Goal: Task Accomplishment & Management: Manage account settings

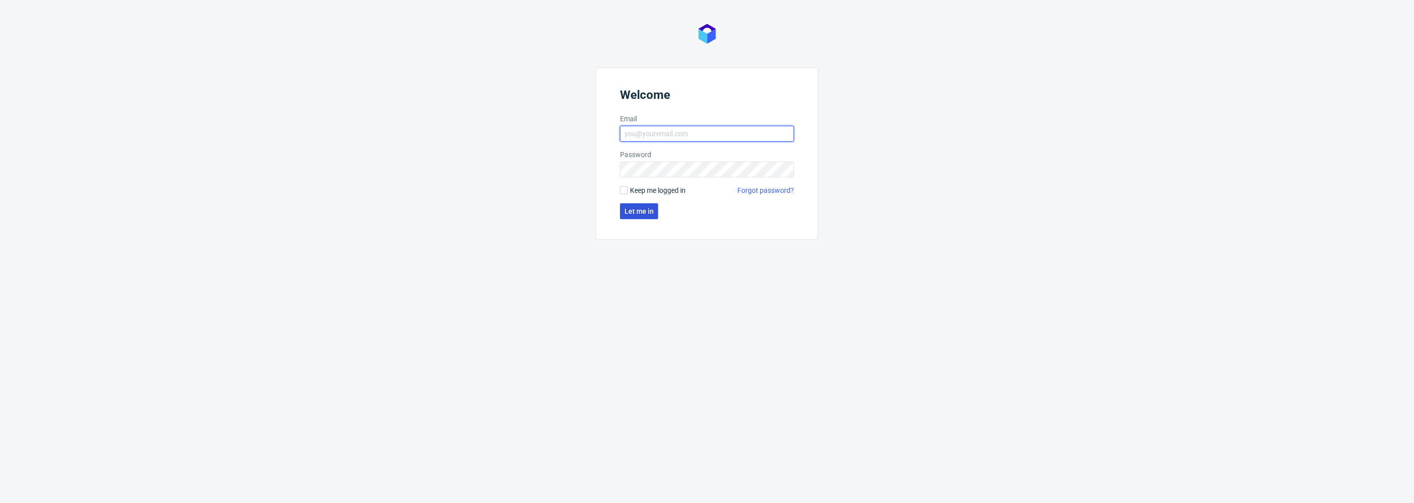
type input "[PERSON_NAME][EMAIL_ADDRESS][DOMAIN_NAME]"
click at [644, 209] on span "Let me in" at bounding box center [639, 211] width 29 height 7
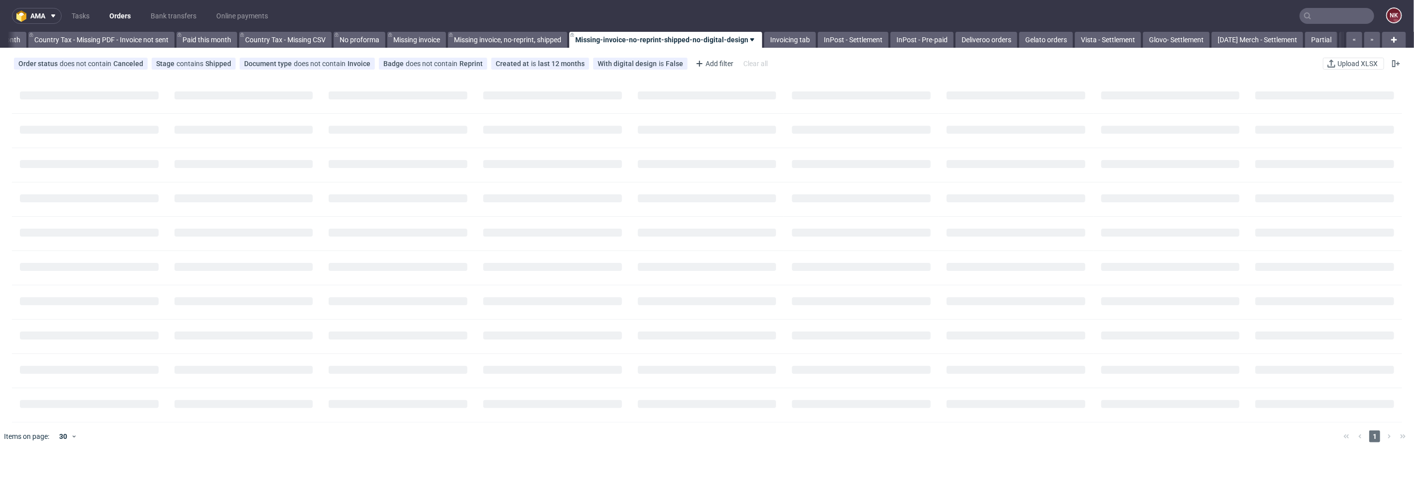
scroll to position [0, 1125]
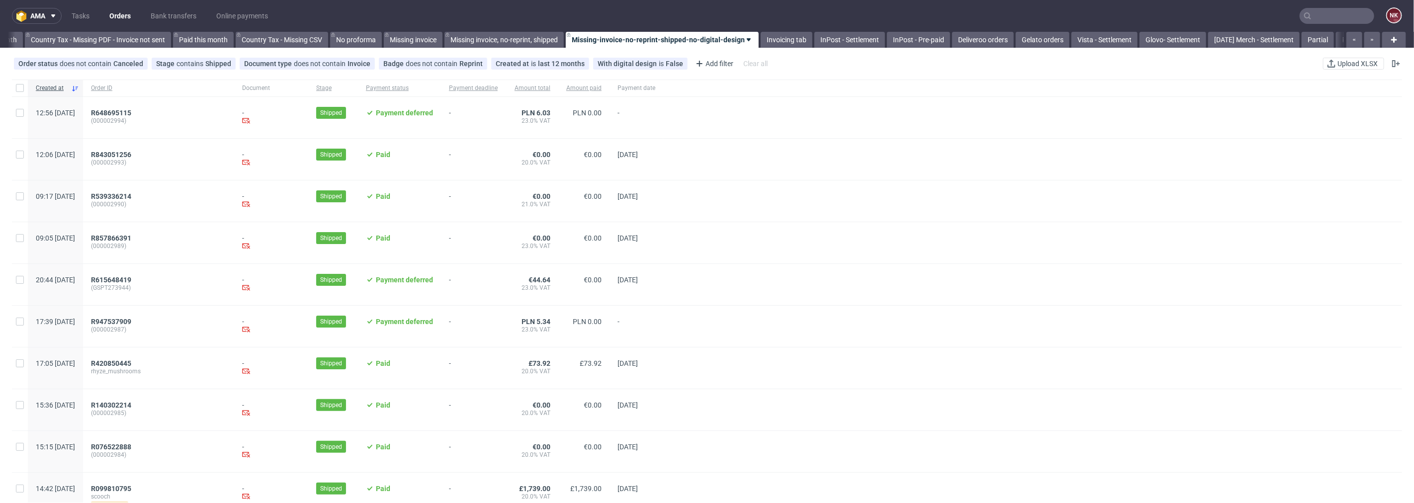
click at [1321, 9] on input "text" at bounding box center [1337, 16] width 75 height 16
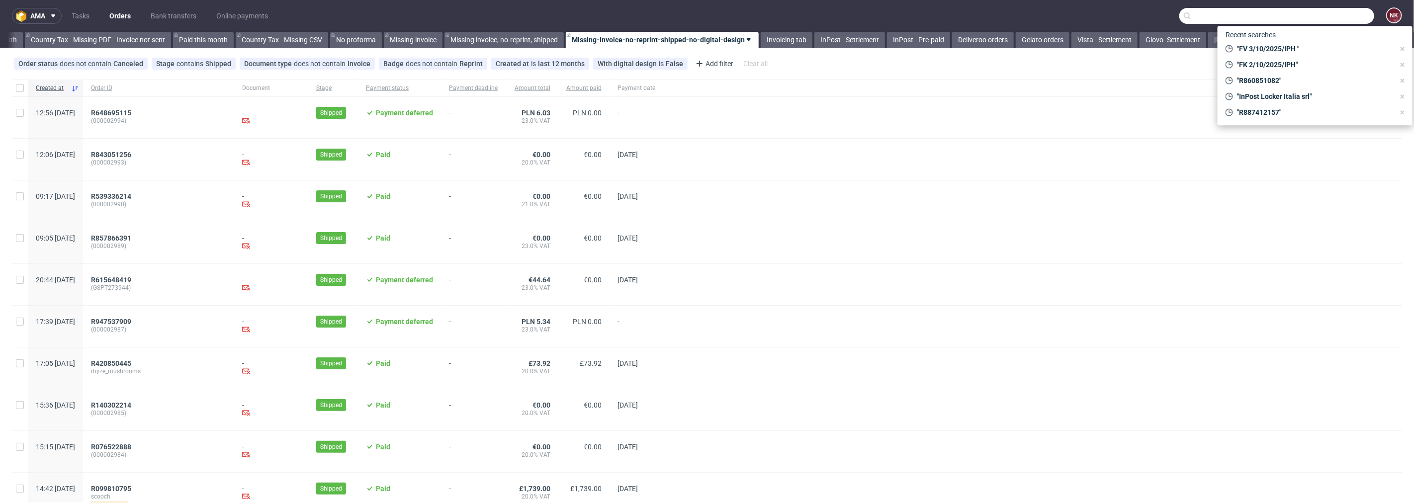
paste input "R264219472"
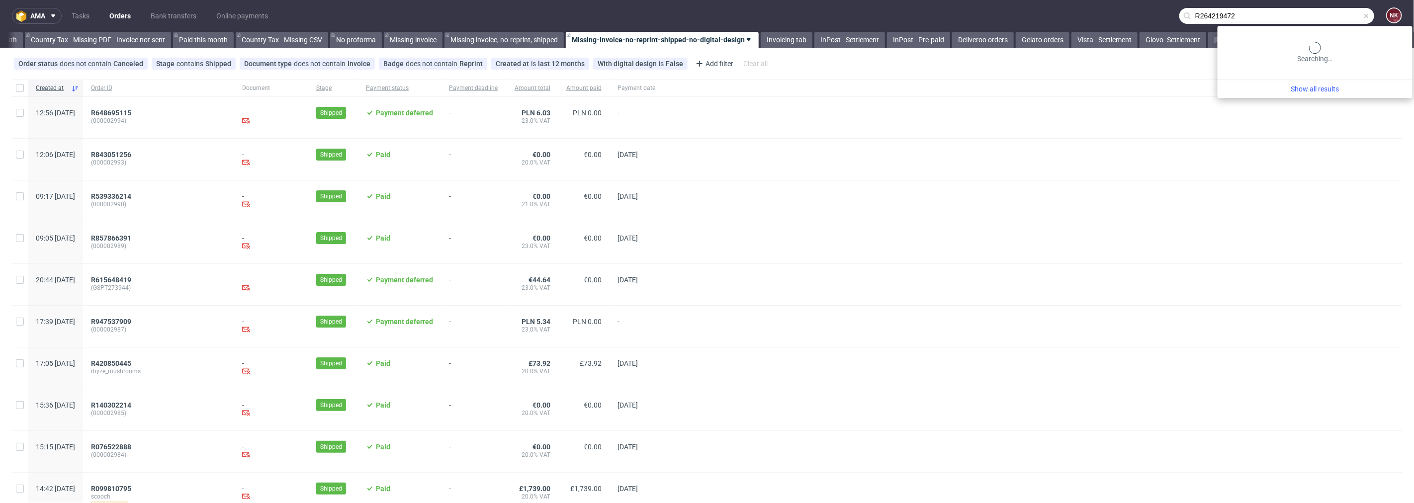
type input "R264219472"
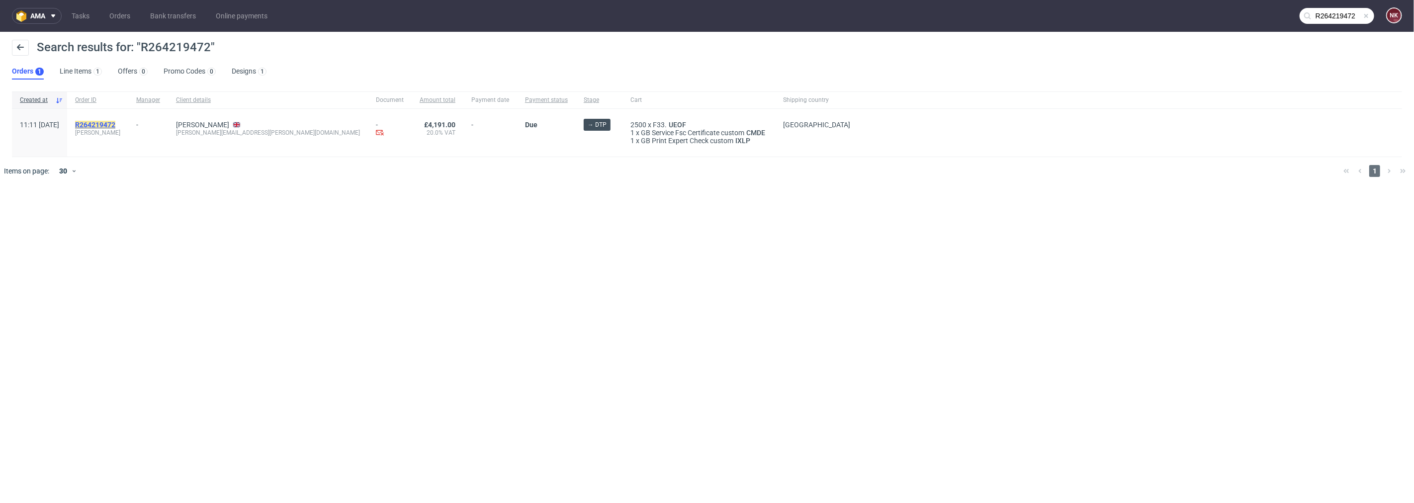
click at [115, 123] on mark "R264219472" at bounding box center [95, 125] width 40 height 8
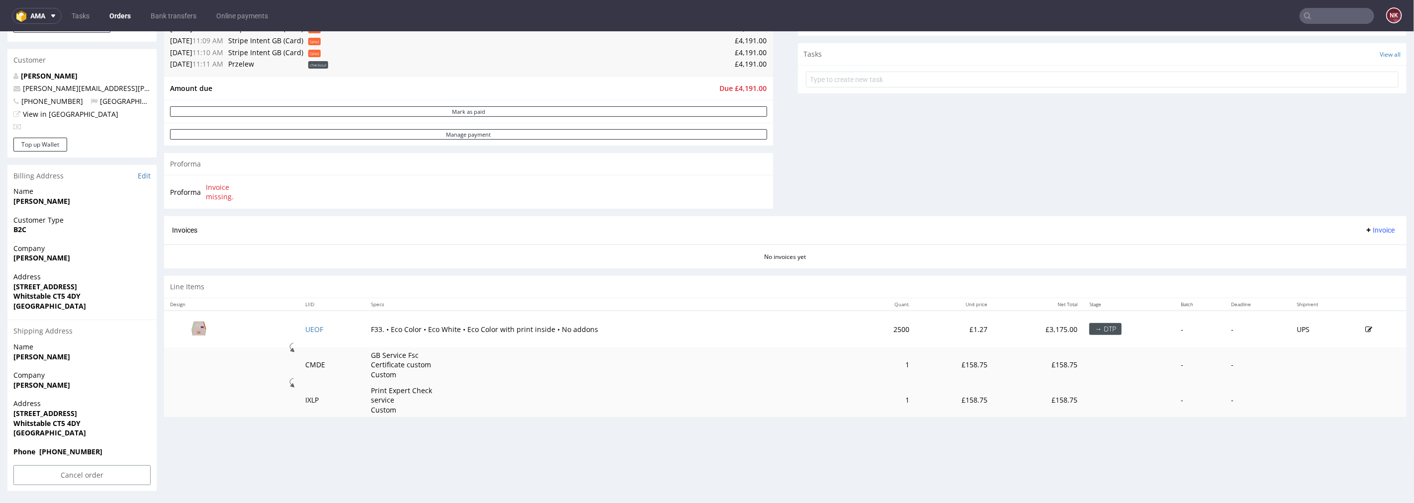
scroll to position [61, 0]
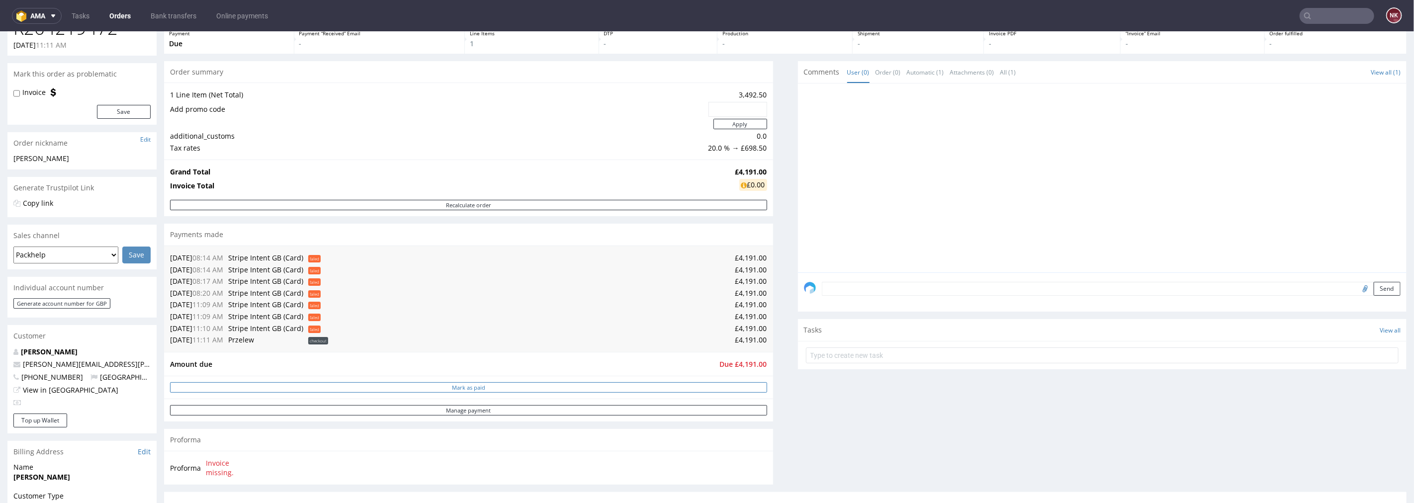
click at [632, 388] on button "Mark as paid" at bounding box center [468, 387] width 597 height 10
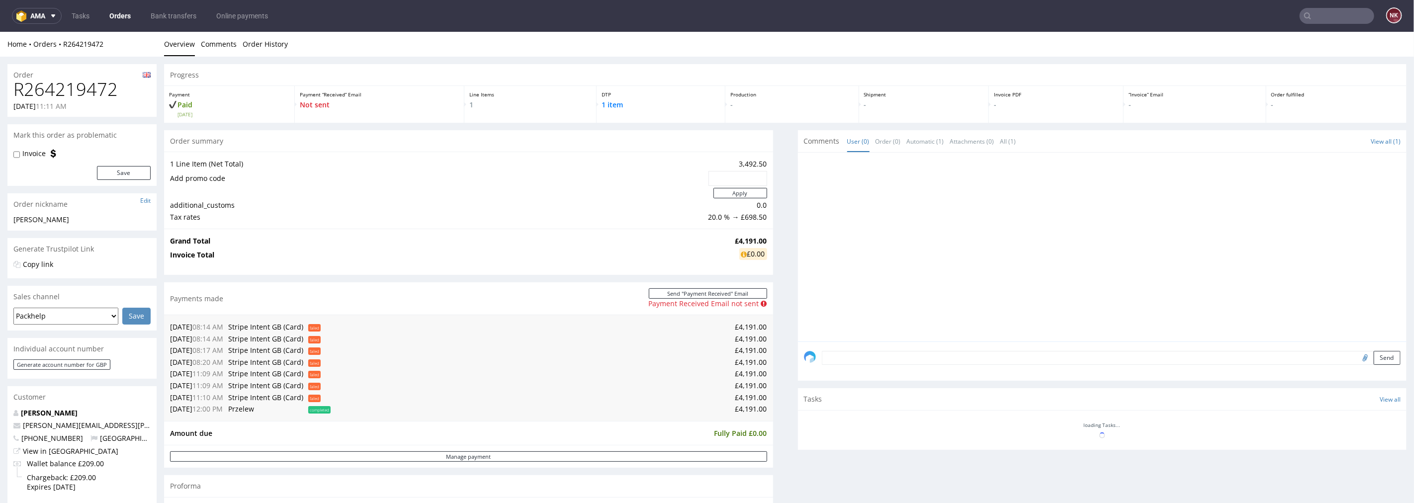
scroll to position [0, 0]
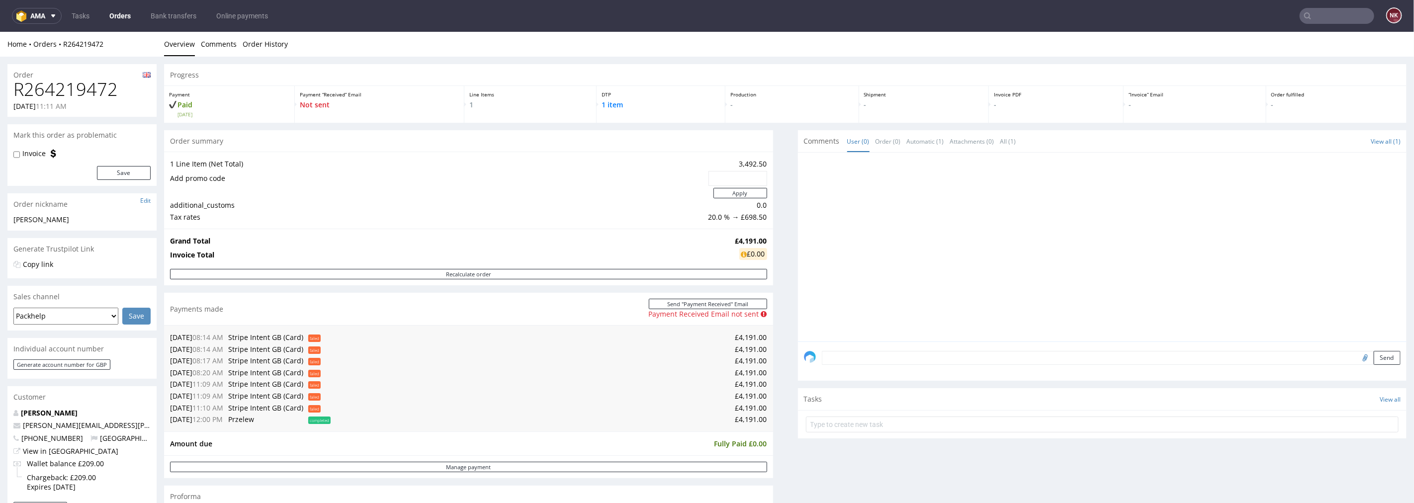
click at [859, 349] on div "Send" at bounding box center [1102, 361] width 609 height 40
click at [869, 358] on textarea at bounding box center [1111, 358] width 579 height 14
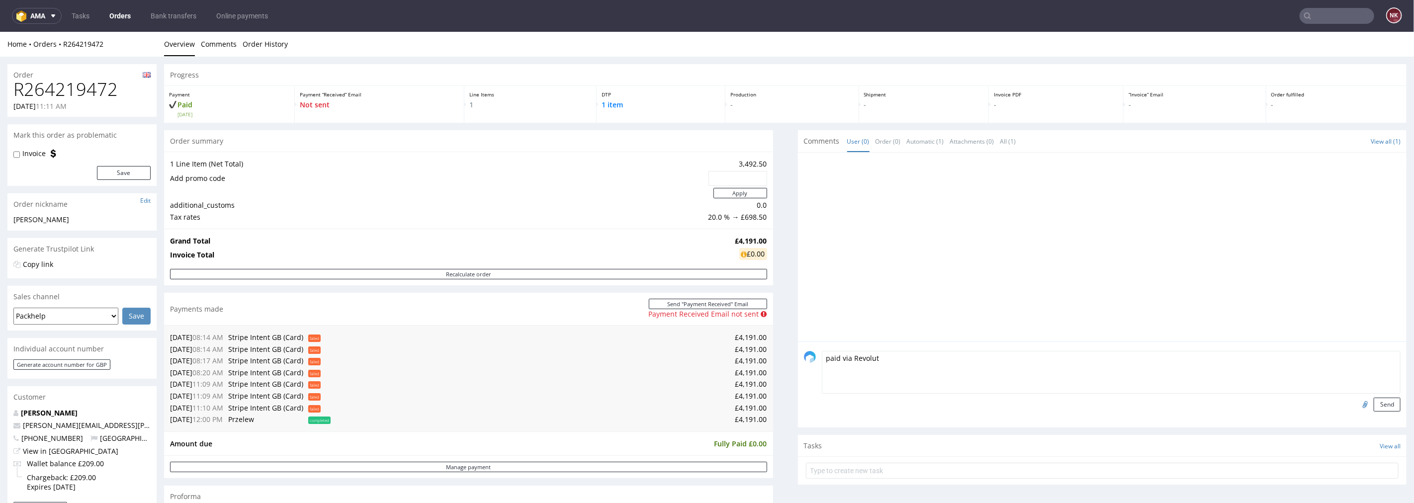
type textarea "paid via Revolut"
click at [71, 79] on h1 "R264219472" at bounding box center [81, 89] width 137 height 20
copy h1 "R264219472"
click at [1357, 403] on input "file" at bounding box center [1364, 403] width 14 height 13
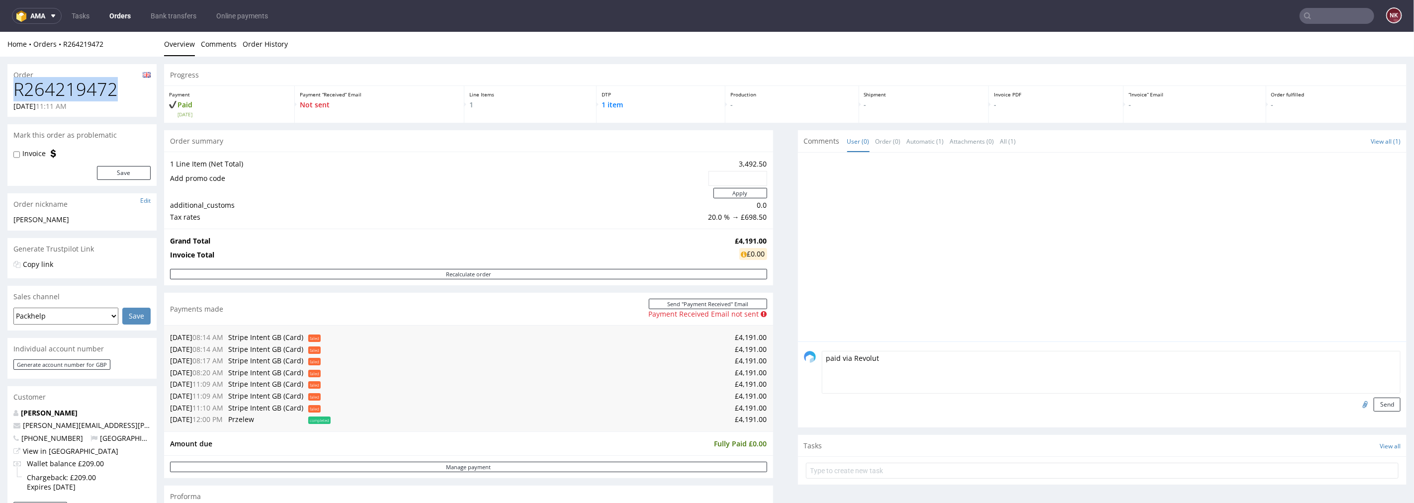
type input "C:\fakepath\R264219472_Revolut.pdf"
click at [1379, 401] on button "Send" at bounding box center [1387, 404] width 27 height 14
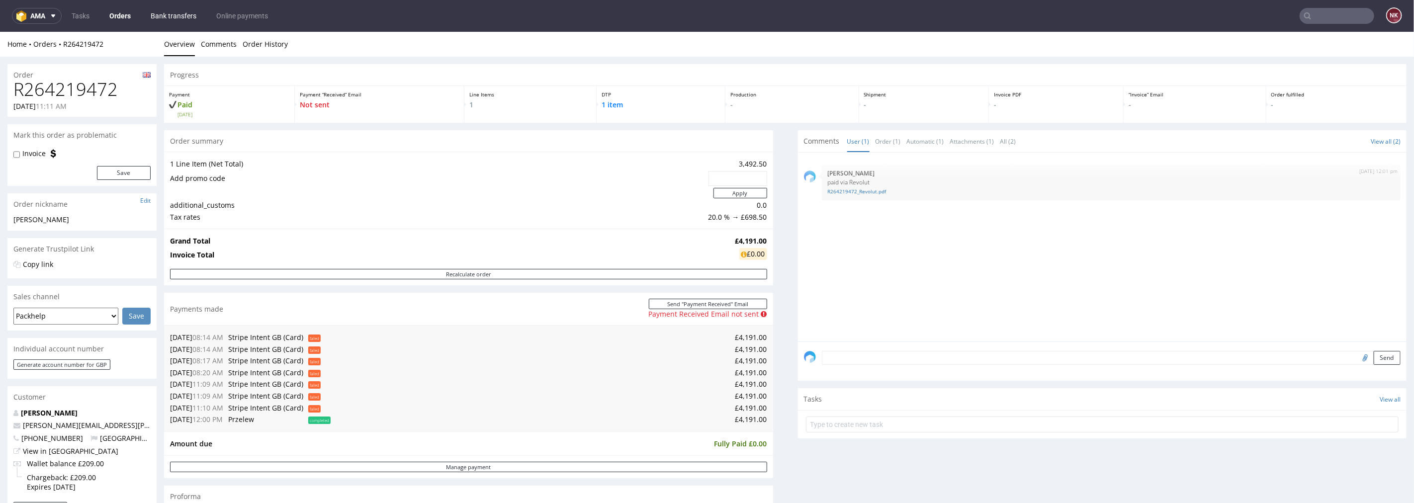
click at [169, 16] on link "Bank transfers" at bounding box center [174, 16] width 58 height 16
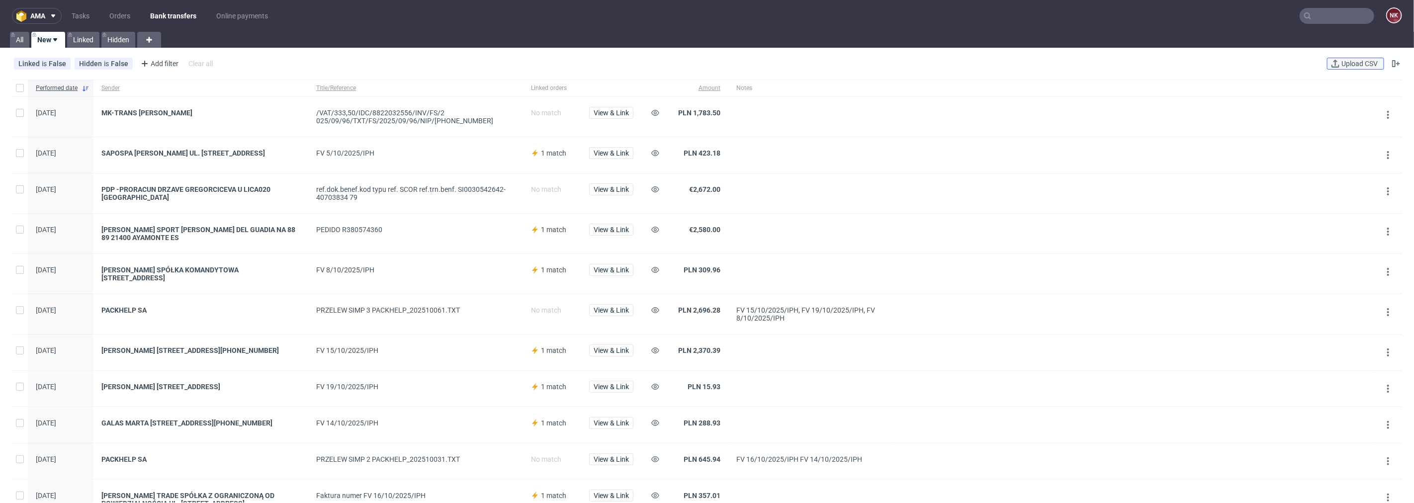
click at [1340, 62] on span "Upload CSV" at bounding box center [1360, 63] width 40 height 7
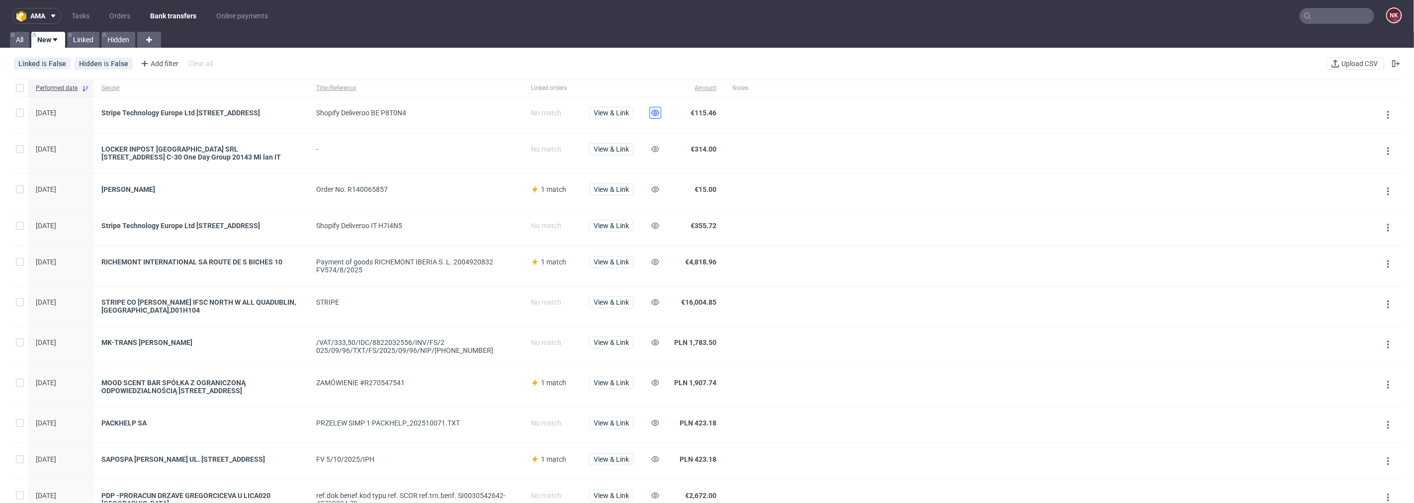
click at [653, 111] on use at bounding box center [655, 113] width 8 height 6
click at [599, 192] on span "View & Link" at bounding box center [611, 189] width 35 height 7
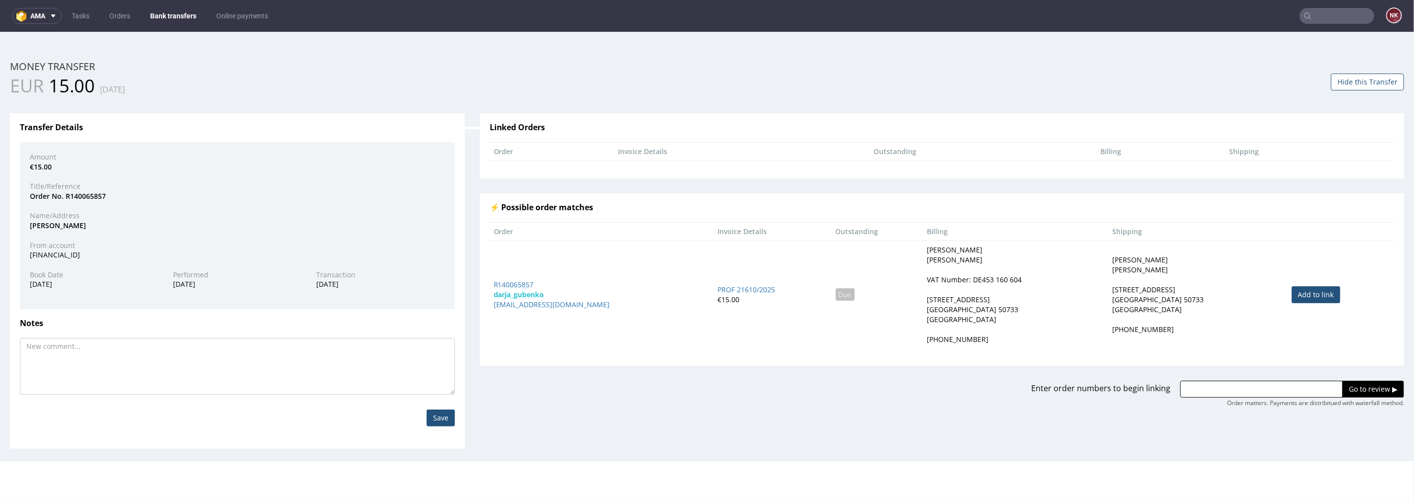
click at [1292, 295] on link "Add to link" at bounding box center [1316, 294] width 49 height 17
type input "R140065857"
click at [1356, 390] on input "Go to review ▶" at bounding box center [1374, 388] width 62 height 17
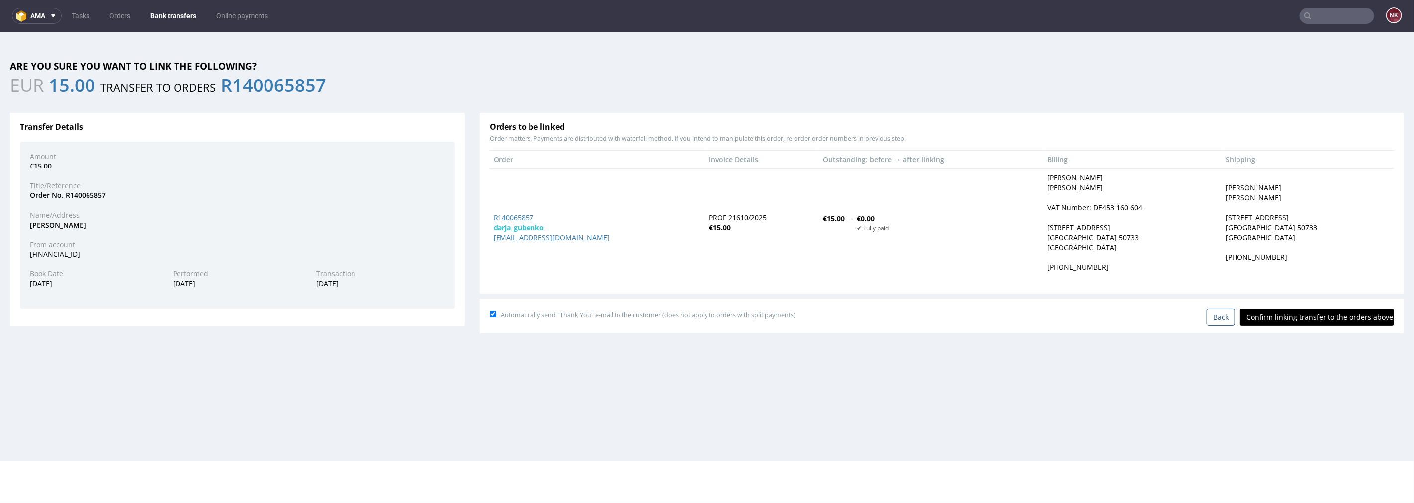
click at [1304, 319] on input "Confirm linking transfer to the orders above" at bounding box center [1317, 316] width 154 height 17
type input "In progress..."
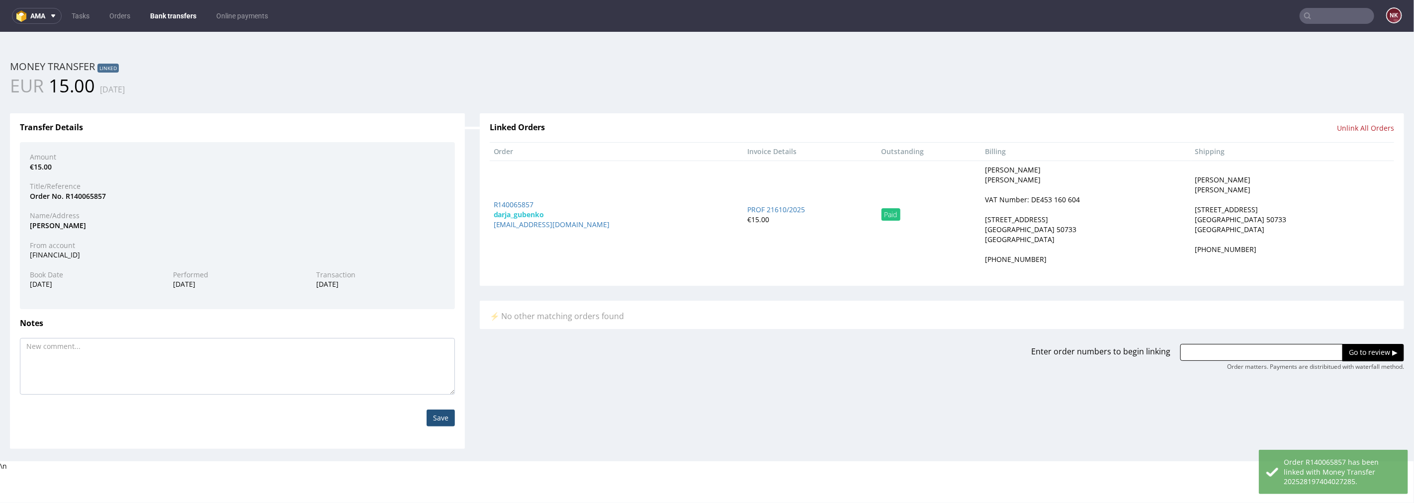
click at [178, 19] on link "Bank transfers" at bounding box center [173, 16] width 58 height 16
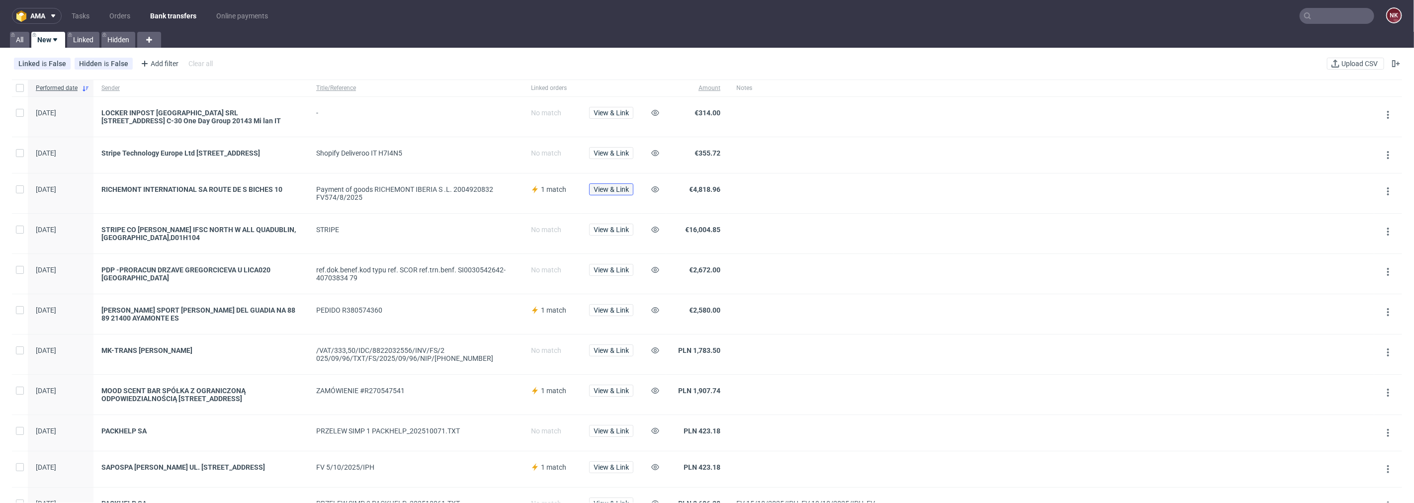
click at [612, 190] on span "View & Link" at bounding box center [611, 189] width 35 height 7
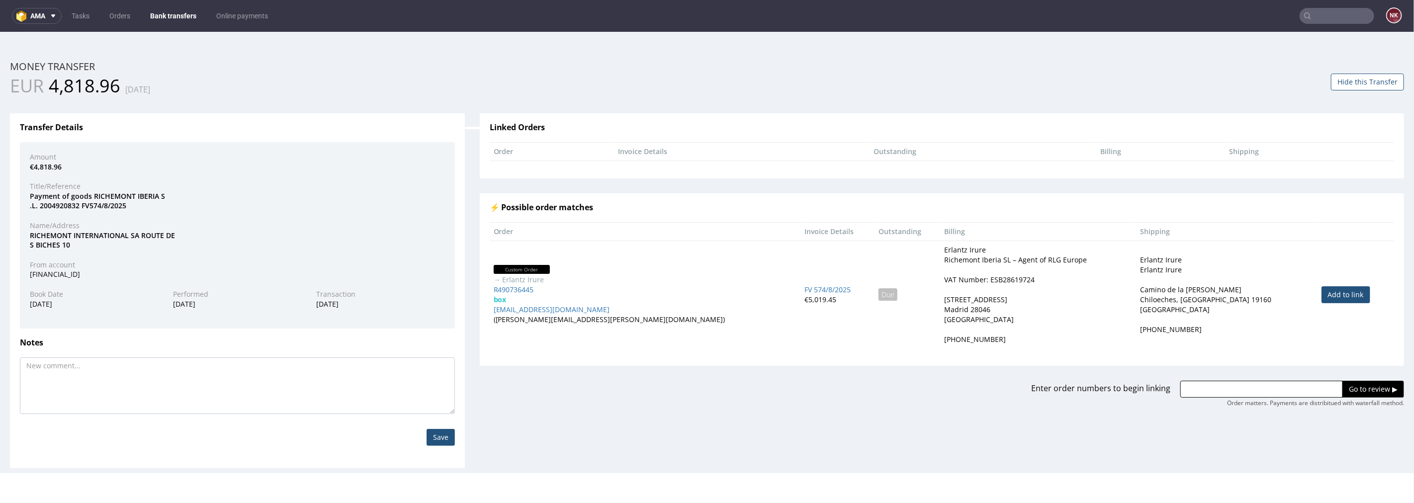
click at [1322, 291] on link "Add to link" at bounding box center [1346, 294] width 49 height 17
type input "R490736445"
click at [1346, 394] on input "Go to review ▶" at bounding box center [1374, 388] width 62 height 17
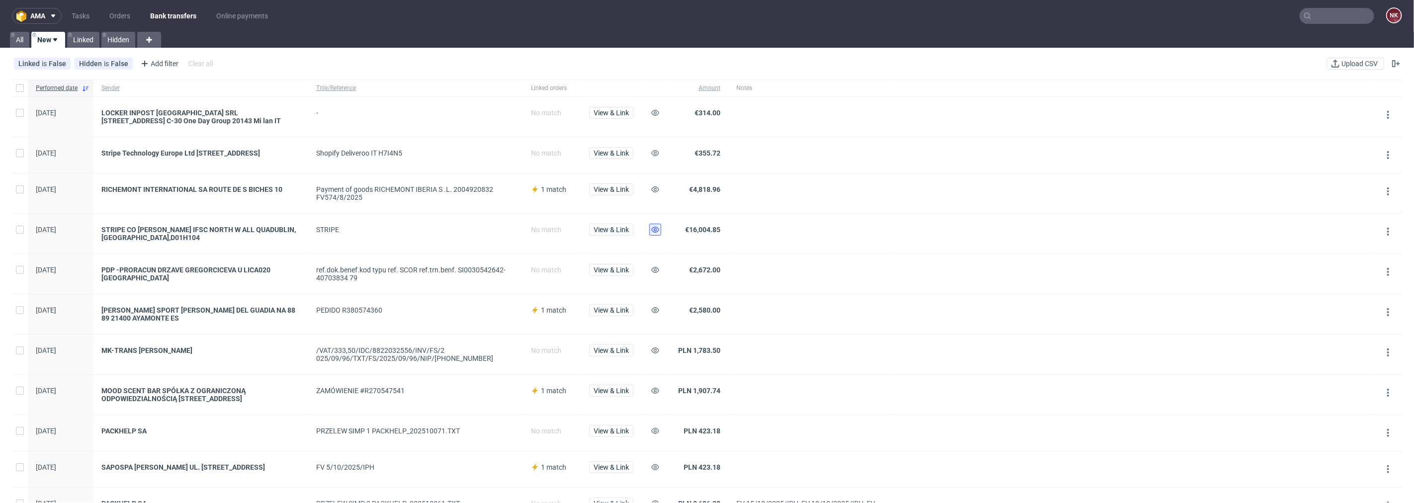
click at [650, 234] on button at bounding box center [655, 230] width 12 height 12
click at [622, 273] on span "View & Link" at bounding box center [611, 270] width 35 height 7
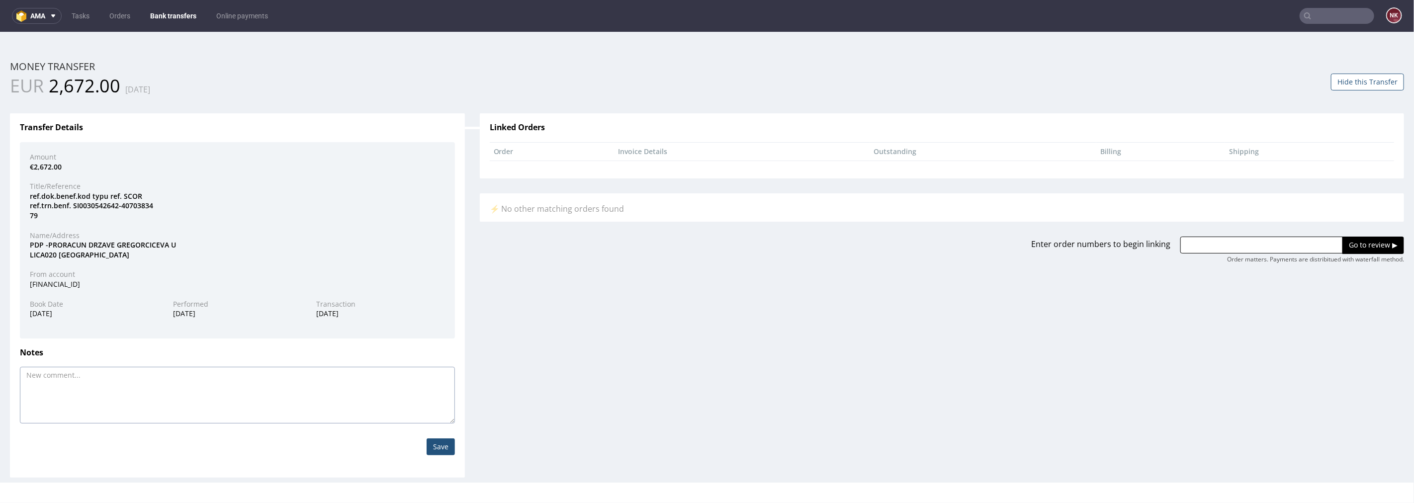
click at [211, 375] on textarea at bounding box center [237, 394] width 435 height 57
type textarea "VAT SI"
click at [445, 448] on input "Save" at bounding box center [441, 446] width 28 height 17
click at [1350, 81] on button "Hide this Transfer" at bounding box center [1367, 81] width 73 height 17
click at [184, 6] on nav "ama Tasks Orders Bank transfers Online payments NK" at bounding box center [707, 16] width 1414 height 32
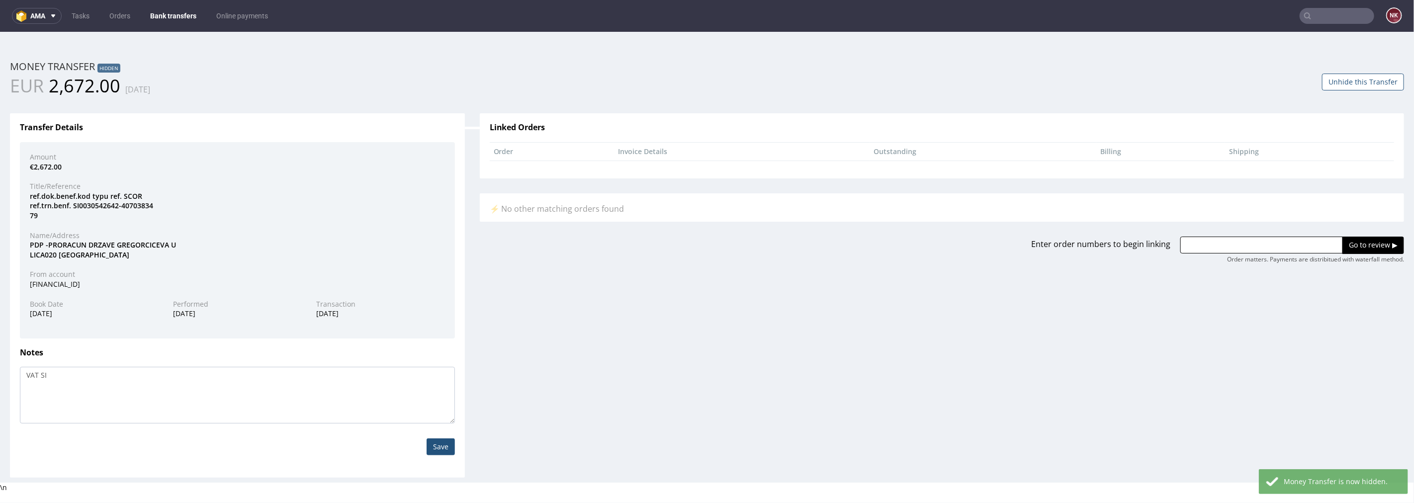
click at [184, 8] on link "Bank transfers" at bounding box center [173, 16] width 58 height 16
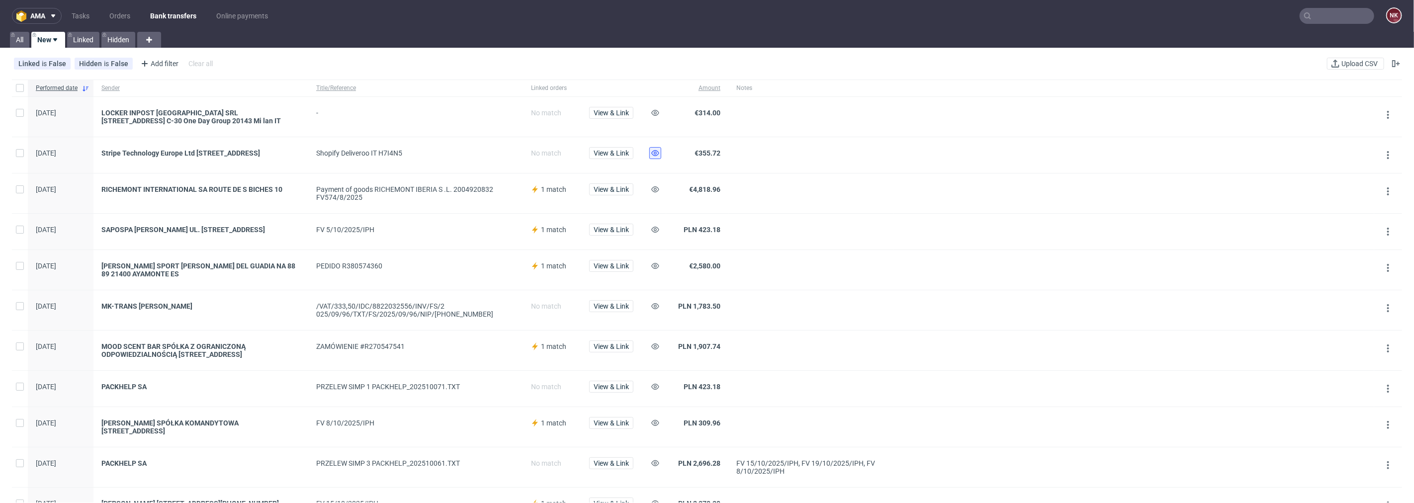
click at [653, 149] on icon at bounding box center [655, 153] width 8 height 8
click at [617, 269] on span "View & Link" at bounding box center [611, 266] width 35 height 7
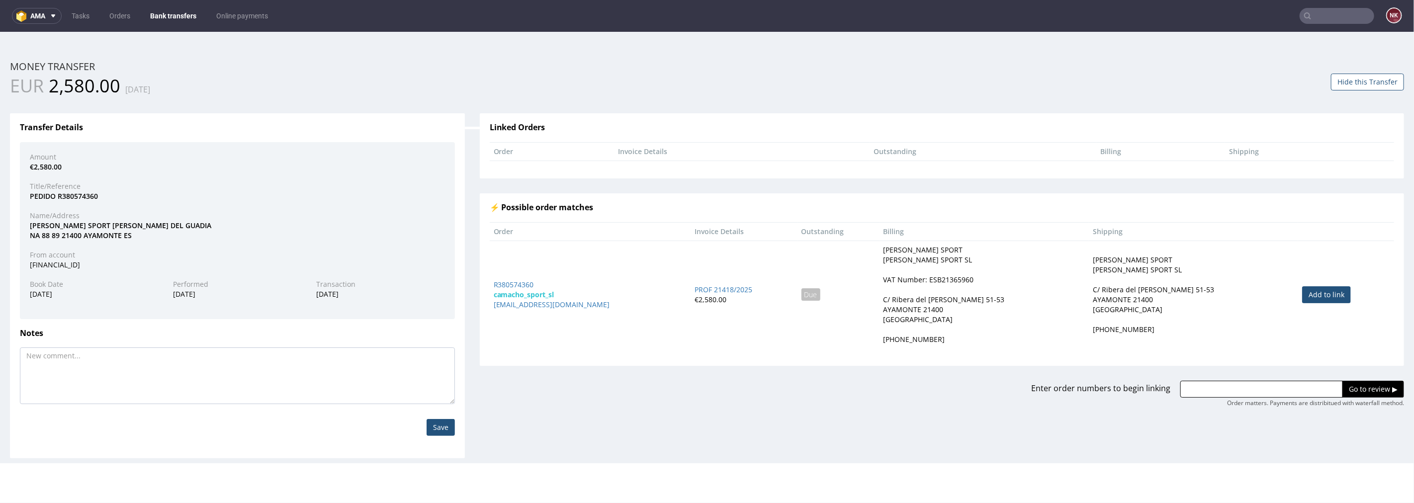
click at [1321, 289] on link "Add to link" at bounding box center [1326, 294] width 49 height 17
type input "R380574360"
click at [1350, 386] on input "Go to review ▶" at bounding box center [1374, 388] width 62 height 17
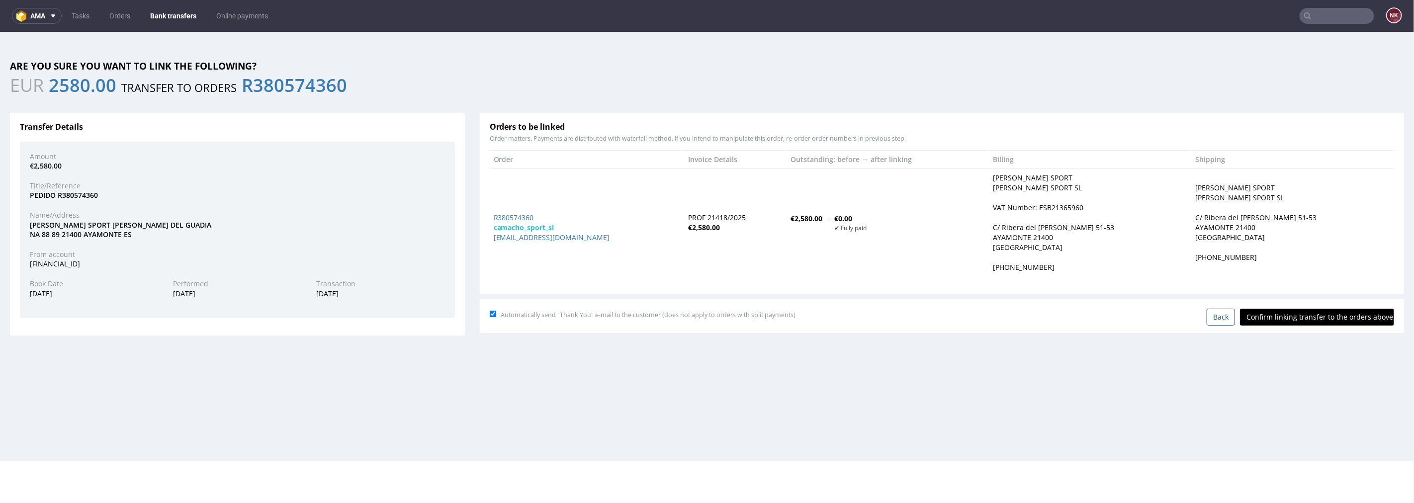
click at [1321, 319] on input "Confirm linking transfer to the orders above" at bounding box center [1317, 316] width 154 height 17
type input "In progress..."
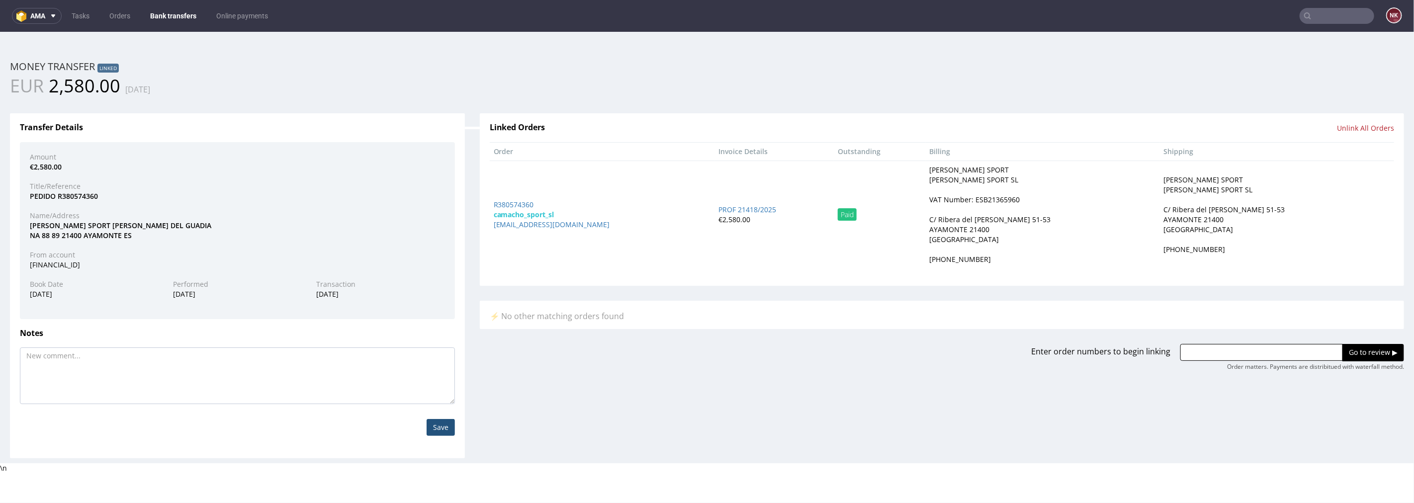
click at [170, 13] on link "Bank transfers" at bounding box center [173, 16] width 58 height 16
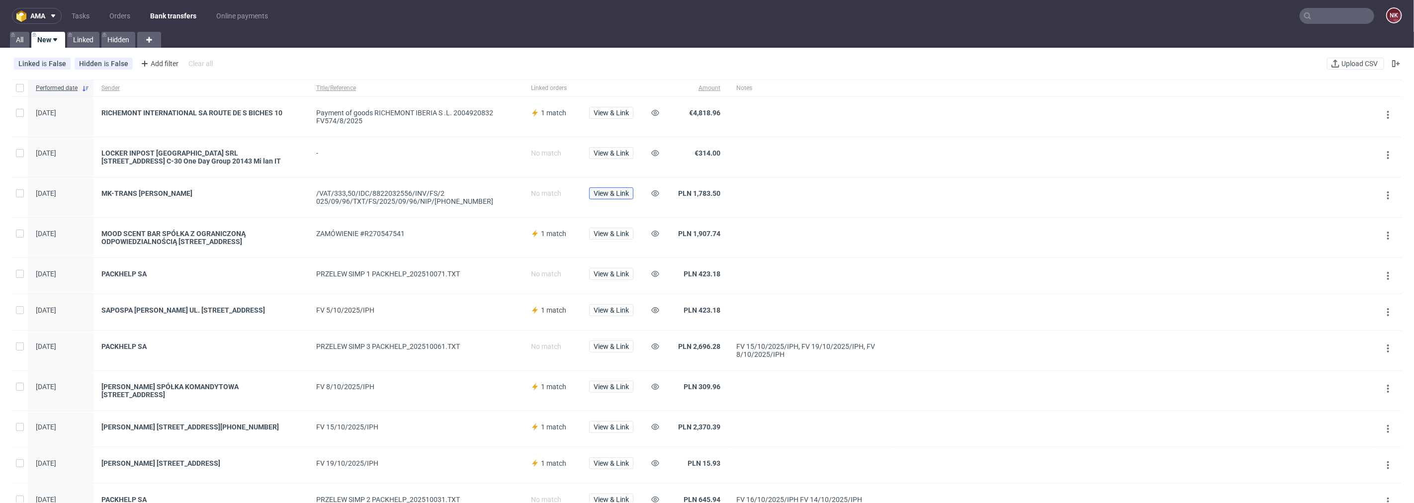
click at [611, 193] on span "View & Link" at bounding box center [611, 193] width 35 height 7
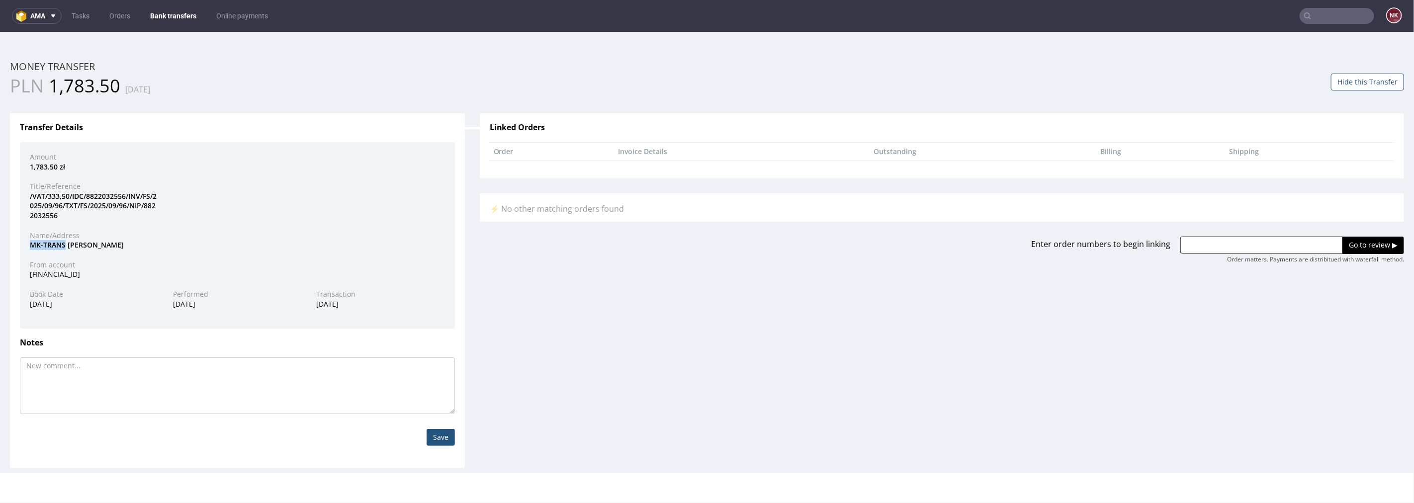
drag, startPoint x: 66, startPoint y: 243, endPoint x: 17, endPoint y: 244, distance: 48.2
click at [17, 244] on div "Transfer Details Amount 1,783.50 zł Title/Reference /VAT/333,50/IDC/8822032556/…" at bounding box center [237, 290] width 455 height 355
copy div "MK-TRANS"
click at [299, 230] on div "Name/Address" at bounding box center [237, 235] width 430 height 10
click at [180, 17] on link "Bank transfers" at bounding box center [173, 16] width 58 height 16
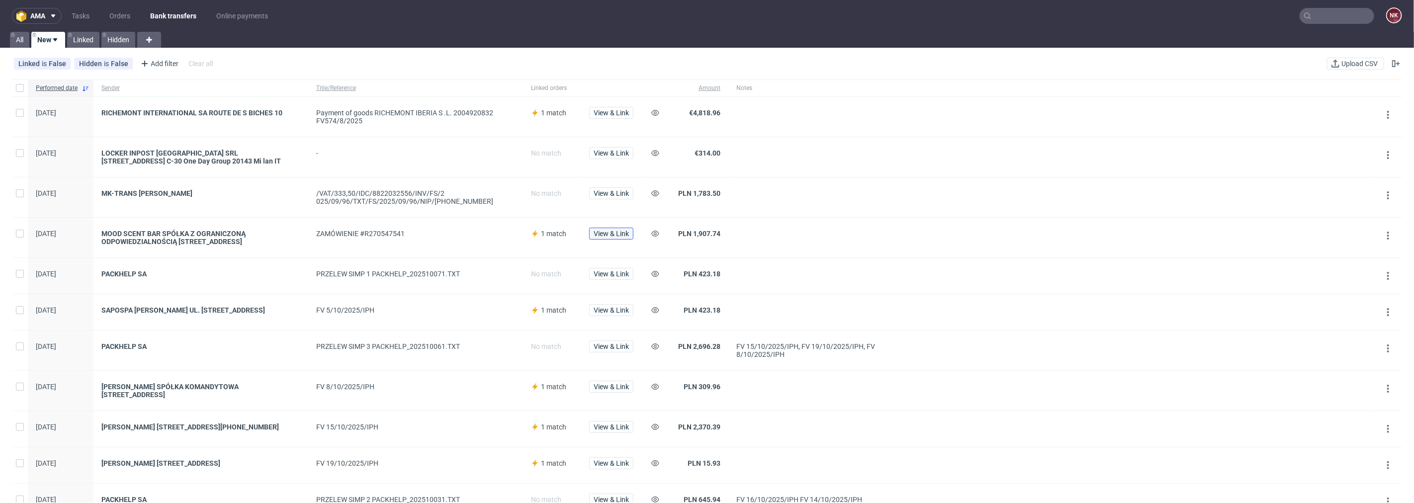
click at [611, 234] on span "View & Link" at bounding box center [611, 233] width 35 height 7
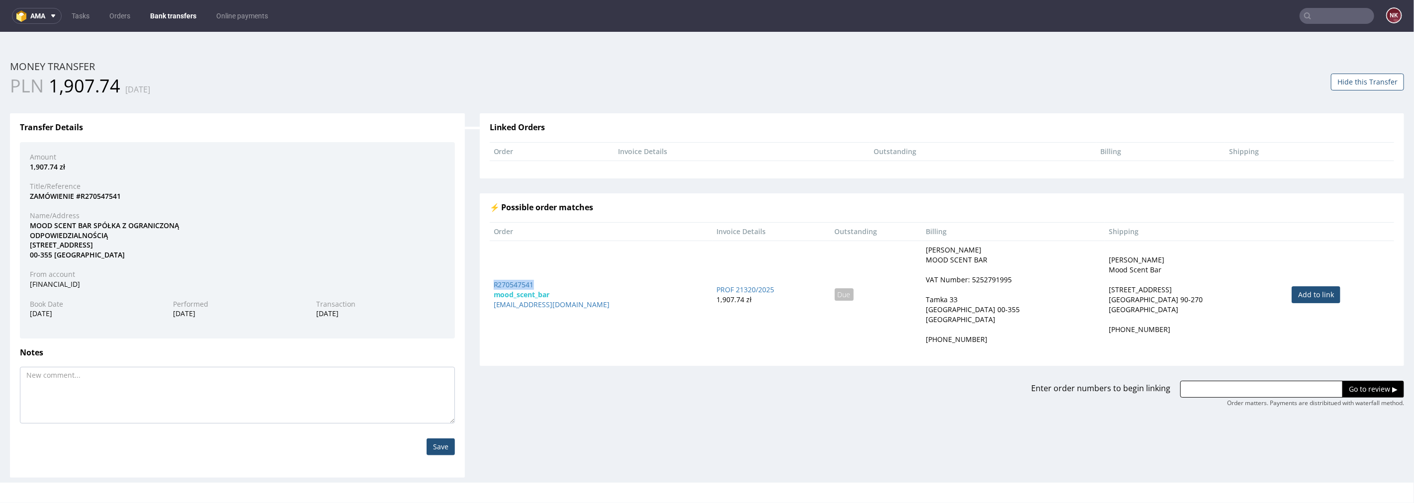
drag, startPoint x: 535, startPoint y: 284, endPoint x: 489, endPoint y: 283, distance: 46.3
click at [490, 283] on td "R270547541 mood_scent_bar grafik@moodscentbar.com" at bounding box center [601, 294] width 223 height 108
copy link "R270547541"
click at [1259, 394] on input "text" at bounding box center [1261, 388] width 163 height 17
paste input "R270547541"
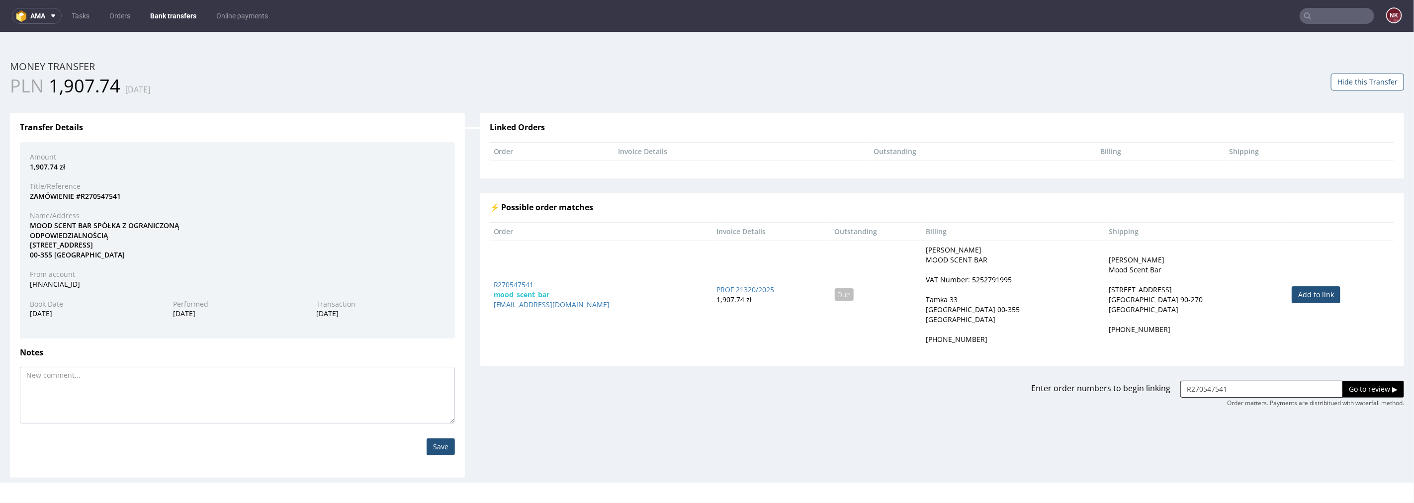
type input "R270547541"
click at [1343, 389] on input "Go to review ▶" at bounding box center [1374, 388] width 62 height 17
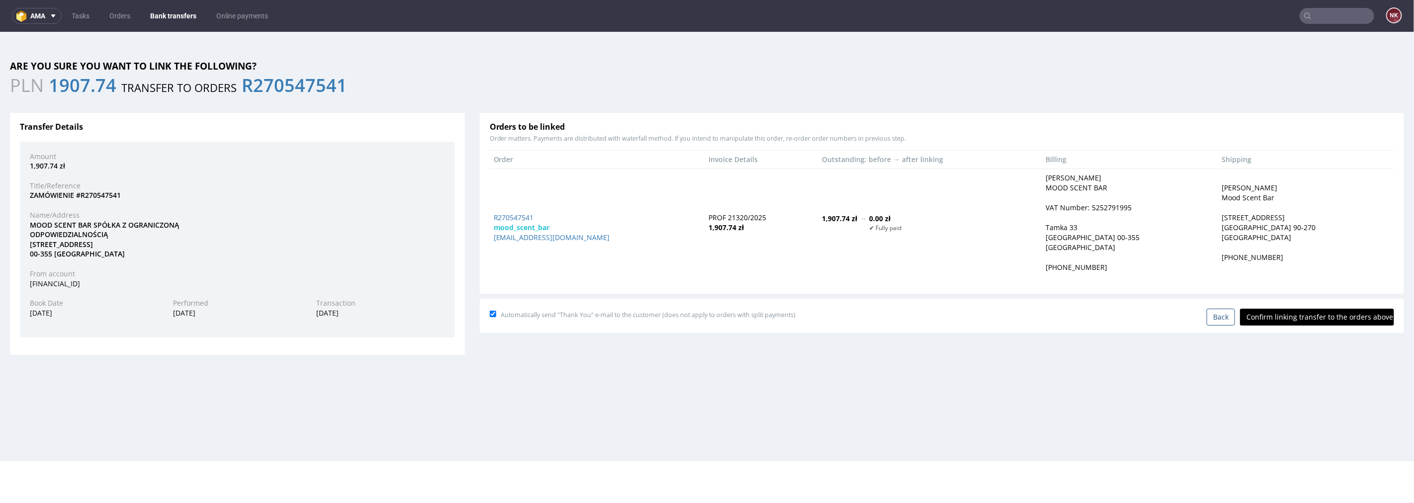
click at [1319, 318] on input "Confirm linking transfer to the orders above" at bounding box center [1317, 316] width 154 height 17
type input "In progress..."
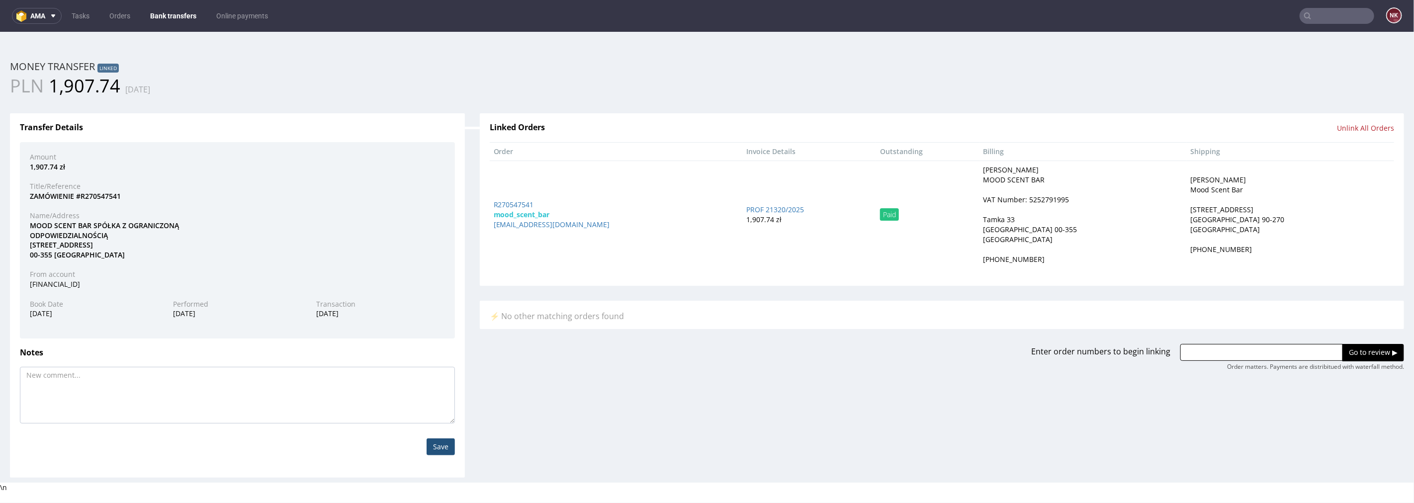
click at [171, 8] on link "Bank transfers" at bounding box center [173, 16] width 58 height 16
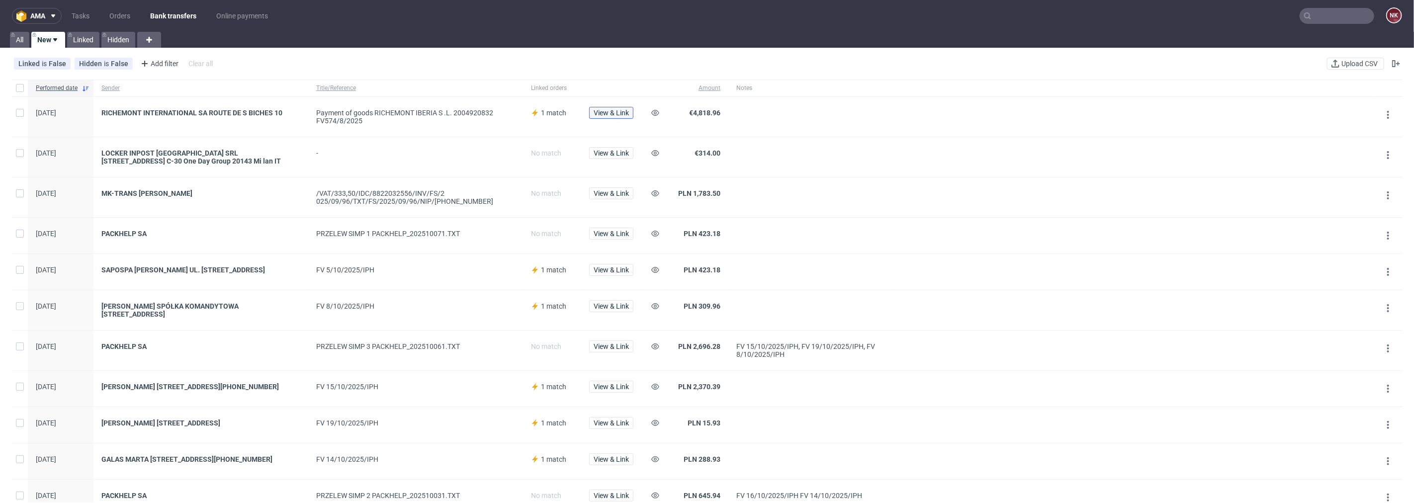
click at [606, 109] on span "View & Link" at bounding box center [611, 112] width 35 height 7
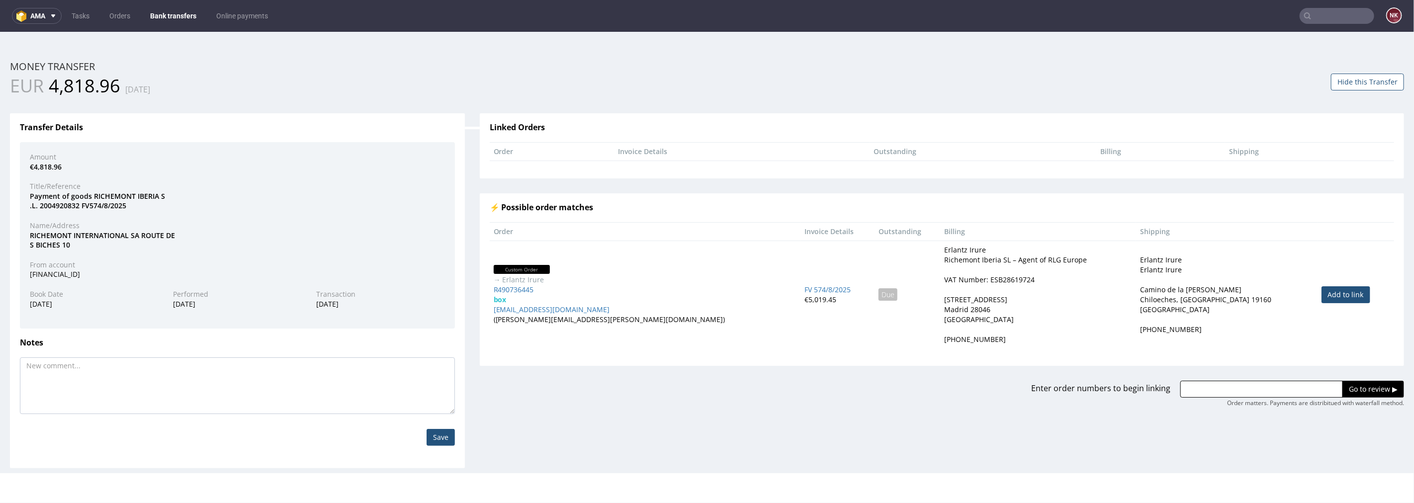
click at [1328, 286] on link "Add to link" at bounding box center [1346, 294] width 49 height 17
type input "R490736445"
click at [1343, 389] on input "Go to review ▶" at bounding box center [1374, 388] width 62 height 17
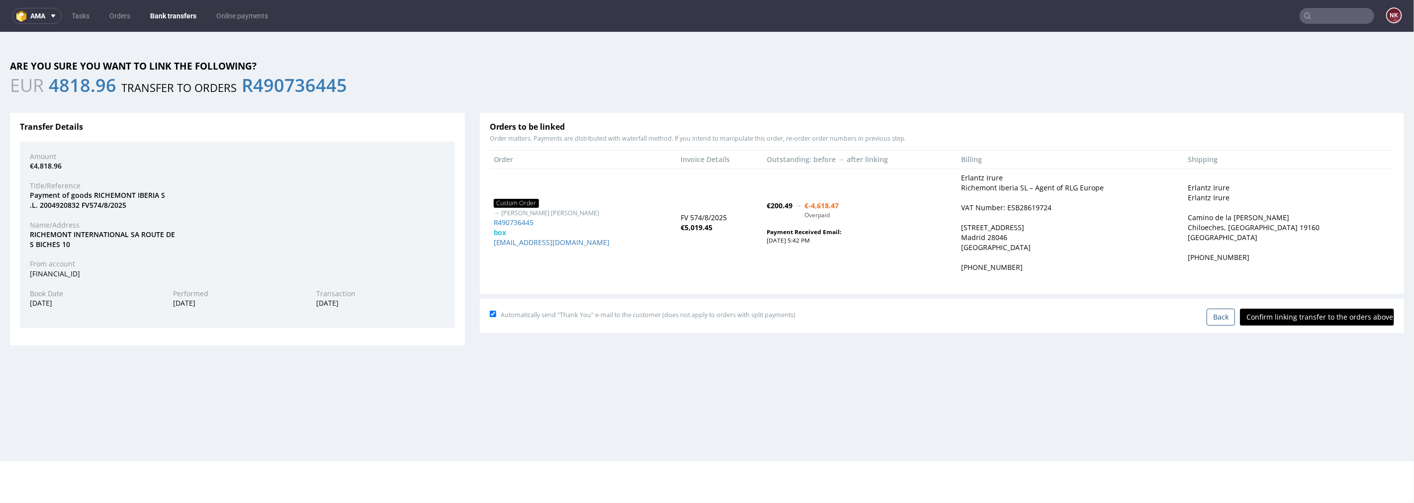
click at [1307, 321] on input "Confirm linking transfer to the orders above" at bounding box center [1317, 316] width 154 height 17
type input "In progress..."
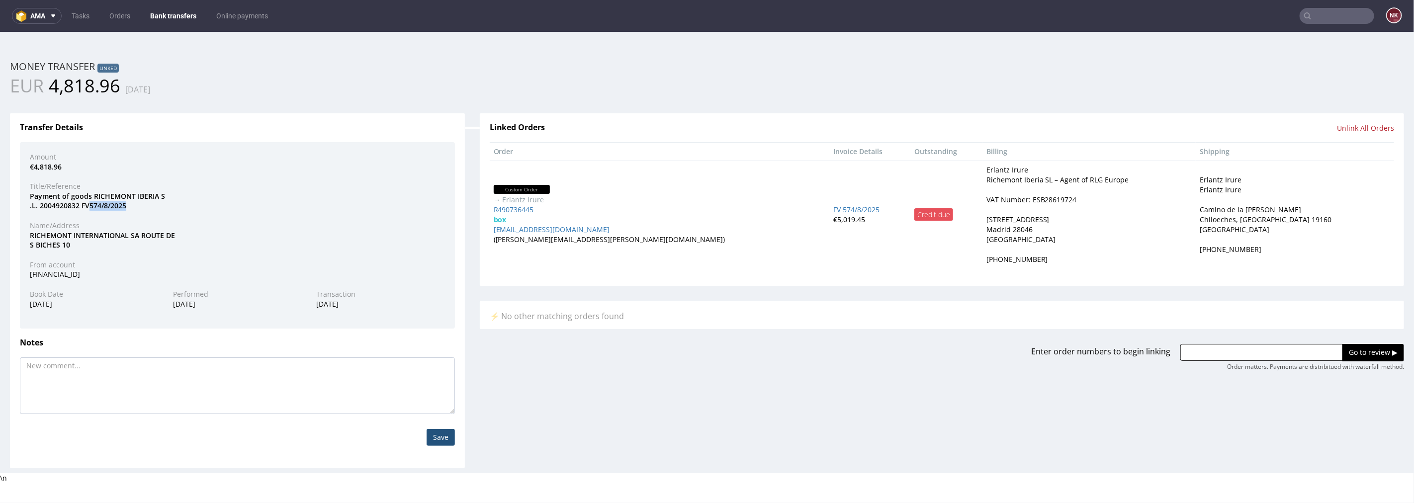
drag, startPoint x: 126, startPoint y: 202, endPoint x: 90, endPoint y: 205, distance: 35.4
click at [90, 205] on div "Payment of goods RICHEMONT IBERIA S .L. 2004920832 FV574/8/2025" at bounding box center [237, 200] width 430 height 19
copy div "574/8/2025"
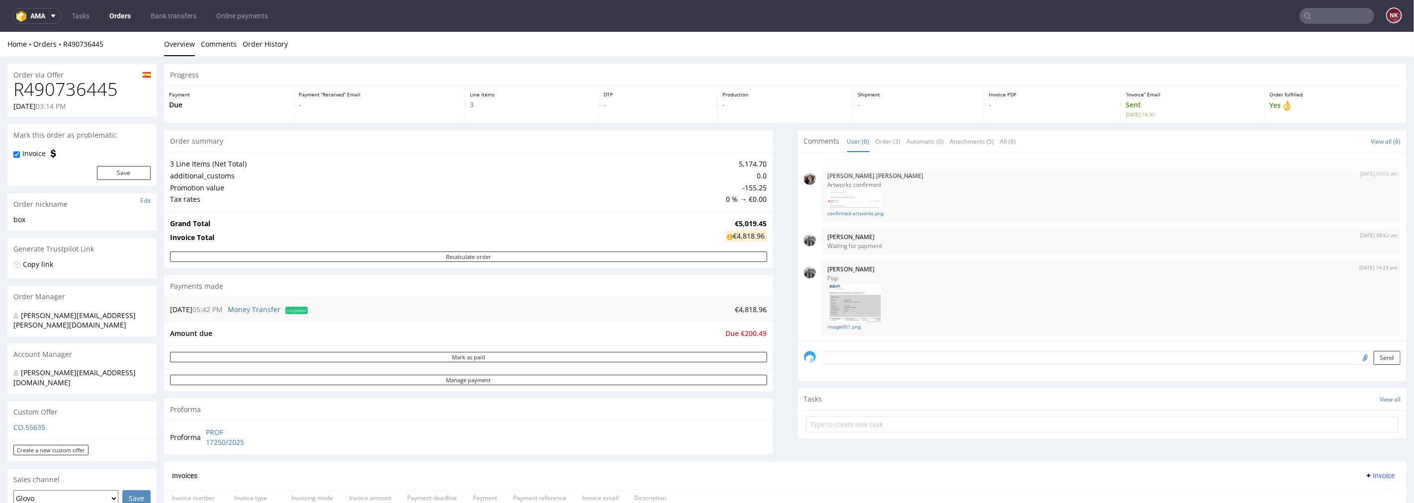
click at [1340, 17] on input "text" at bounding box center [1337, 16] width 75 height 16
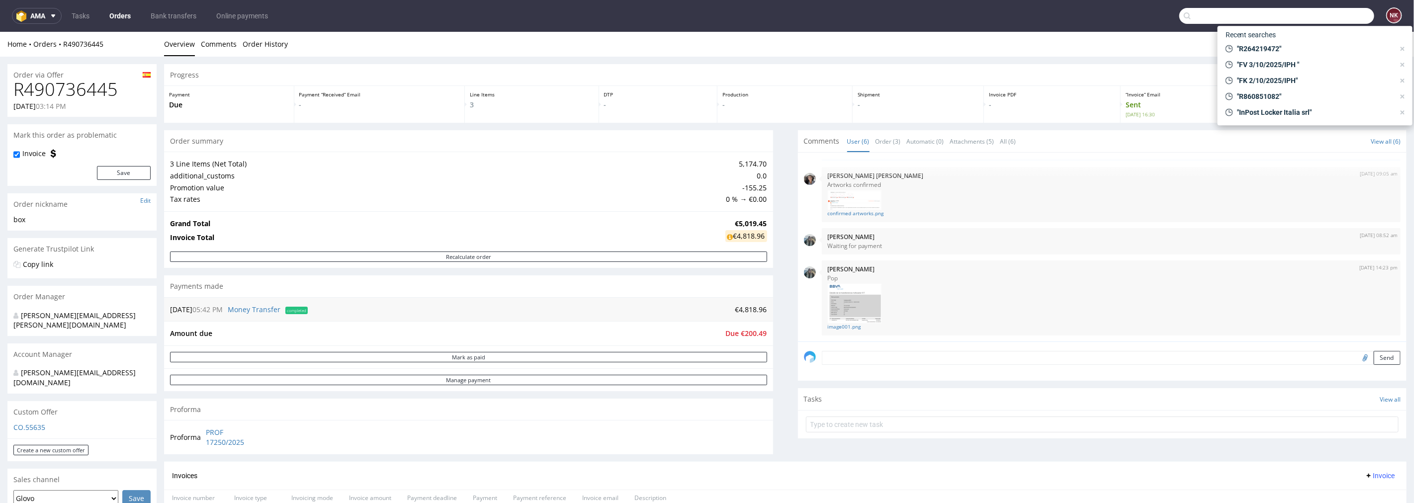
paste input "MK-TRANS"
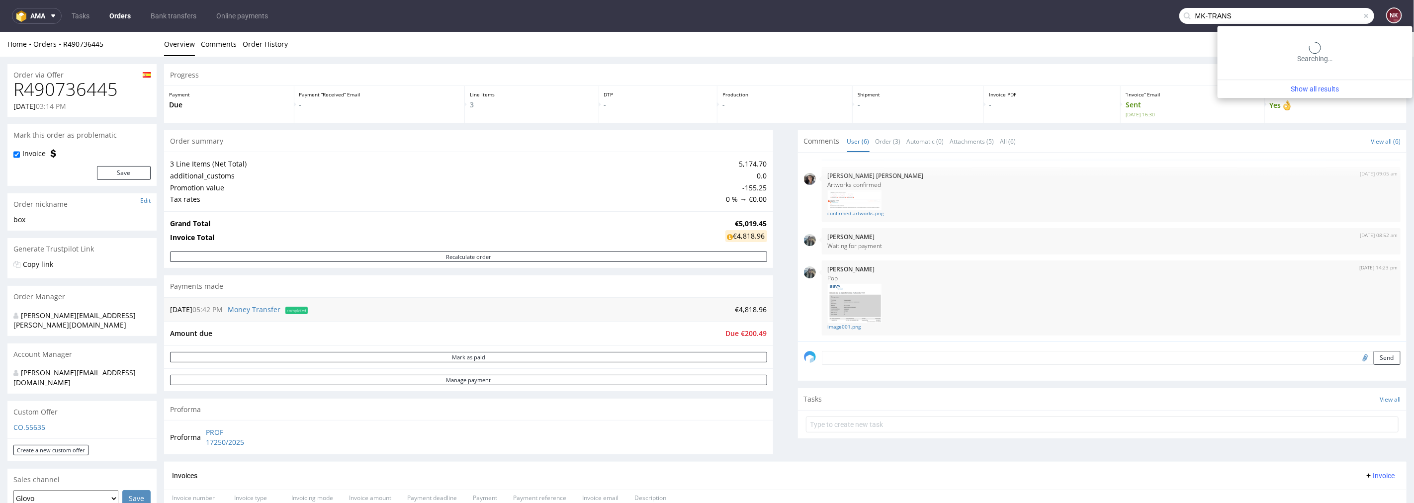
type input "MK-TRANS"
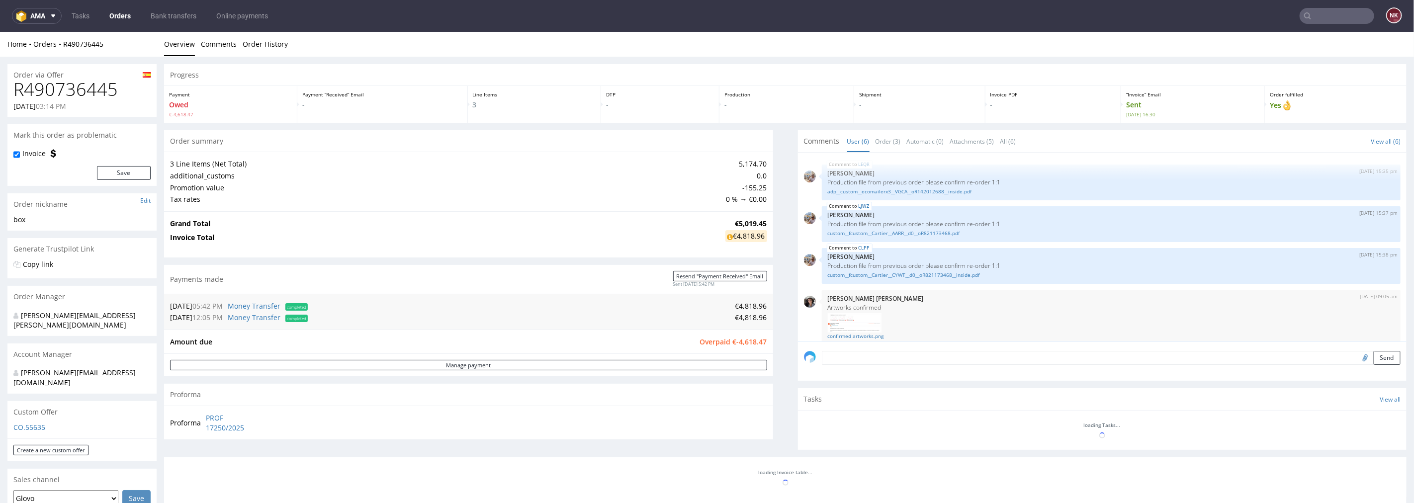
scroll to position [123, 0]
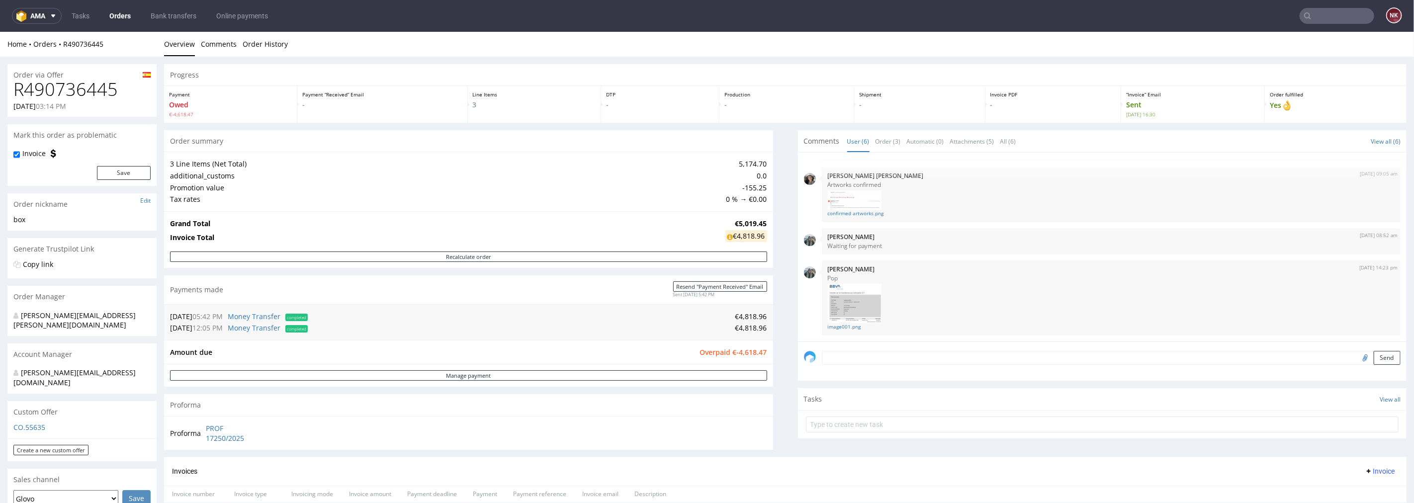
click at [107, 92] on h1 "R490736445" at bounding box center [81, 89] width 137 height 20
copy h1 "R490736445"
click at [824, 428] on input "text" at bounding box center [1102, 424] width 593 height 16
type input "Refund (double payment)"
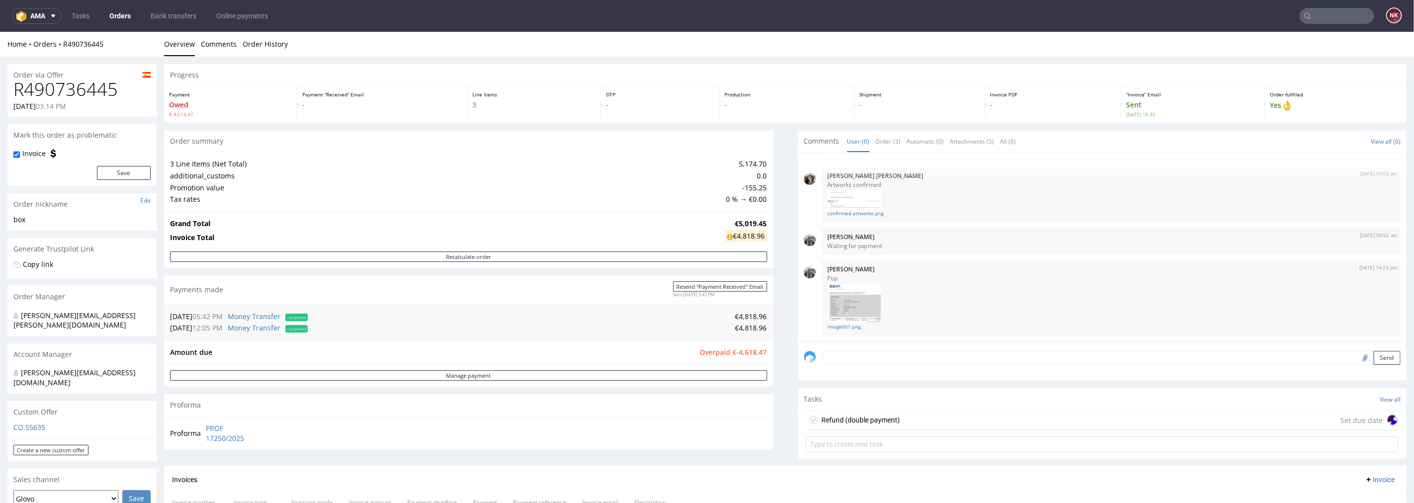
click at [96, 87] on h1 "R490736445" at bounding box center [81, 89] width 137 height 20
copy h1 "R490736445"
click at [160, 13] on link "Bank transfers" at bounding box center [174, 16] width 58 height 16
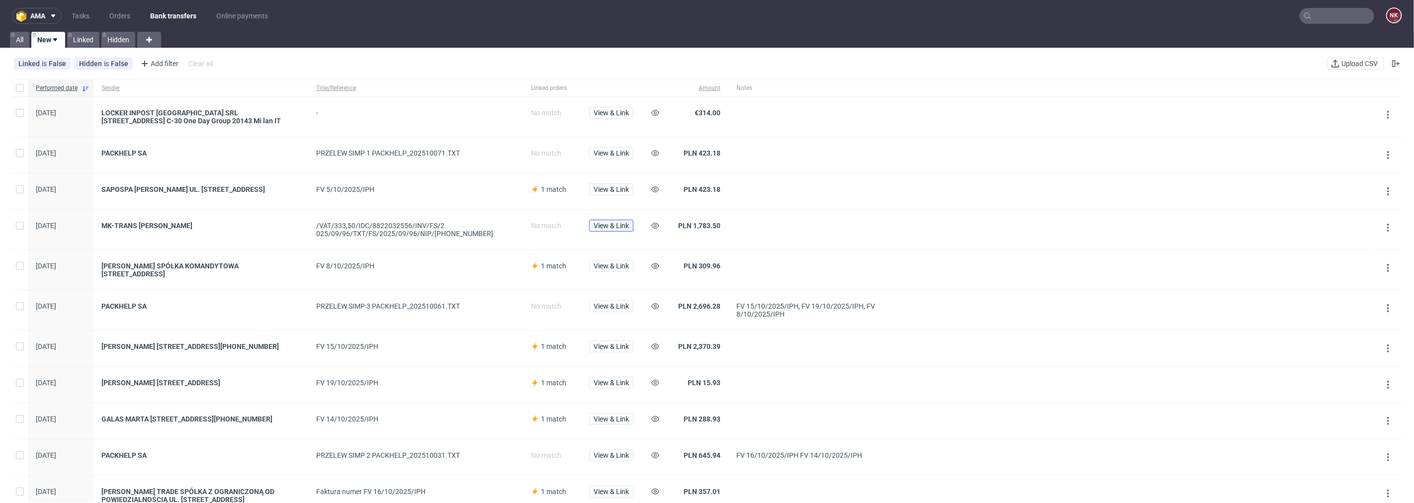
click at [618, 229] on span "View & Link" at bounding box center [611, 225] width 35 height 7
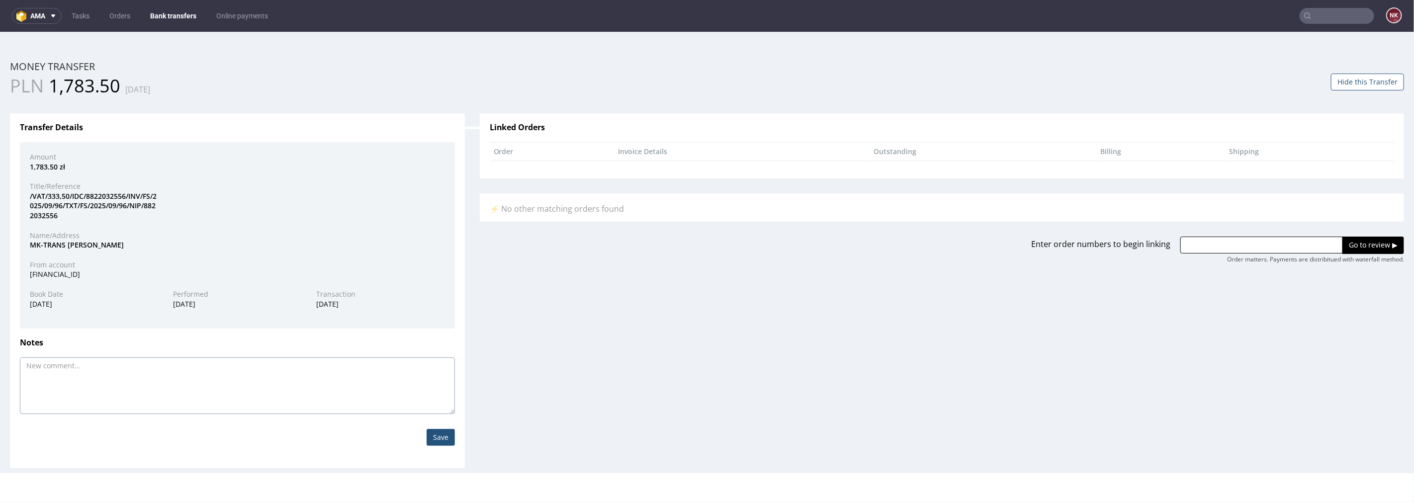
click at [173, 373] on textarea at bounding box center [237, 385] width 435 height 57
type textarea "koszty - Aga"
click at [436, 437] on input "Save" at bounding box center [441, 437] width 28 height 17
click at [1346, 88] on button "Hide this Transfer" at bounding box center [1367, 81] width 73 height 17
click at [155, 13] on link "Bank transfers" at bounding box center [173, 16] width 58 height 16
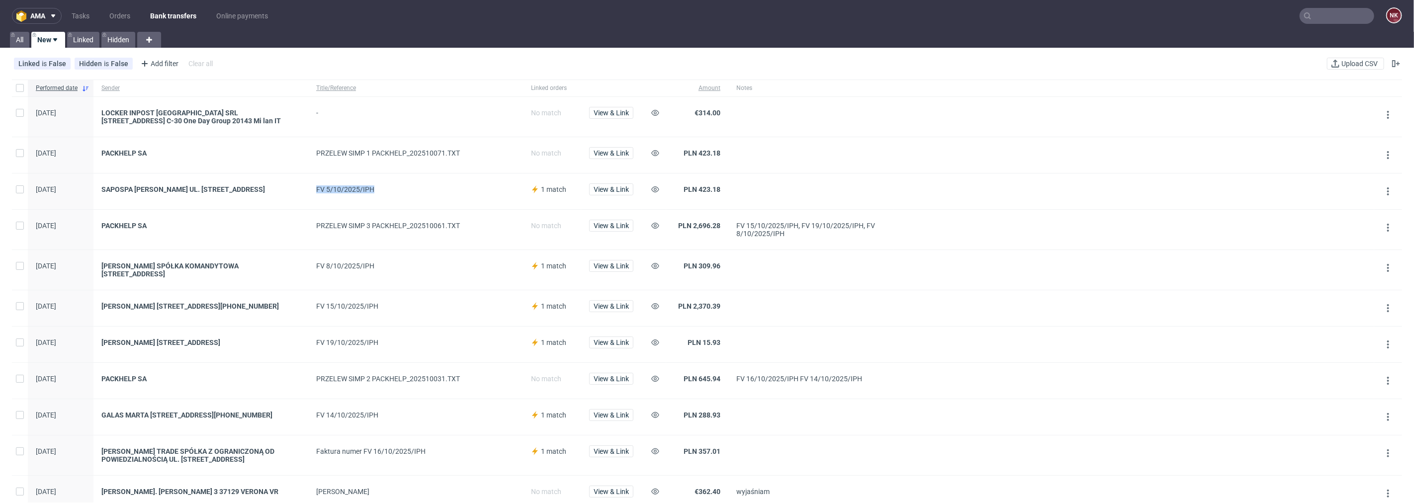
drag, startPoint x: 379, startPoint y: 190, endPoint x: 317, endPoint y: 192, distance: 62.7
click at [317, 192] on div "FV 5/10/2025/IPH" at bounding box center [415, 189] width 199 height 8
copy div "FV 5/10/2025/IPH"
click at [619, 148] on button "View & Link" at bounding box center [611, 153] width 44 height 12
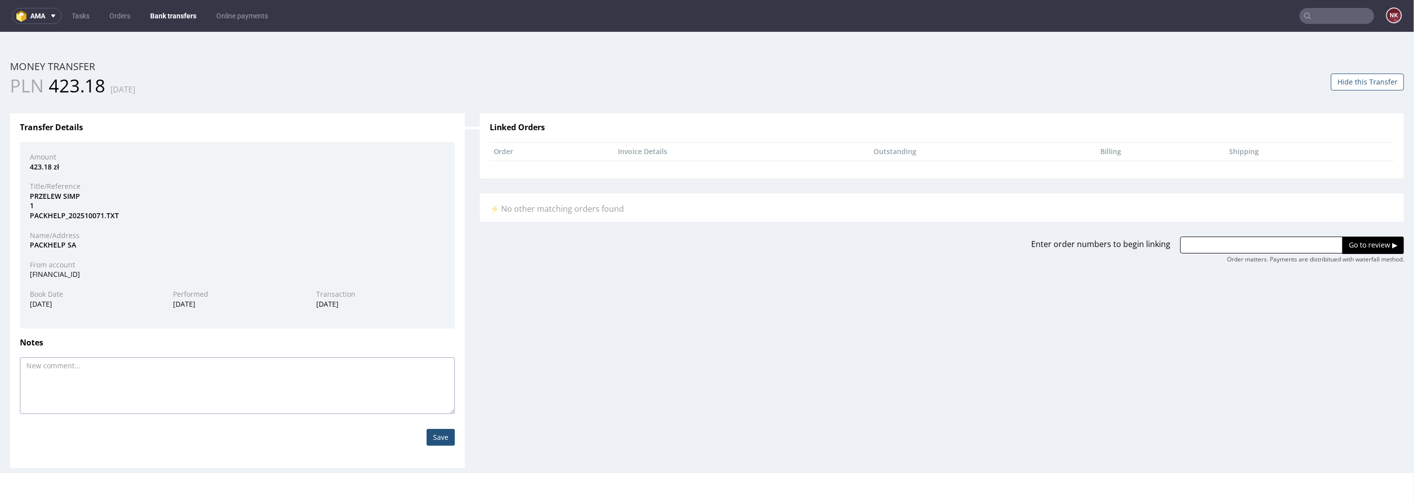
click at [88, 395] on textarea at bounding box center [237, 385] width 435 height 57
paste textarea "FV 5/10/2025/IPH"
type textarea "FV 5/10/2025/IPH"
click at [436, 438] on input "Save" at bounding box center [441, 437] width 28 height 17
click at [174, 13] on link "Bank transfers" at bounding box center [173, 16] width 58 height 16
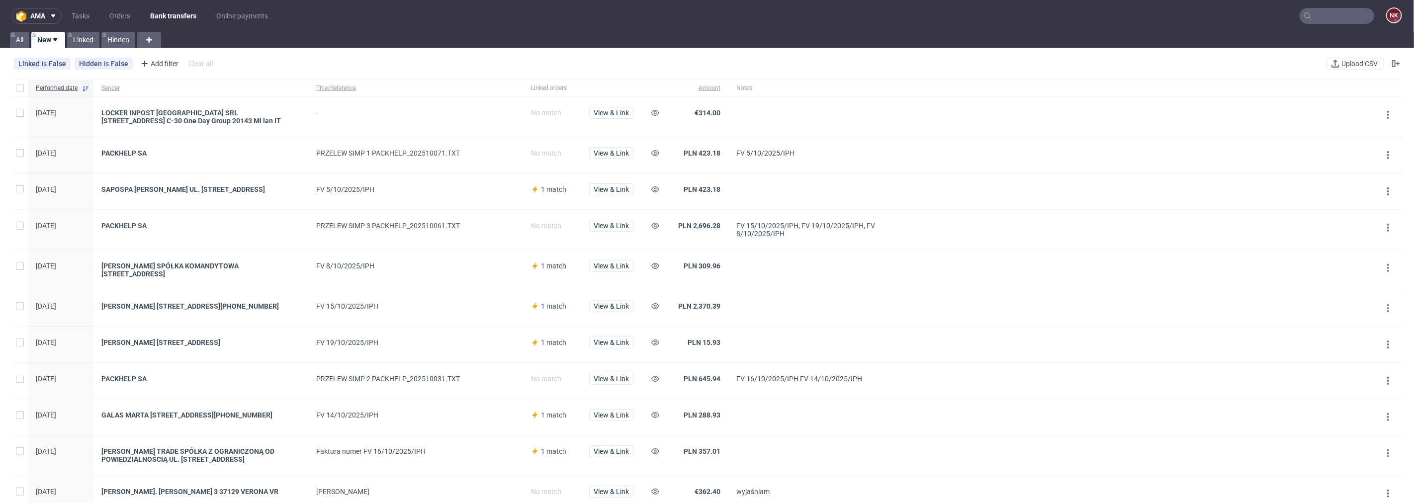
click at [1345, 19] on input "text" at bounding box center [1337, 16] width 75 height 16
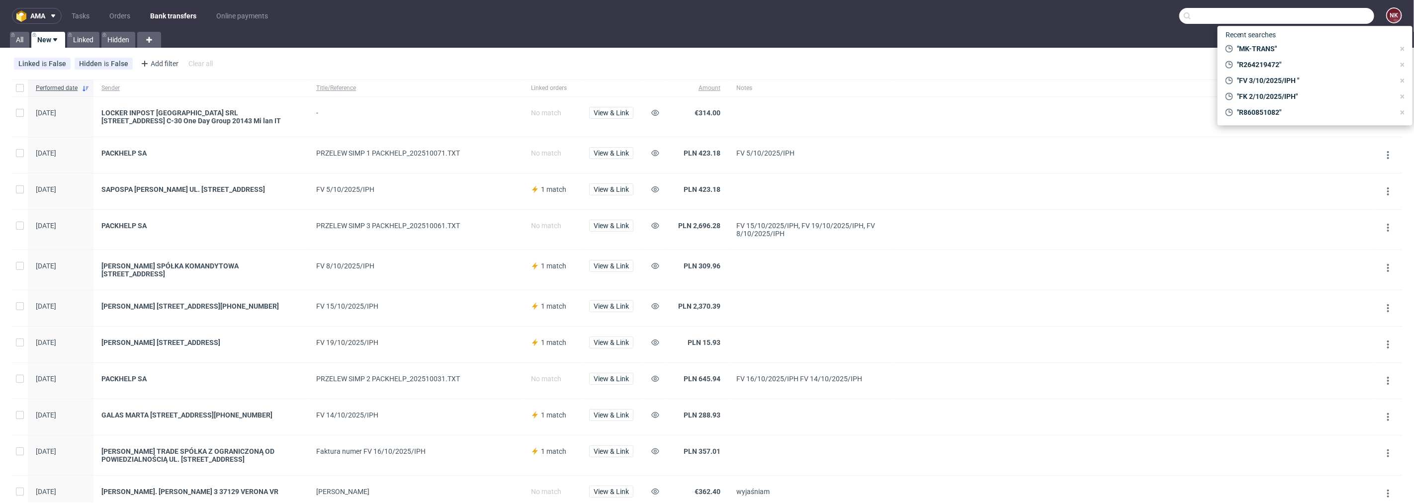
paste input "FV 1806/9/2025"
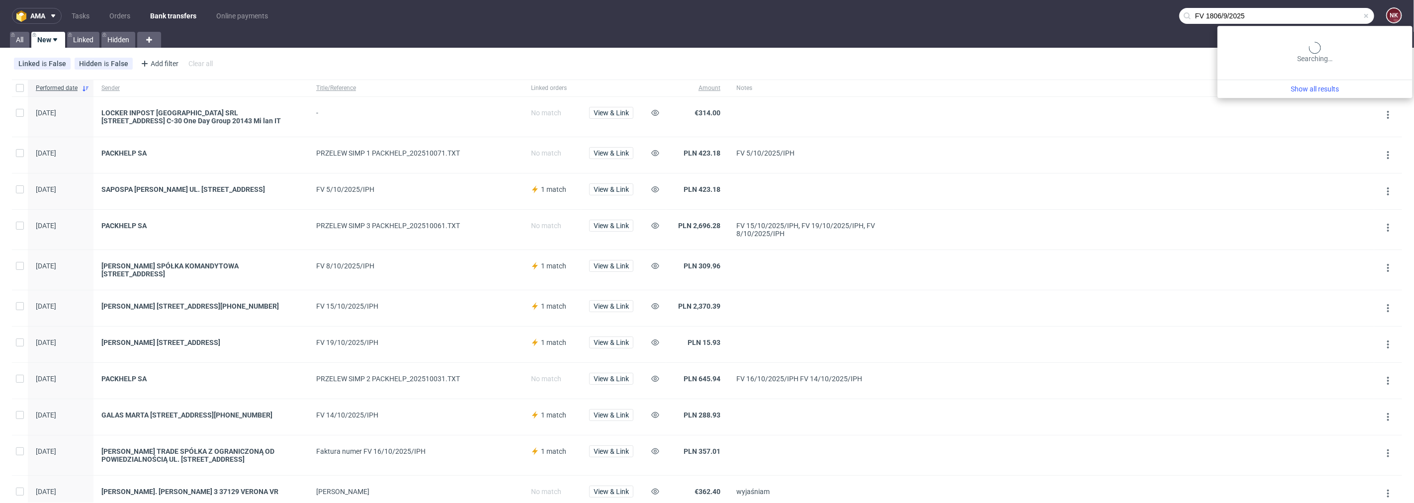
type input "FV 1806/9/2025"
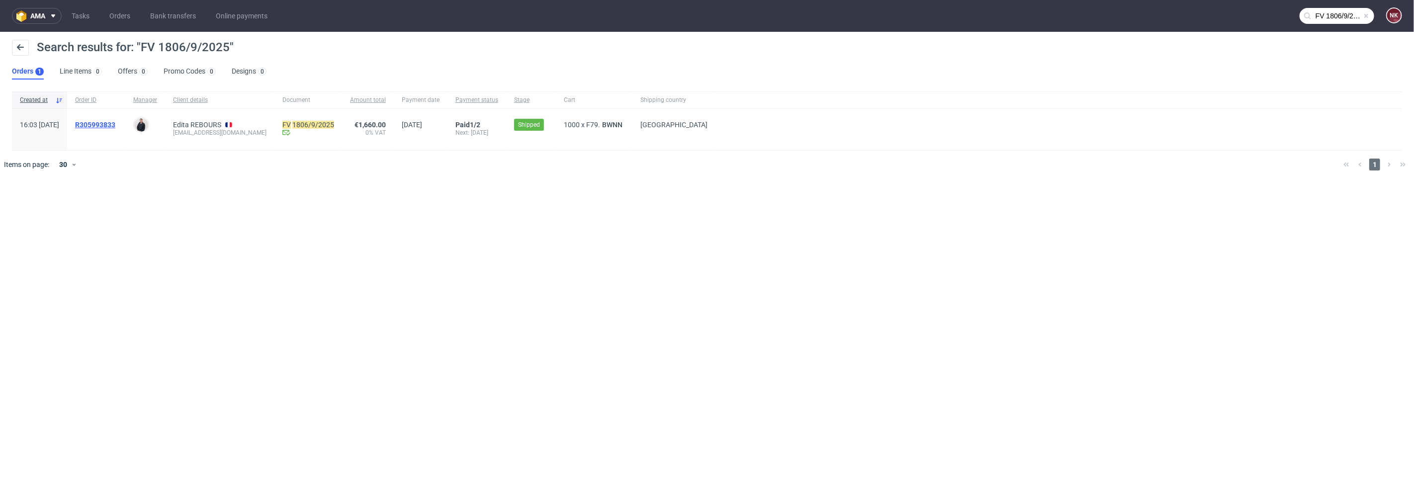
click at [115, 125] on span "R305993833" at bounding box center [95, 125] width 40 height 8
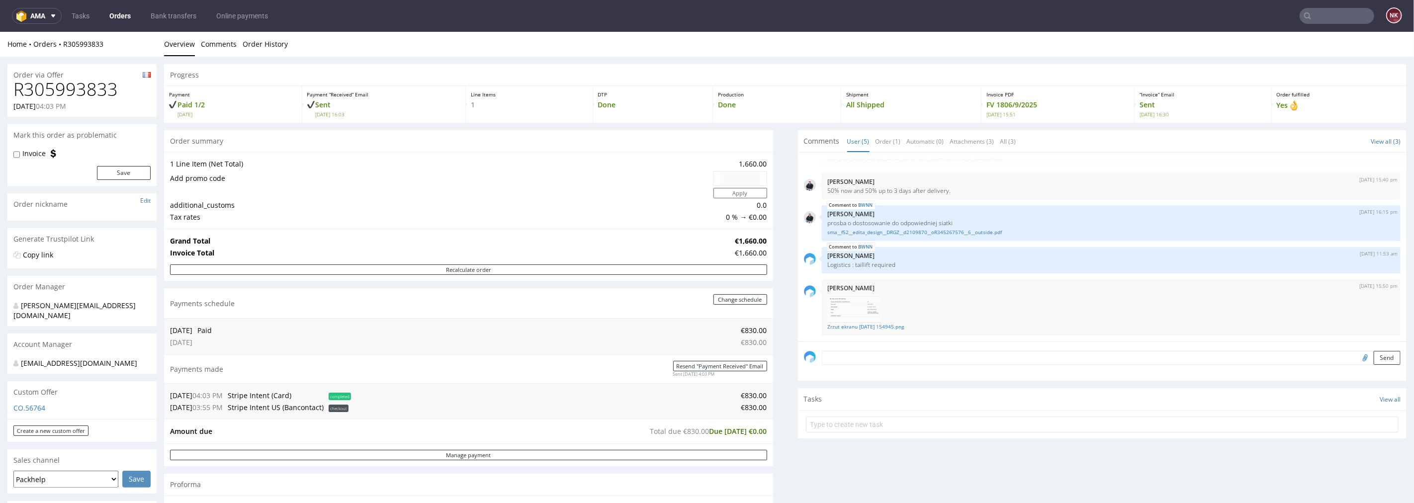
click at [73, 90] on h1 "R305993833" at bounding box center [81, 89] width 137 height 20
copy h1 "R305993833"
click at [1310, 14] on input "text" at bounding box center [1337, 16] width 75 height 16
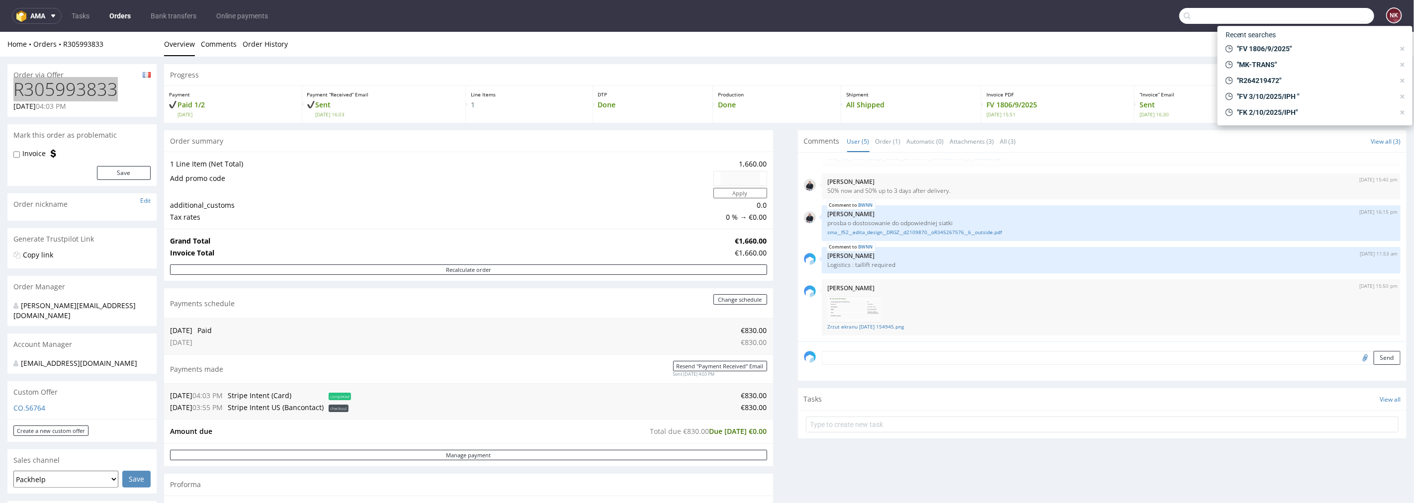
paste input "FV 1406/8/2025"
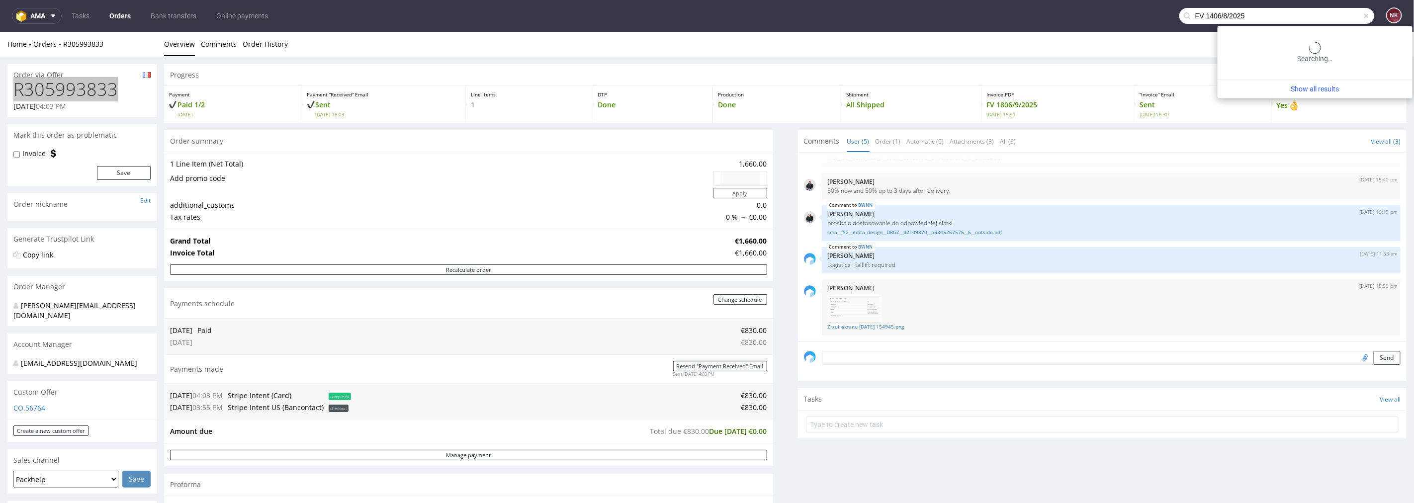
type input "FV 1406/8/2025"
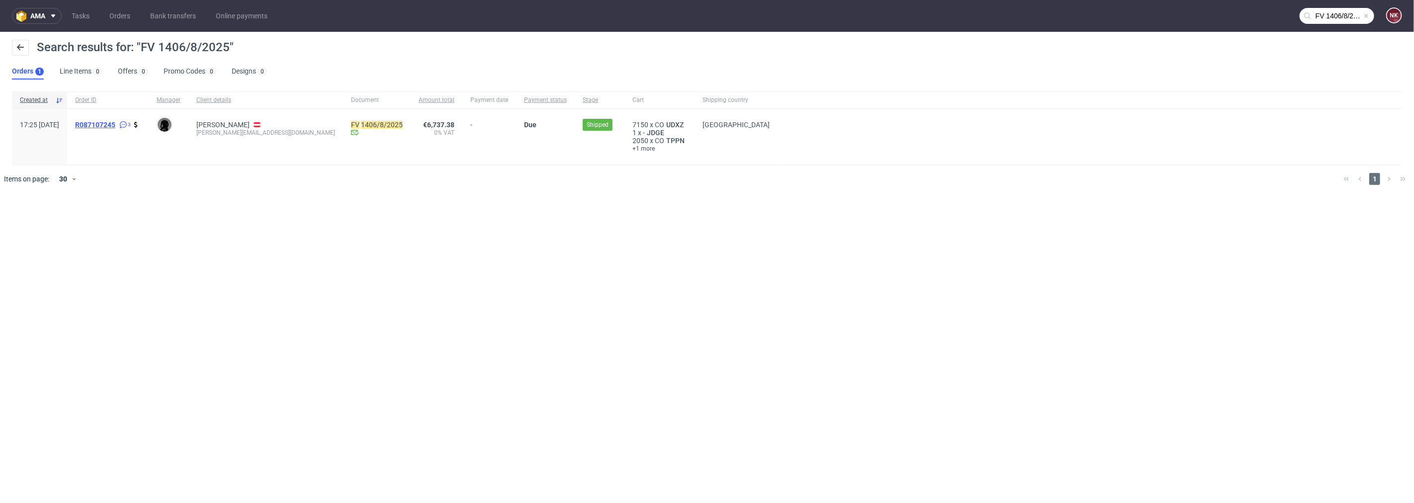
click at [115, 123] on span "R087107245" at bounding box center [95, 125] width 40 height 8
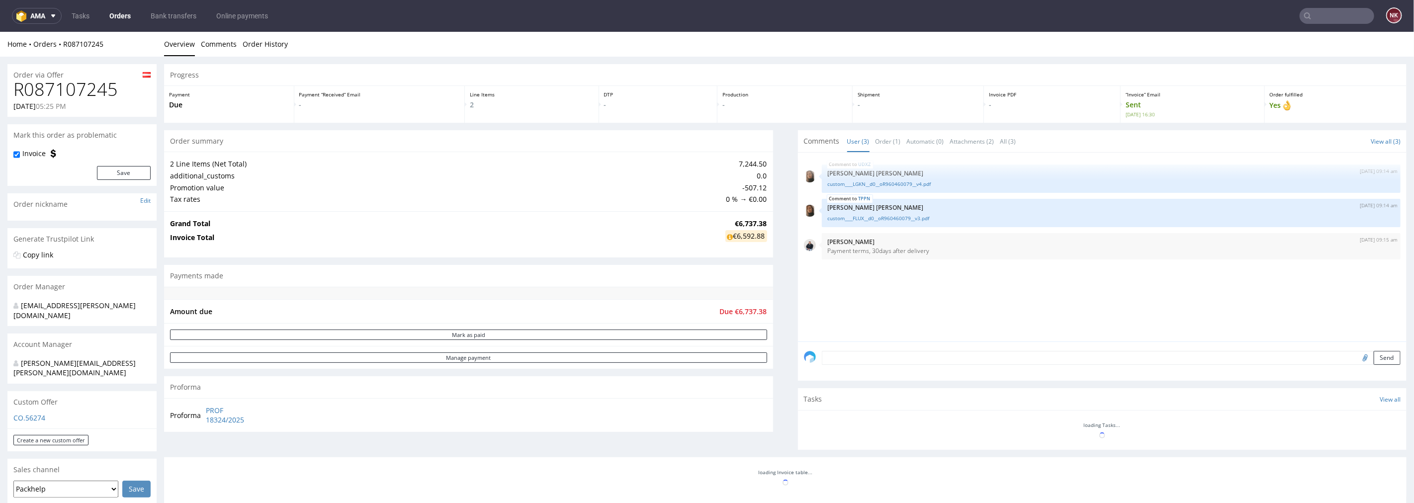
click at [85, 83] on h1 "R087107245" at bounding box center [81, 89] width 137 height 20
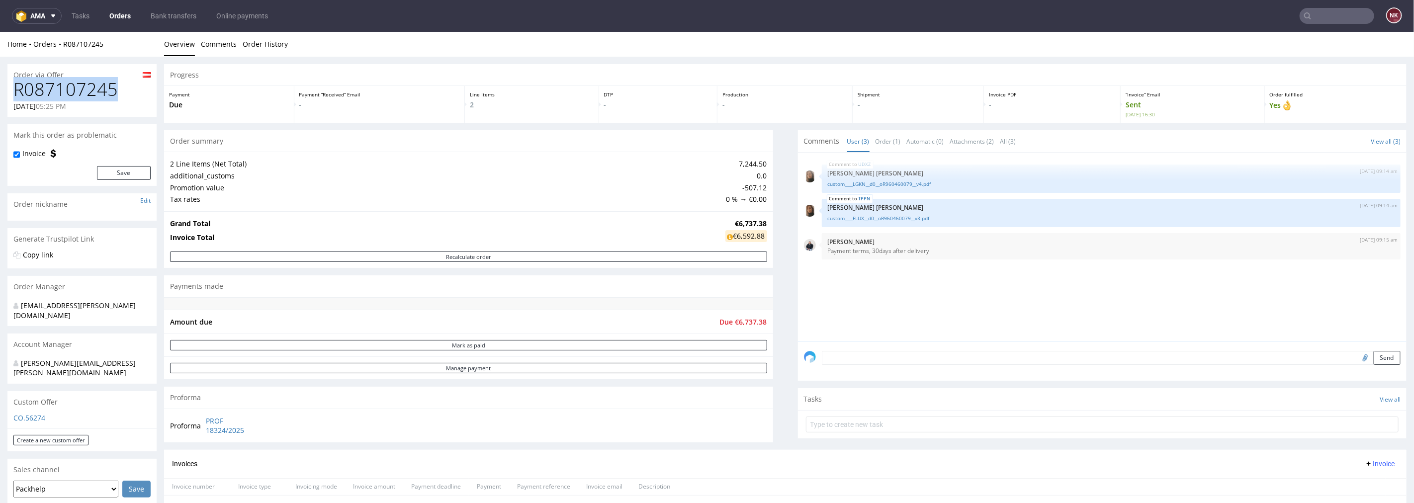
copy h1 "R087107245"
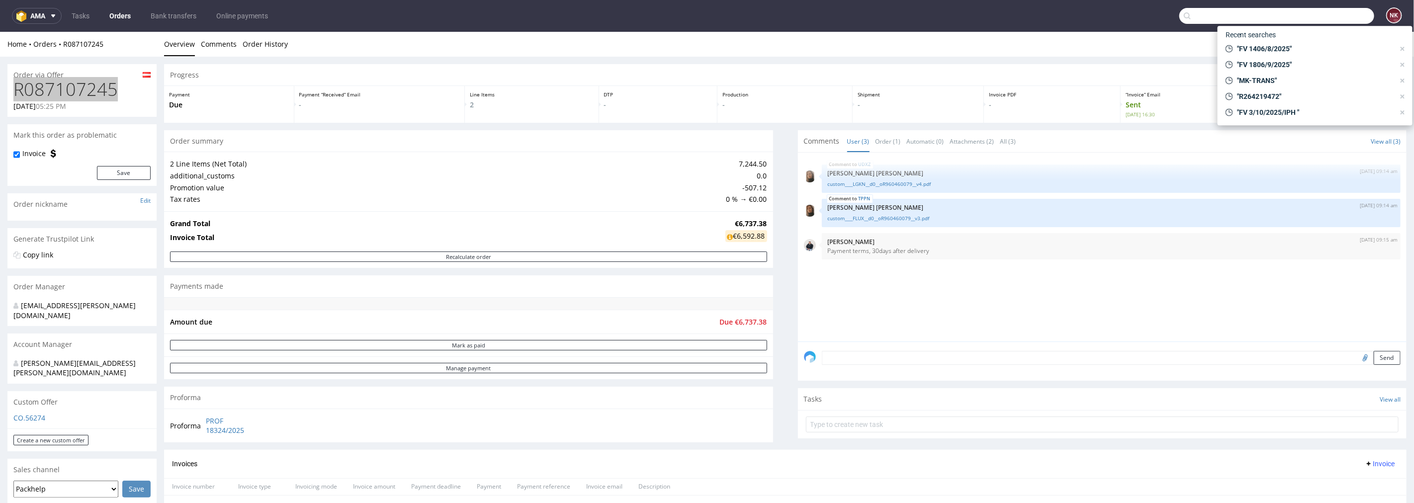
click at [1340, 13] on input "text" at bounding box center [1276, 16] width 195 height 16
paste input "FV 1552/9/2025"
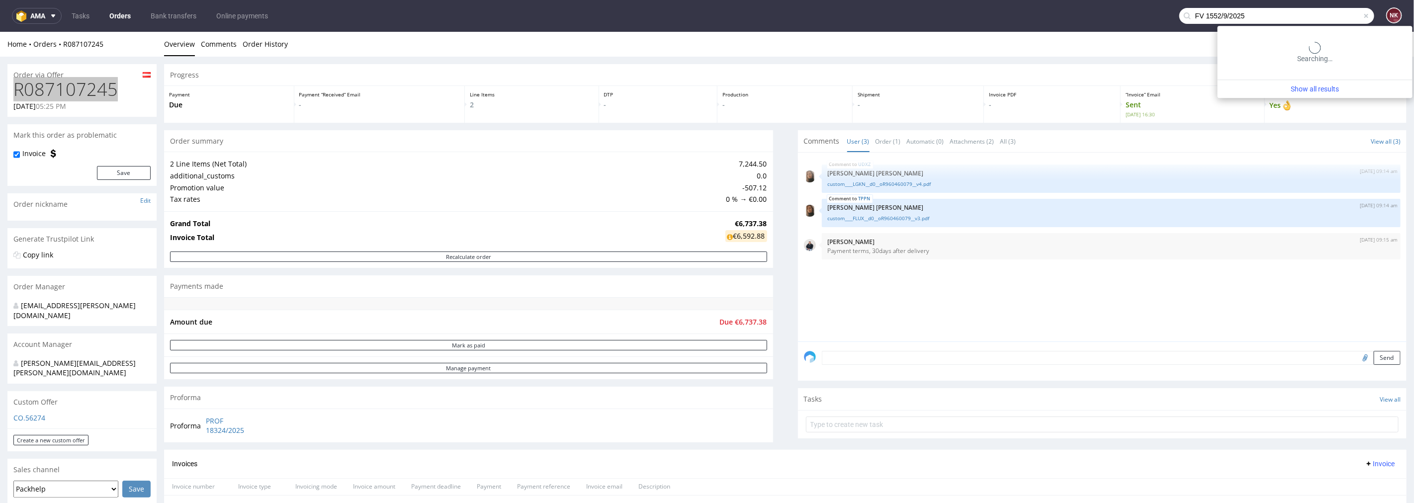
type input "FV 1552/9/2025"
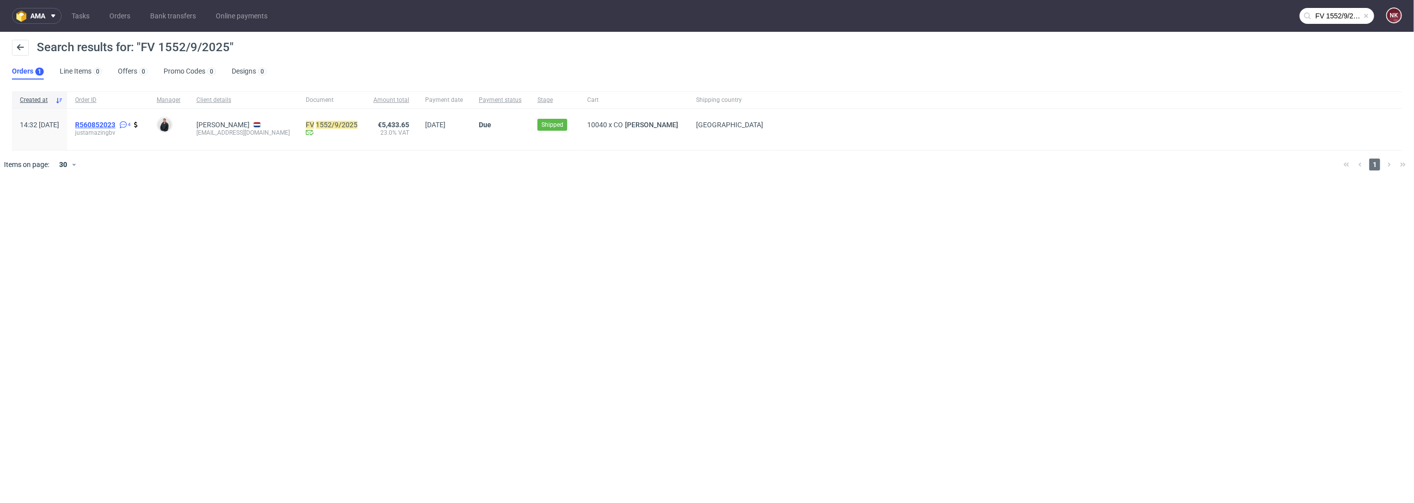
click at [112, 121] on span "R560852023" at bounding box center [95, 125] width 40 height 8
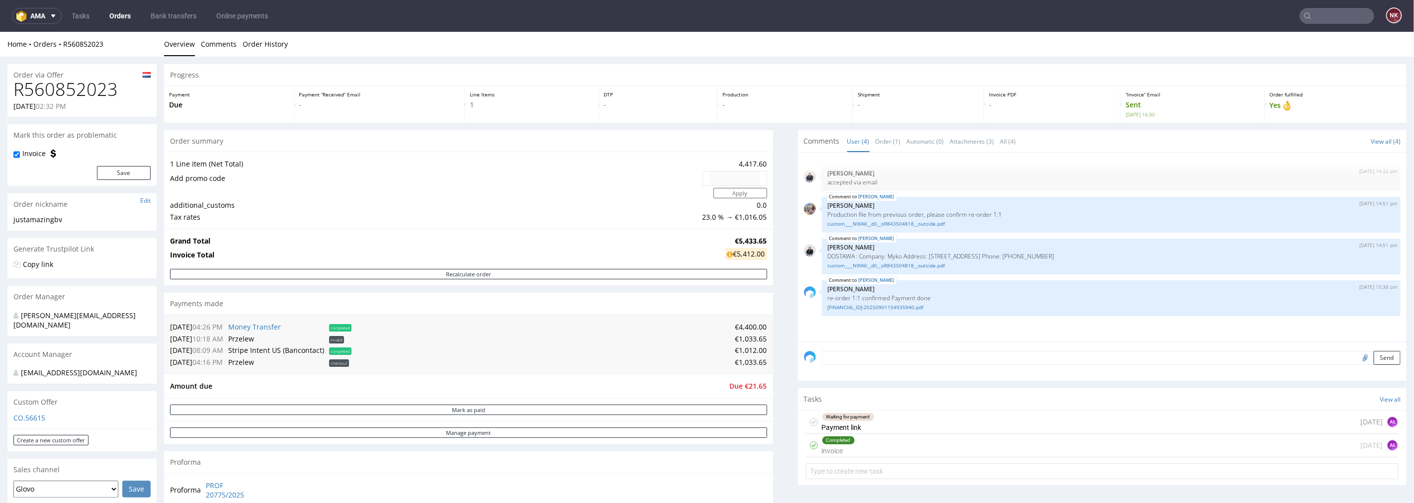
click at [87, 90] on h1 "R560852023" at bounding box center [81, 89] width 137 height 20
copy h1 "R560852023"
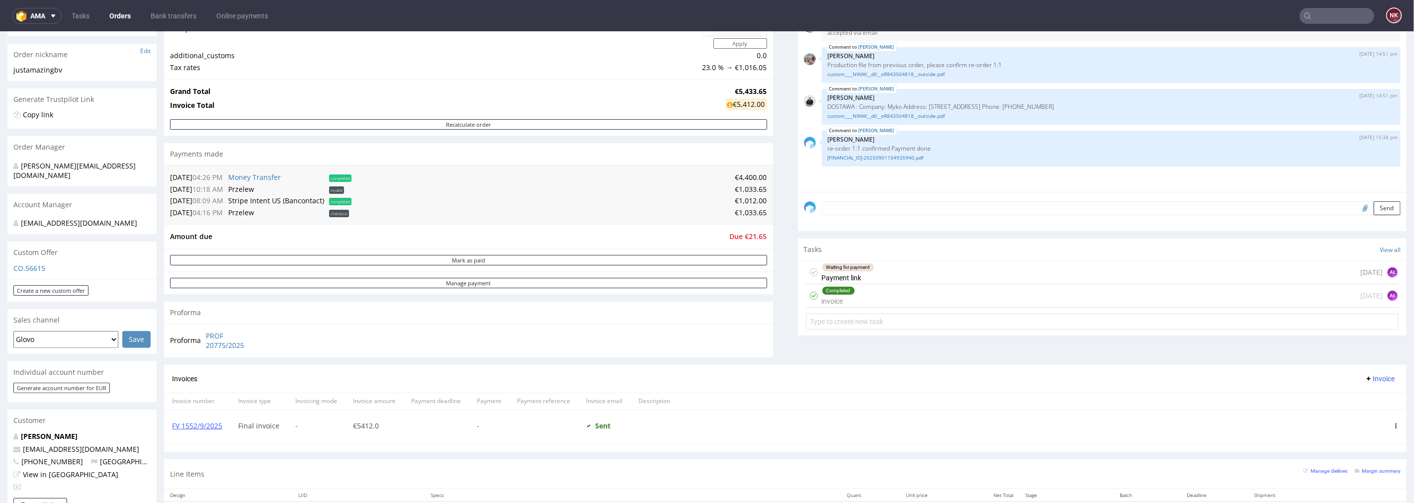
scroll to position [166, 0]
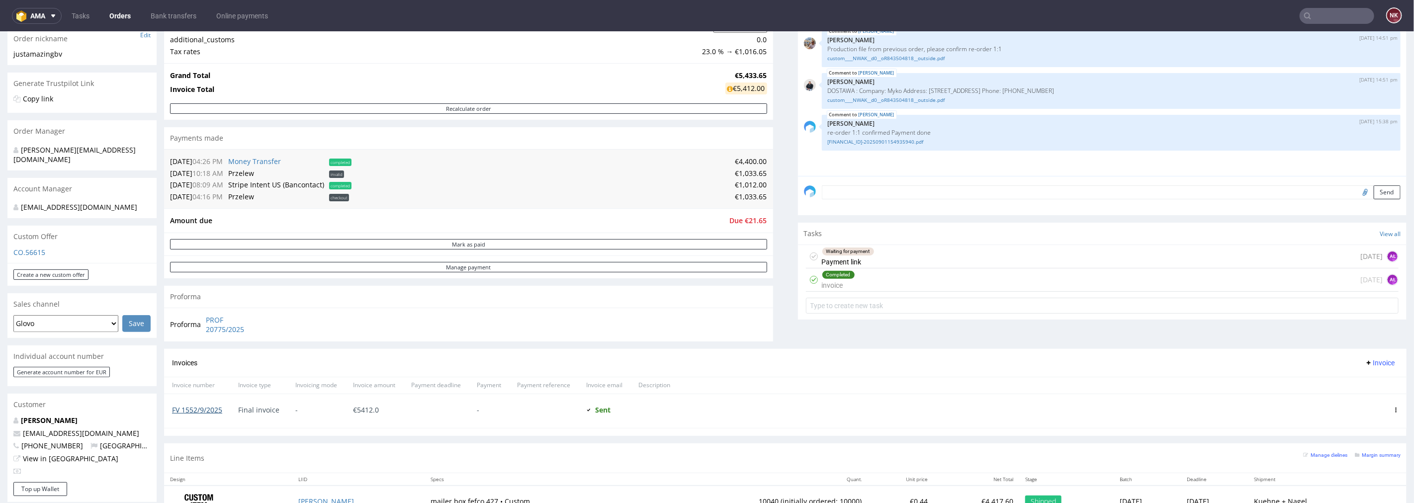
click at [196, 409] on link "FV 1552/9/2025" at bounding box center [197, 409] width 50 height 9
click at [1336, 11] on input "text" at bounding box center [1337, 16] width 75 height 16
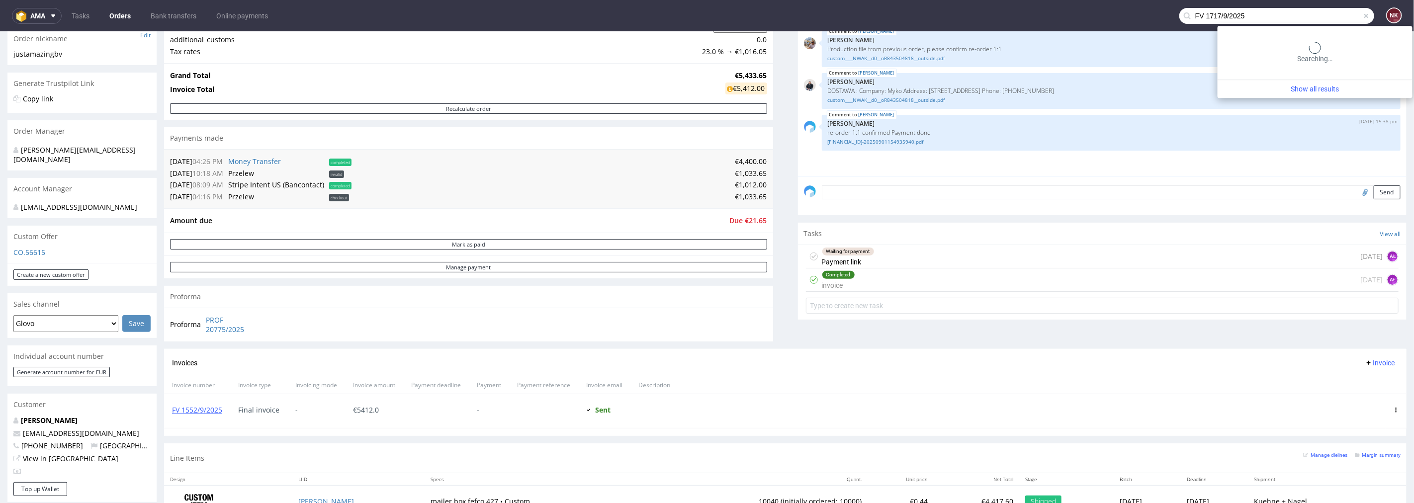
type input "FV 1717/9/2025"
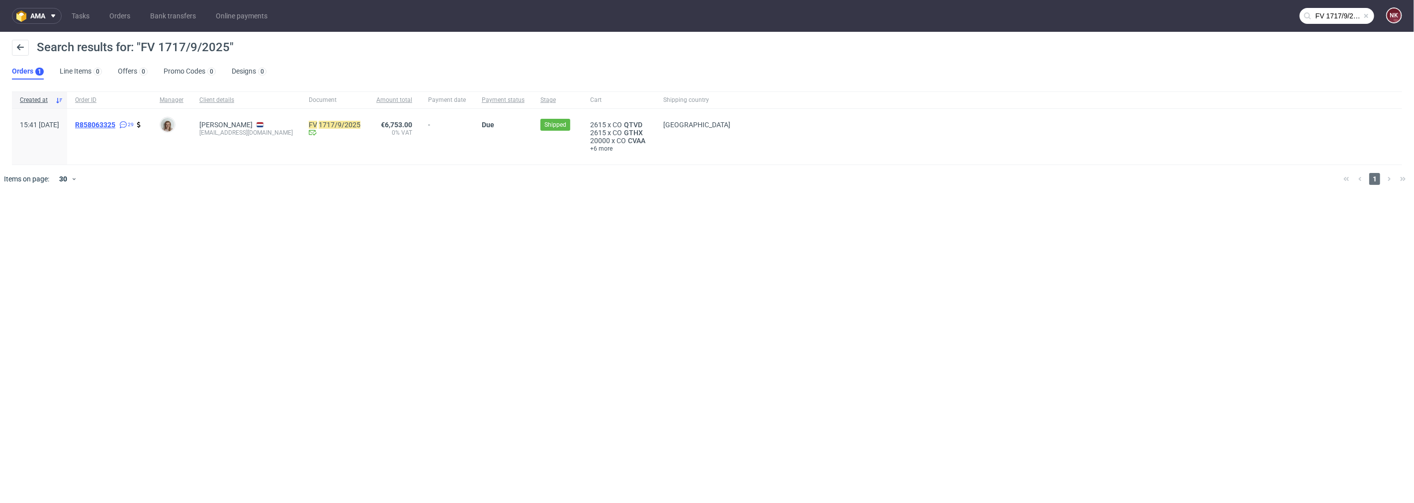
click at [115, 121] on span "R858063325" at bounding box center [95, 125] width 40 height 8
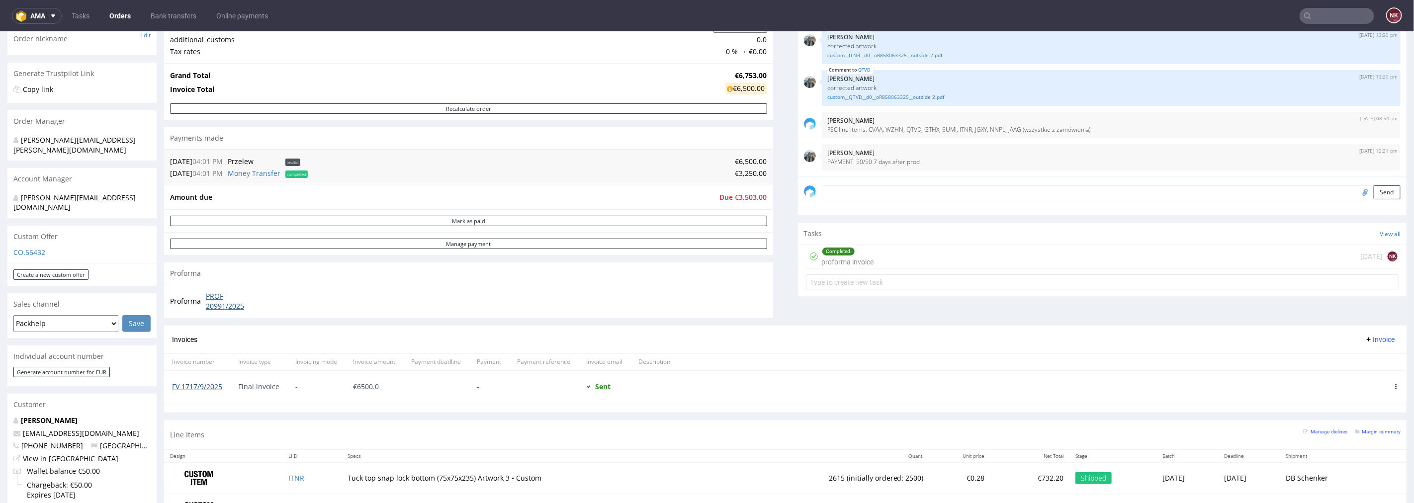
scroll to position [55, 0]
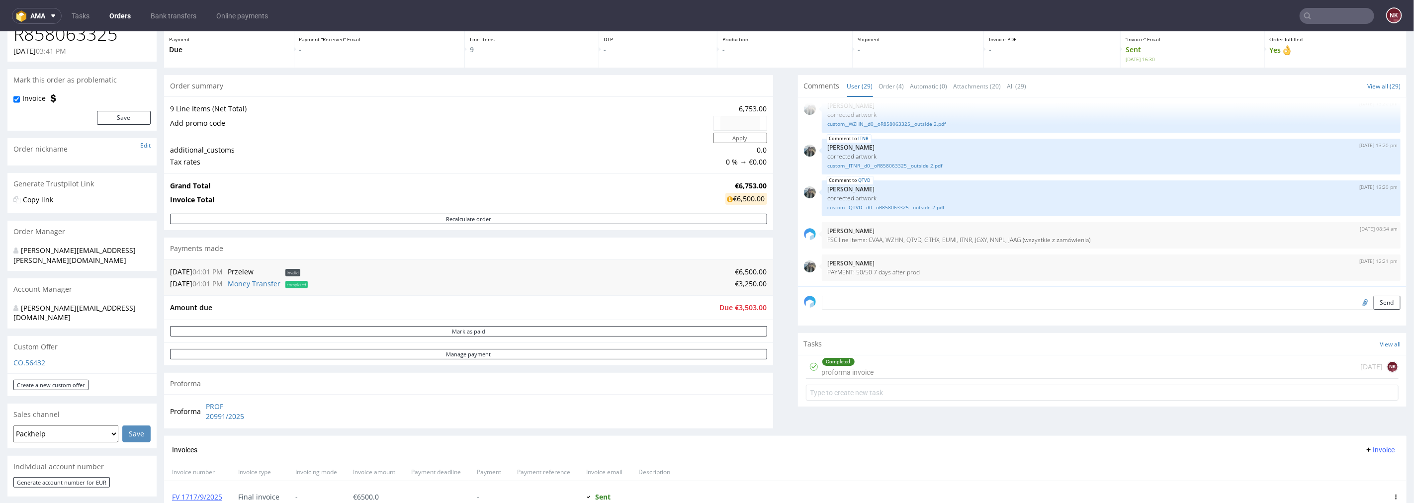
click at [91, 41] on h1 "R858063325" at bounding box center [81, 34] width 137 height 20
copy h1 "R858063325"
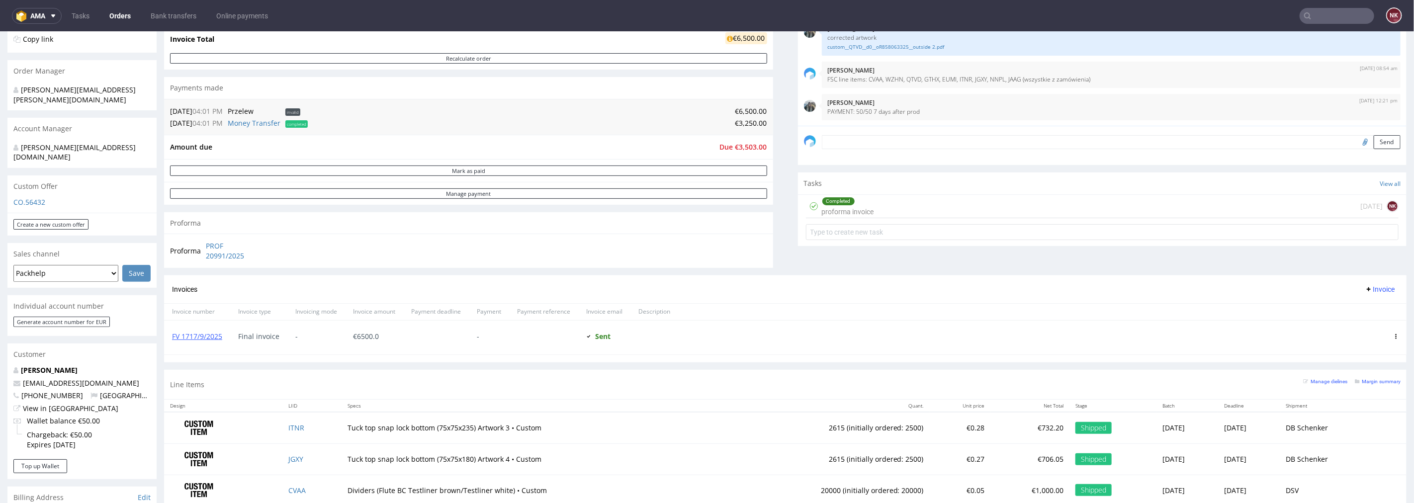
scroll to position [221, 0]
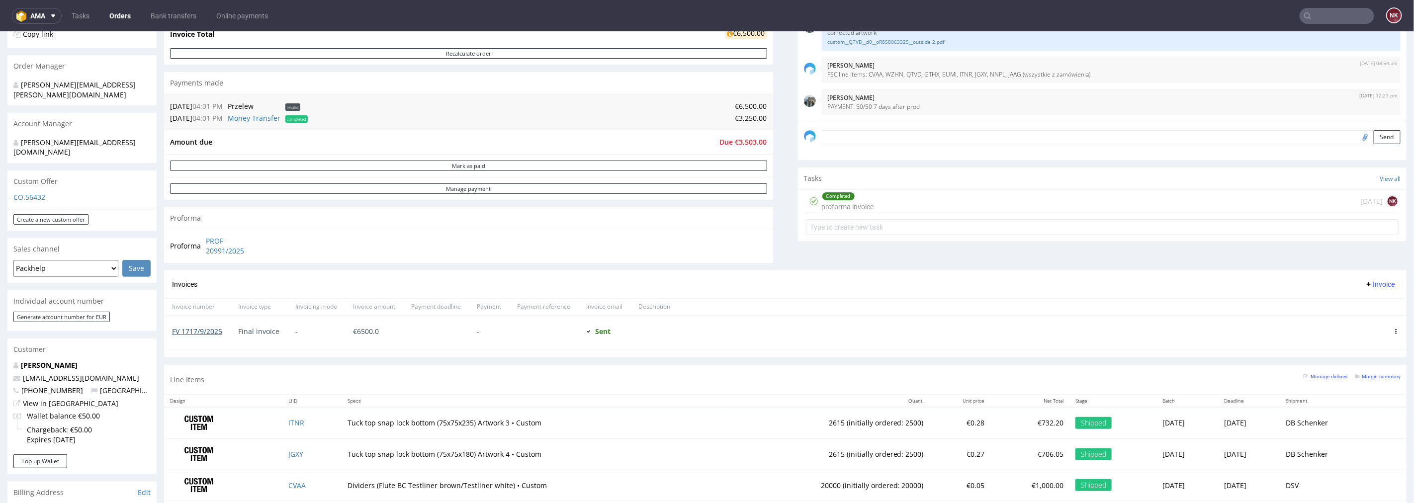
click at [212, 331] on link "FV 1717/9/2025" at bounding box center [197, 330] width 50 height 9
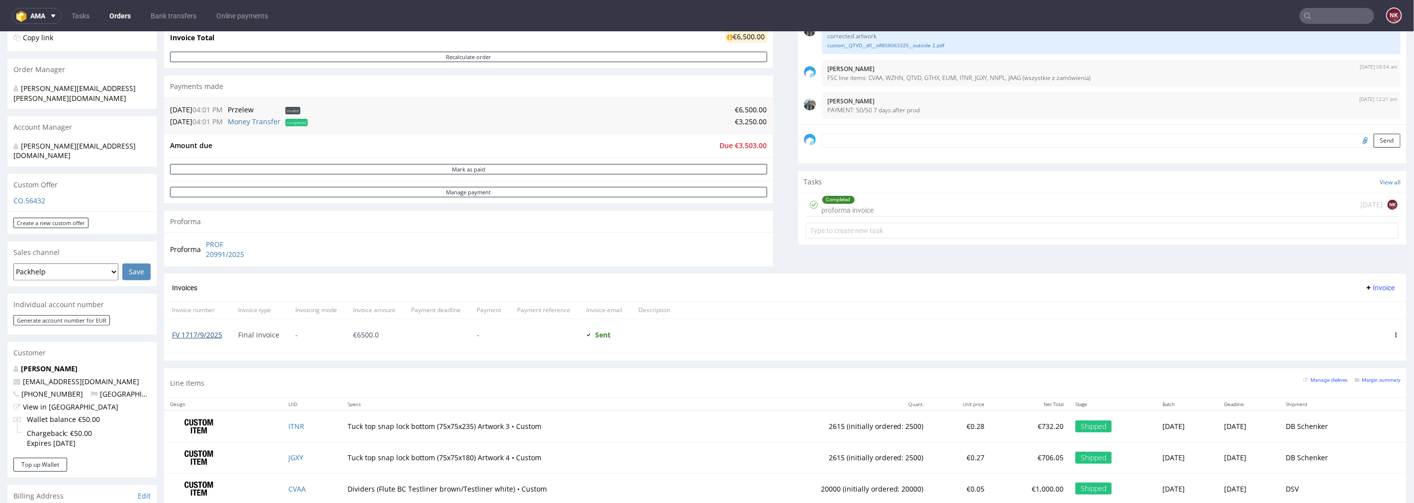
scroll to position [0, 0]
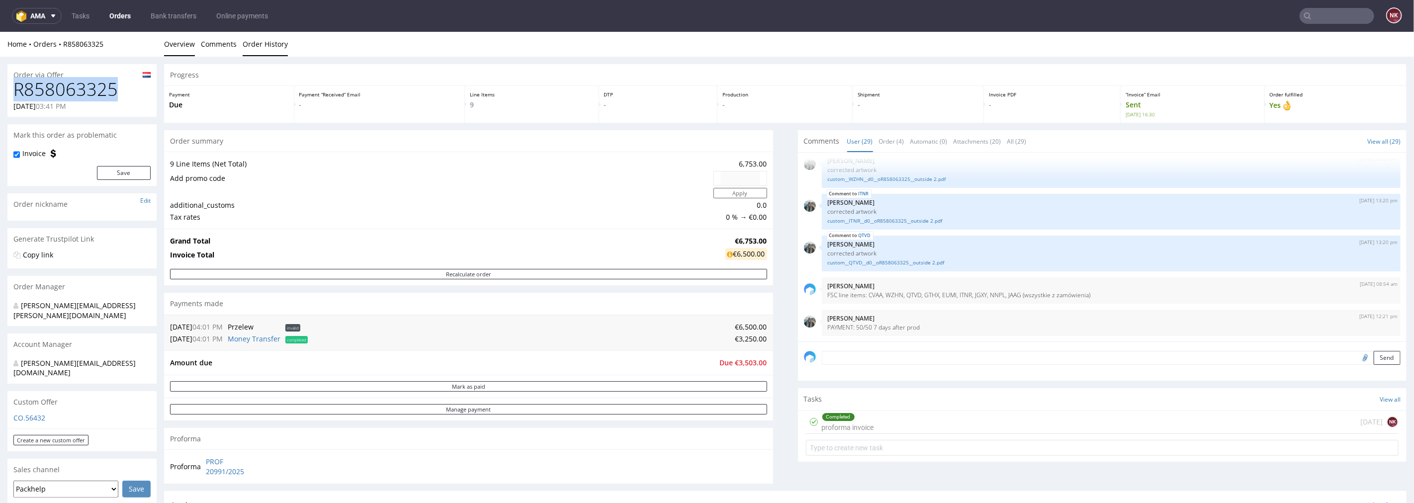
click at [272, 45] on link "Order History" at bounding box center [265, 43] width 45 height 24
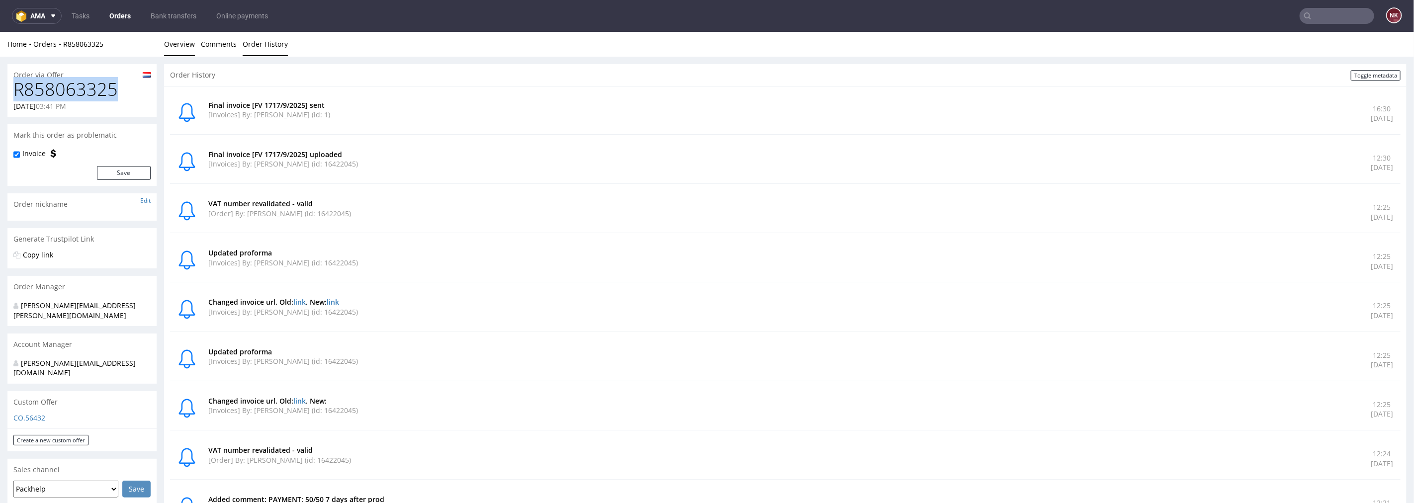
click at [177, 46] on link "Overview" at bounding box center [179, 43] width 31 height 24
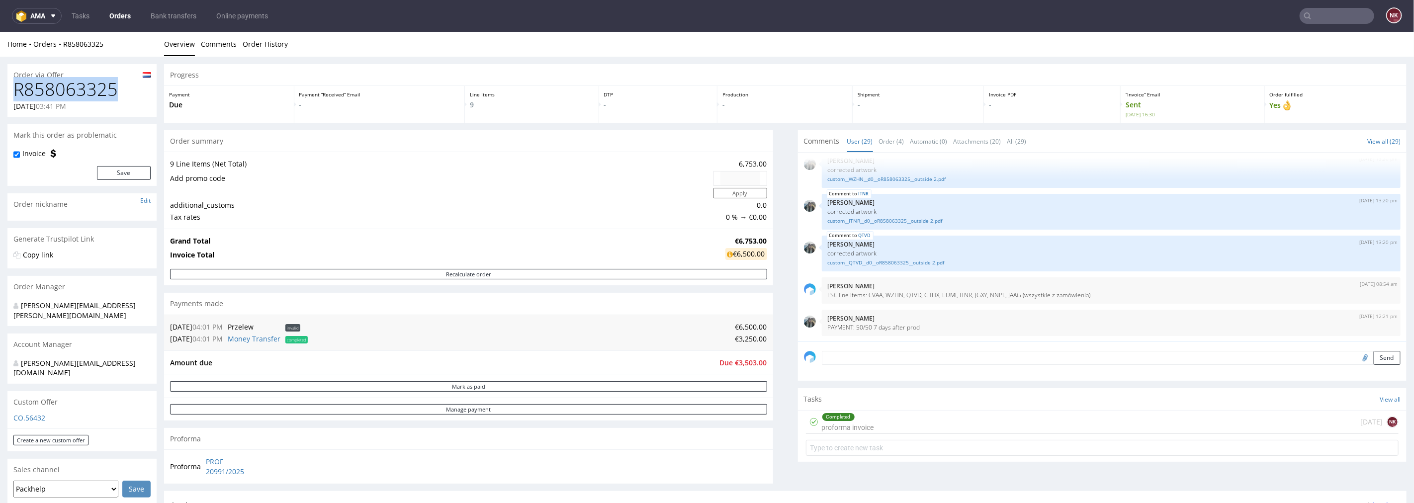
click at [80, 93] on h1 "R858063325" at bounding box center [81, 89] width 137 height 20
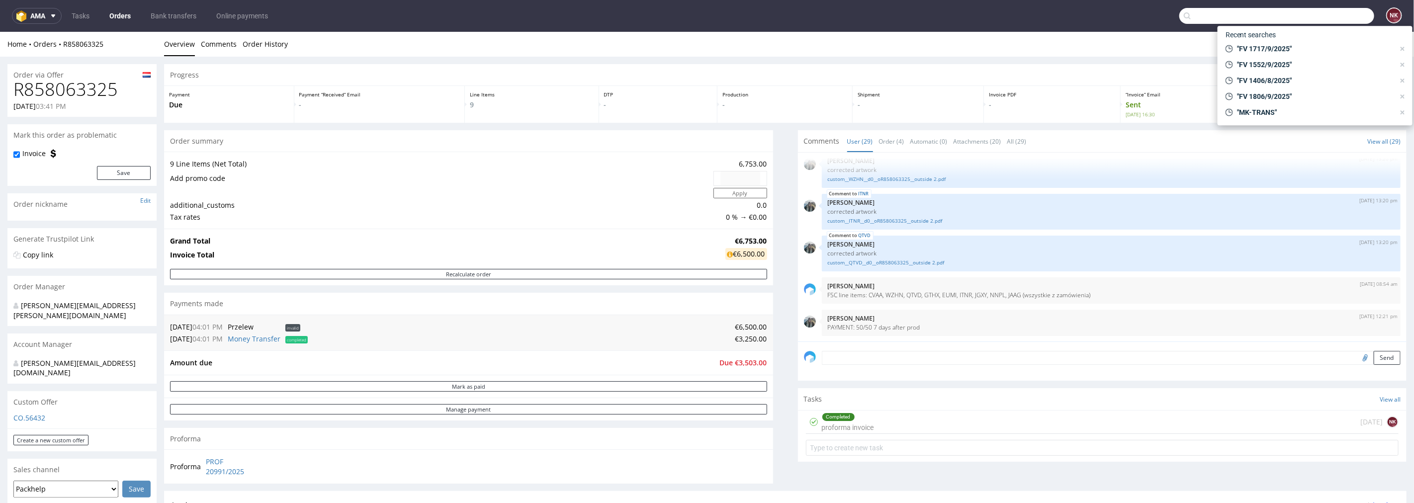
click at [1320, 14] on input "text" at bounding box center [1276, 16] width 195 height 16
paste input "FV 1676/9/2025"
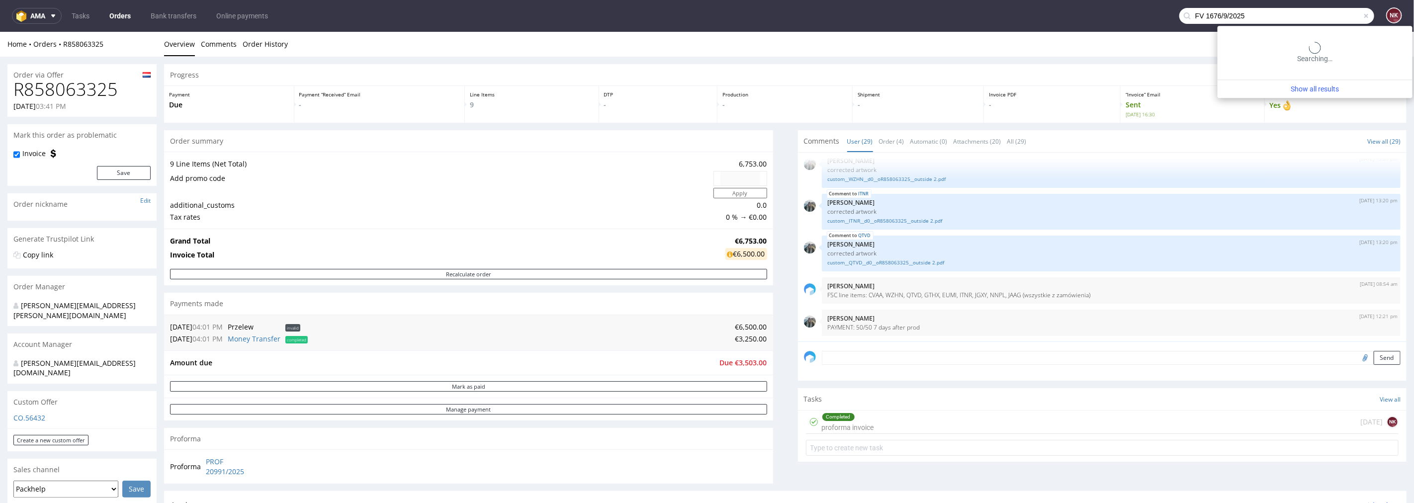
type input "FV 1676/9/2025"
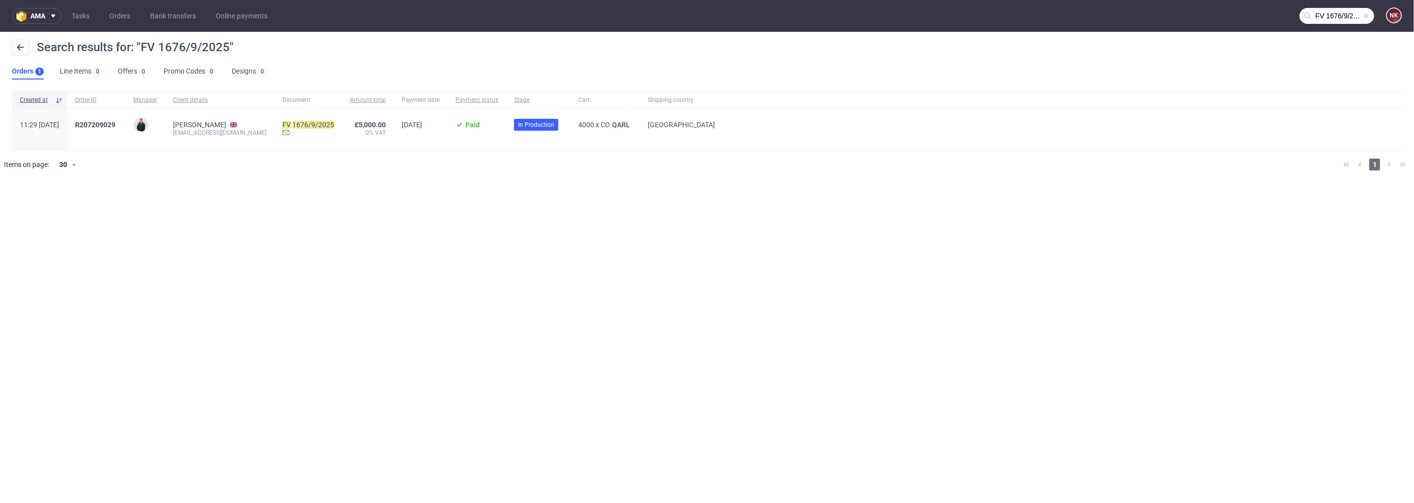
click at [123, 117] on div "R207209029" at bounding box center [96, 129] width 58 height 41
click at [115, 126] on span "R207209029" at bounding box center [95, 125] width 40 height 8
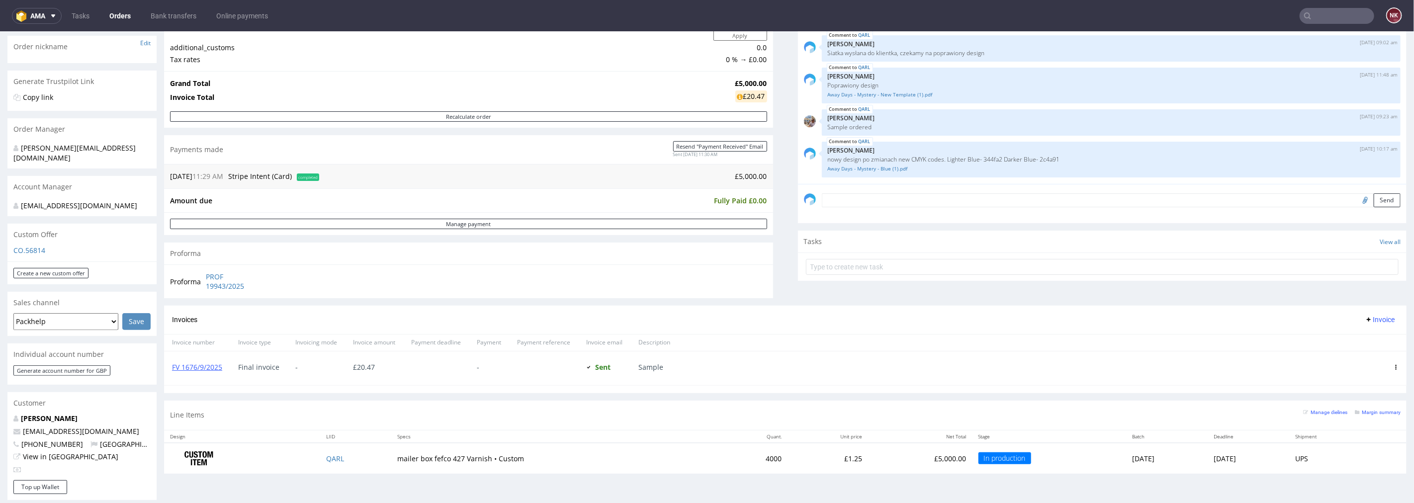
scroll to position [221, 0]
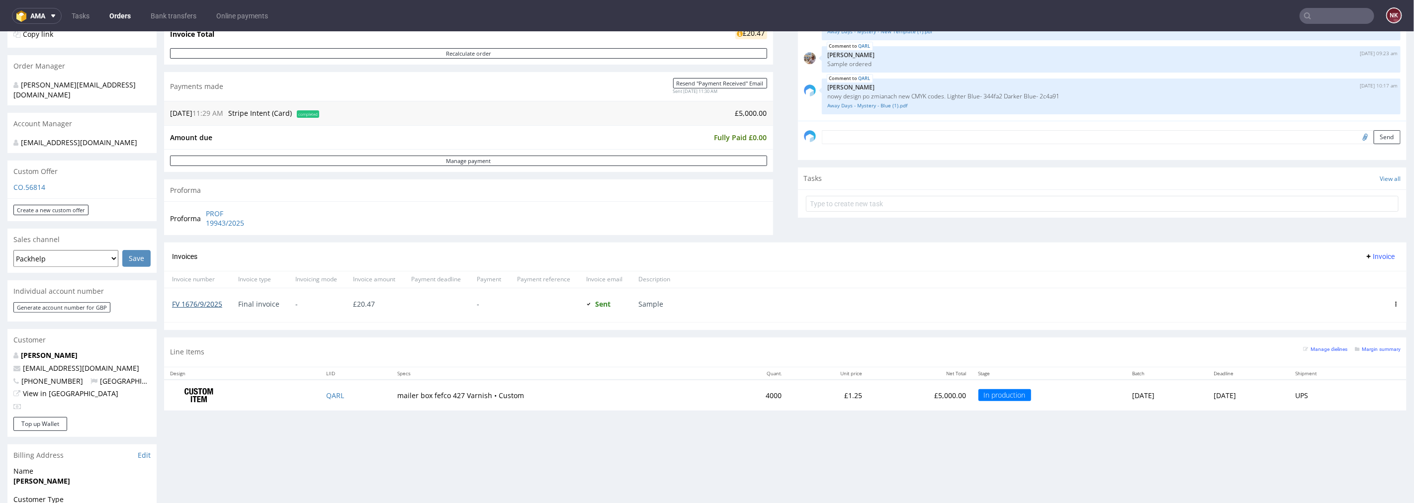
click at [209, 300] on link "FV 1676/9/2025" at bounding box center [197, 303] width 50 height 9
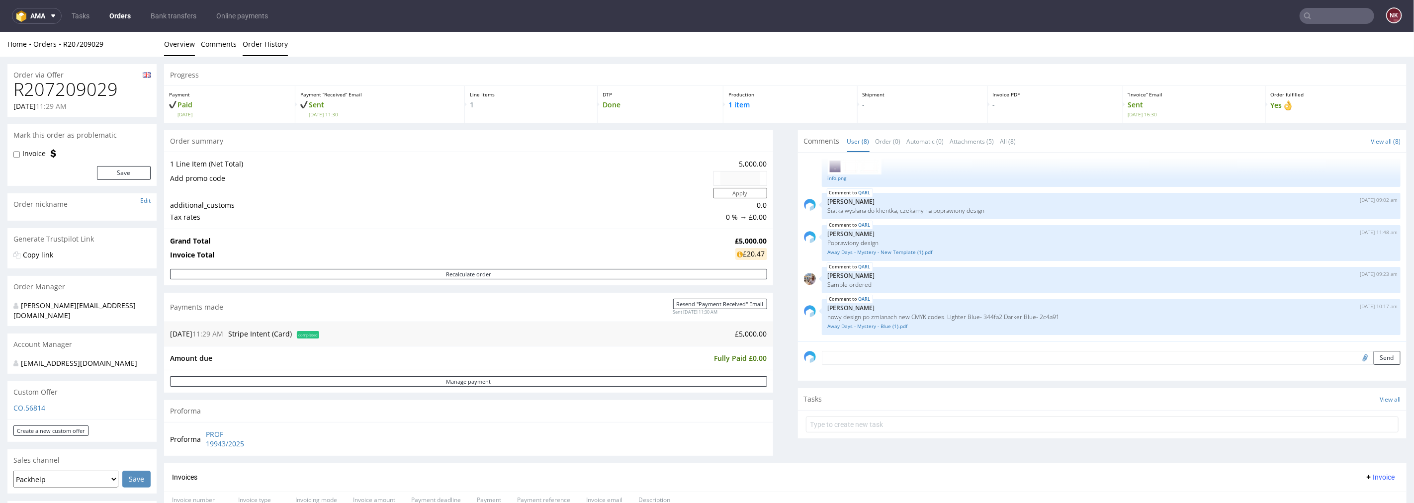
click at [283, 43] on link "Order History" at bounding box center [265, 43] width 45 height 24
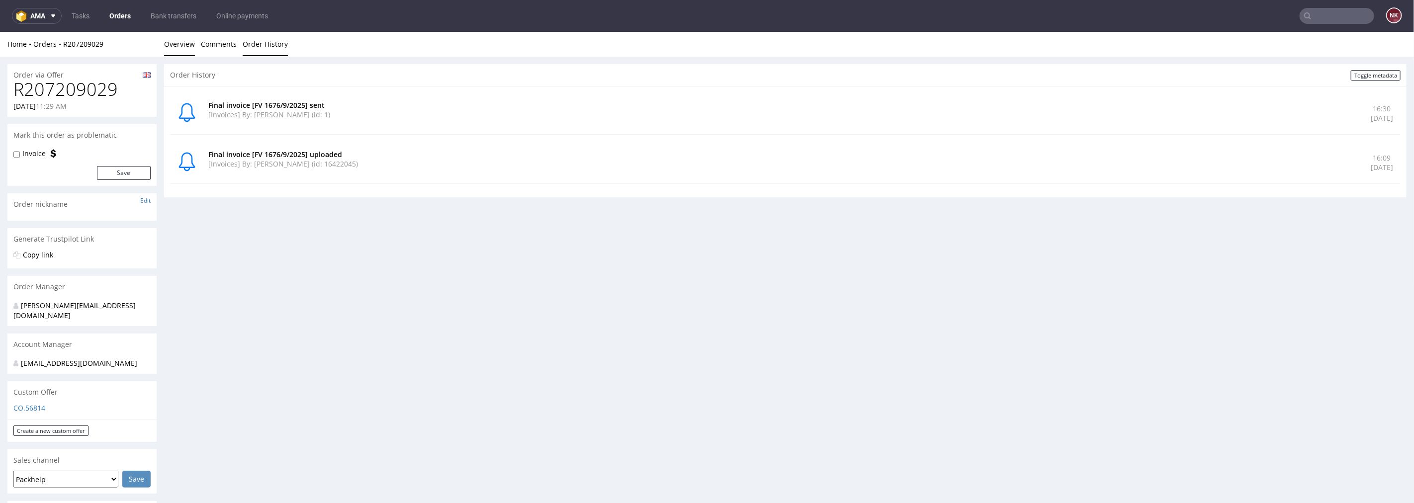
click at [183, 44] on link "Overview" at bounding box center [179, 43] width 31 height 24
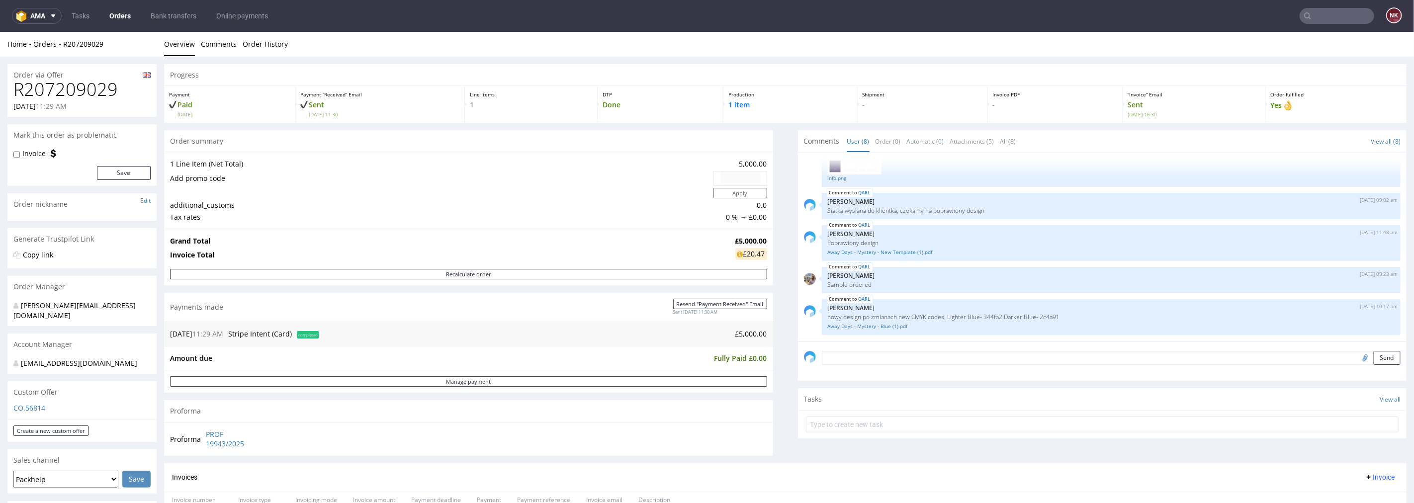
click at [98, 79] on h1 "R207209029" at bounding box center [81, 89] width 137 height 20
copy h1 "R207209029"
click at [84, 81] on h1 "R207209029" at bounding box center [81, 89] width 137 height 20
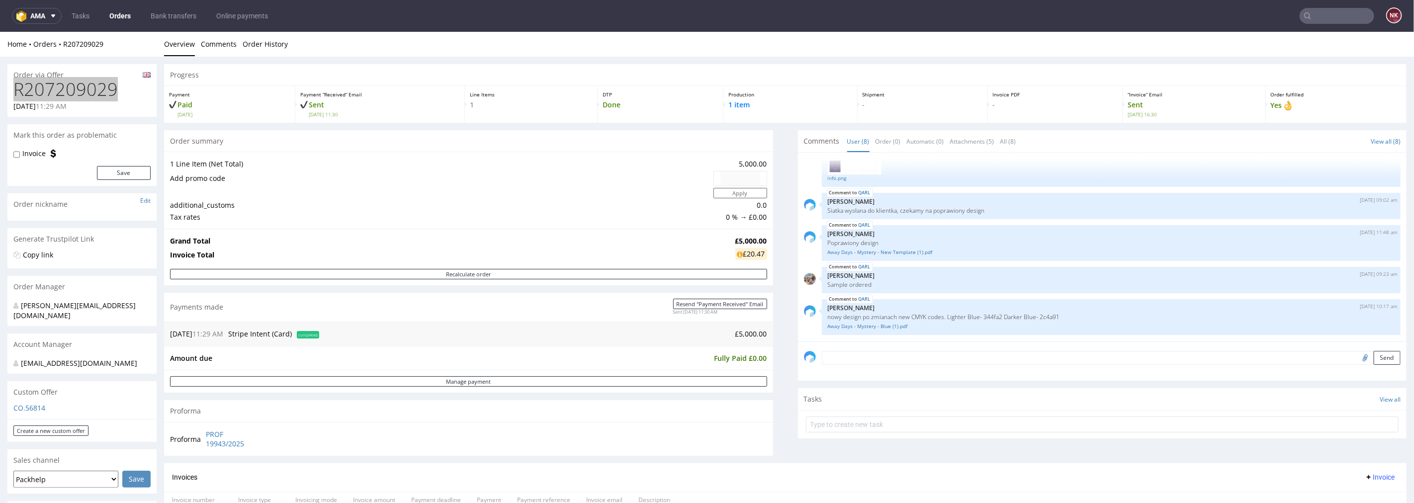
click at [1309, 16] on input "text" at bounding box center [1337, 16] width 75 height 16
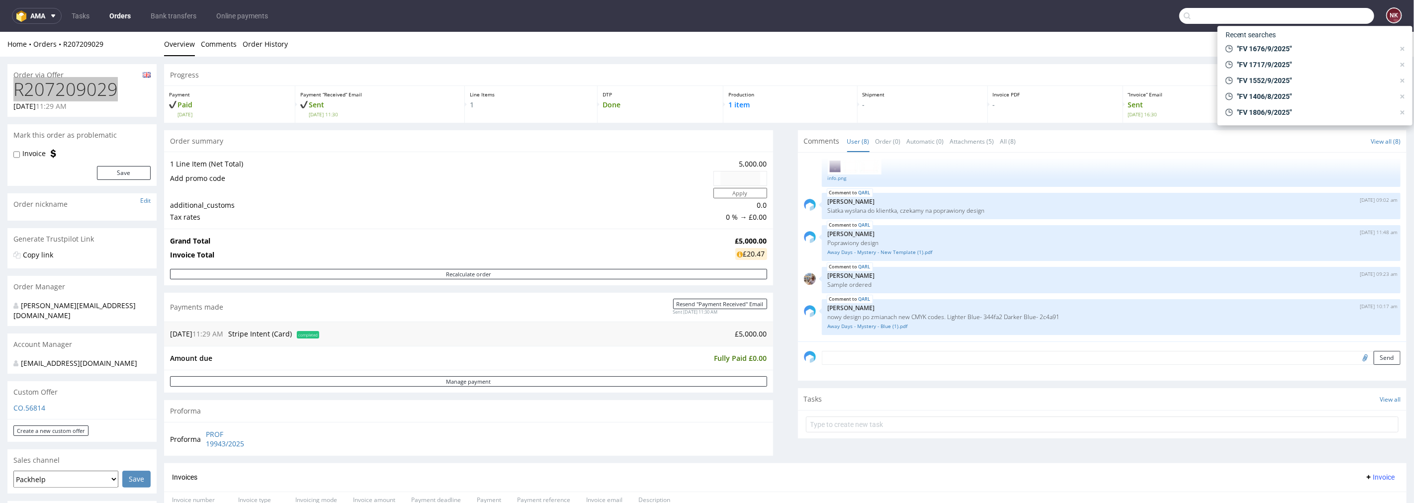
paste input "FV 1172/9/2025"
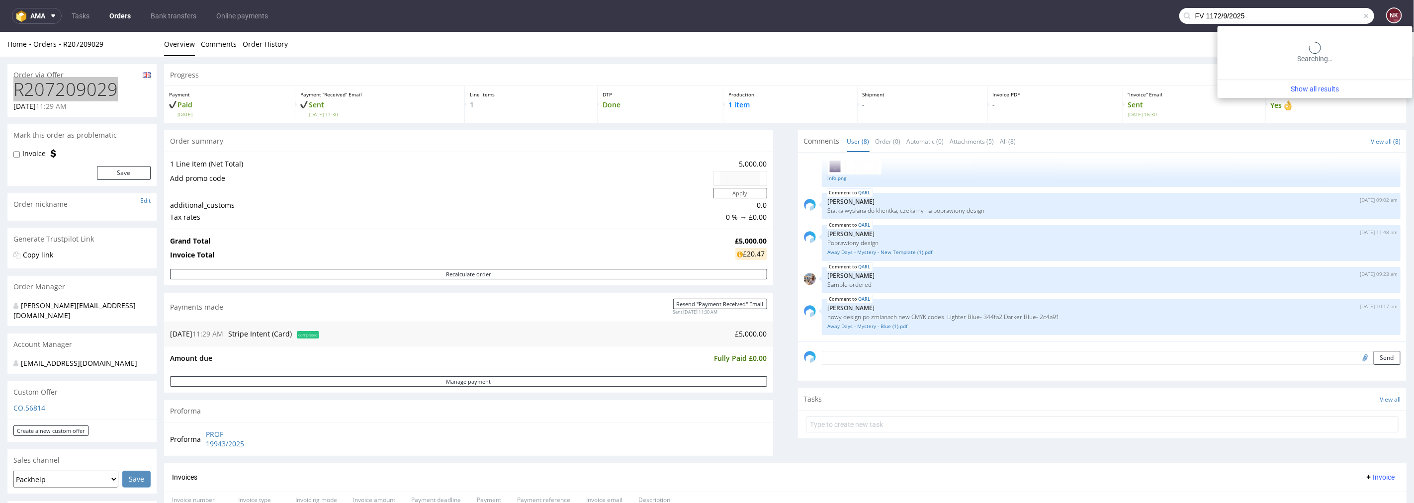
type input "FV 1172/9/2025"
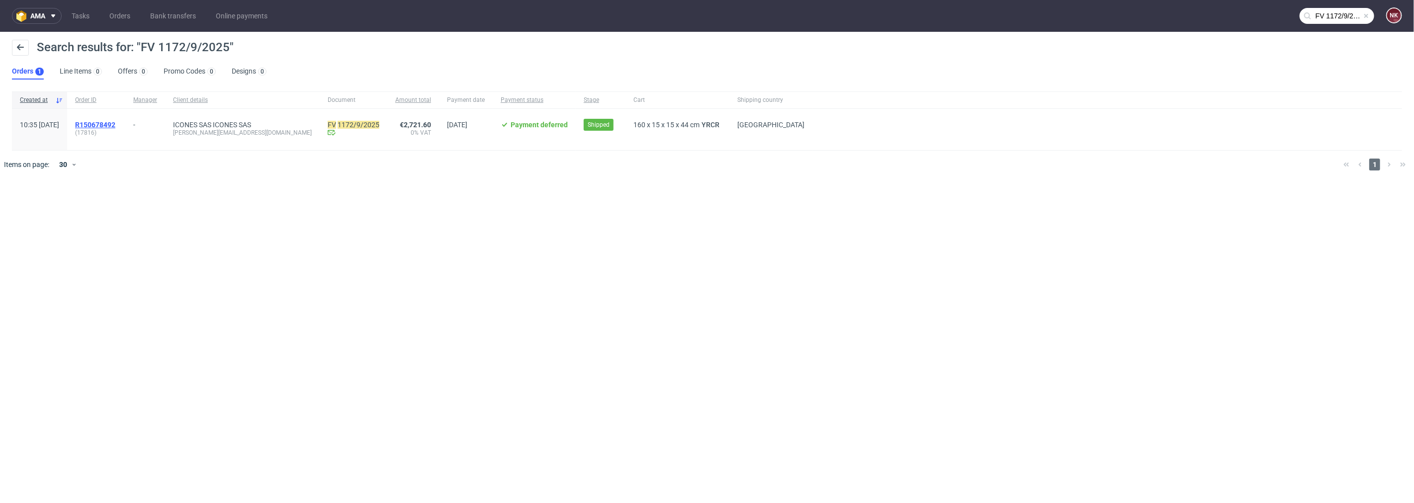
click at [115, 123] on span "R150678492" at bounding box center [95, 125] width 40 height 8
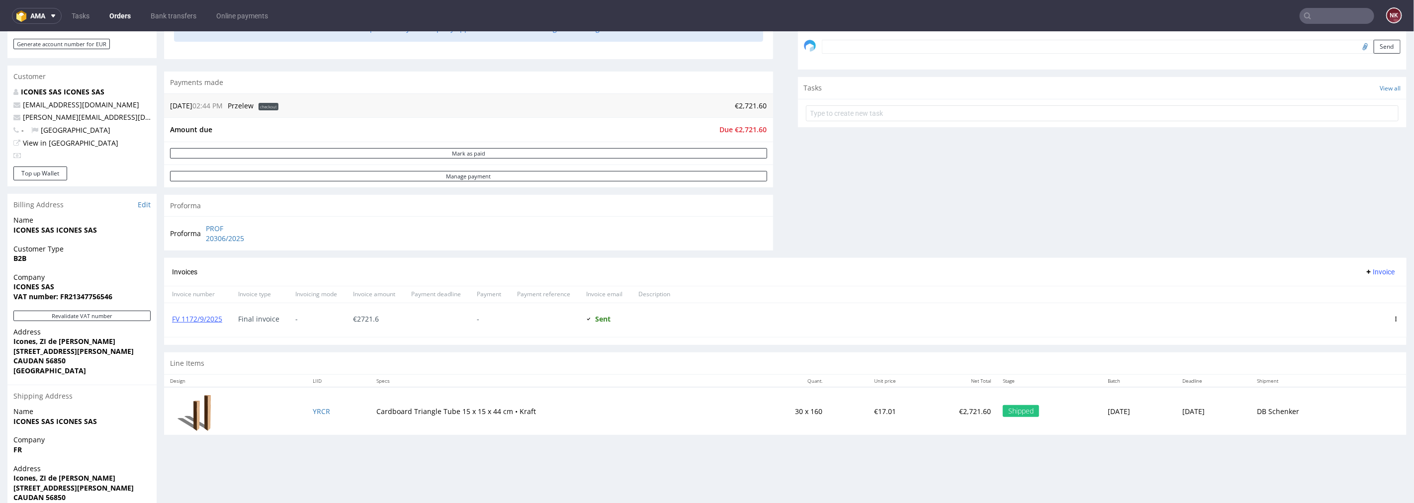
scroll to position [331, 0]
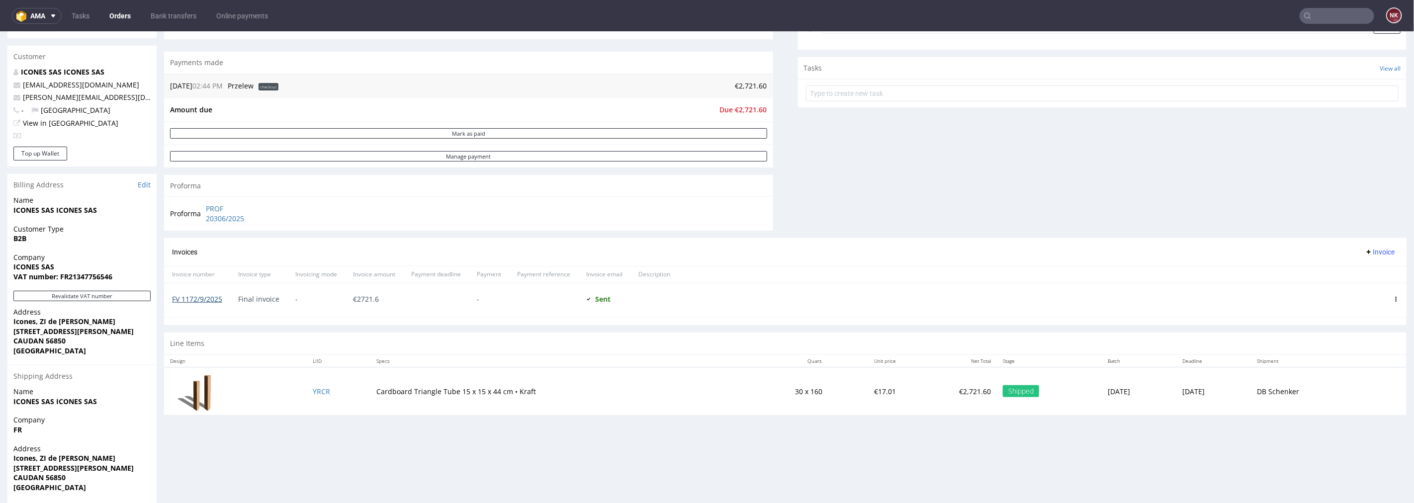
click at [202, 298] on link "FV 1172/9/2025" at bounding box center [197, 298] width 50 height 9
click at [1320, 16] on input "text" at bounding box center [1337, 16] width 75 height 16
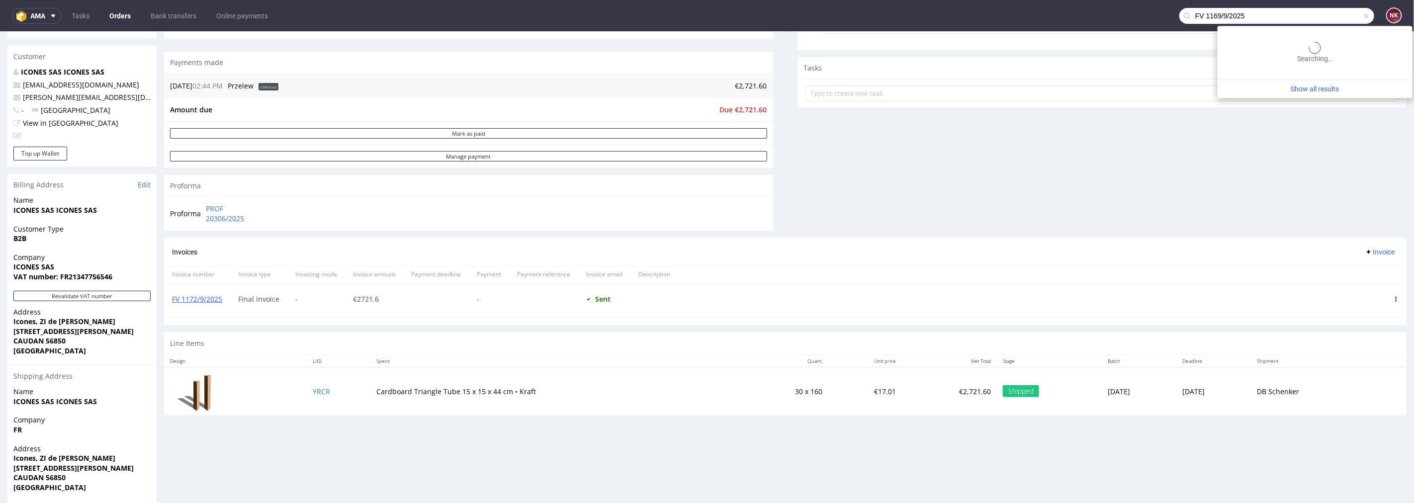
type input "FV 1169/9/2025"
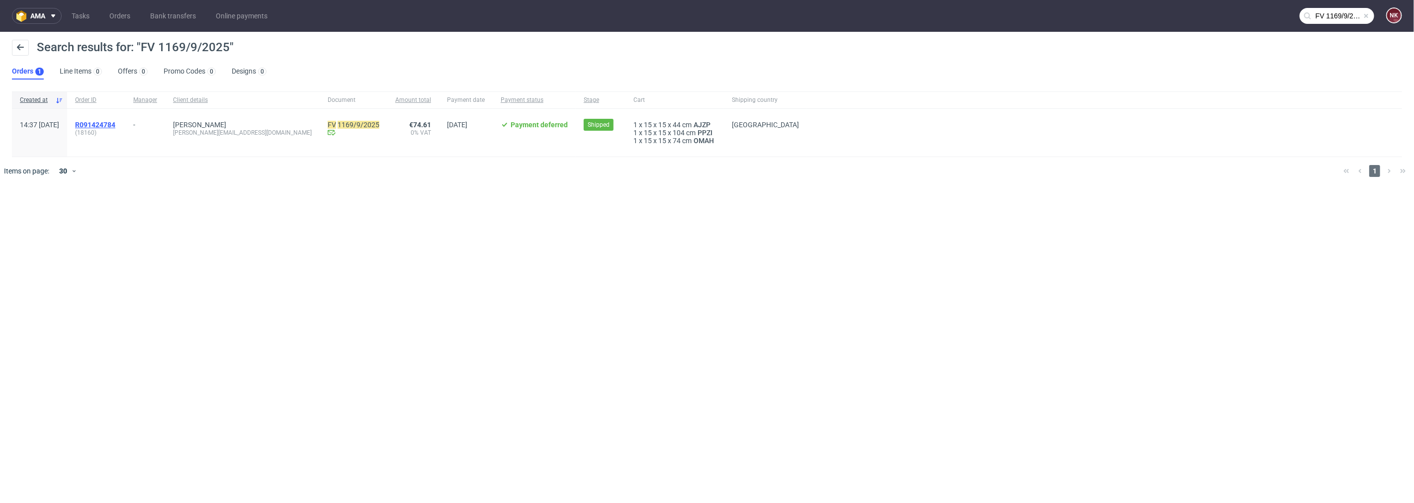
click at [115, 121] on span "R091424784" at bounding box center [95, 125] width 40 height 8
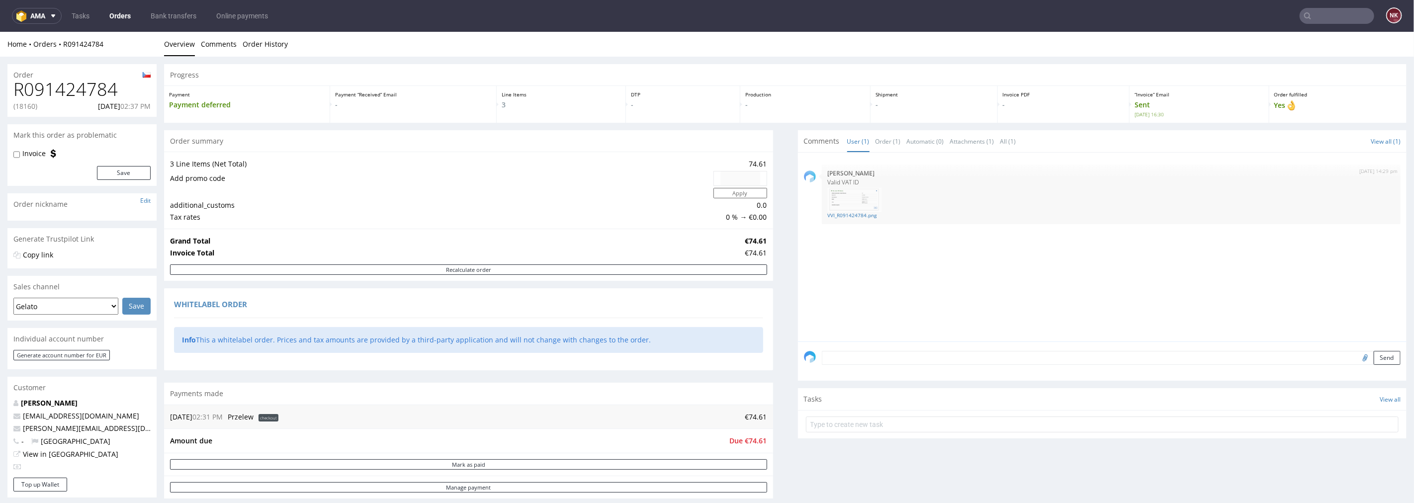
click at [103, 90] on h1 "R091424784" at bounding box center [81, 89] width 137 height 20
copy h1 "R091424784"
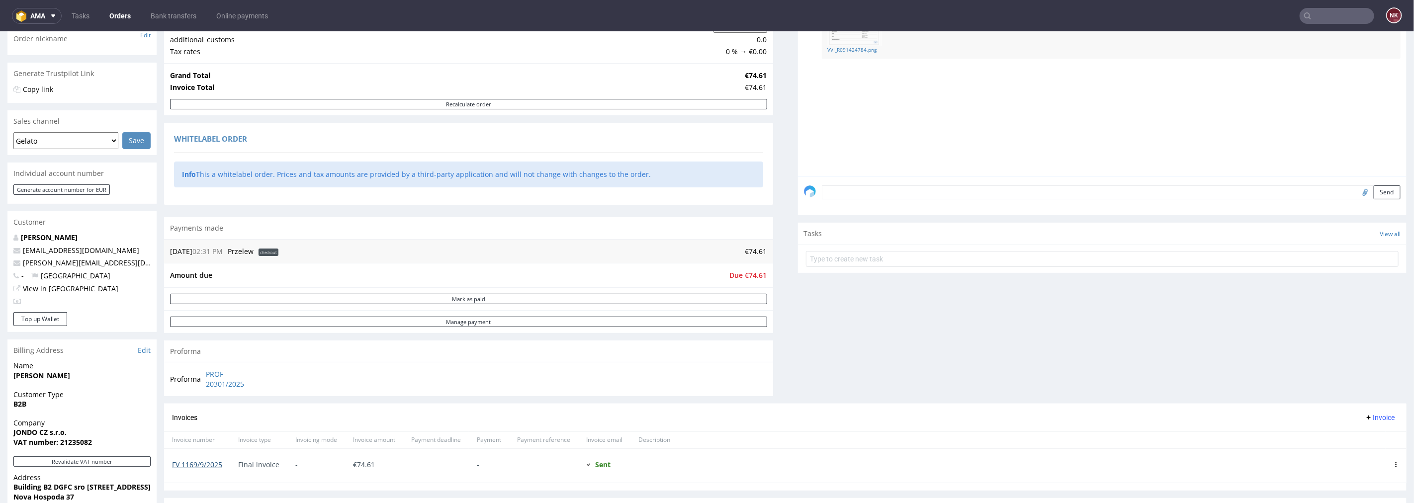
click at [208, 463] on link "FV 1169/9/2025" at bounding box center [197, 463] width 50 height 9
click at [1328, 15] on input "text" at bounding box center [1337, 16] width 75 height 16
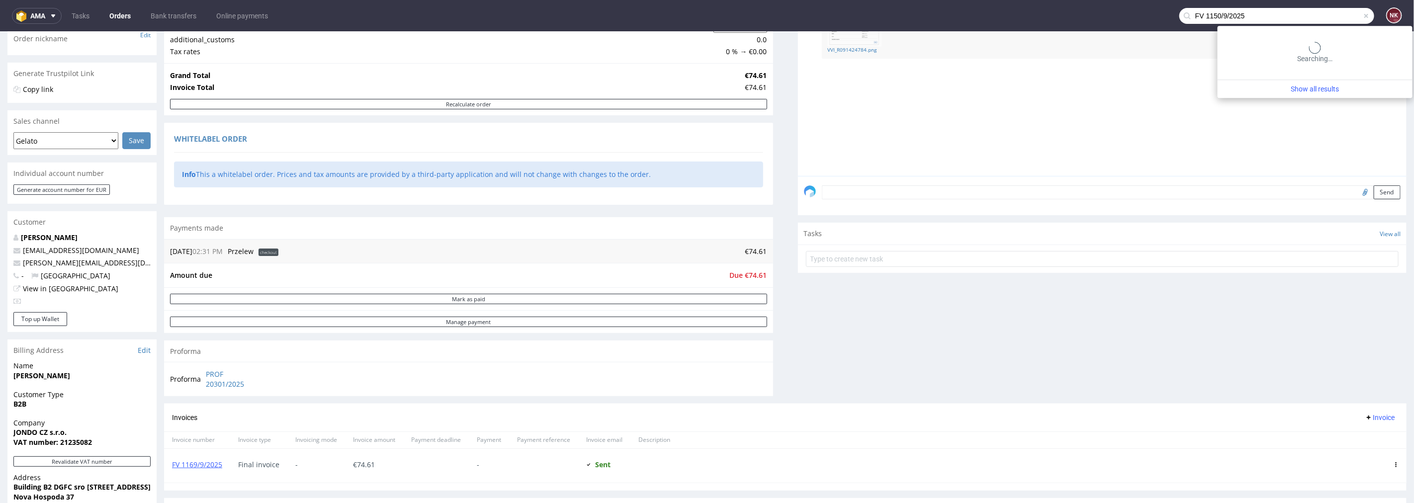
type input "FV 1150/9/2025"
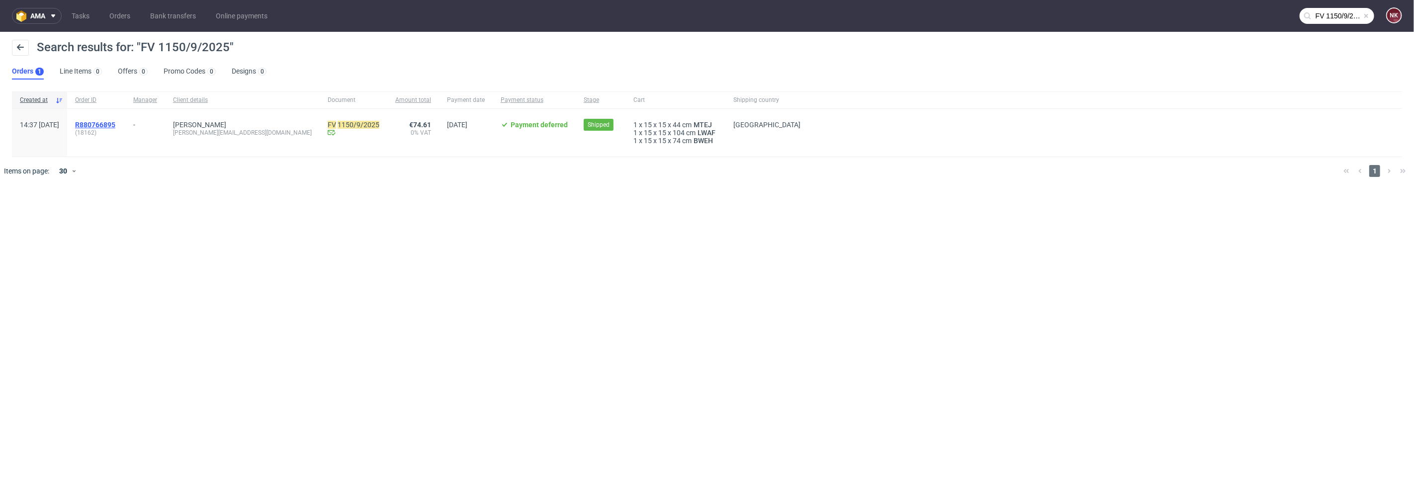
click at [115, 123] on span "R880766895" at bounding box center [95, 125] width 40 height 8
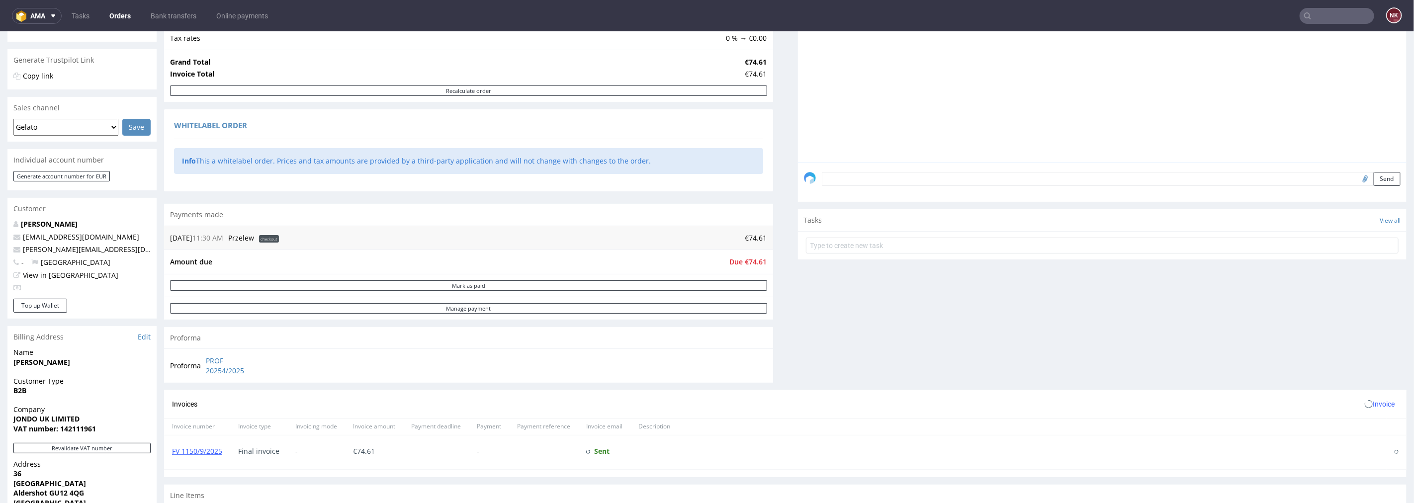
scroll to position [221, 0]
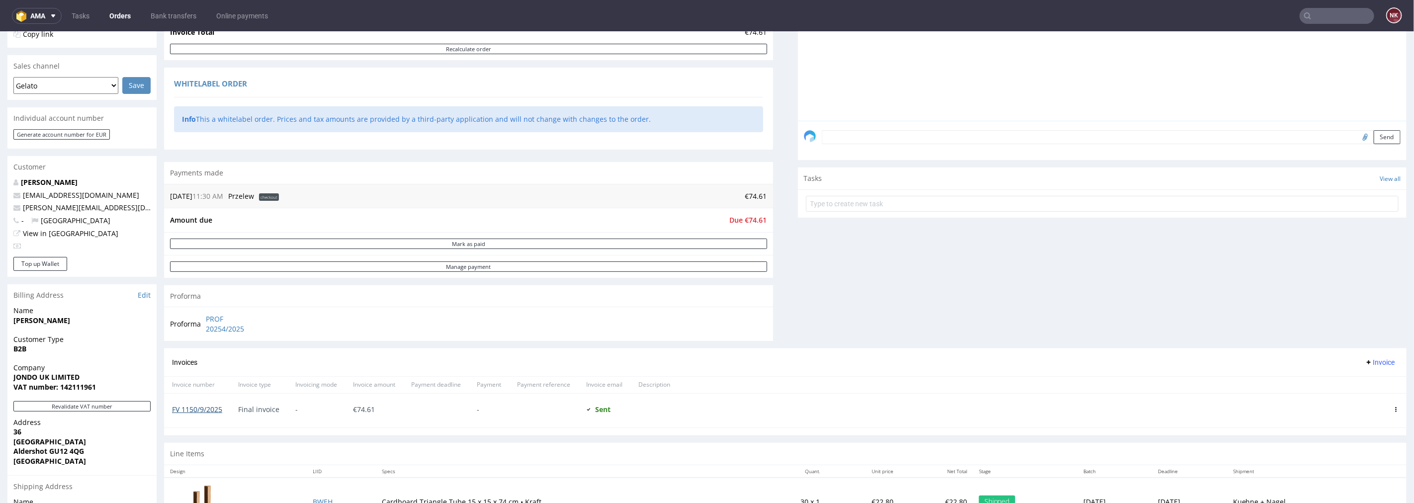
click at [215, 408] on link "FV 1150/9/2025" at bounding box center [197, 408] width 50 height 9
click at [1318, 15] on input "text" at bounding box center [1337, 16] width 75 height 16
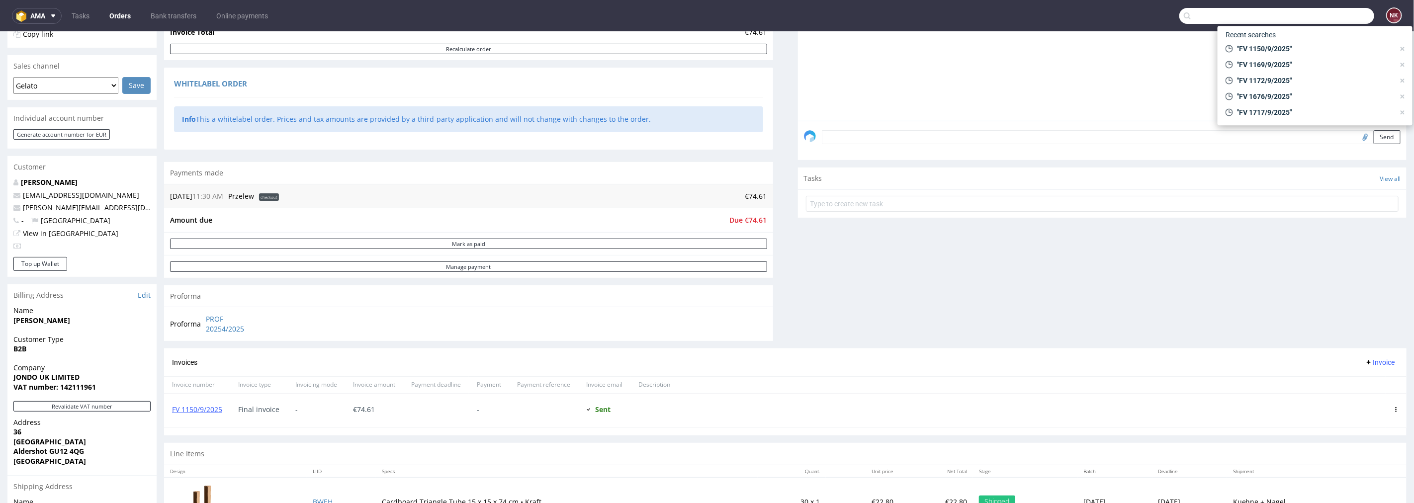
paste input "FV 1804/9/2025"
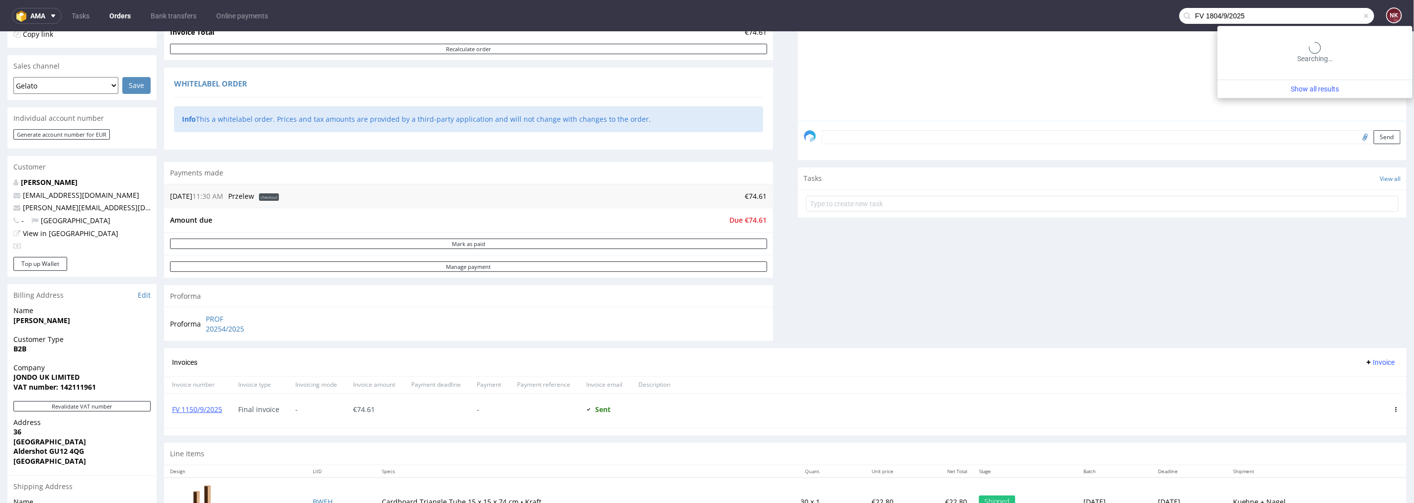
type input "FV 1804/9/2025"
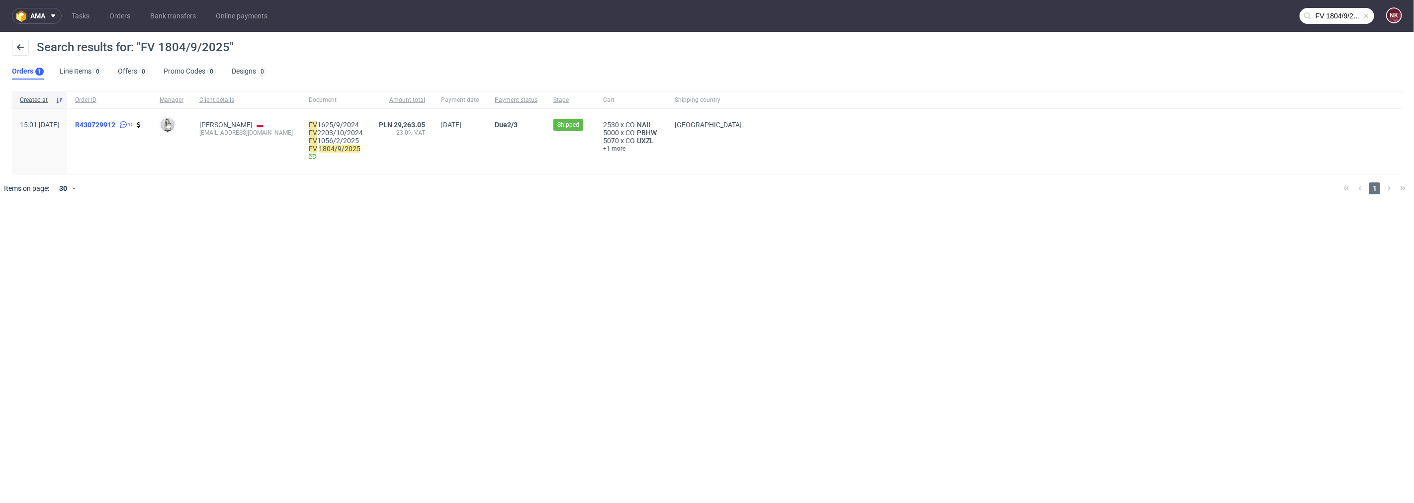
click at [115, 121] on span "R430729912" at bounding box center [95, 125] width 40 height 8
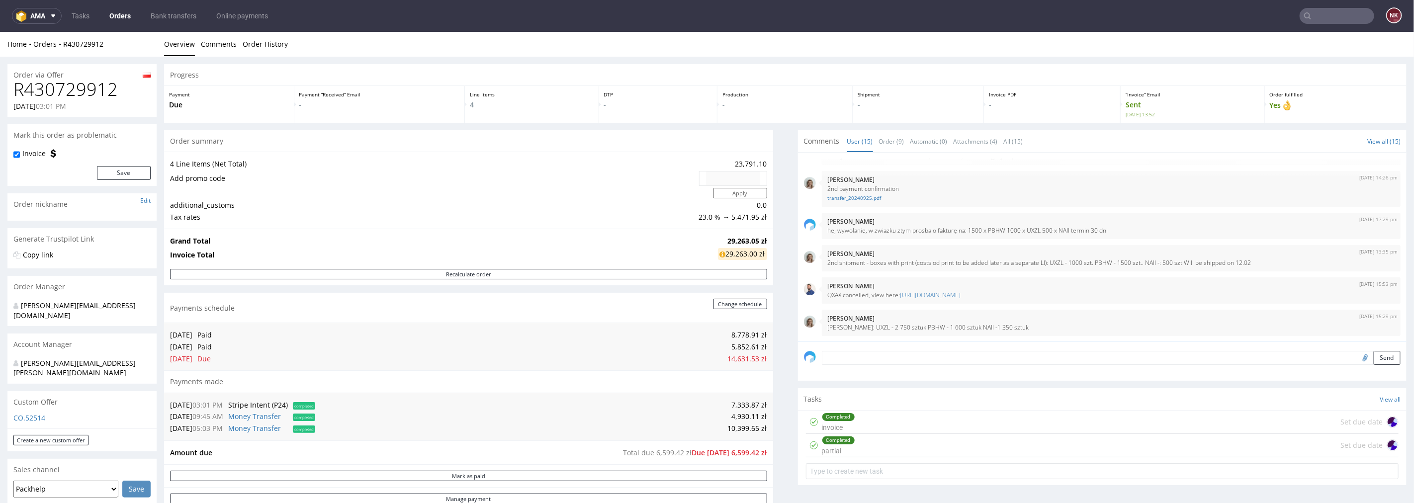
click at [93, 83] on h1 "R430729912" at bounding box center [81, 89] width 137 height 20
copy h1 "R430729912"
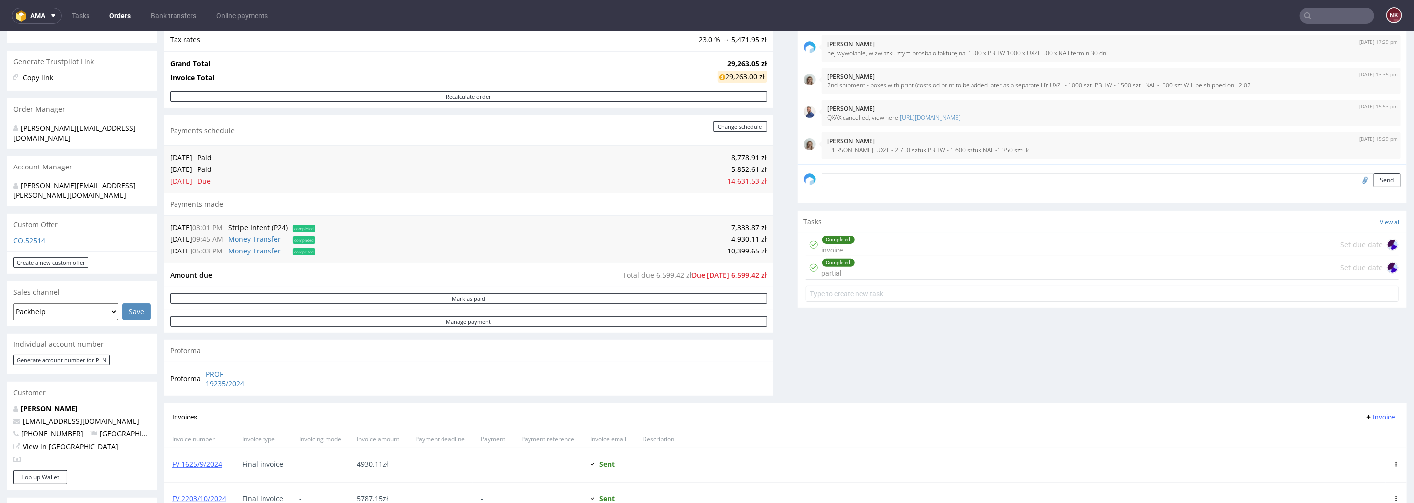
scroll to position [166, 0]
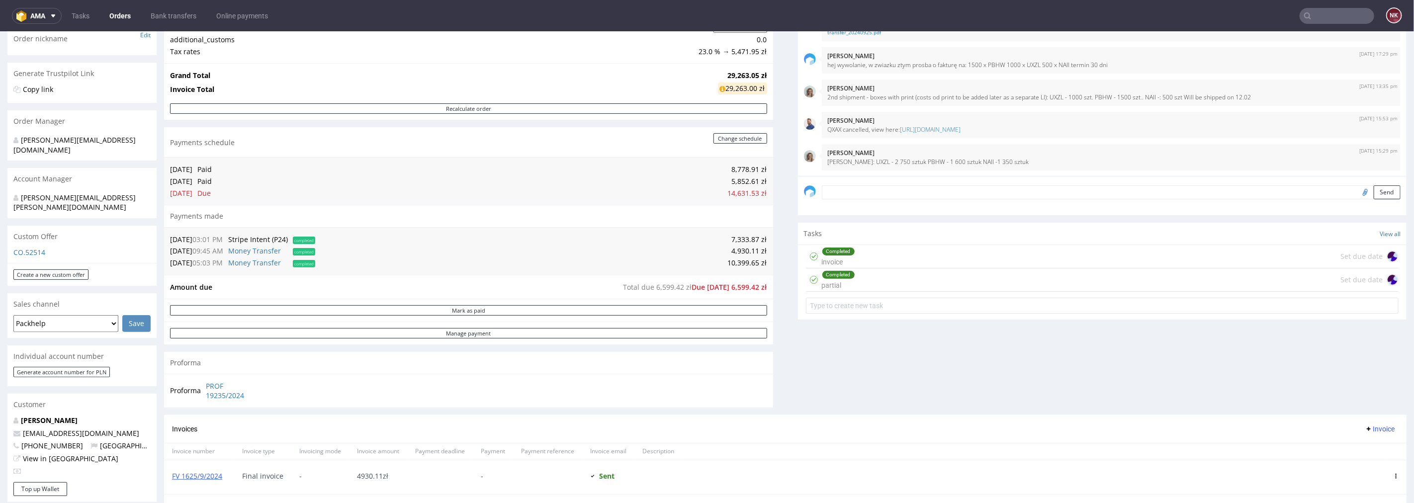
click at [862, 285] on div "Completed partial Set due date" at bounding box center [1102, 279] width 593 height 23
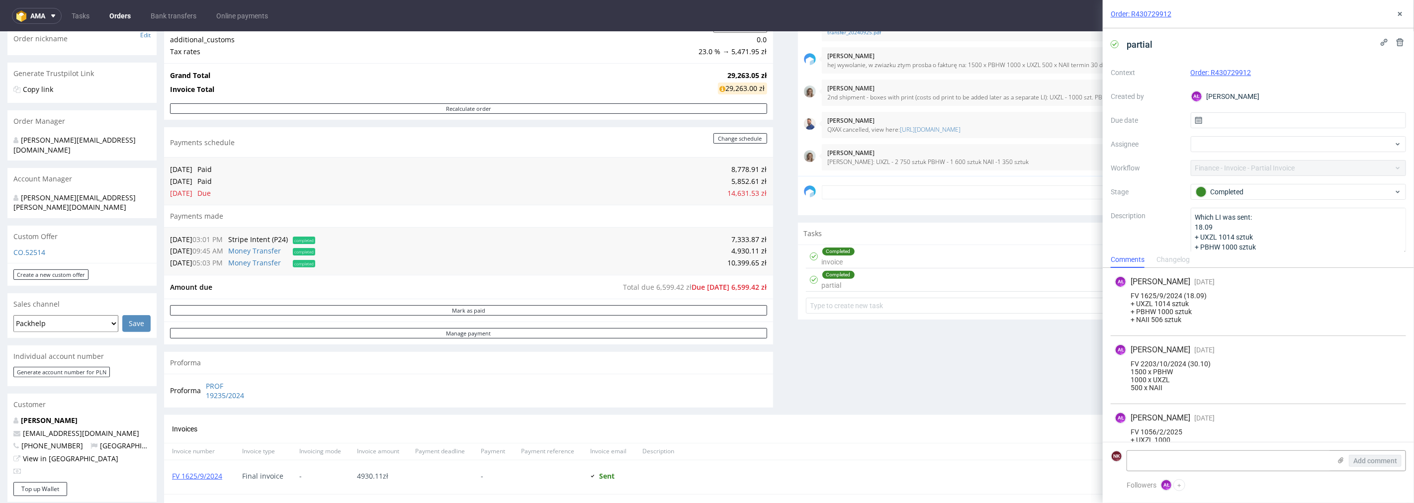
scroll to position [106, 0]
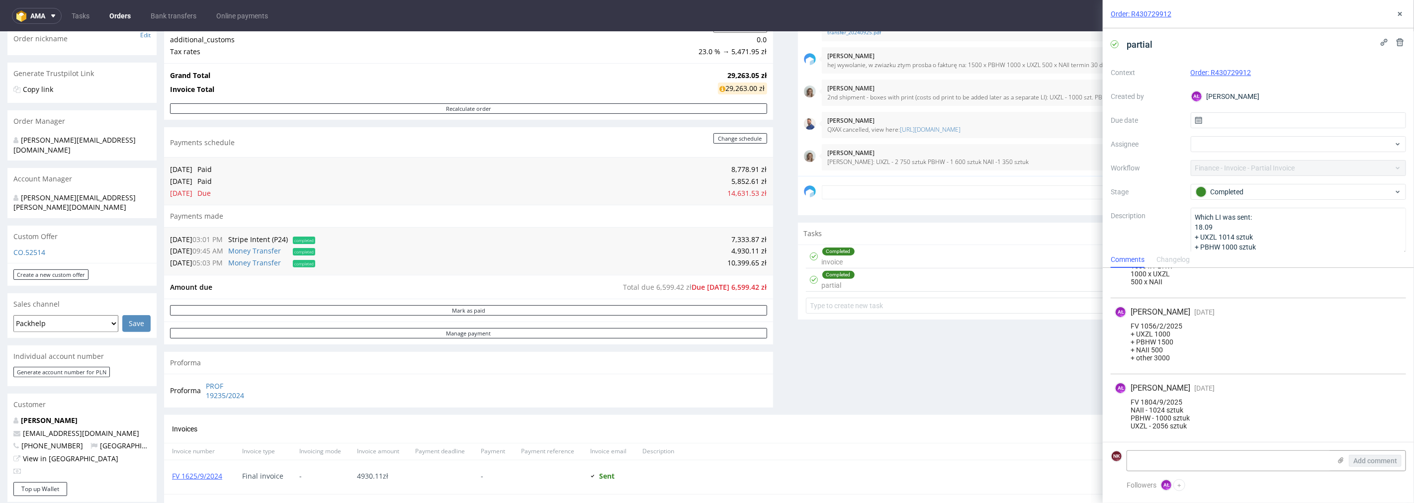
click at [836, 260] on div "Completed invoice" at bounding box center [838, 256] width 33 height 23
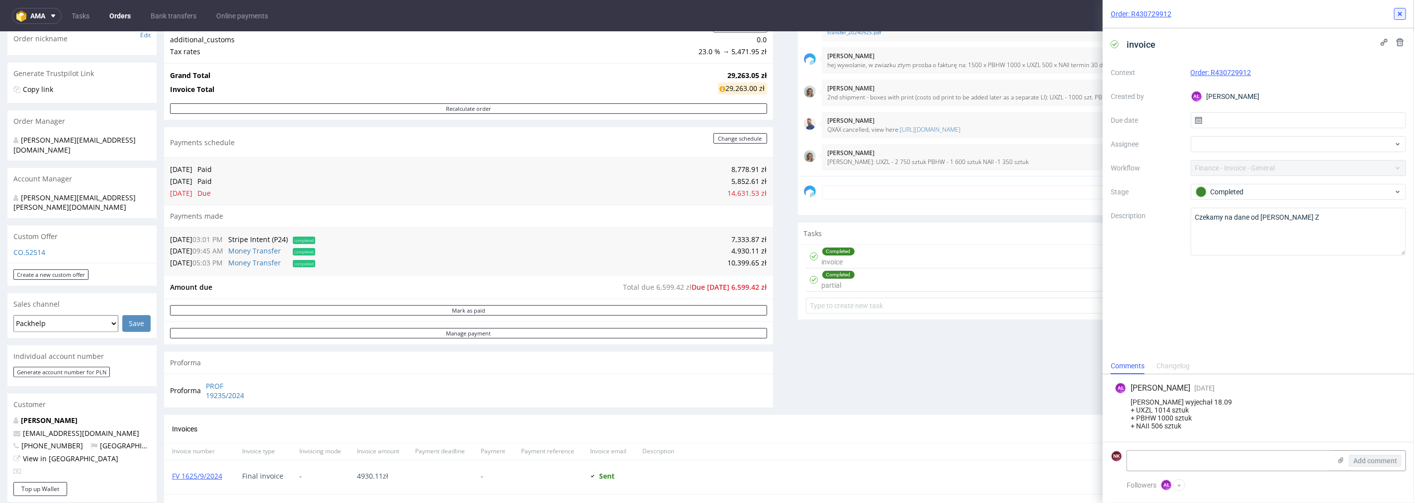
click at [1397, 13] on icon at bounding box center [1400, 14] width 8 height 8
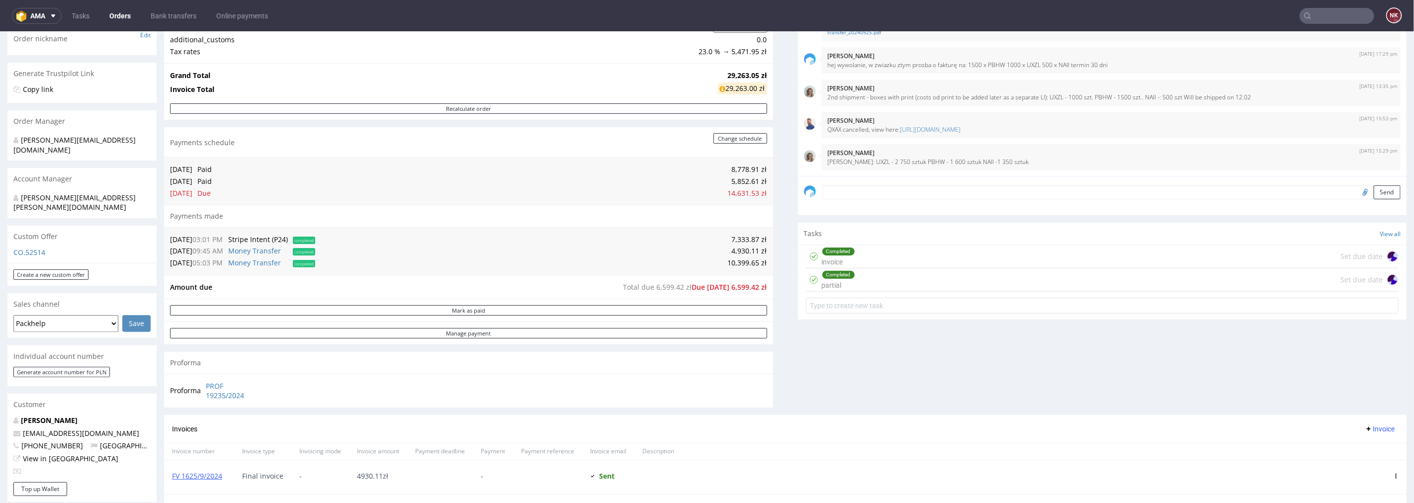
click at [1316, 17] on input "text" at bounding box center [1337, 16] width 75 height 16
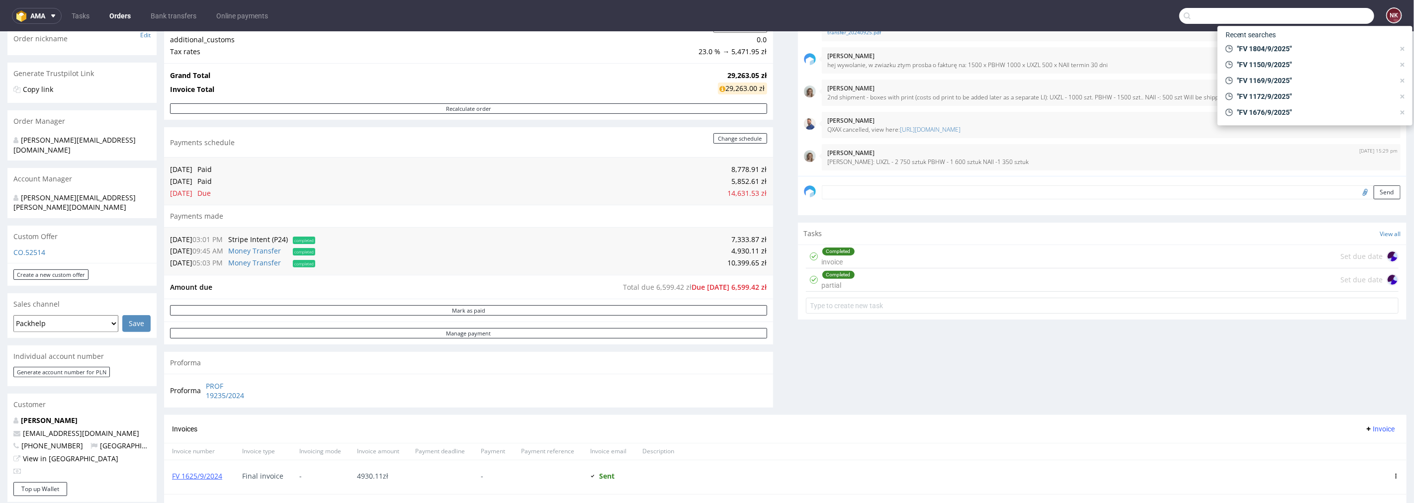
paste input "FV 1775/9/2025"
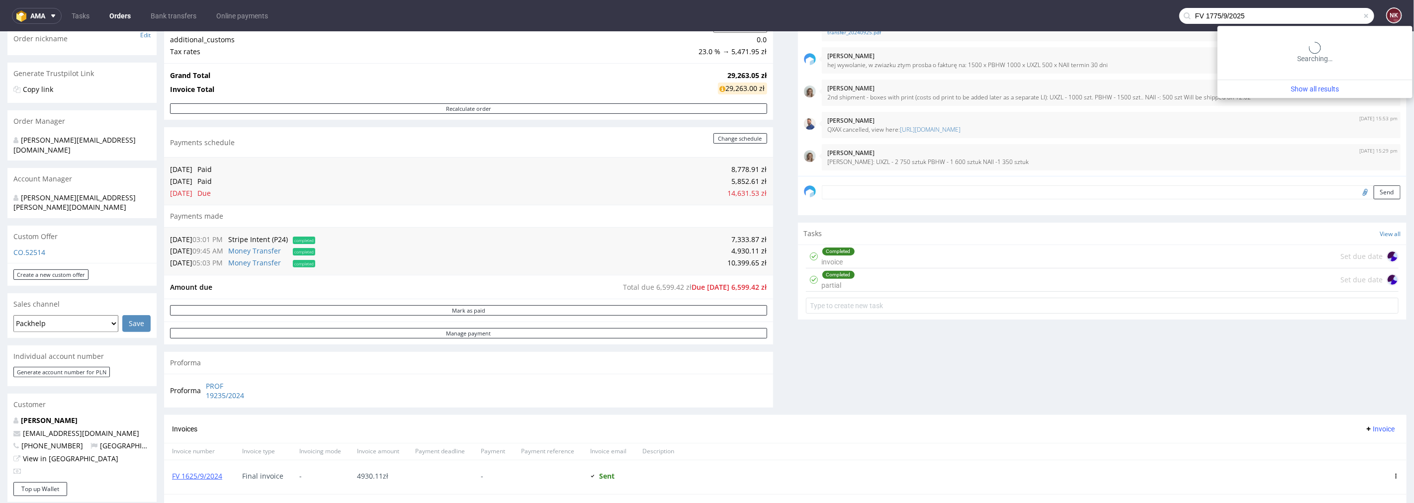
type input "FV 1775/9/2025"
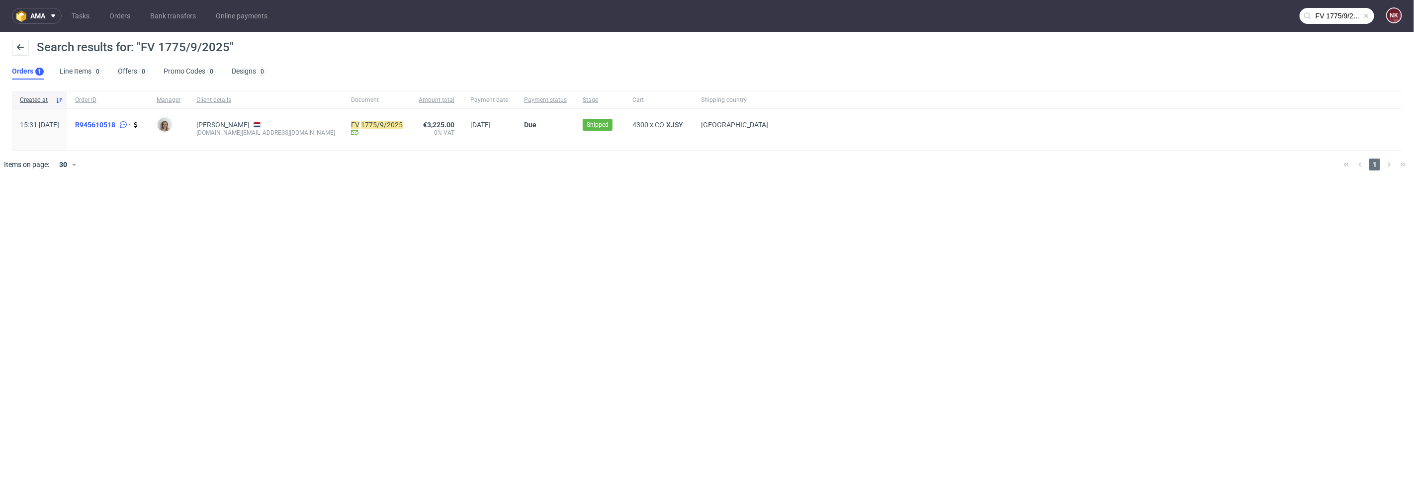
click at [115, 121] on span "R945610518" at bounding box center [95, 125] width 40 height 8
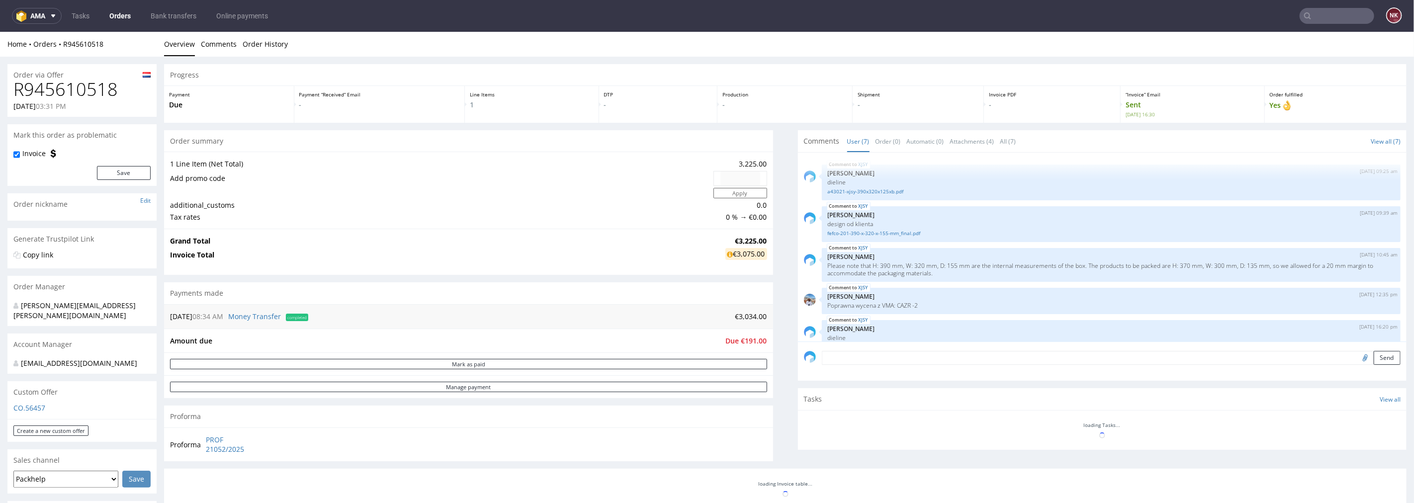
scroll to position [94, 0]
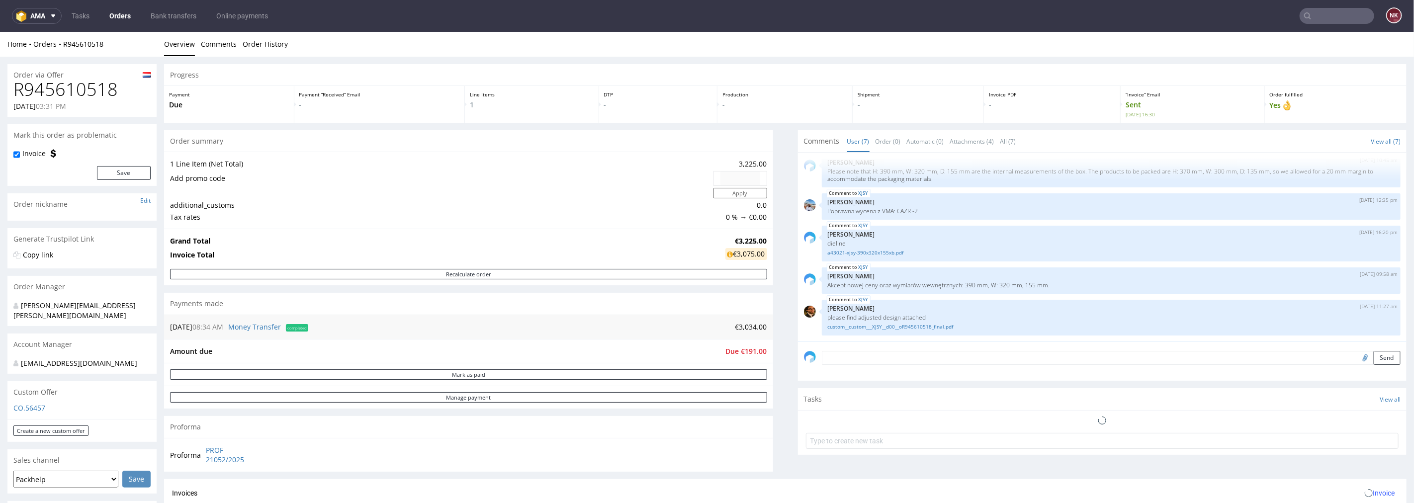
click at [82, 89] on h1 "R945610518" at bounding box center [81, 89] width 137 height 20
click at [783, 356] on div "Progress Payment Due Payment “Received” Email - Line Items 1 DTP - Production -…" at bounding box center [785, 359] width 1243 height 591
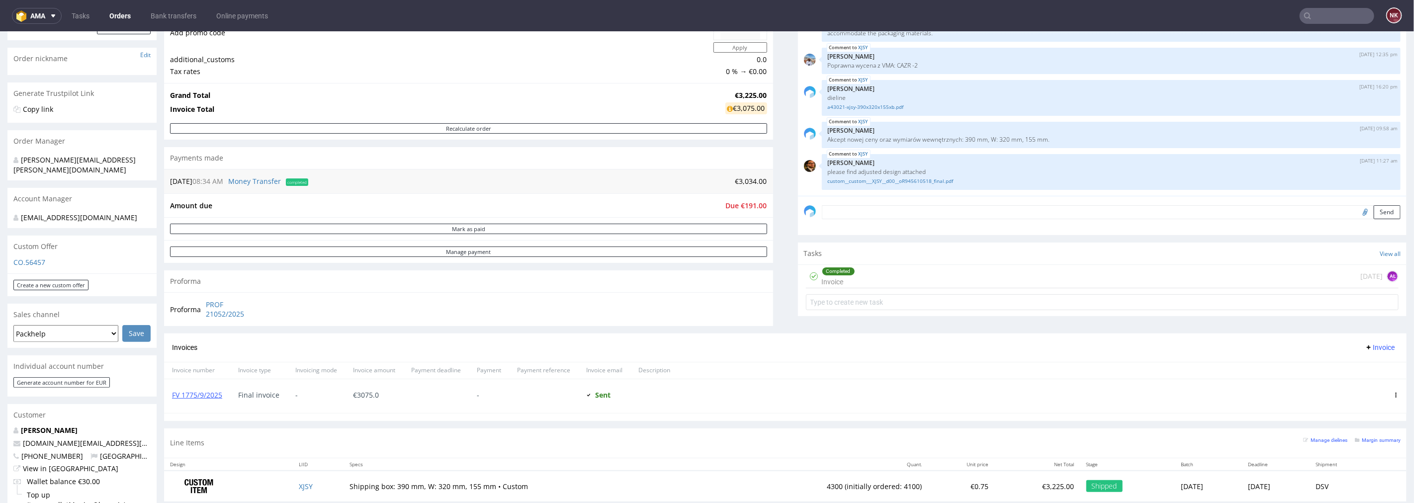
scroll to position [166, 0]
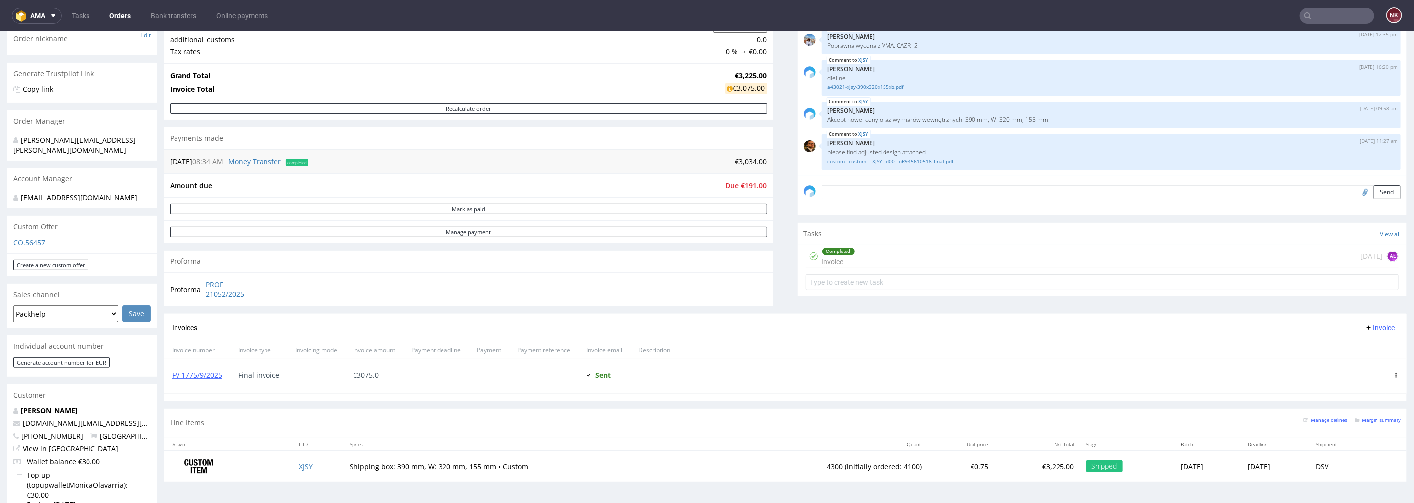
click at [894, 259] on div "Completed Invoice 8 days ago AŁ" at bounding box center [1102, 256] width 593 height 23
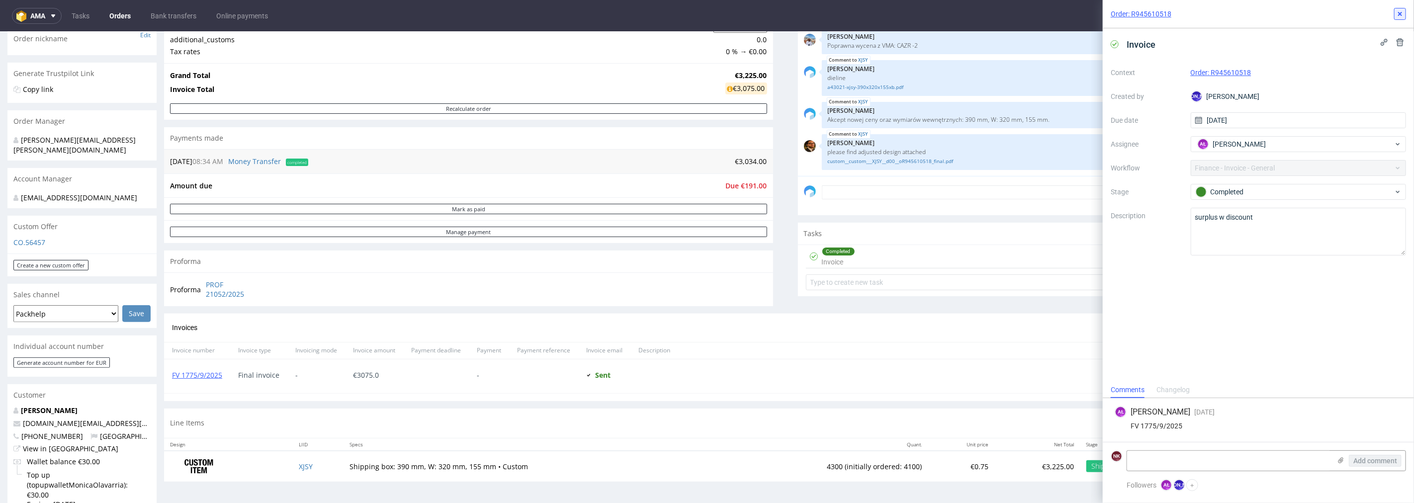
click at [1403, 12] on icon at bounding box center [1400, 14] width 8 height 8
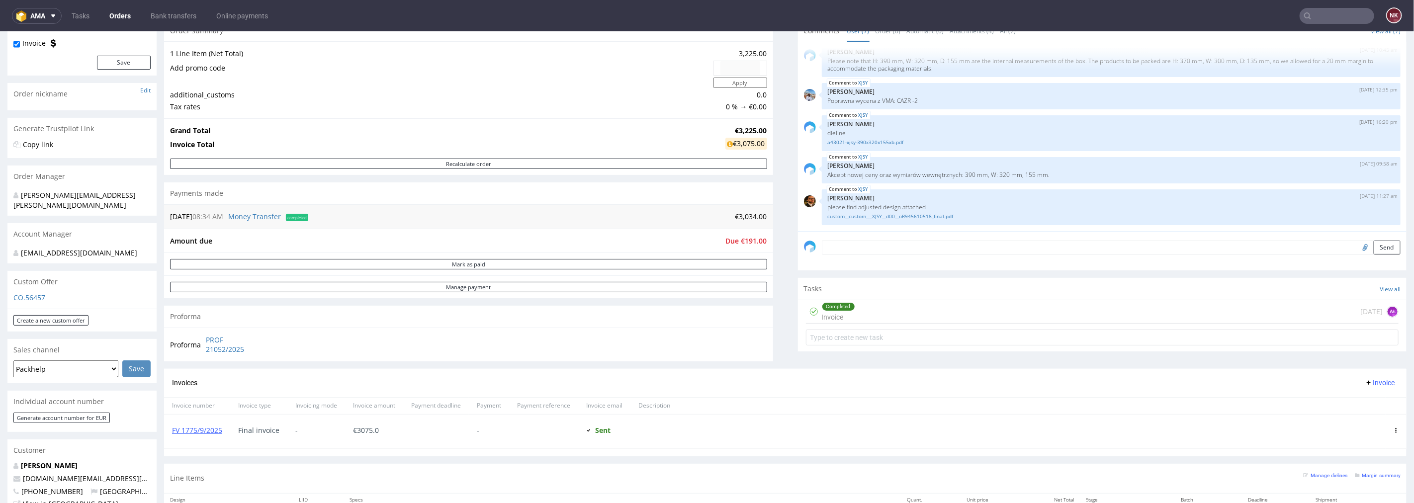
scroll to position [221, 0]
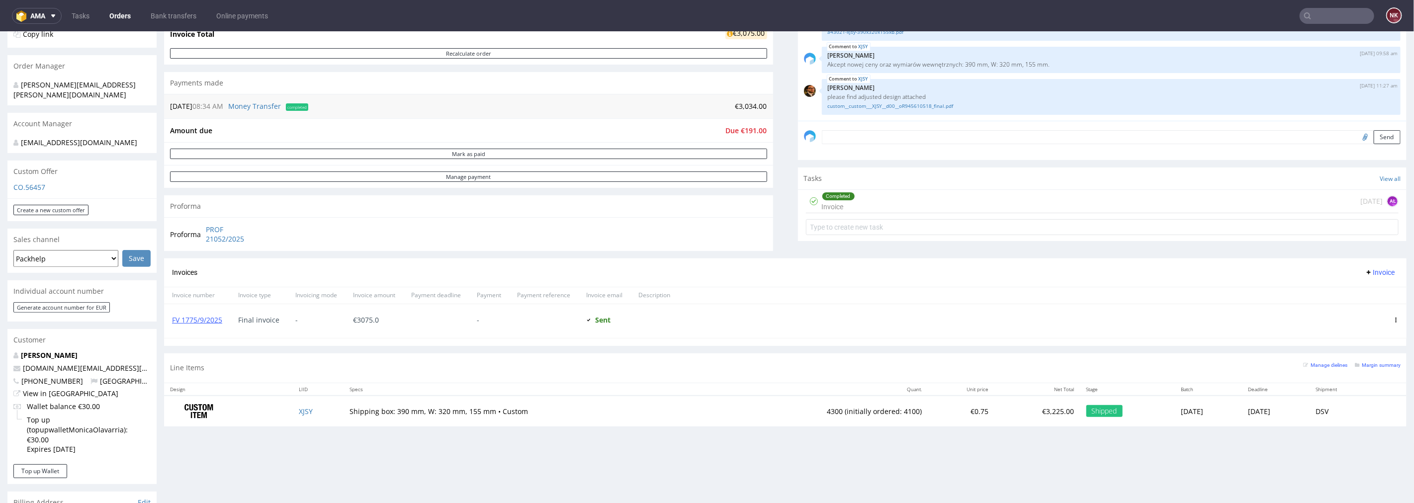
click at [1317, 17] on input "text" at bounding box center [1337, 16] width 75 height 16
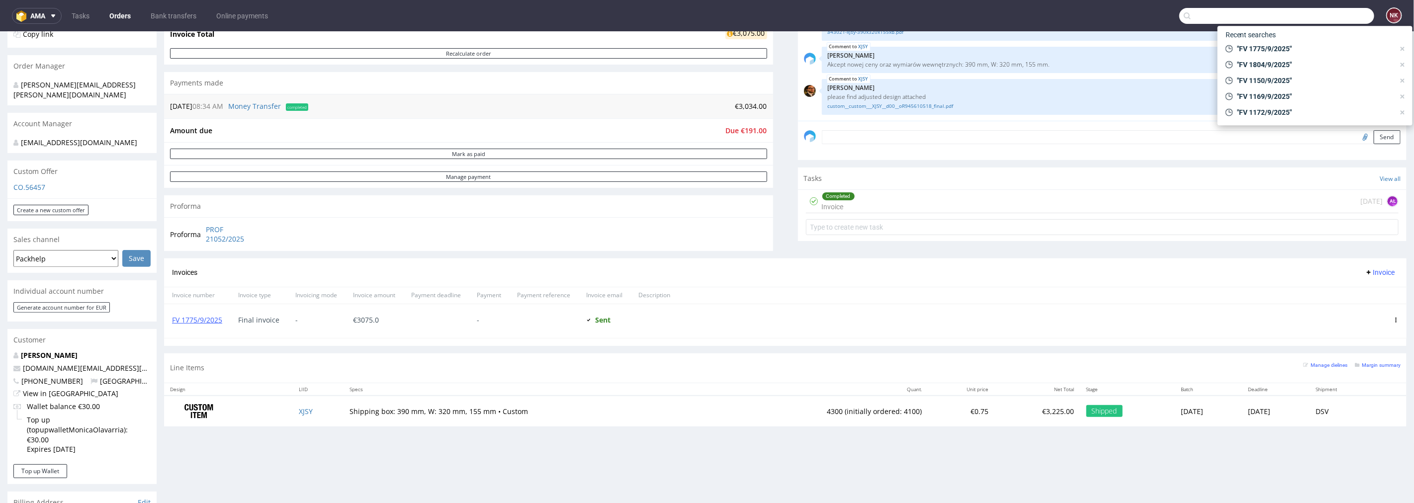
paste input "FV 1683/9/2025"
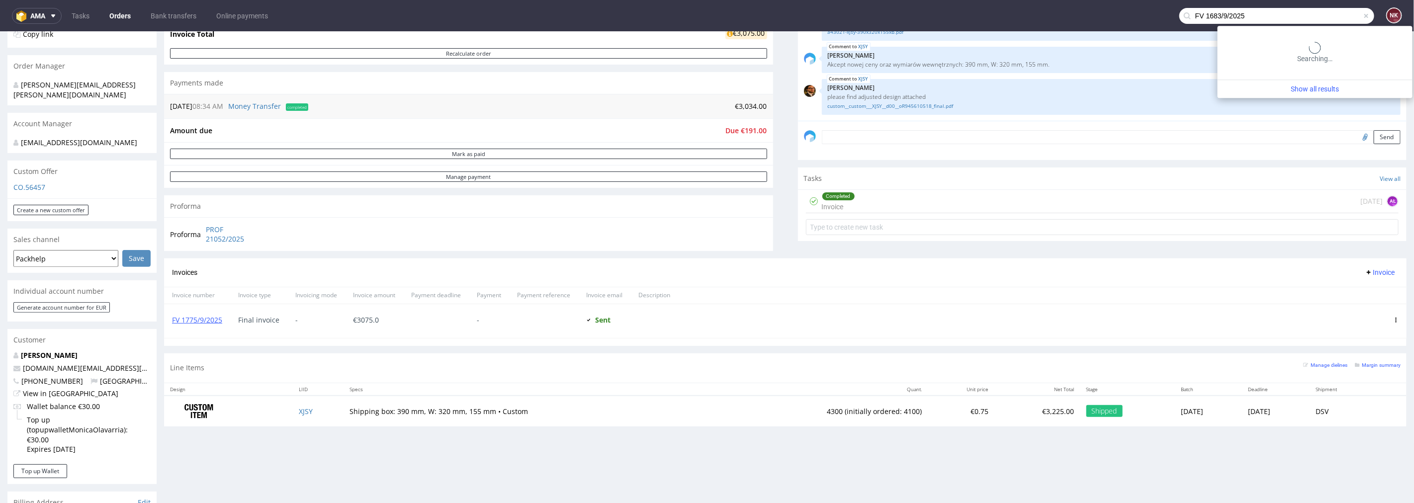
type input "FV 1683/9/2025"
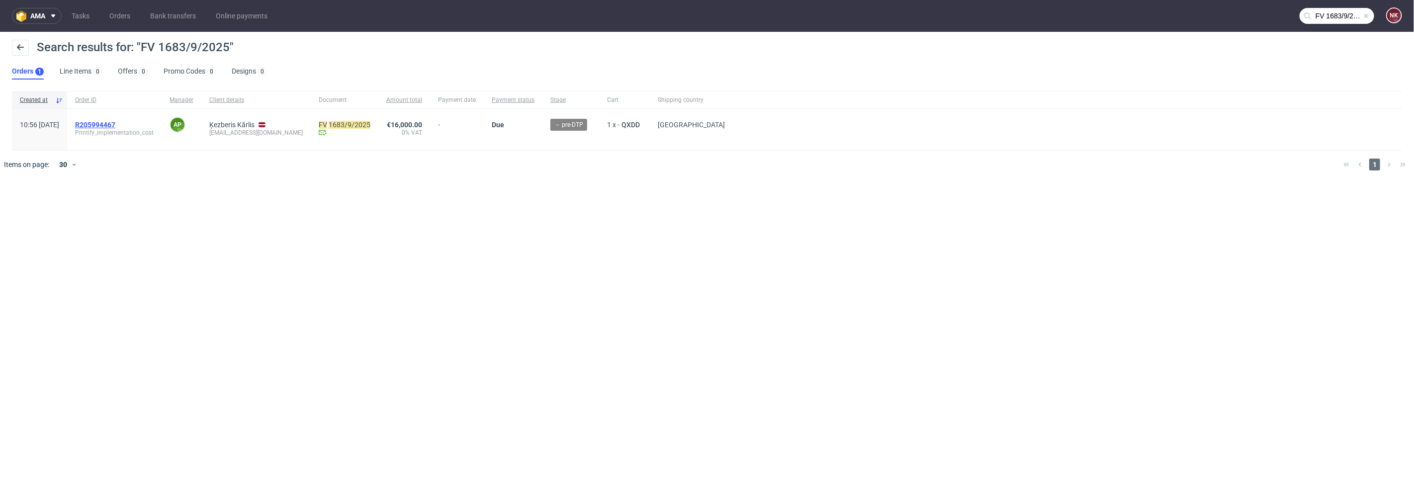
click at [115, 123] on span "R205994467" at bounding box center [95, 125] width 40 height 8
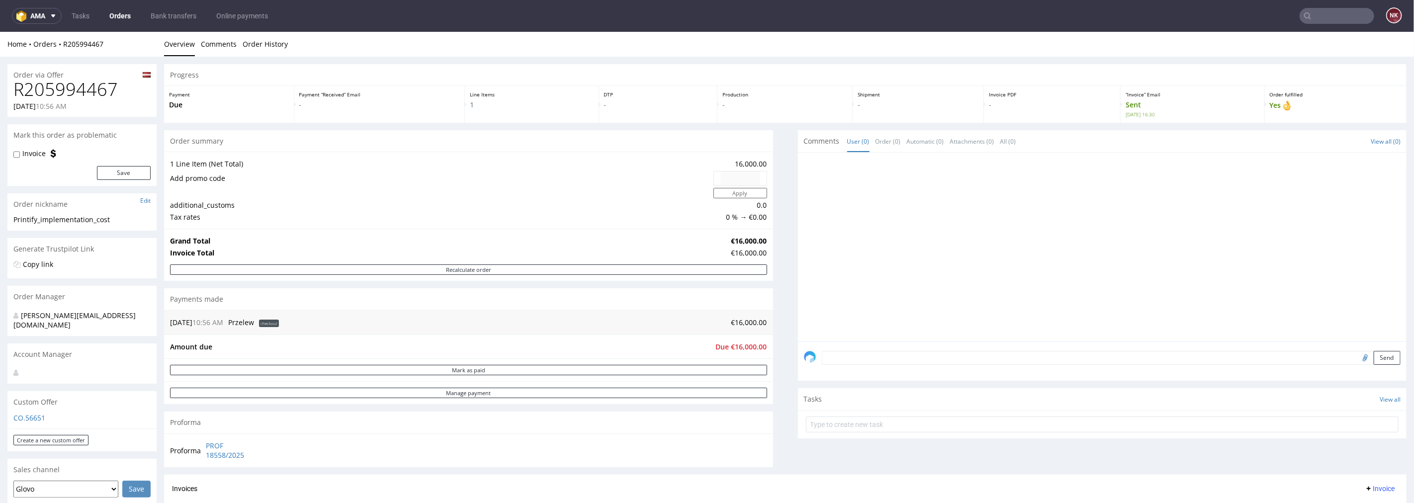
click at [97, 90] on h1 "R205994467" at bounding box center [81, 89] width 137 height 20
click at [1330, 18] on input "text" at bounding box center [1337, 16] width 75 height 16
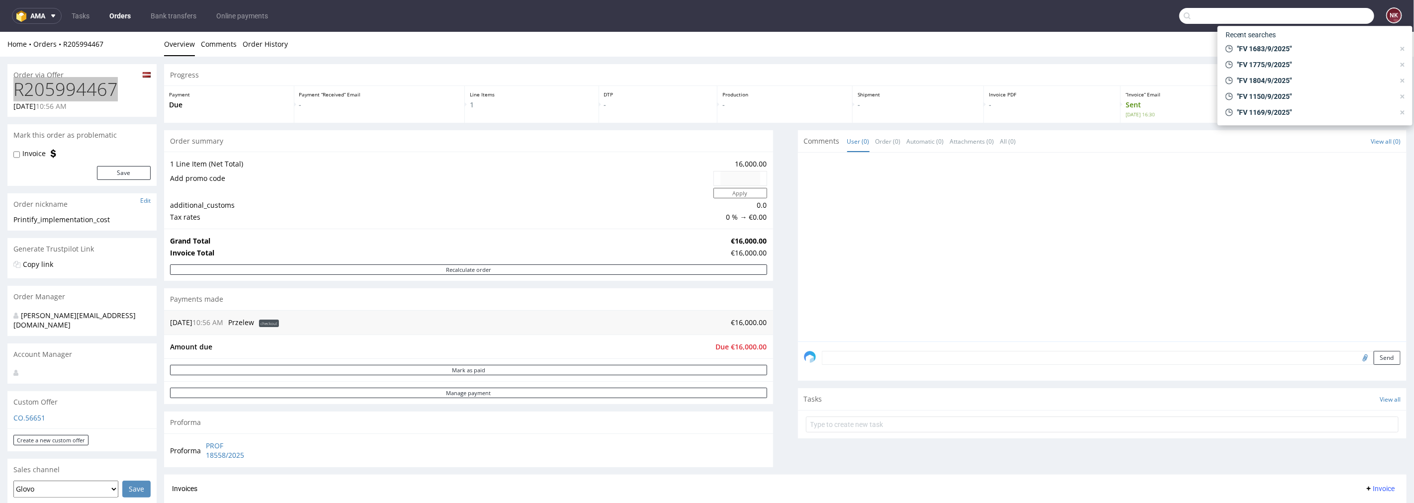
paste input "R583692380"
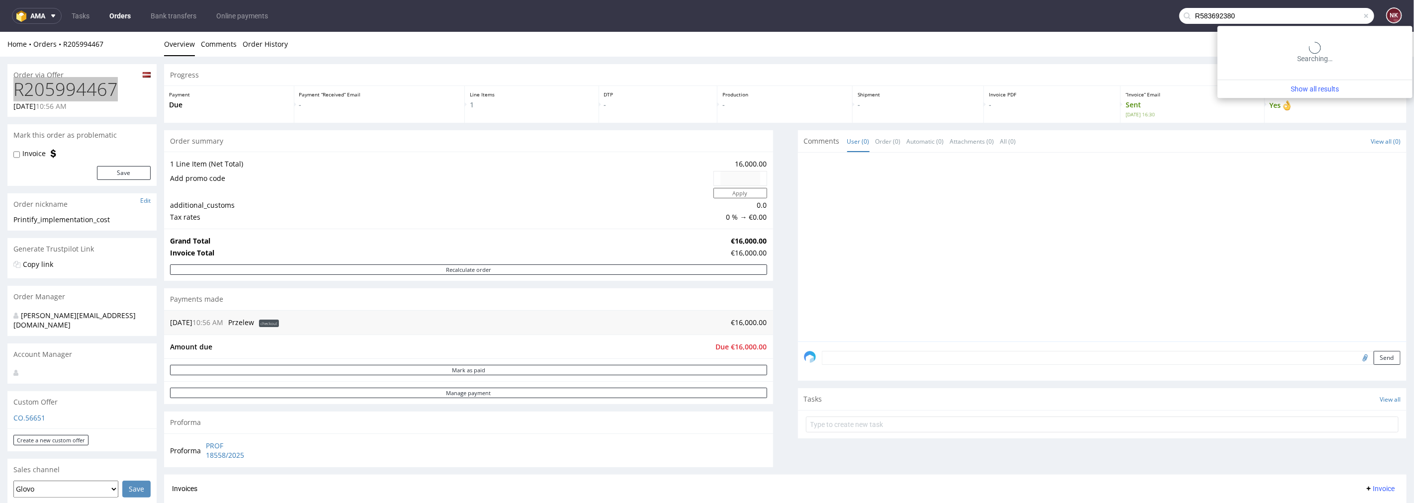
type input "R583692380"
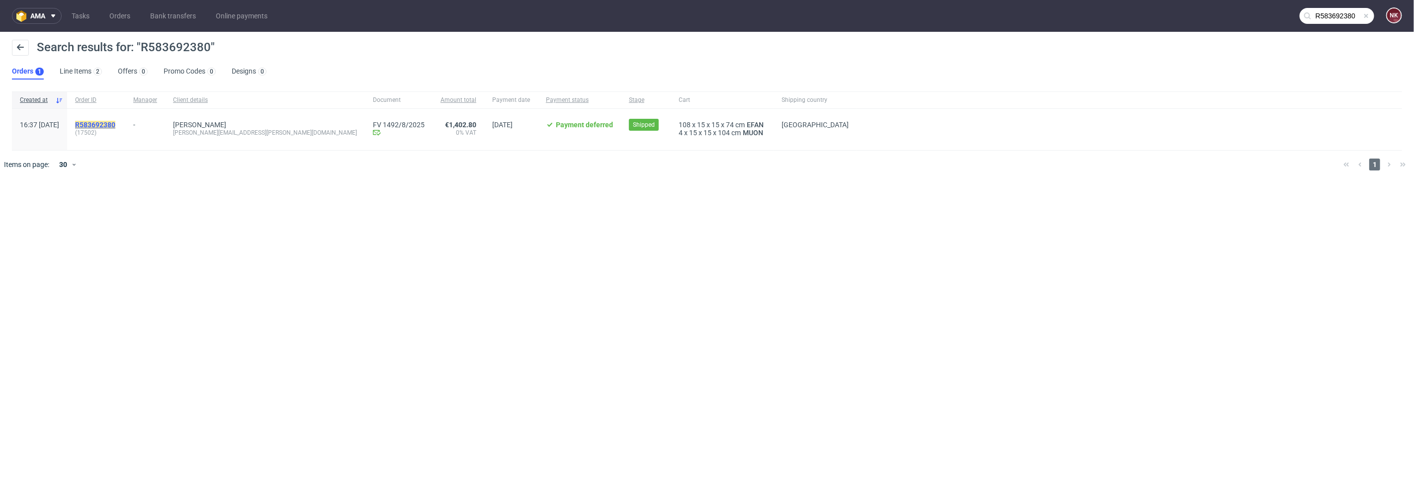
click at [115, 122] on mark "R583692380" at bounding box center [95, 125] width 40 height 8
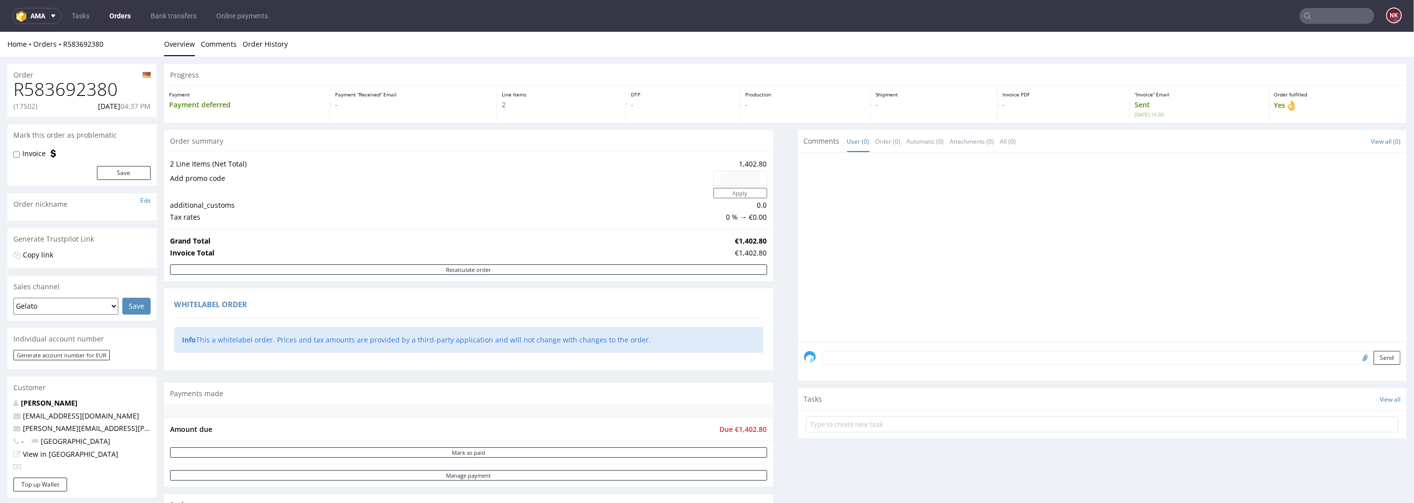
click at [1322, 18] on input "text" at bounding box center [1337, 16] width 75 height 16
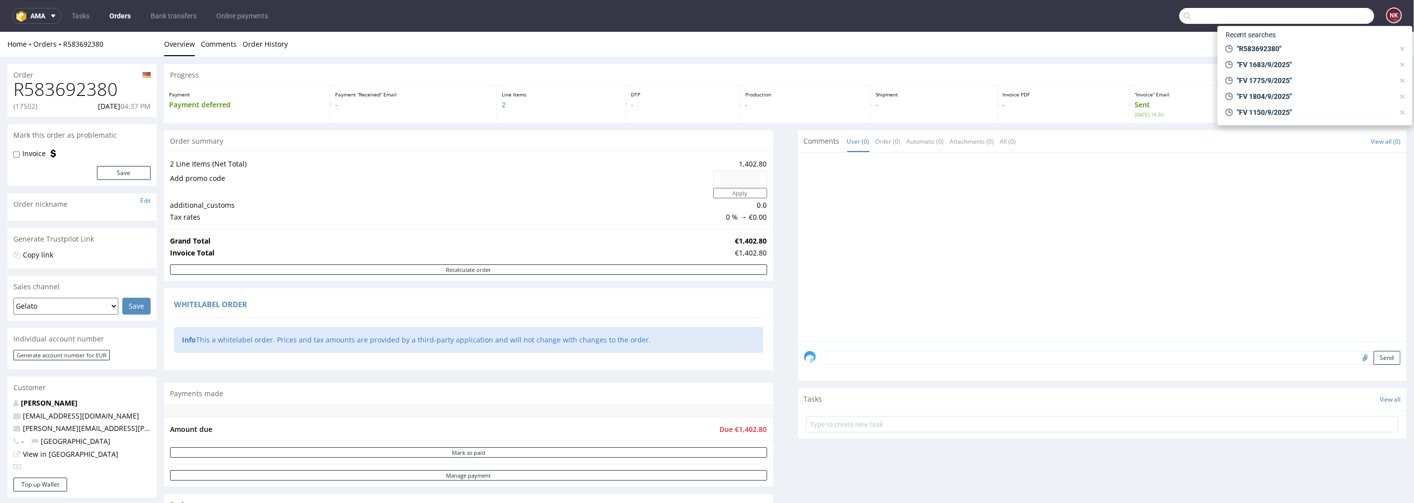
paste input "R205994467"
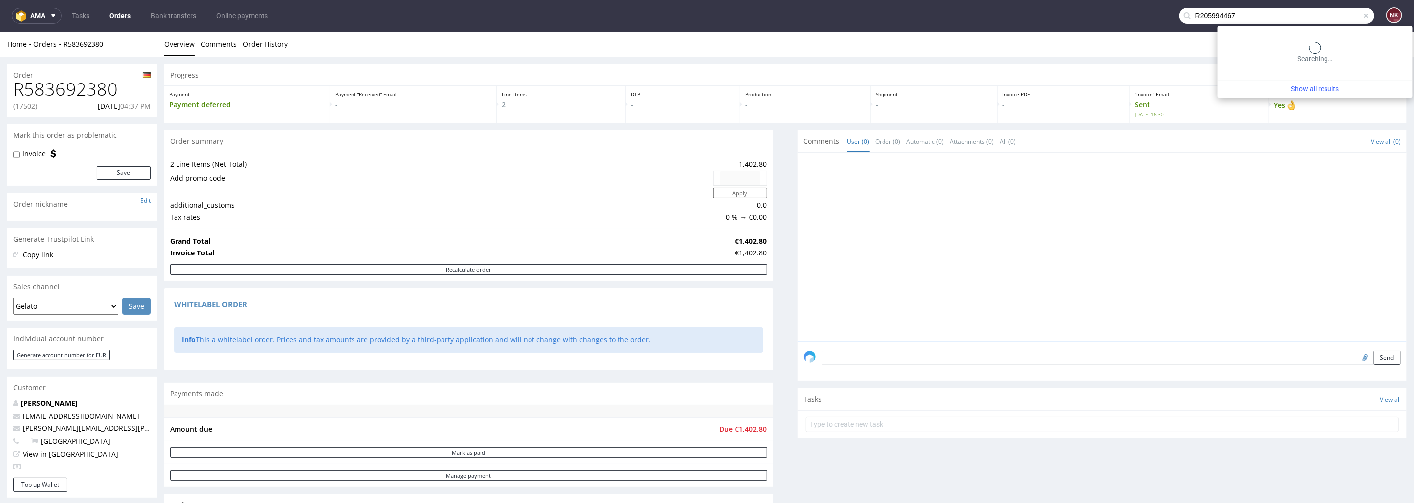
type input "R205994467"
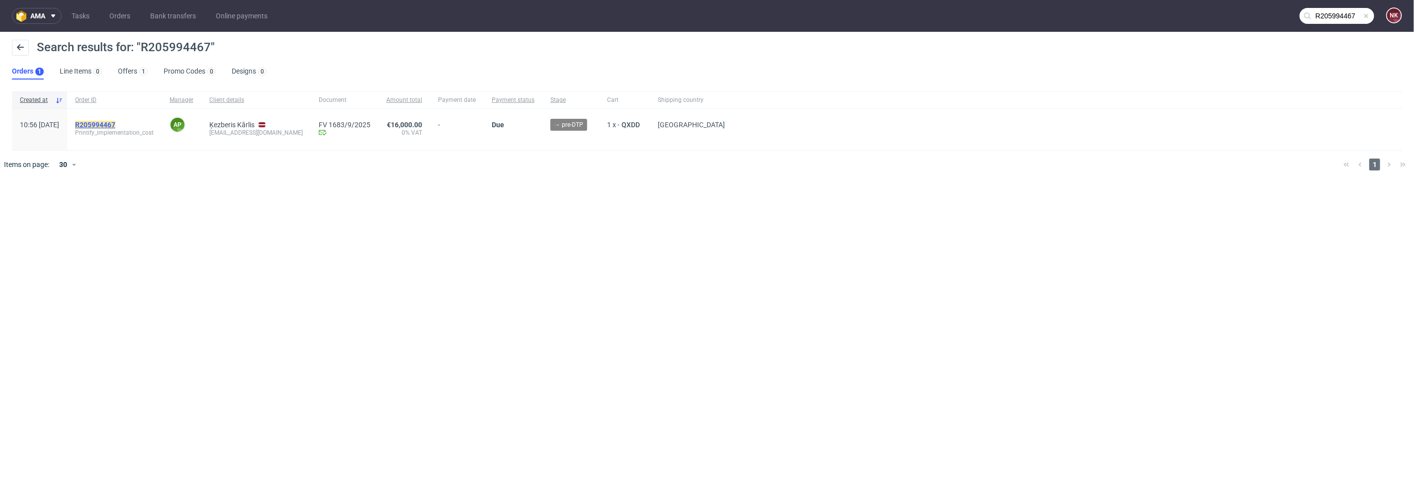
click at [115, 121] on mark "R205994467" at bounding box center [95, 125] width 40 height 8
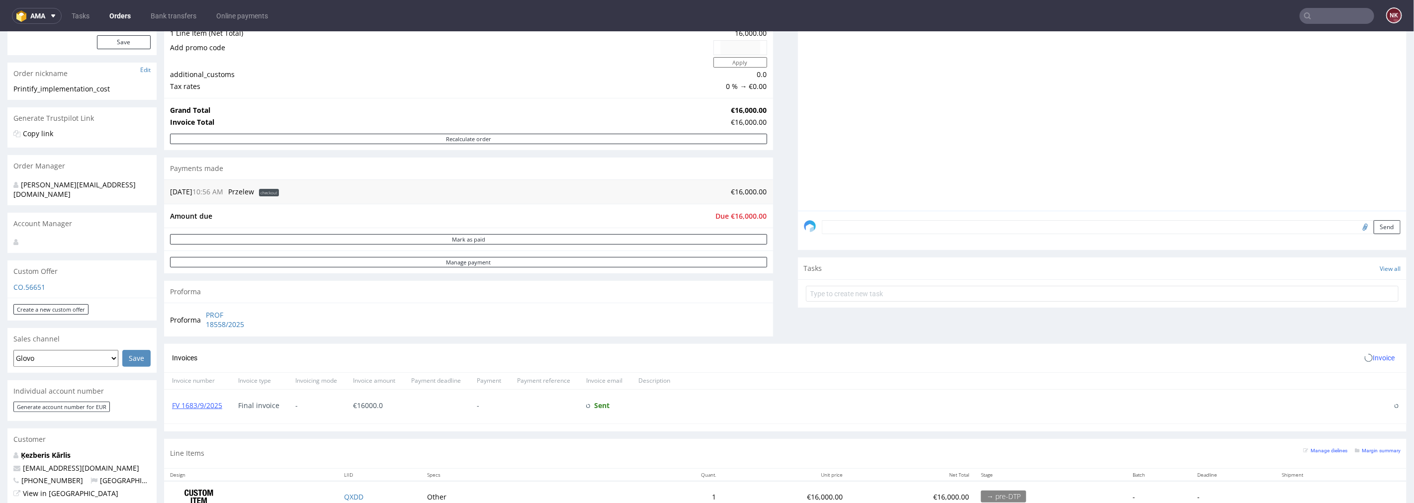
scroll to position [221, 0]
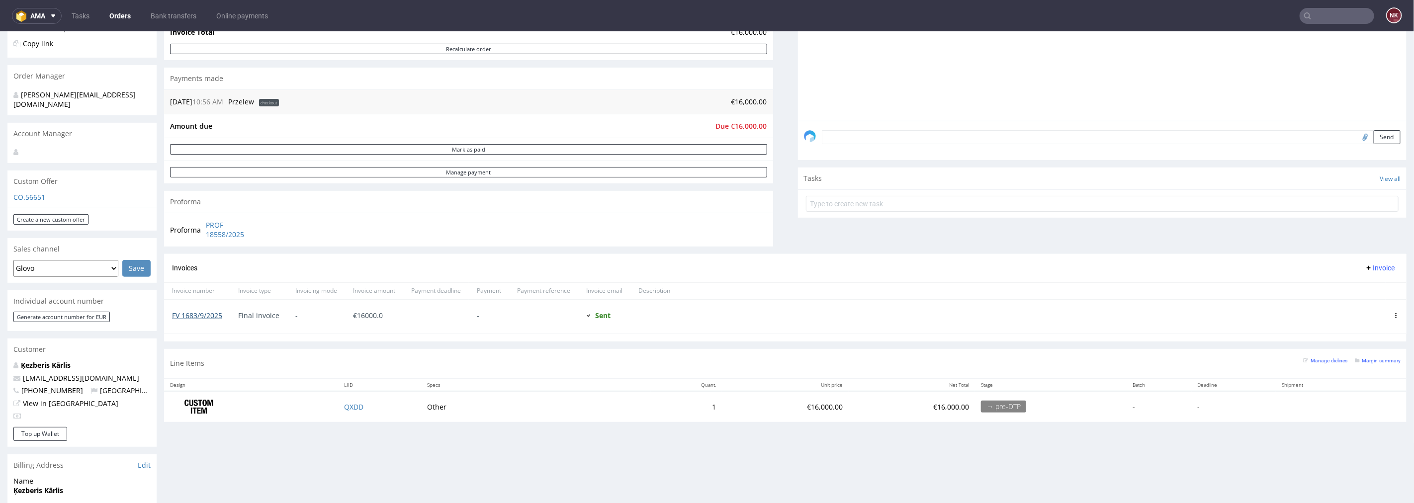
click at [206, 313] on link "FV 1683/9/2025" at bounding box center [197, 314] width 50 height 9
click at [777, 280] on div "Invoices Invoice" at bounding box center [785, 268] width 1243 height 28
click at [1329, 14] on input "text" at bounding box center [1337, 16] width 75 height 16
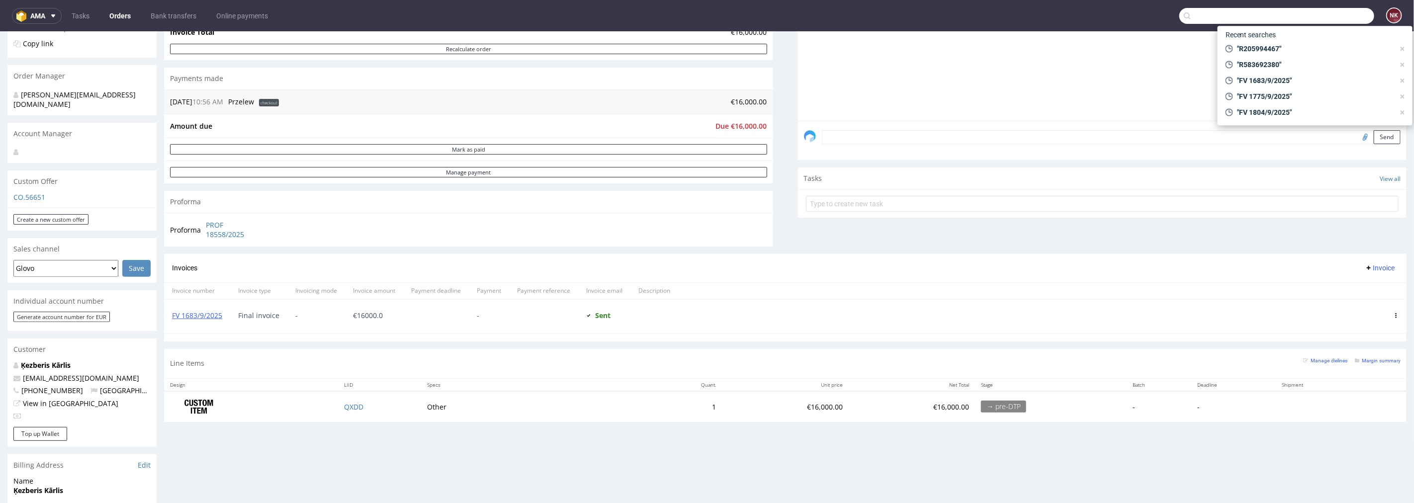
paste input "LOCKER INPOST"
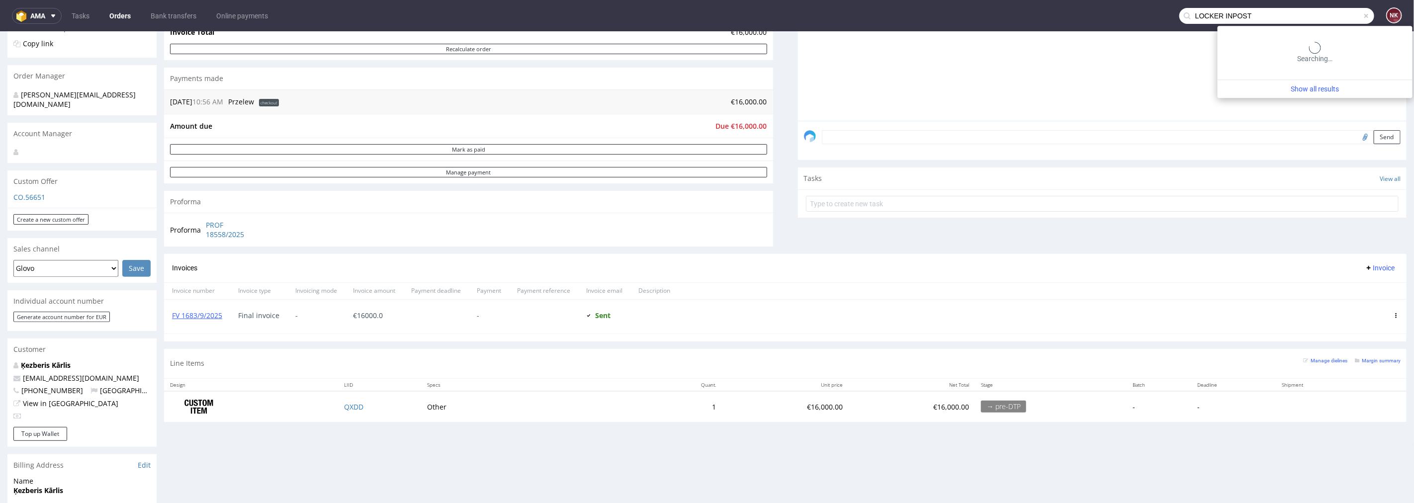
type input "LOCKER INPOST"
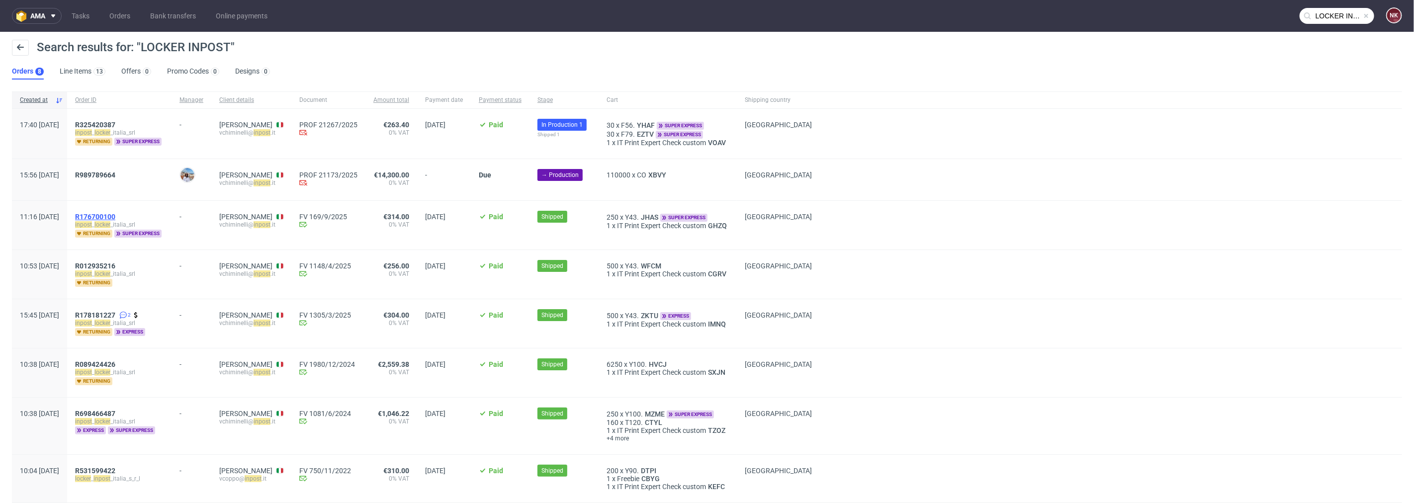
click at [115, 214] on span "R176700100" at bounding box center [95, 217] width 40 height 8
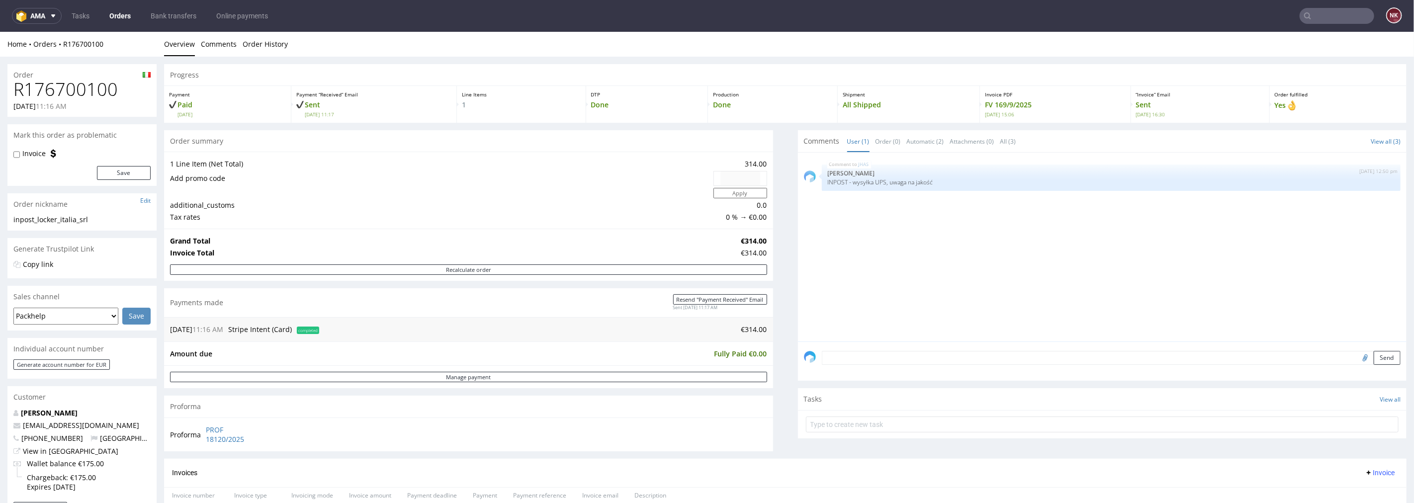
click at [94, 92] on h1 "R176700100" at bounding box center [81, 89] width 137 height 20
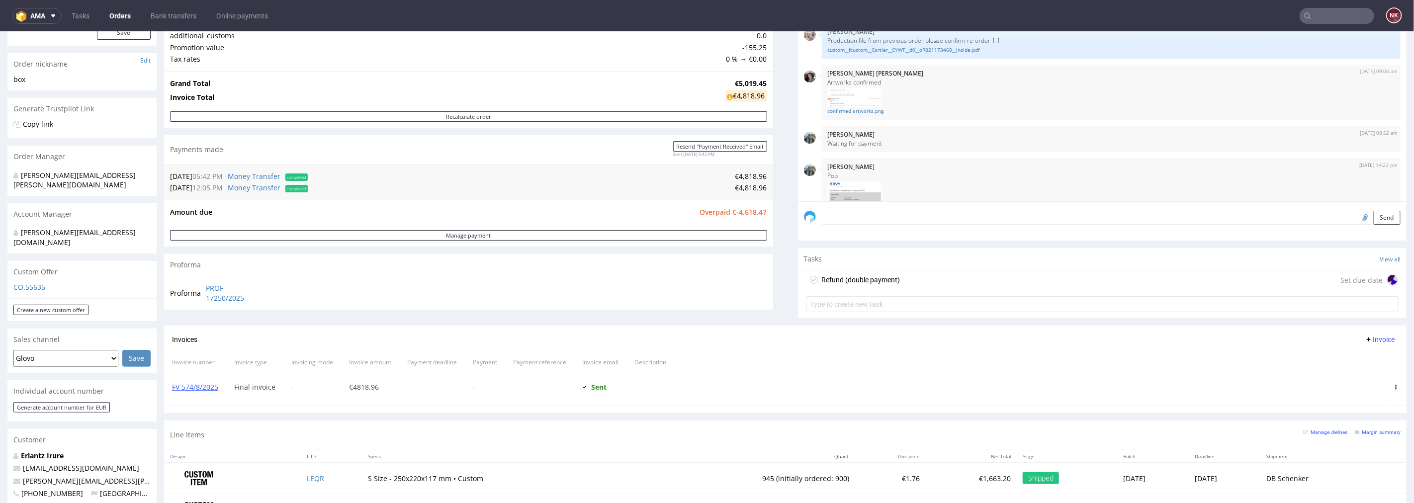
scroll to position [221, 0]
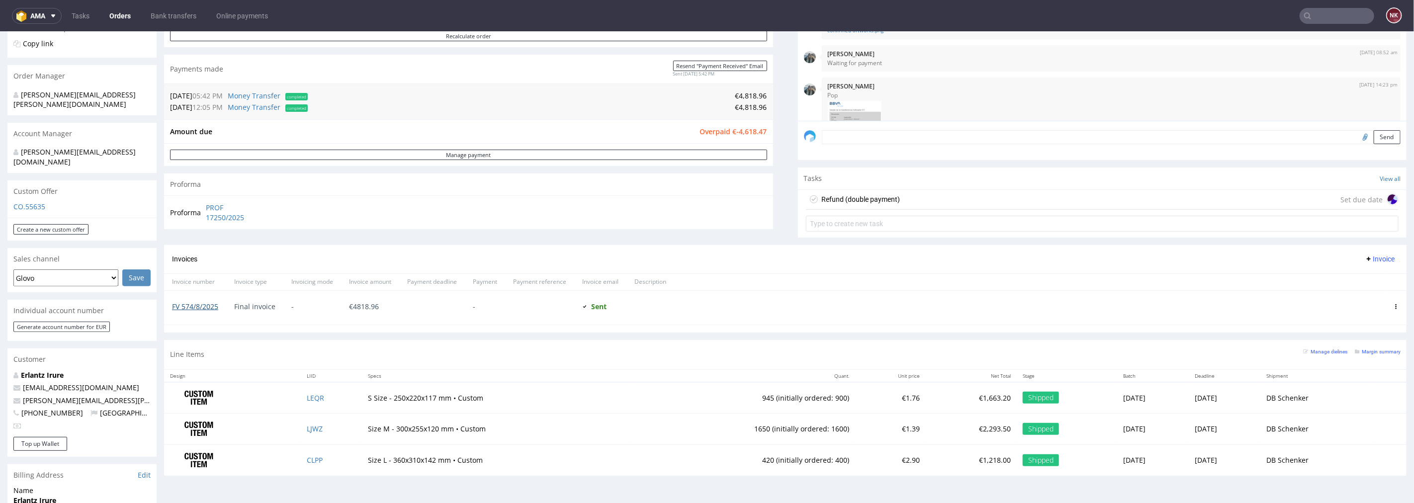
click at [201, 306] on link "FV 574/8/2025" at bounding box center [195, 305] width 46 height 9
click at [856, 195] on div "Refund (double payment)" at bounding box center [861, 199] width 79 height 12
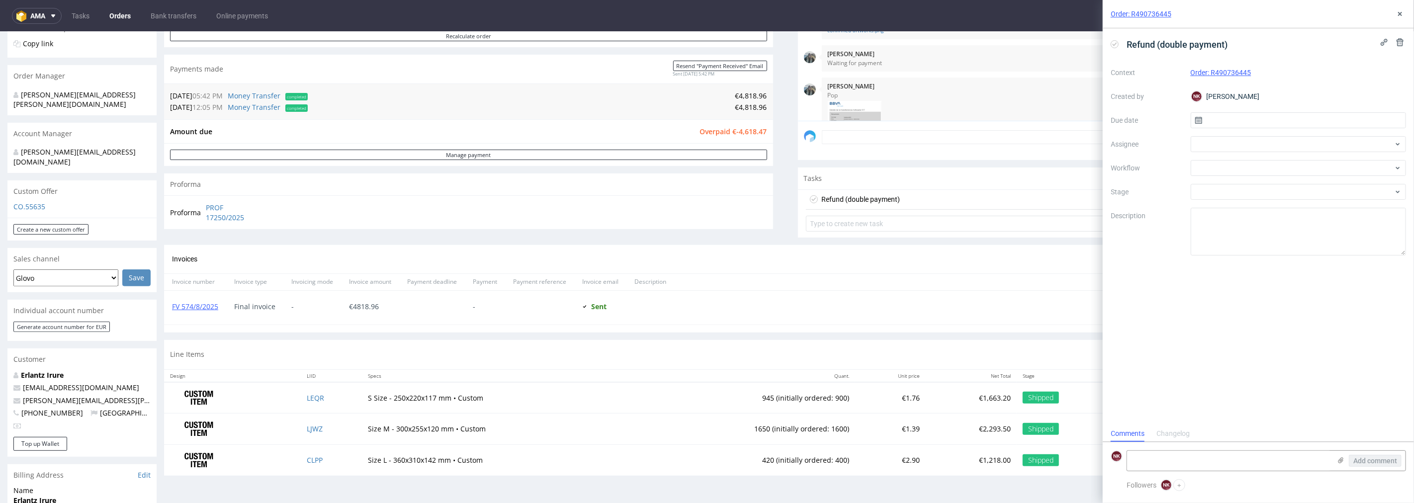
scroll to position [7, 0]
click at [1222, 173] on div at bounding box center [1299, 168] width 216 height 16
type input "money"
click at [1242, 209] on div "Finance - Refunds - Money transfer" at bounding box center [1298, 204] width 208 height 18
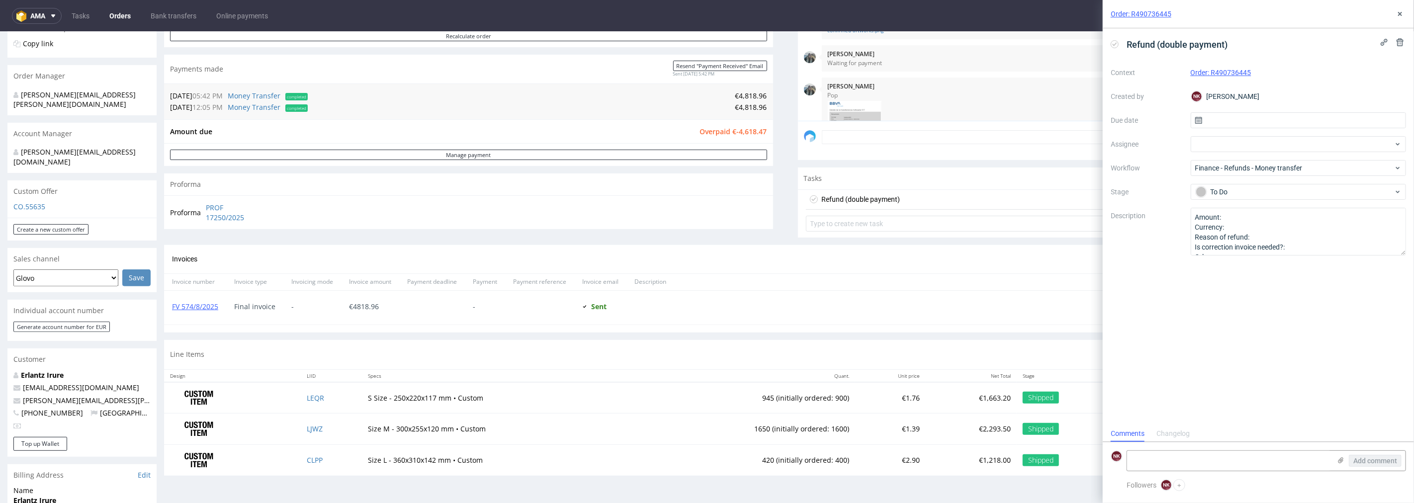
click at [739, 103] on td "€4,818.96" at bounding box center [538, 107] width 457 height 12
copy td "4,818.96"
click at [1252, 210] on textarea "Amount: Currency: Reason of refund: Is correction invoice needed?: Other:" at bounding box center [1299, 232] width 216 height 48
paste textarea "4,818.96"
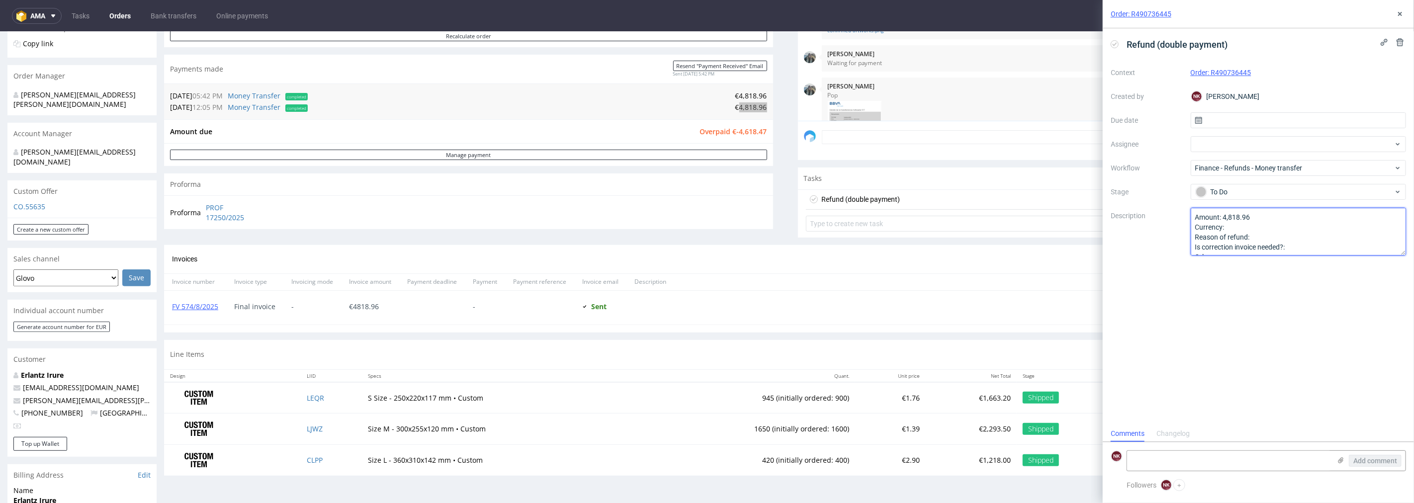
click at [1266, 229] on textarea "Amount: Currency: Reason of refund: Is correction invoice needed?: Other:" at bounding box center [1299, 232] width 216 height 48
click at [1265, 233] on textarea "Amount: Currency: Reason of refund: Is correction invoice needed?: Other:" at bounding box center [1299, 232] width 216 height 48
type textarea "Amount: 4,818.96 Currency: EUR Reason of refund: double payment Is correction i…"
click at [1399, 13] on icon at bounding box center [1400, 14] width 8 height 8
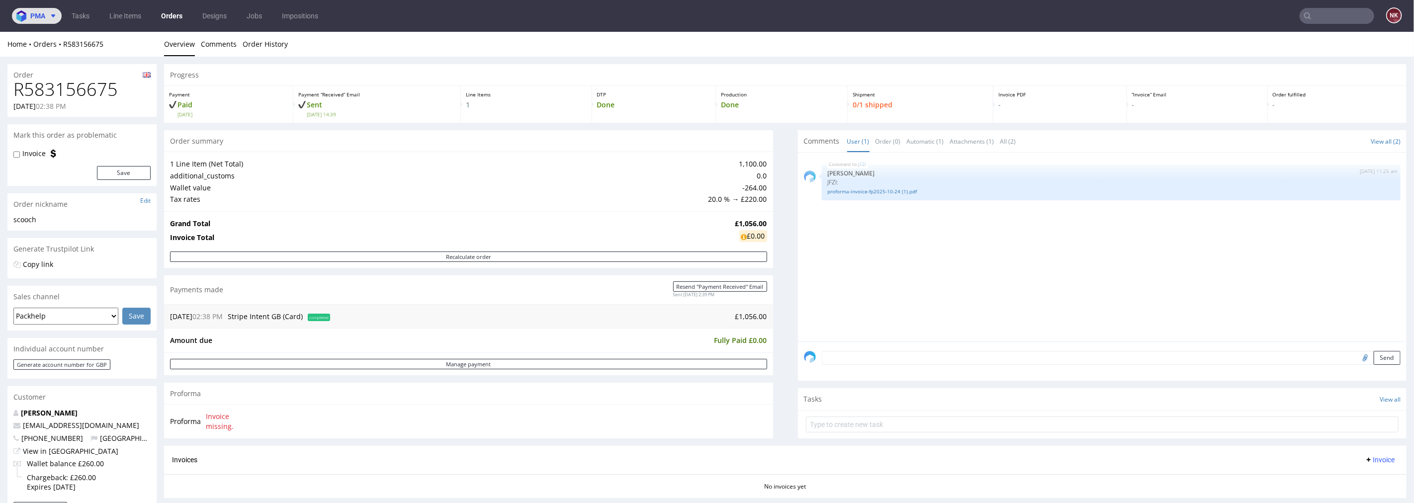
click at [47, 16] on span at bounding box center [51, 16] width 12 height 8
click at [52, 32] on li "AMA Accounting Management App" at bounding box center [77, 42] width 123 height 24
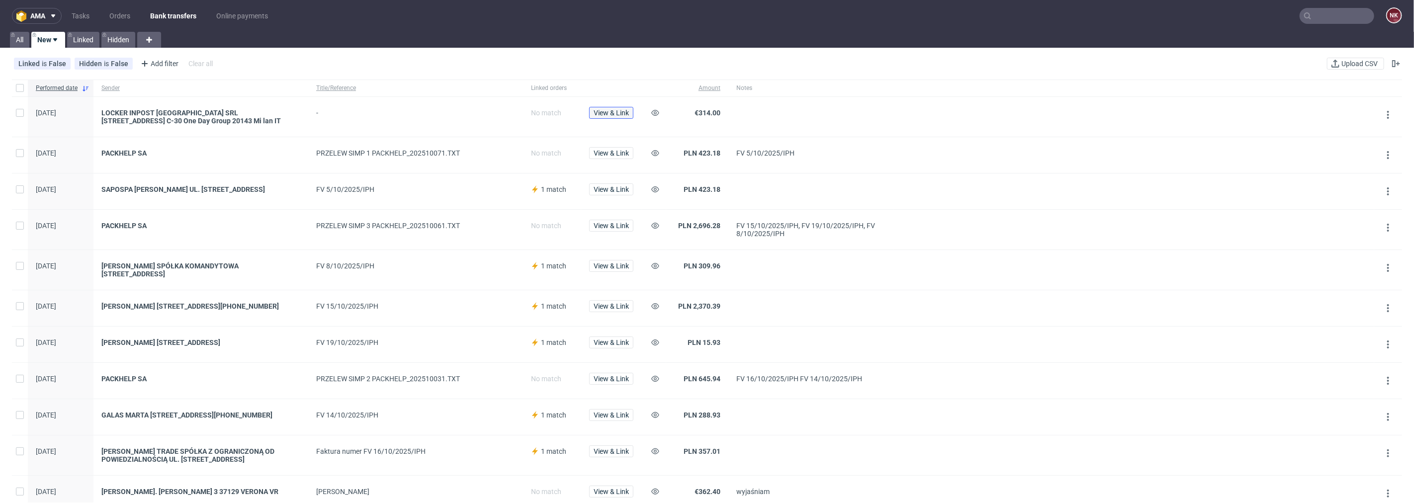
click at [619, 109] on span "View & Link" at bounding box center [611, 112] width 35 height 7
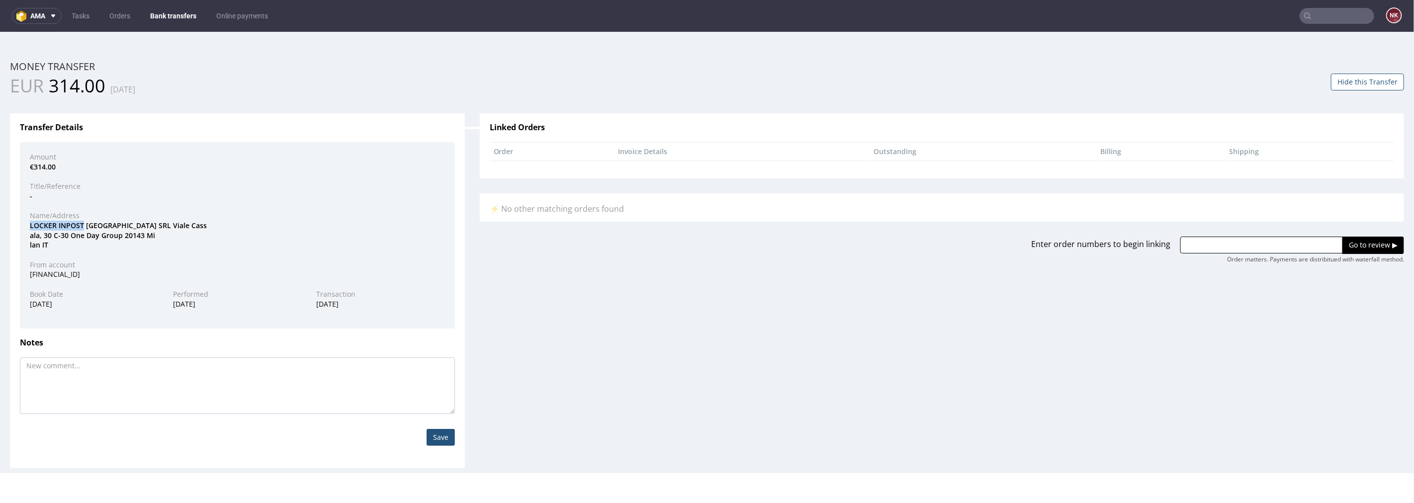
drag, startPoint x: 84, startPoint y: 225, endPoint x: 31, endPoint y: 225, distance: 52.7
click at [31, 225] on div "LOCKER INPOST [GEOGRAPHIC_DATA] SRL [STREET_ADDRESS] C-30 One Day Group 20143 M…" at bounding box center [237, 234] width 430 height 29
copy div "LOCKER INPOST"
click at [1229, 233] on div "Enter order numbers to begin linking Go to review ▶ Order matters. Payments are…" at bounding box center [941, 242] width 939 height 42
click at [1236, 243] on input "text" at bounding box center [1261, 244] width 163 height 17
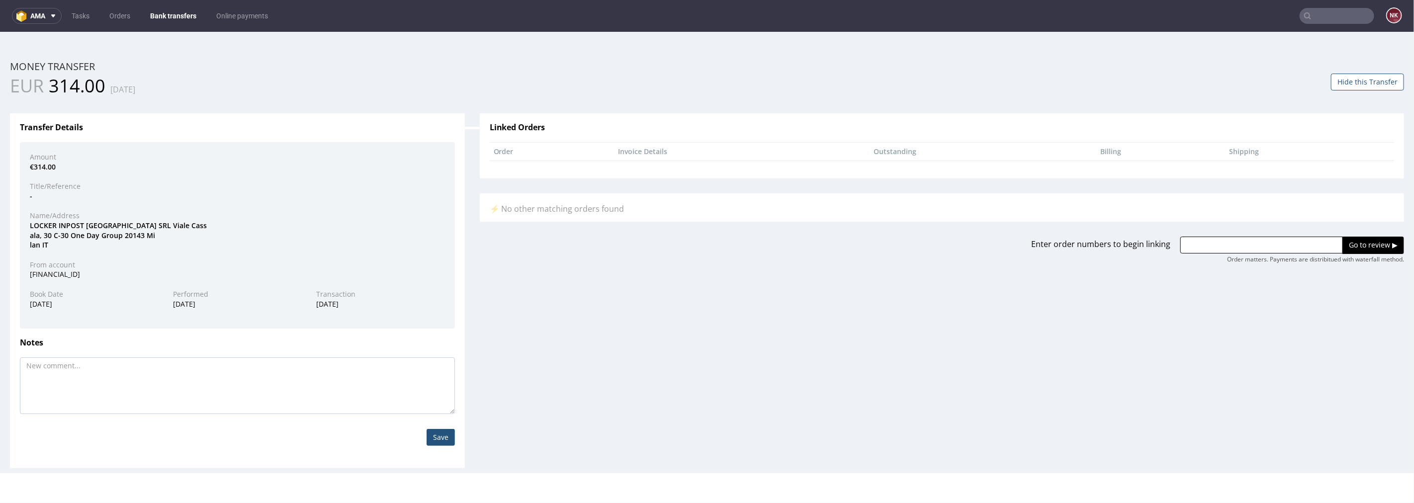
paste input "R176700100"
type input "R176700100"
click at [1343, 243] on input "Go to review ▶" at bounding box center [1374, 244] width 62 height 17
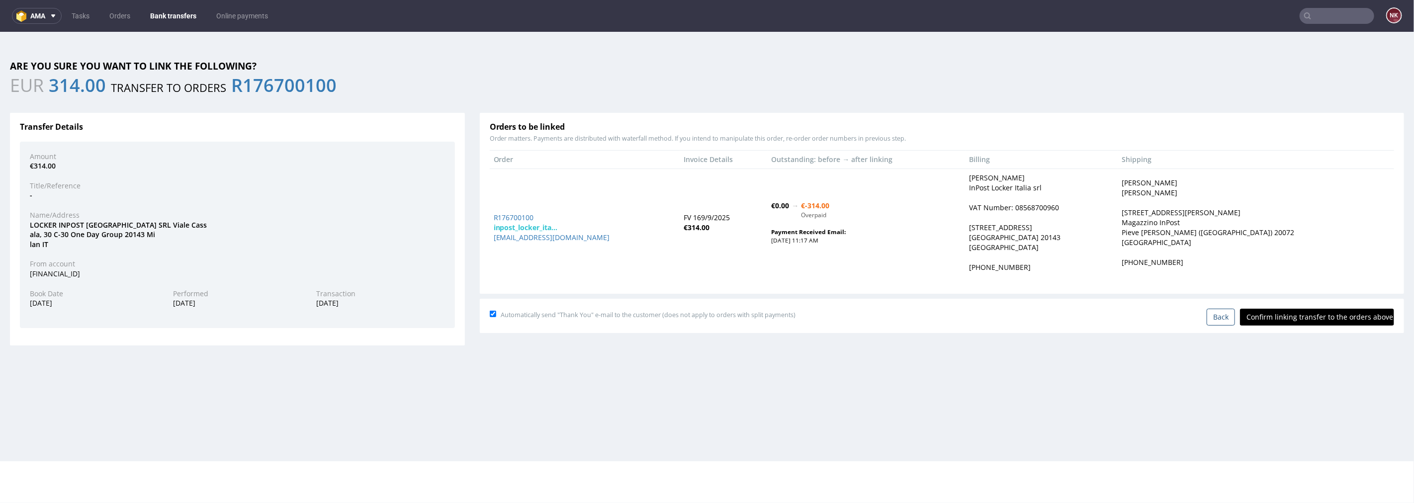
click at [1289, 319] on input "Confirm linking transfer to the orders above" at bounding box center [1317, 316] width 154 height 17
type input "In progress..."
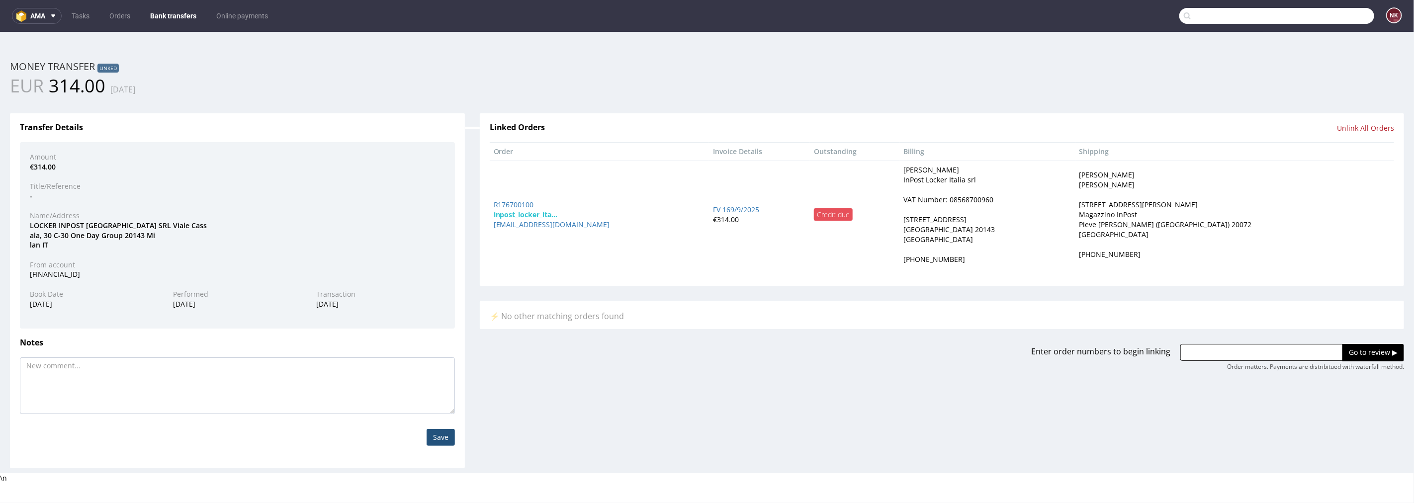
click at [1322, 15] on input "text" at bounding box center [1276, 16] width 195 height 16
paste input "FV 72/08/2025/[GEOGRAPHIC_DATA]"
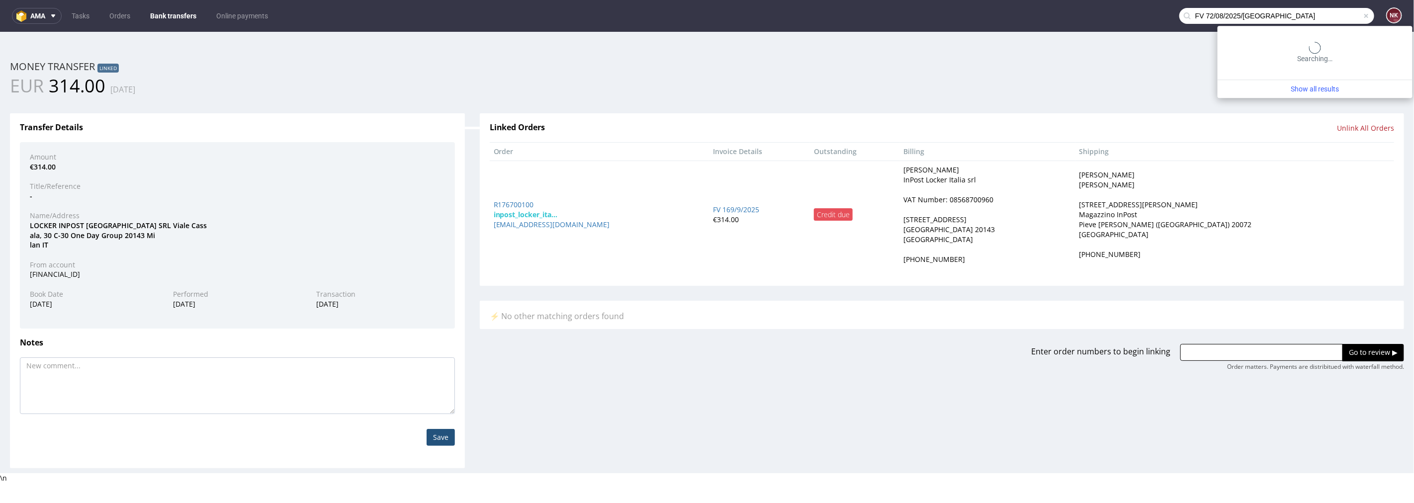
type input "FV 72/08/2025/[GEOGRAPHIC_DATA]"
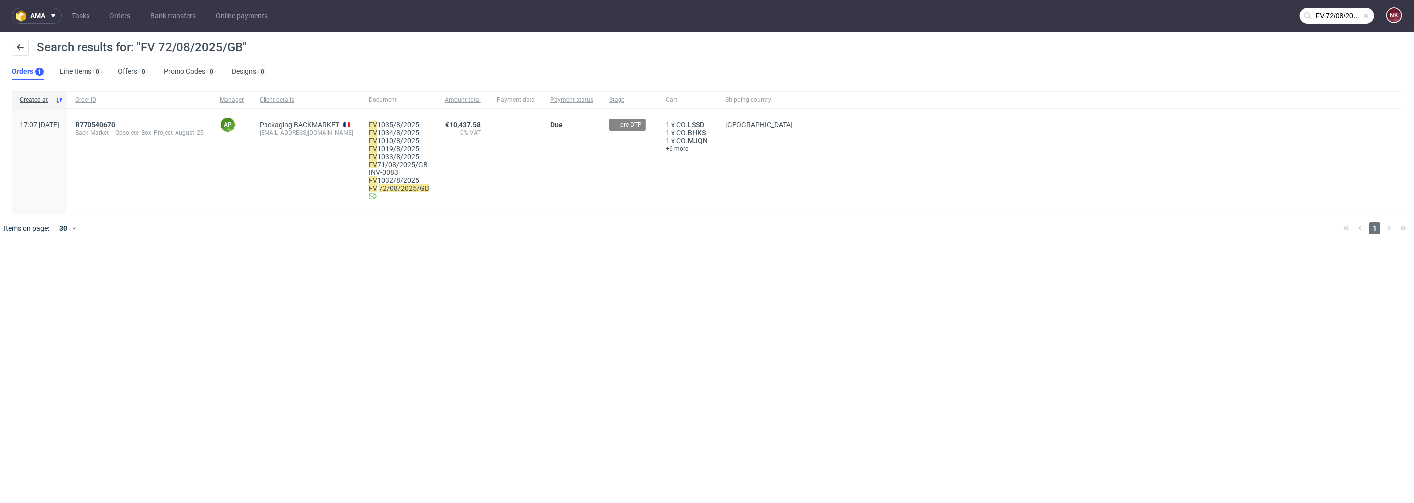
click at [100, 122] on div "R770540670 Back_Market_-_Obsolete_Box_Project_August_25" at bounding box center [139, 161] width 145 height 105
click at [111, 121] on span "R770540670" at bounding box center [95, 125] width 40 height 8
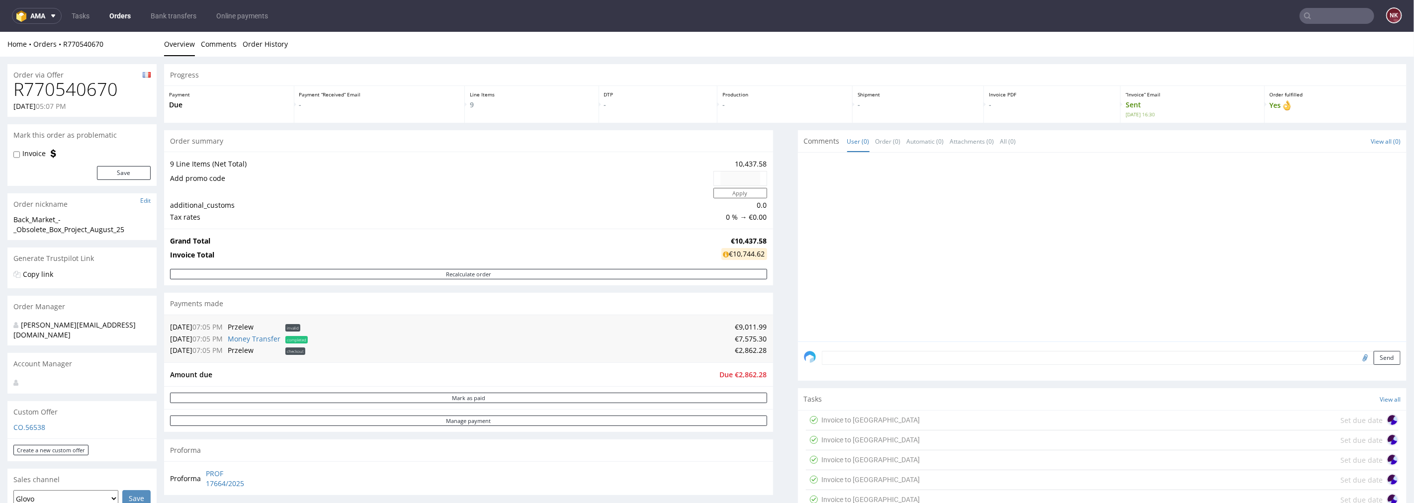
click at [96, 87] on h1 "R770540670" at bounding box center [81, 89] width 137 height 20
copy h1 "R770540670"
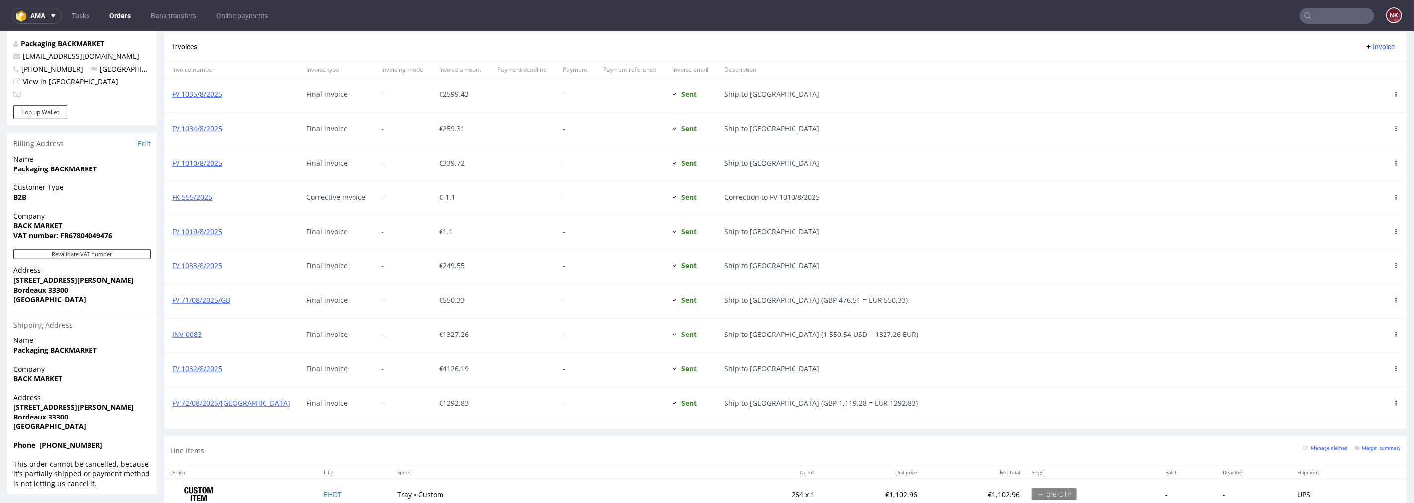
scroll to position [608, 0]
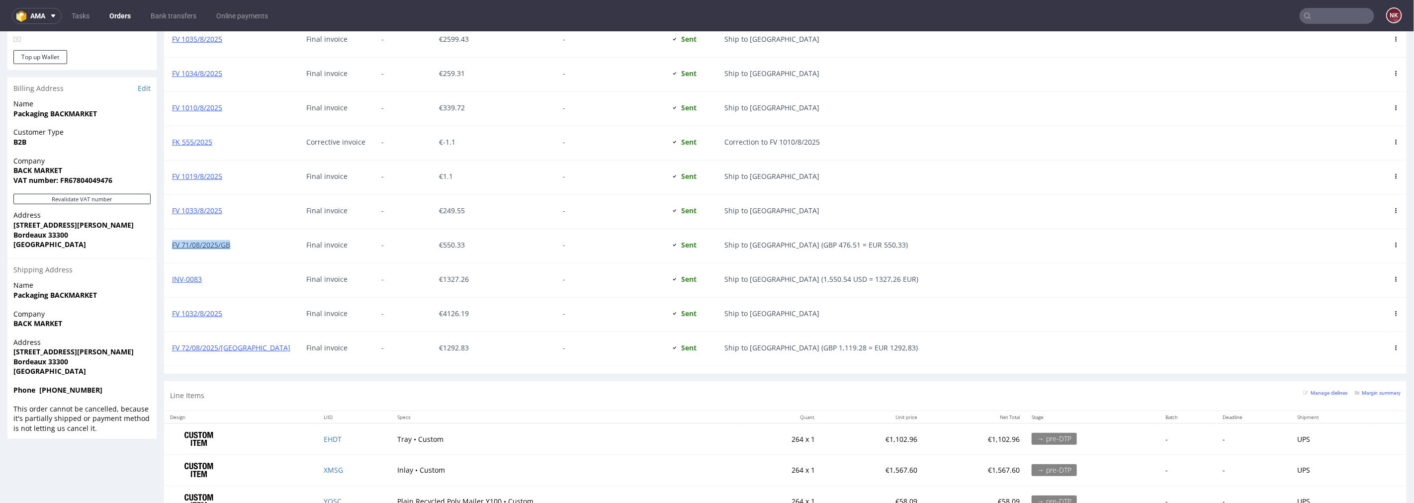
drag, startPoint x: 233, startPoint y: 245, endPoint x: 182, endPoint y: 247, distance: 50.8
click at [168, 247] on div "FV 71/08/2025/GB" at bounding box center [231, 246] width 134 height 34
copy link "FV 71/08/2025/GB"
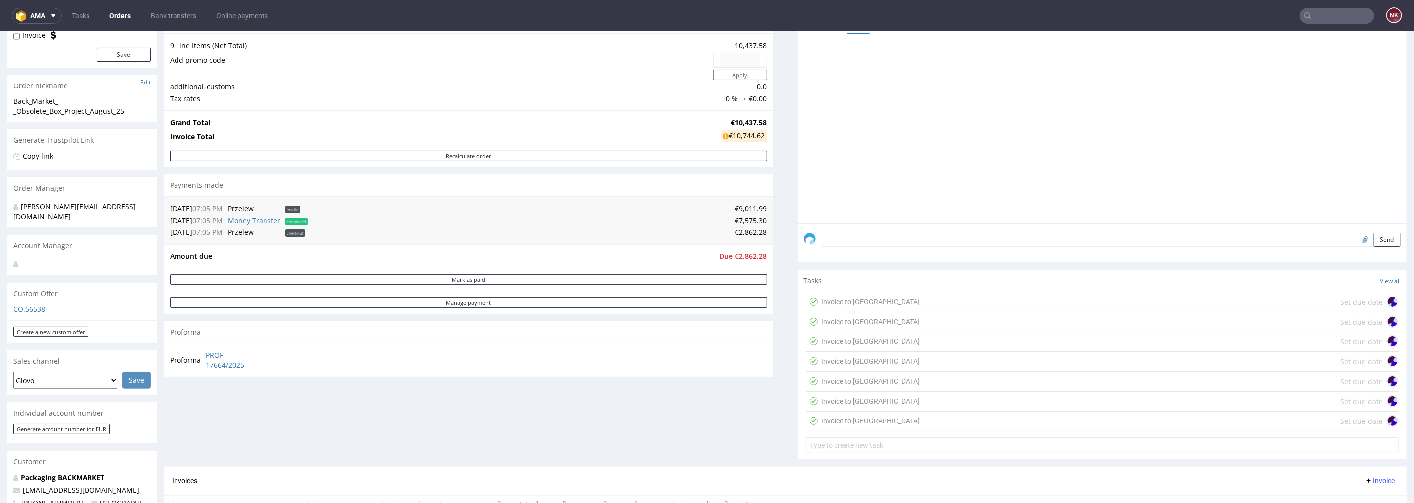
scroll to position [55, 0]
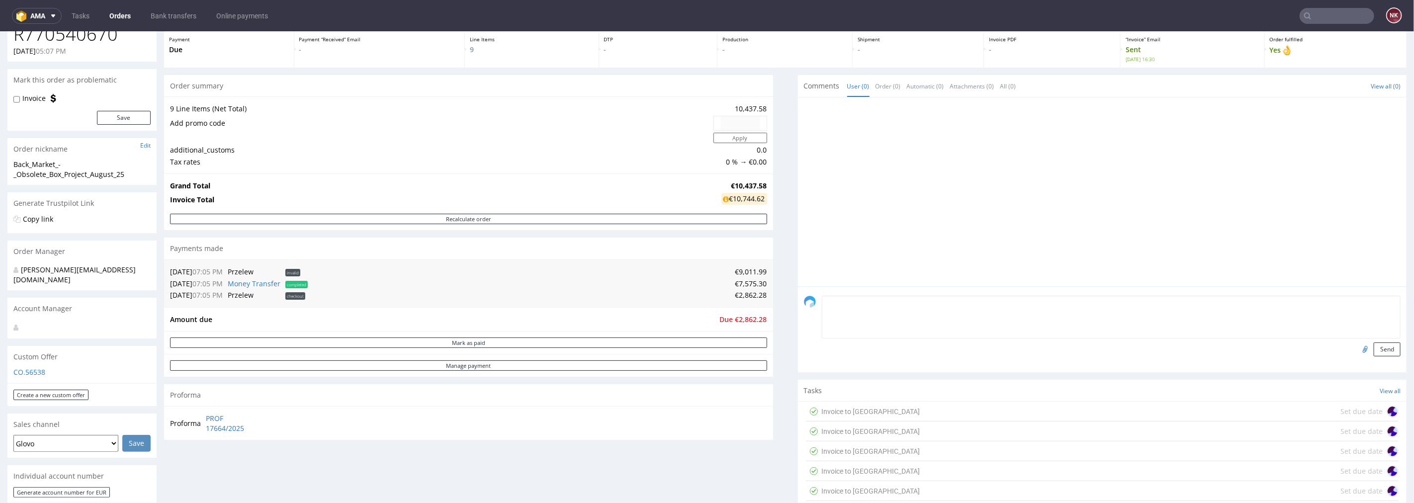
click at [860, 300] on textarea at bounding box center [1111, 316] width 579 height 43
paste textarea "FV 2/08/2025/GB paid - [DATE]"
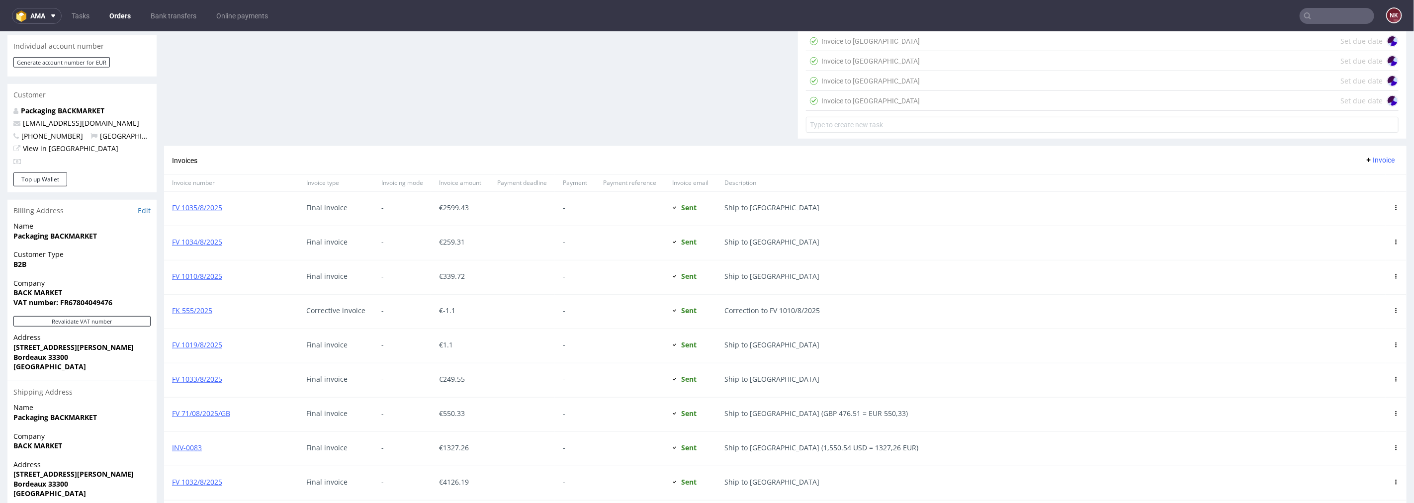
scroll to position [608, 0]
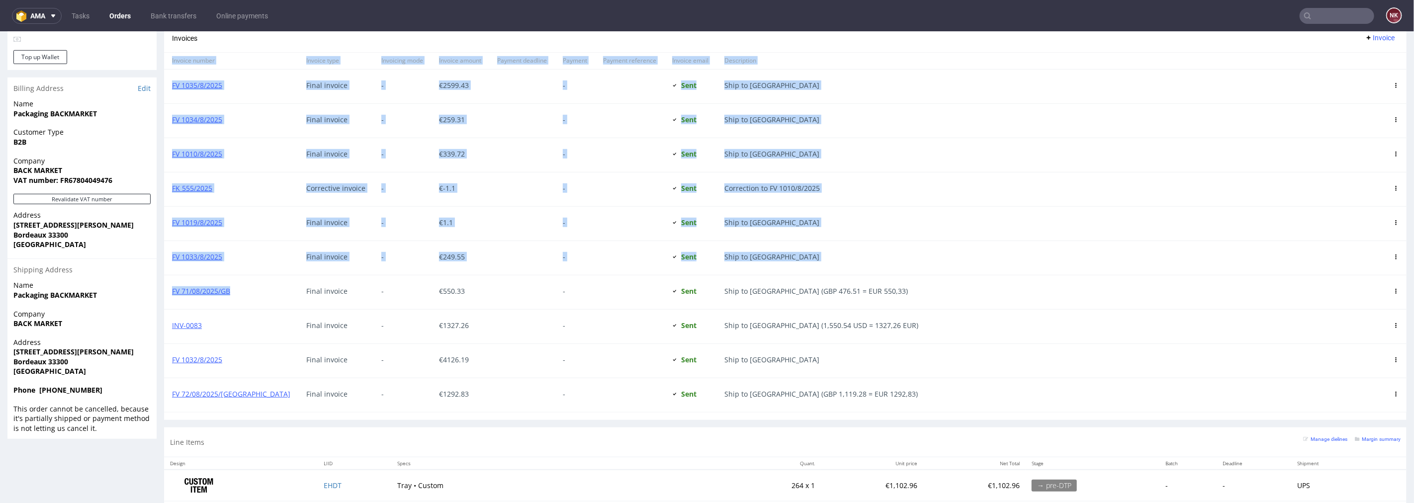
drag, startPoint x: 235, startPoint y: 291, endPoint x: 161, endPoint y: 291, distance: 74.6
click at [161, 291] on div "Order via Offer R770540670 [DATE] 05:07 PM Mark this order as problematic Invoi…" at bounding box center [707, 107] width 1414 height 1317
click at [170, 291] on div "FV 71/08/2025/GB" at bounding box center [231, 292] width 134 height 34
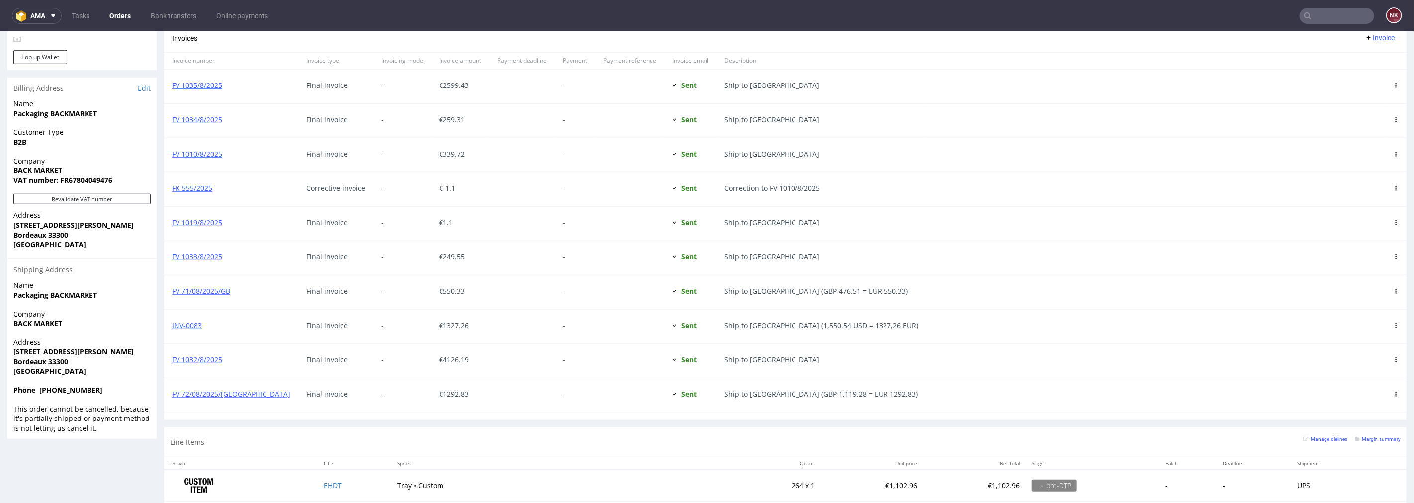
click at [215, 310] on div "INV-0083" at bounding box center [231, 326] width 134 height 34
drag, startPoint x: 234, startPoint y: 289, endPoint x: 168, endPoint y: 288, distance: 66.1
click at [168, 288] on div "FV 71/08/2025/GB" at bounding box center [231, 292] width 134 height 34
copy link "FV 71/08/2025/GB"
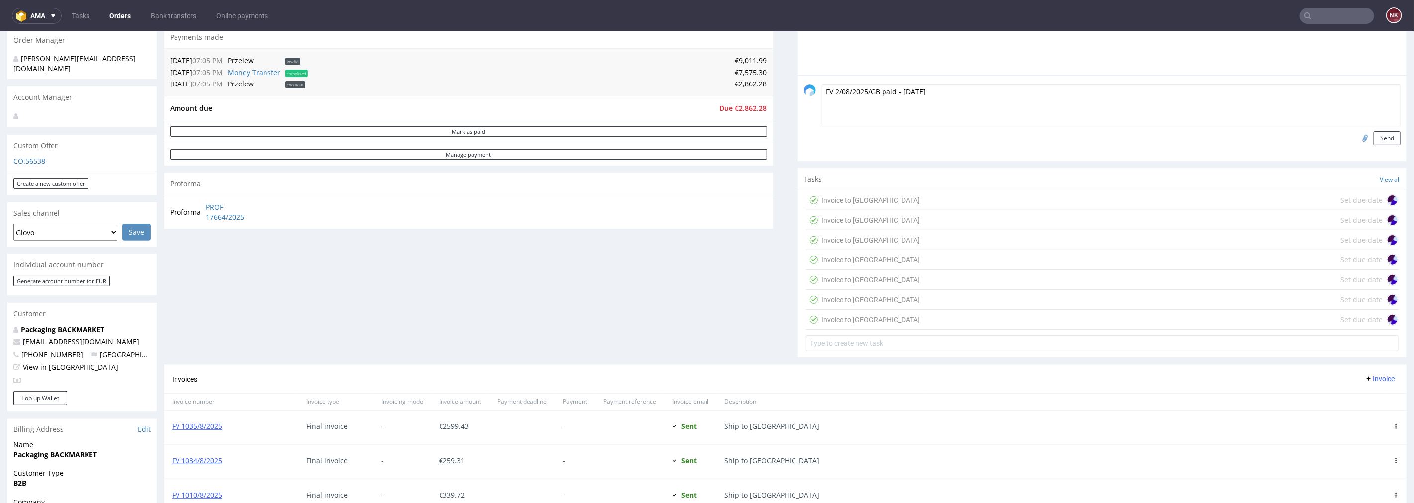
scroll to position [110, 0]
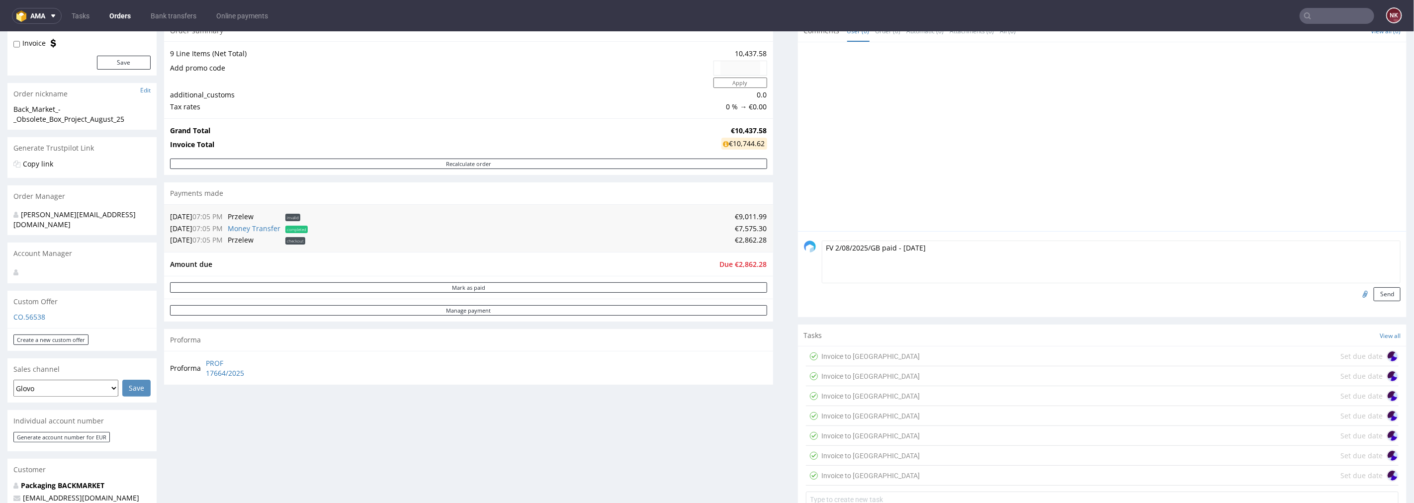
drag, startPoint x: 923, startPoint y: 249, endPoint x: 771, endPoint y: 248, distance: 152.2
paste textarea "71/08/2025/GB"
type textarea "FV 71/08/2025/GB paid - [DATE]"
click at [1357, 293] on input "file" at bounding box center [1364, 293] width 14 height 13
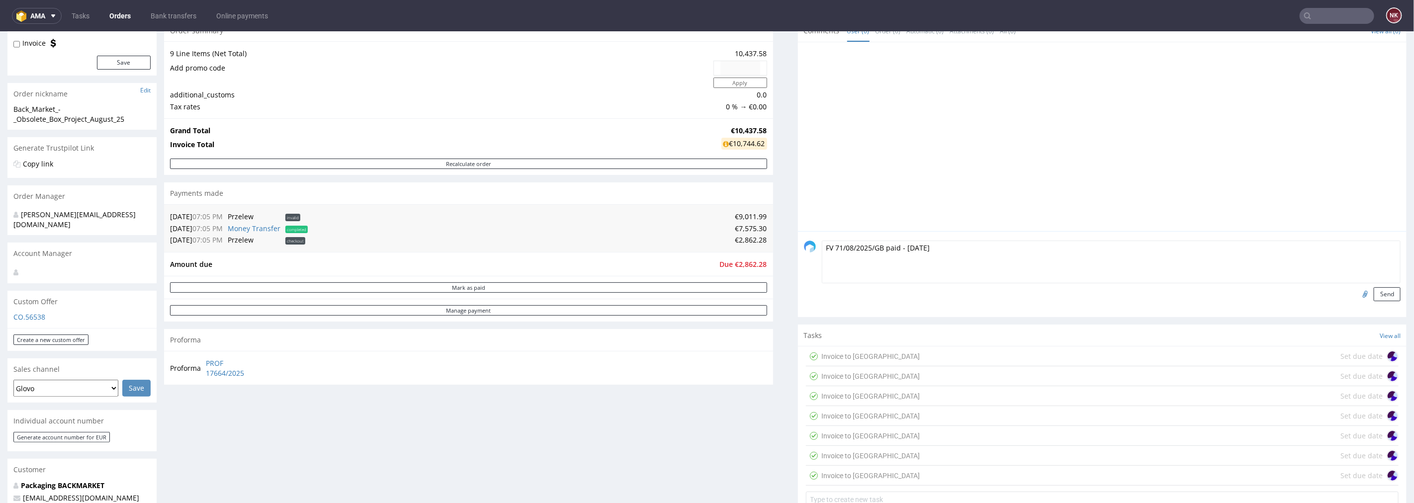
type input "C:\fakepath\R097263273, R770540670 - Revolut.pdf"
drag, startPoint x: 1363, startPoint y: 293, endPoint x: 1331, endPoint y: 293, distance: 32.3
click at [1374, 293] on button "Send" at bounding box center [1387, 294] width 27 height 14
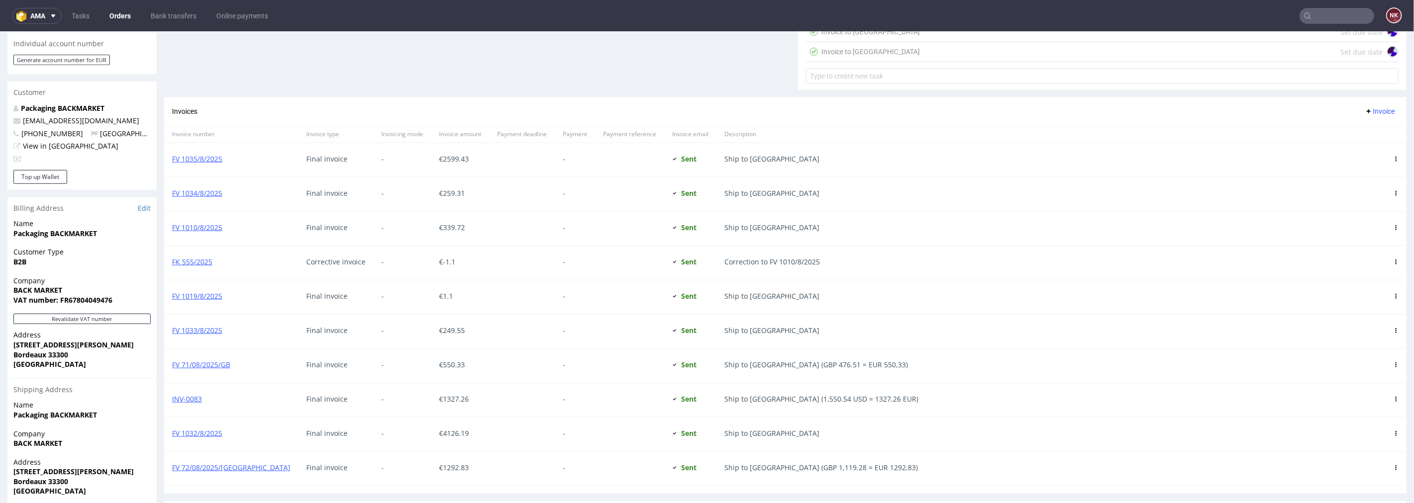
scroll to position [552, 0]
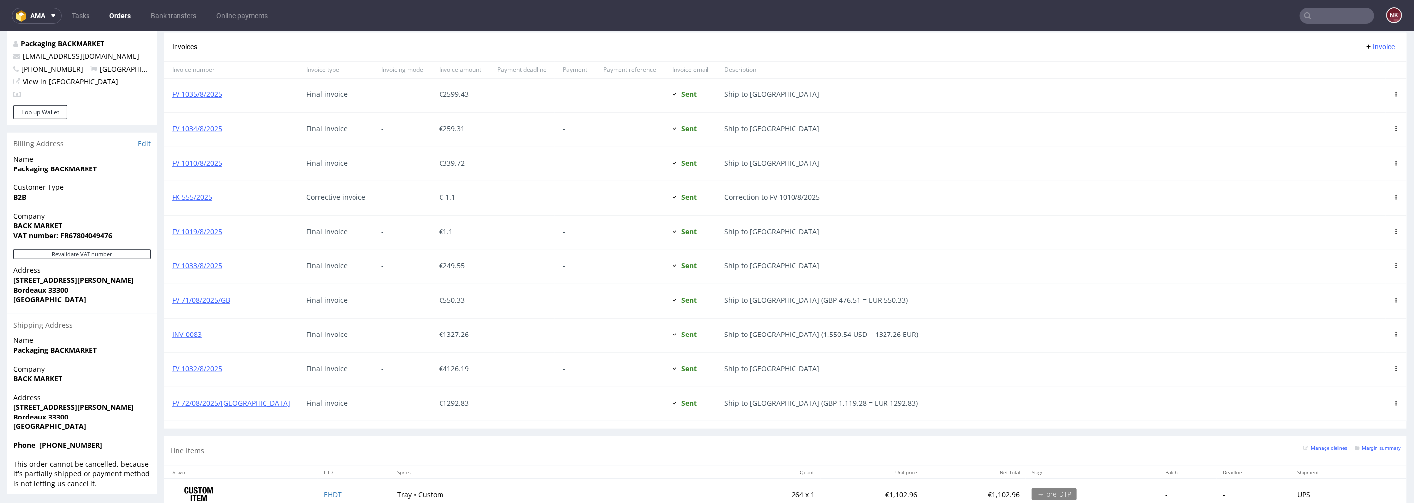
click at [439, 302] on span "€ 550.33" at bounding box center [452, 299] width 26 height 9
copy span "550.33"
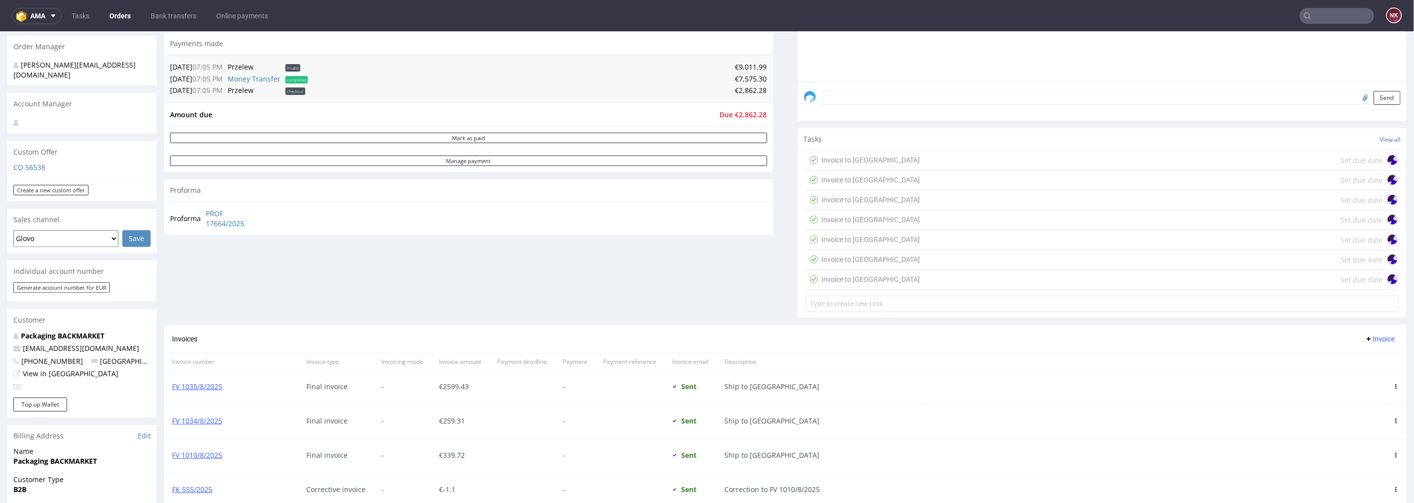
scroll to position [166, 0]
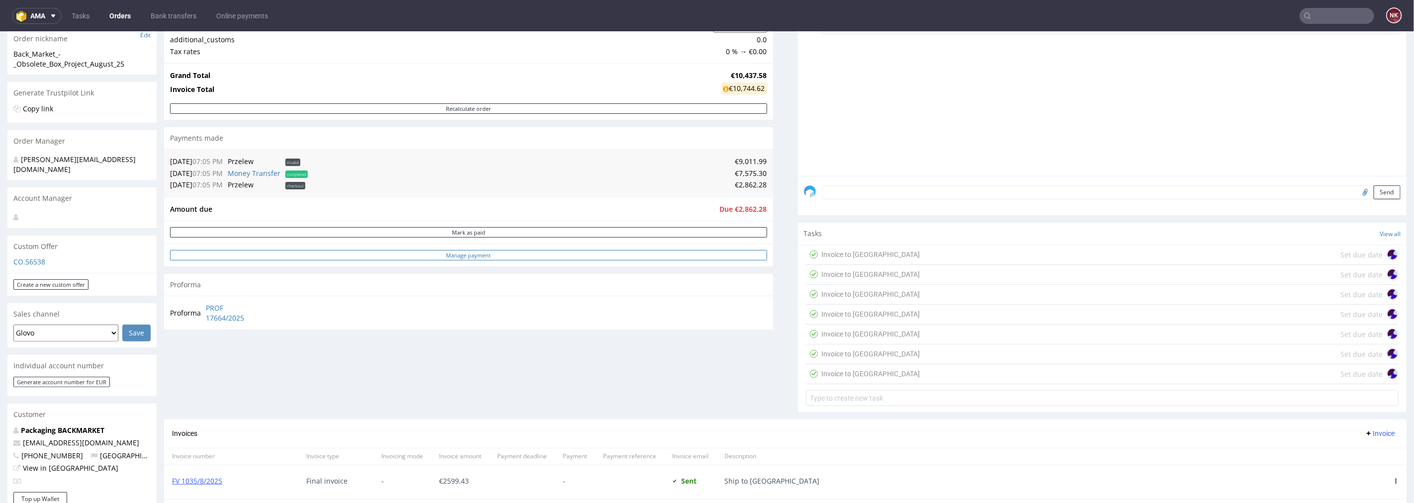
click at [511, 257] on link "Manage payment" at bounding box center [468, 255] width 597 height 10
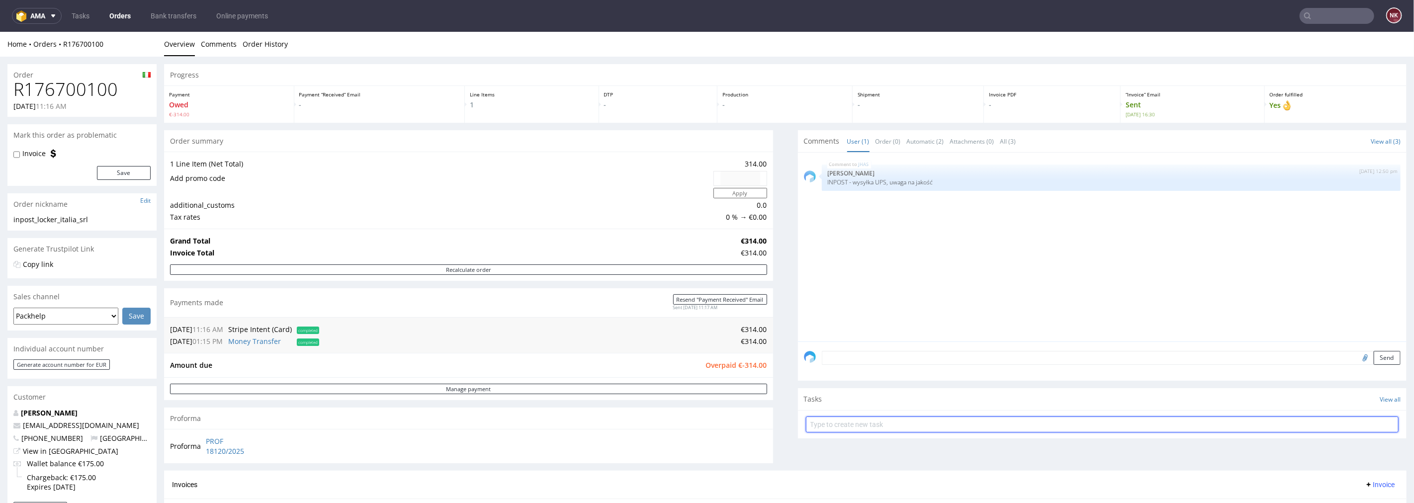
click at [900, 420] on input "text" at bounding box center [1102, 424] width 593 height 16
type input "Refund (double payment)"
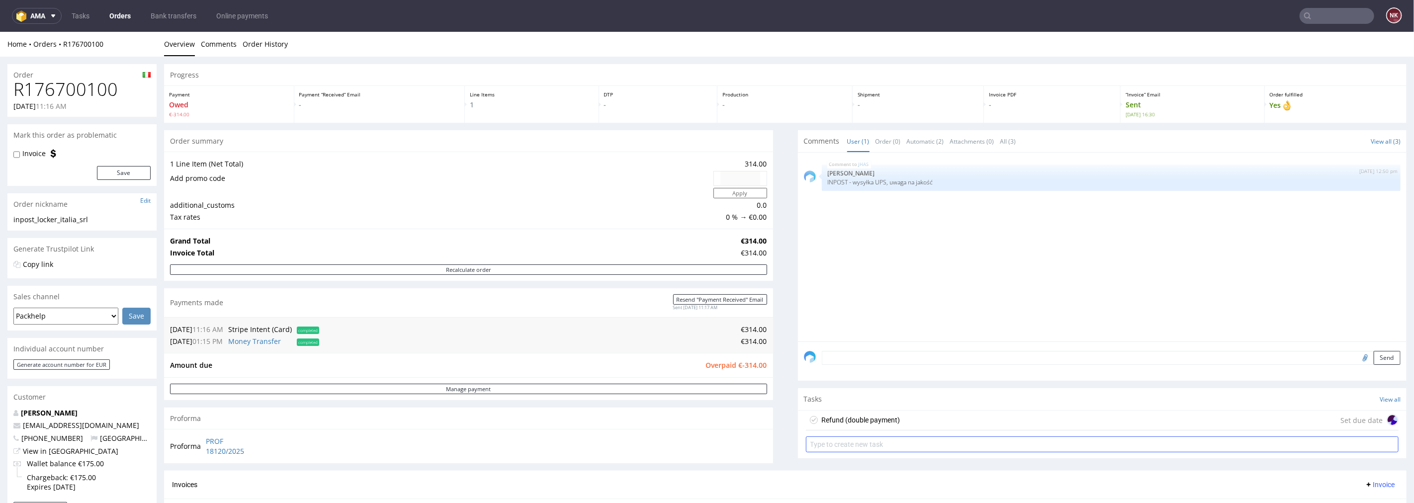
click at [900, 420] on div "Refund (double payment) Set due date" at bounding box center [1102, 420] width 593 height 20
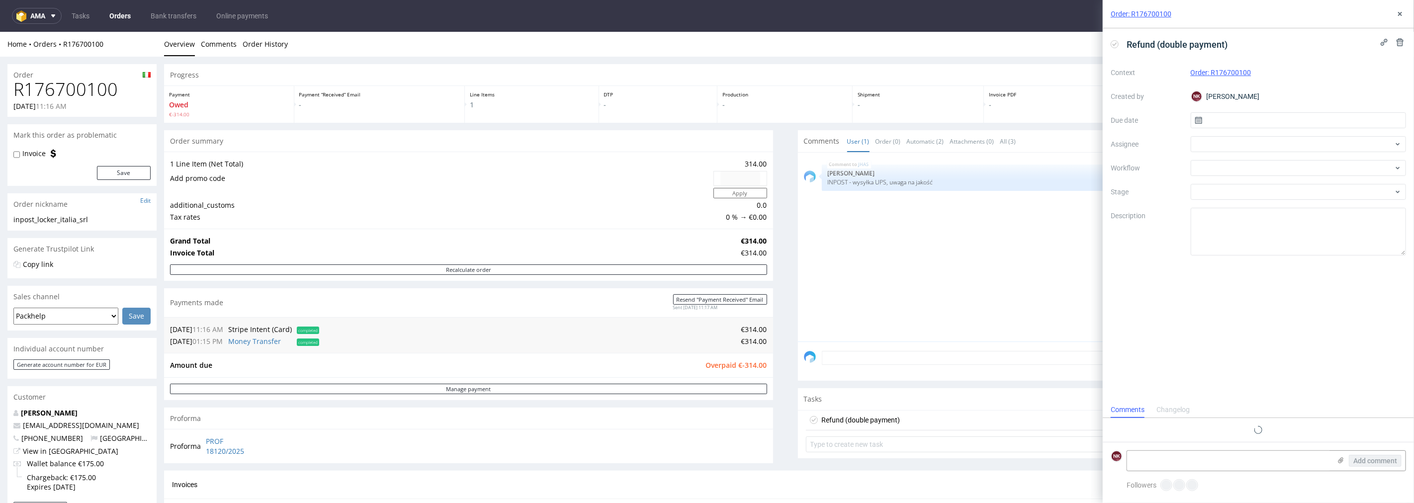
scroll to position [7, 0]
click at [1211, 173] on div at bounding box center [1299, 168] width 216 height 16
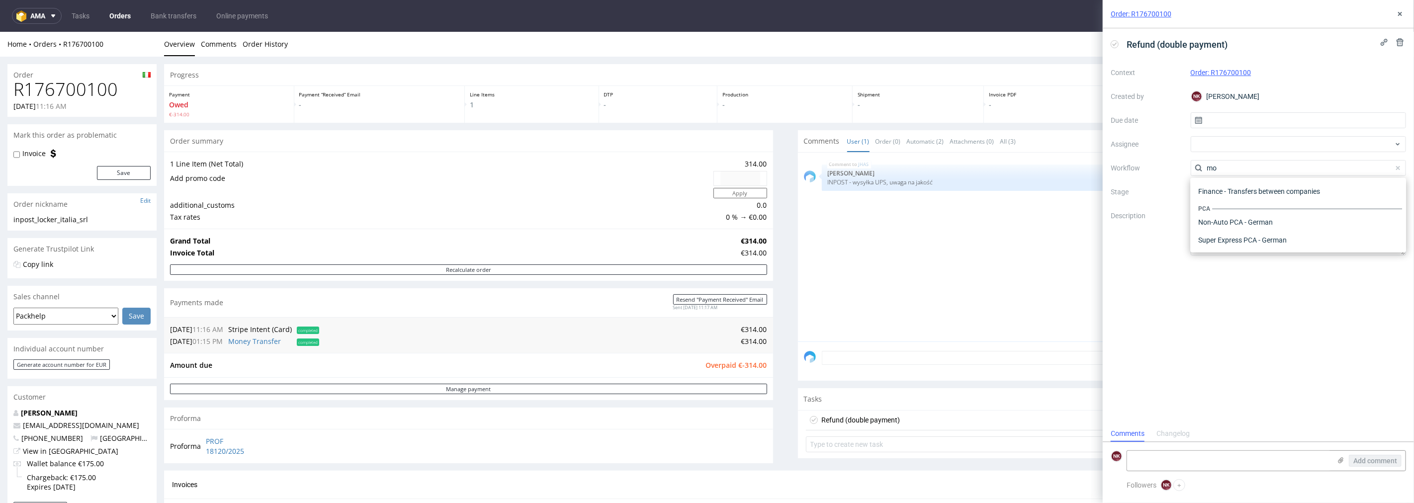
scroll to position [0, 0]
type input "money"
click at [1232, 201] on div "Finance - Refunds - Money transfer" at bounding box center [1298, 204] width 208 height 18
click at [751, 362] on span "Overpaid €-314.00" at bounding box center [736, 364] width 61 height 9
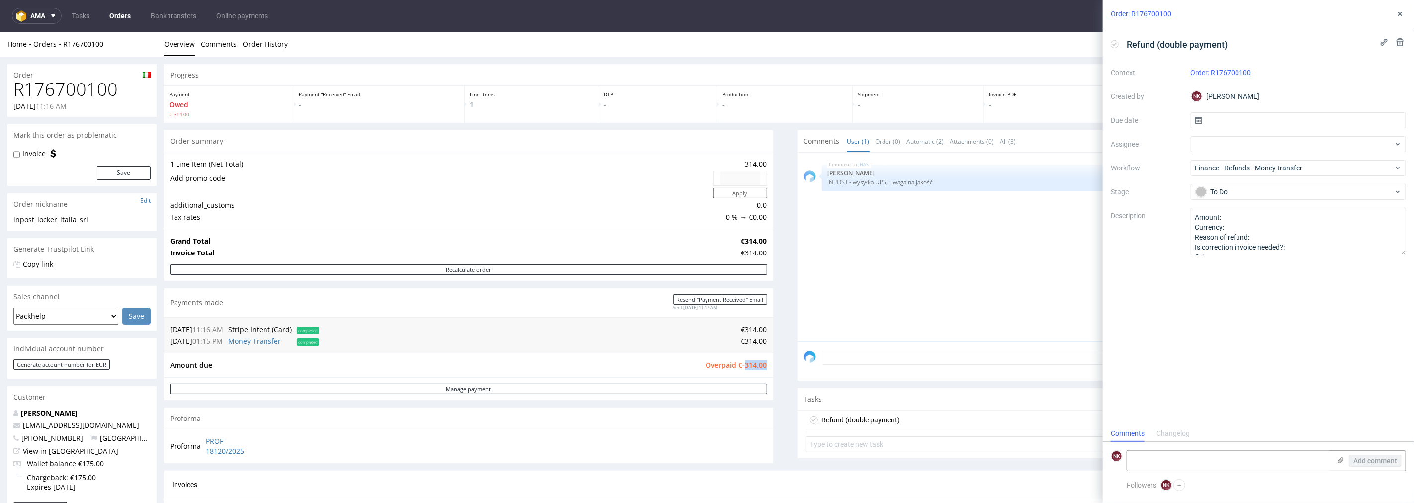
copy span "314.00"
click at [1279, 211] on textarea "Amount: Currency: Reason of refund: Is correction invoice needed?: Other:" at bounding box center [1299, 232] width 216 height 48
paste textarea "314.00"
click at [1279, 232] on textarea "Amount: Currency: Reason of refund: Is correction invoice needed?: Other:" at bounding box center [1299, 232] width 216 height 48
click at [1284, 237] on textarea "Amount: Currency: Reason of refund: Is correction invoice needed?: Other:" at bounding box center [1299, 232] width 216 height 48
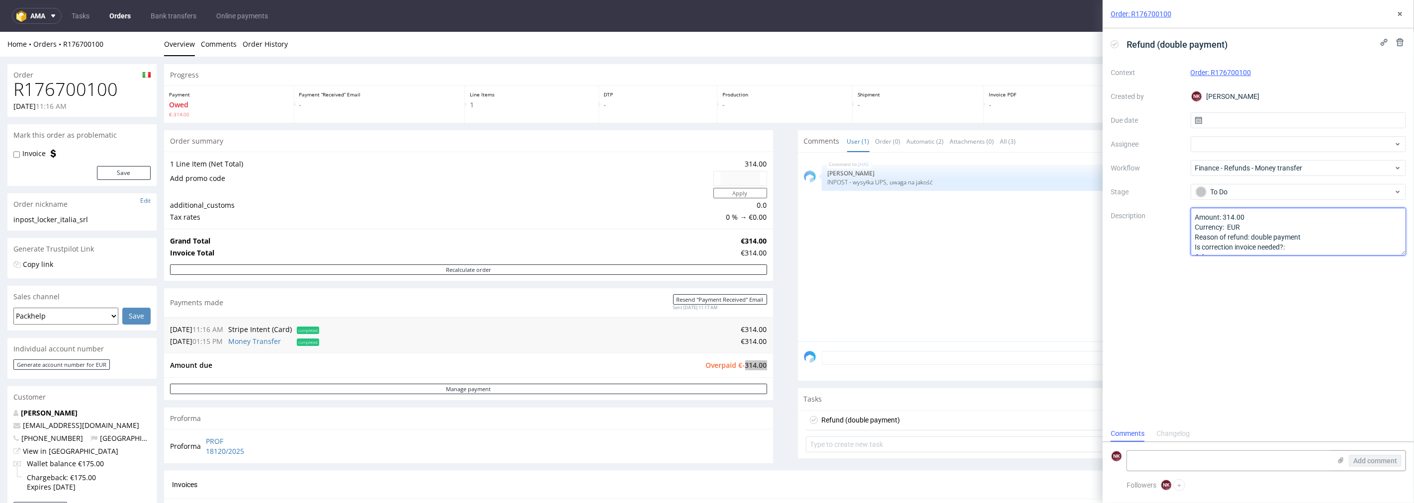
type textarea "Amount: 314.00 Currency: EUR Reason of refund: double payment Is correction inv…"
click at [1306, 287] on div "Refund (double payment) Context Order: R176700100 Created by NK Natalia Kaczoro…" at bounding box center [1258, 226] width 311 height 397
click at [1396, 14] on icon at bounding box center [1400, 14] width 8 height 8
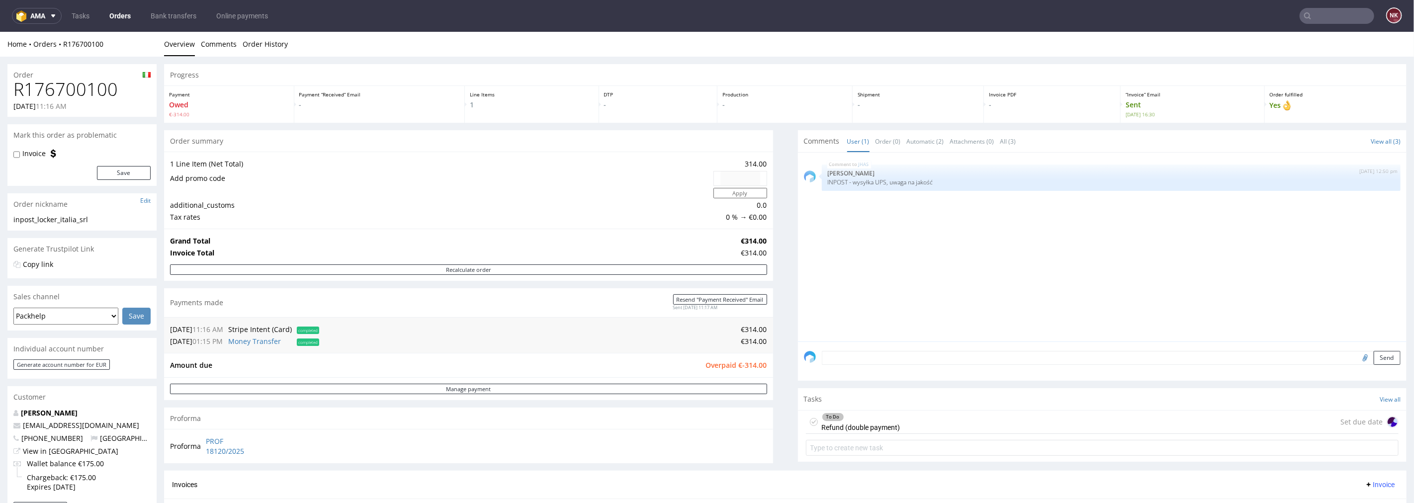
click at [1041, 306] on div "JHAS 27th Aug 25 | 12:50 pm Ewa Prus INPOST - wysyłka UPS, uwaga na jakość" at bounding box center [1105, 249] width 603 height 183
click at [105, 86] on h1 "R176700100" at bounding box center [81, 89] width 137 height 20
copy h1 "R176700100"
click at [1326, 11] on input "text" at bounding box center [1337, 16] width 75 height 16
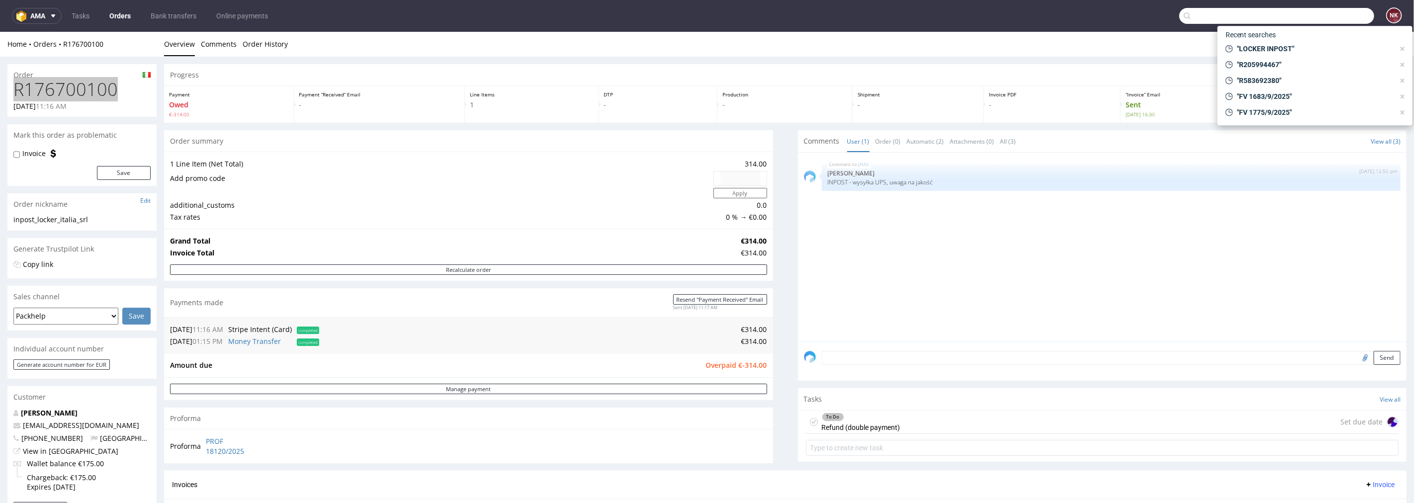
paste input "R097263273"
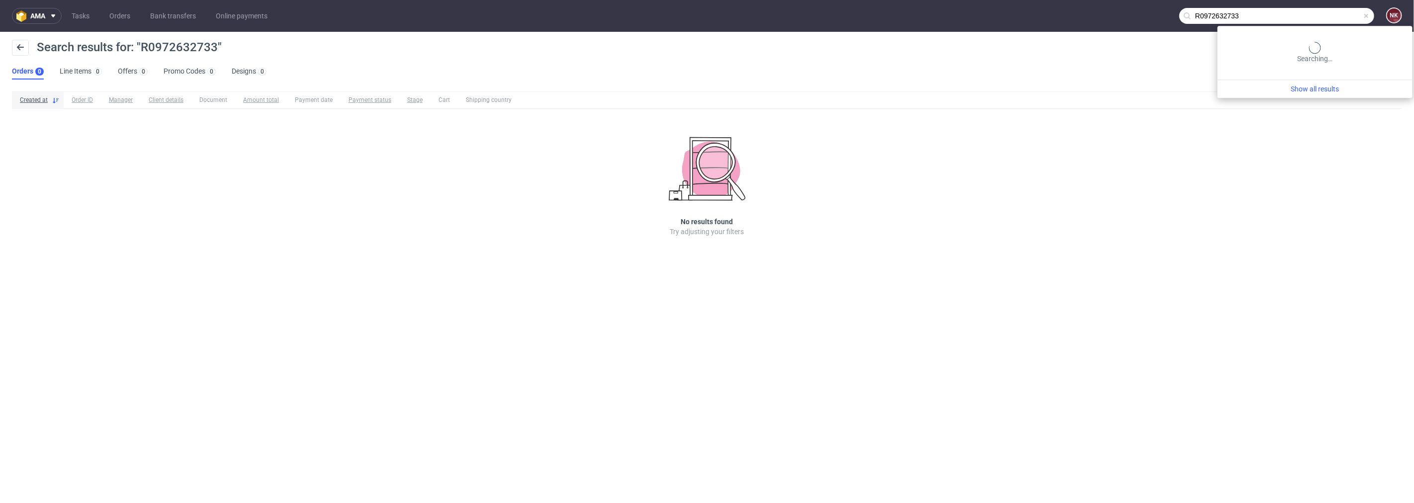
click at [1344, 18] on input "R0972632733" at bounding box center [1276, 16] width 195 height 16
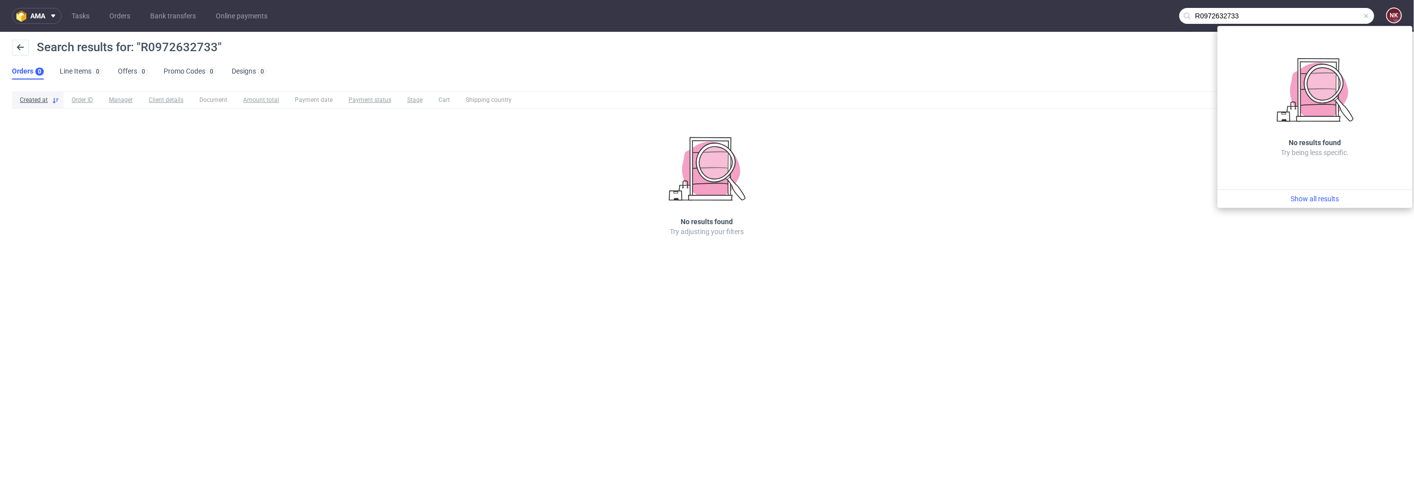
click at [1333, 16] on input "R0972632733" at bounding box center [1276, 16] width 195 height 16
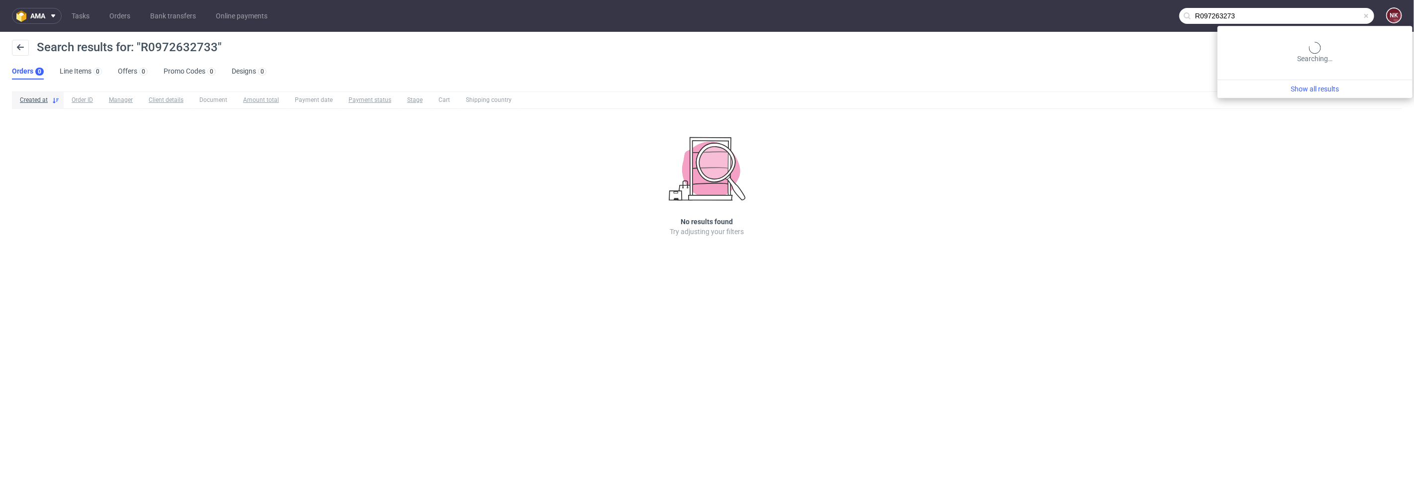
type input "R097263273"
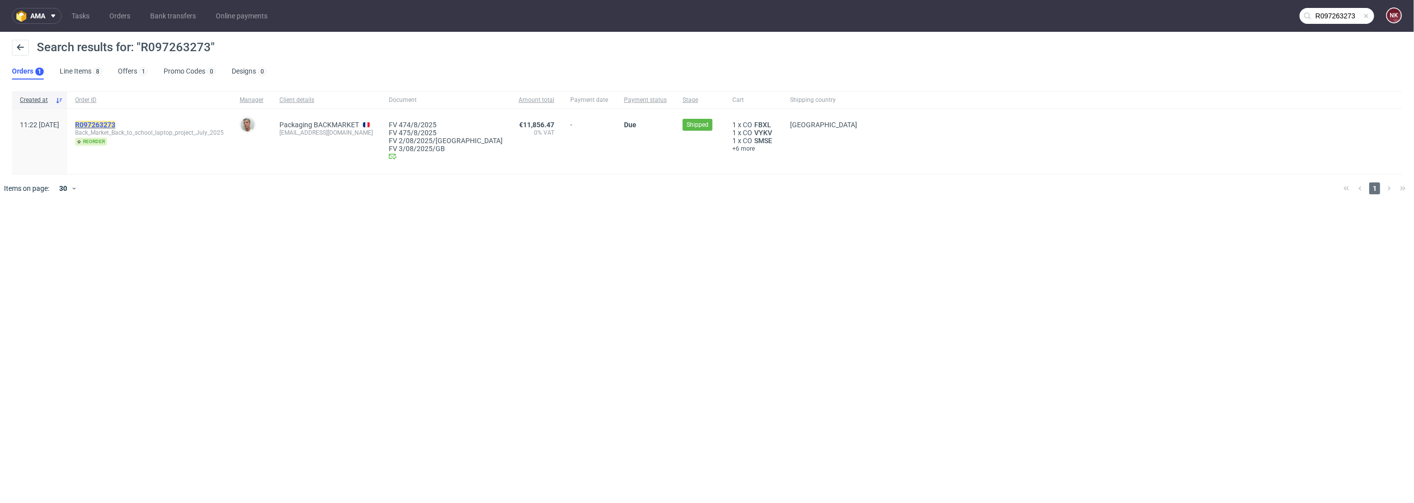
click at [115, 122] on mark "R097263273" at bounding box center [95, 125] width 40 height 8
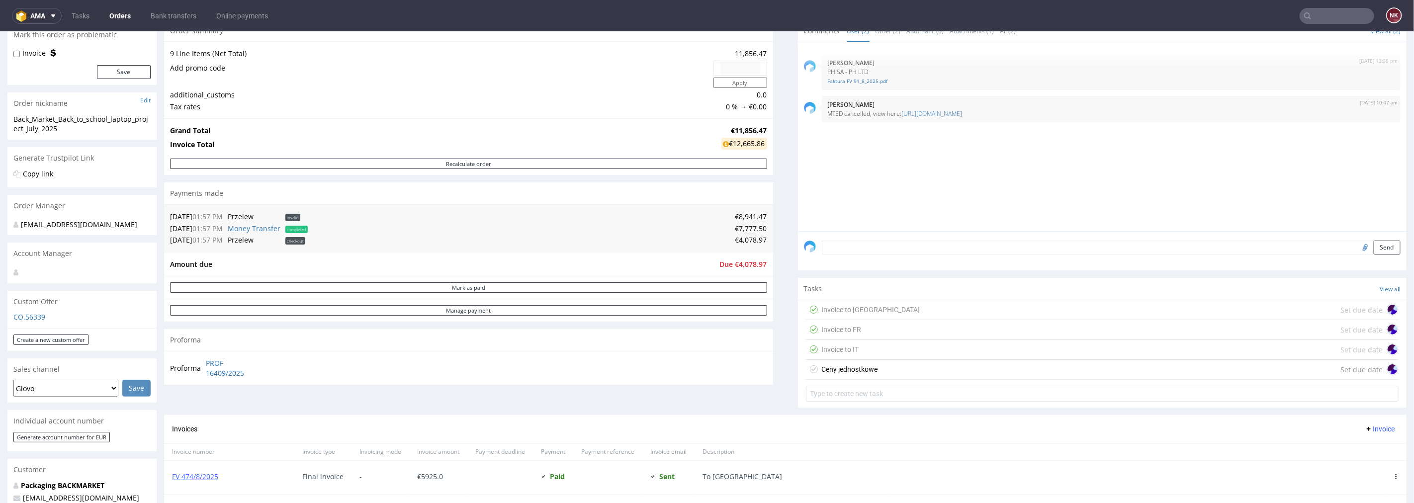
scroll to position [276, 0]
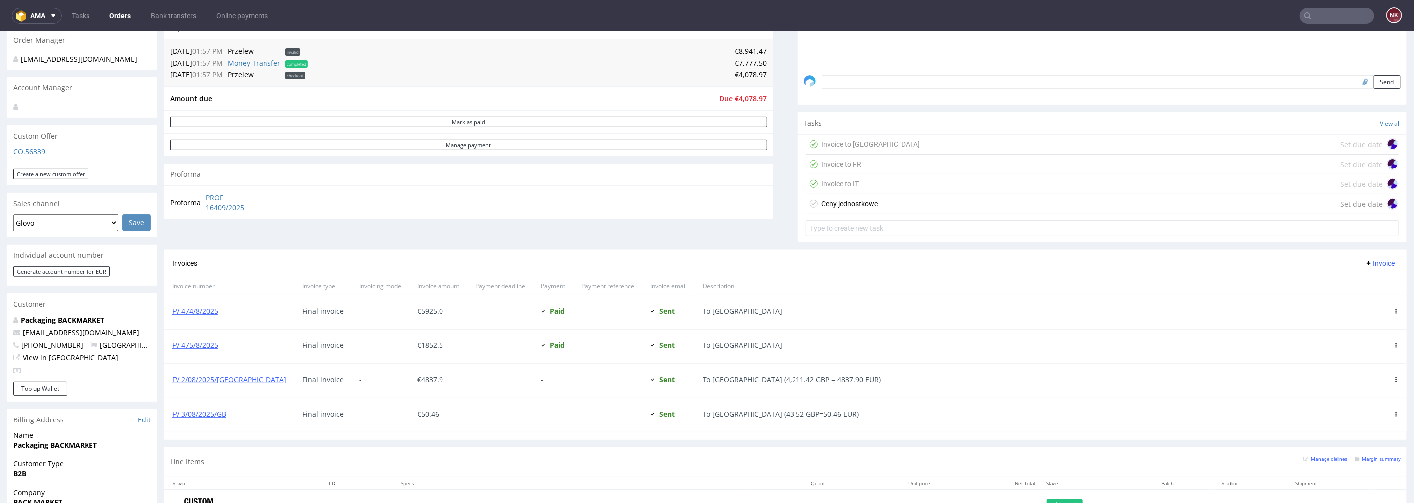
click at [417, 379] on span "€ 4837.9" at bounding box center [430, 378] width 26 height 9
copy span "4837.9"
click at [528, 143] on link "Manage payment" at bounding box center [468, 144] width 597 height 10
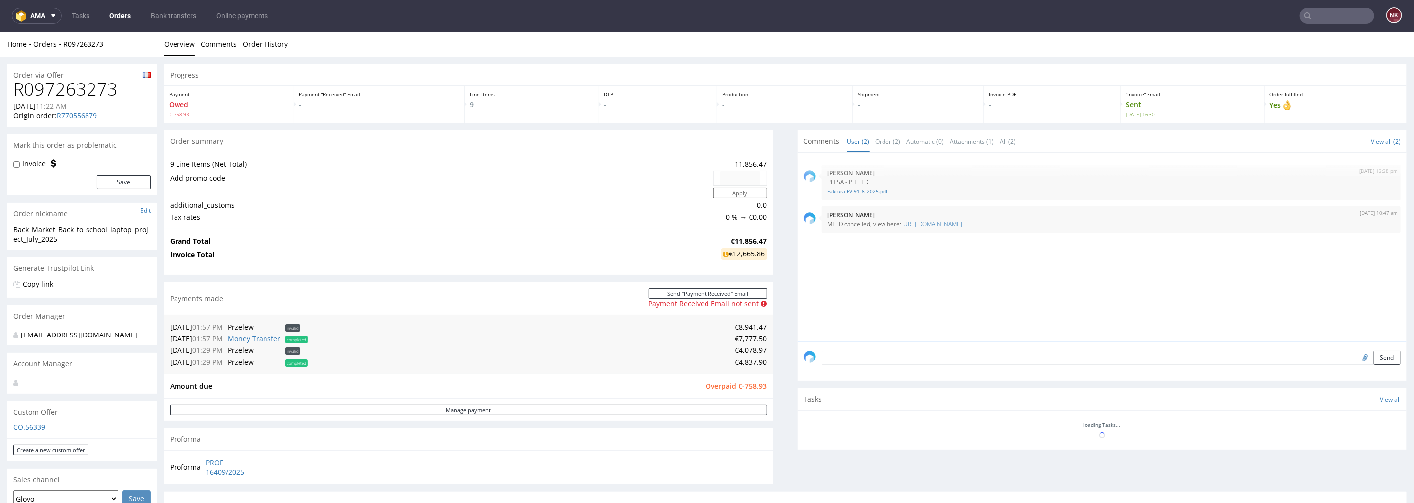
click at [76, 90] on h1 "R097263273" at bounding box center [81, 89] width 137 height 20
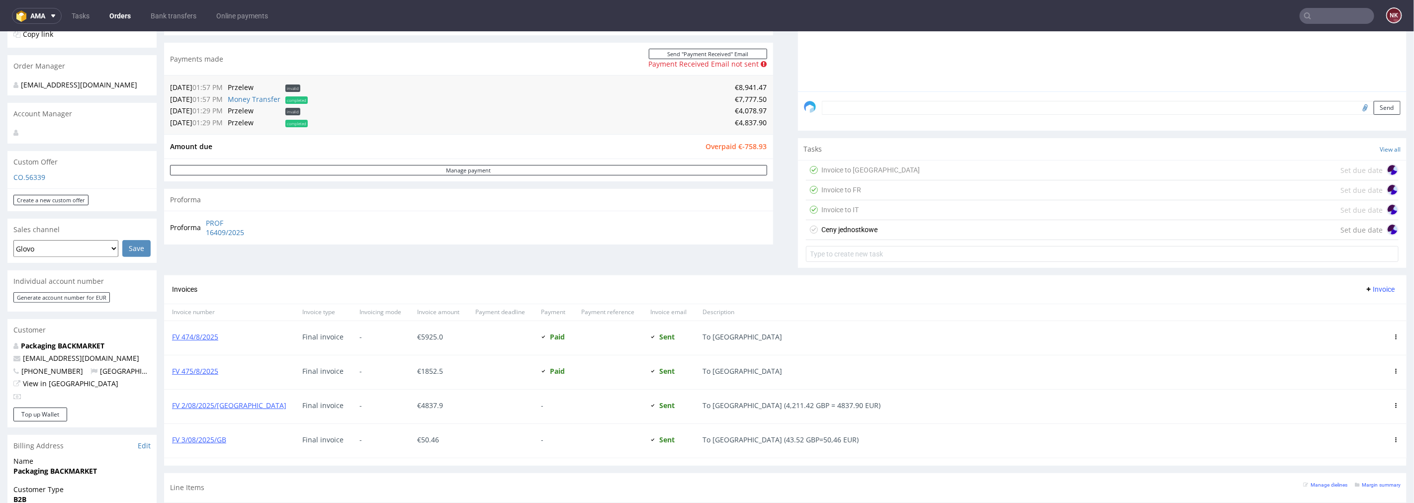
scroll to position [331, 0]
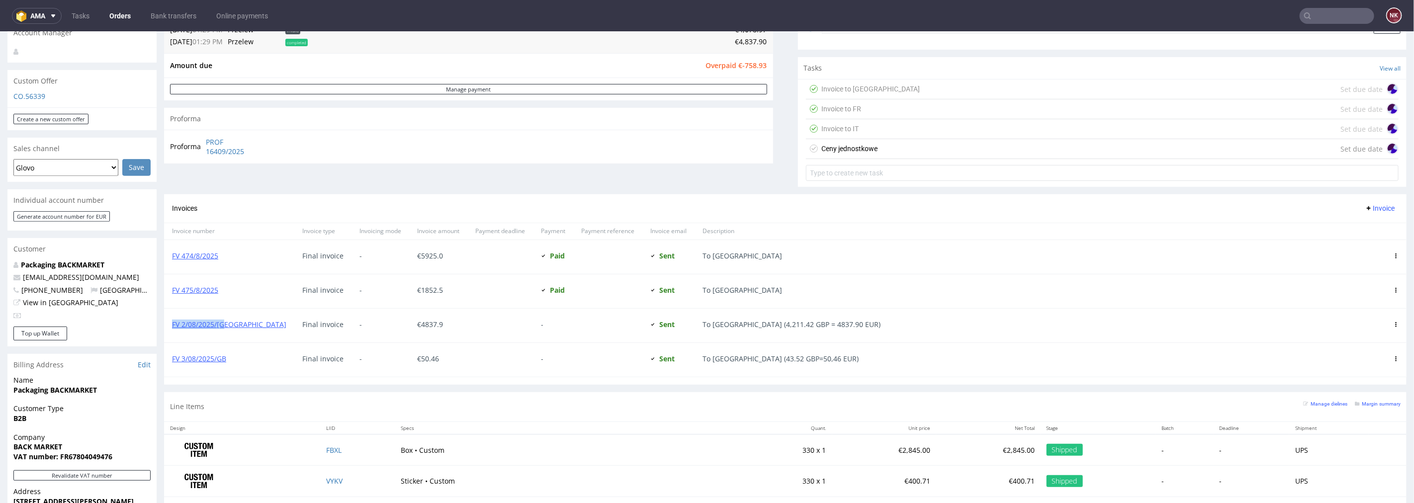
drag, startPoint x: 231, startPoint y: 325, endPoint x: 167, endPoint y: 326, distance: 64.1
click at [167, 326] on div "FV 2/08/2025/[GEOGRAPHIC_DATA]" at bounding box center [229, 325] width 130 height 34
copy link "FV 2/08/2025/[GEOGRAPHIC_DATA]"
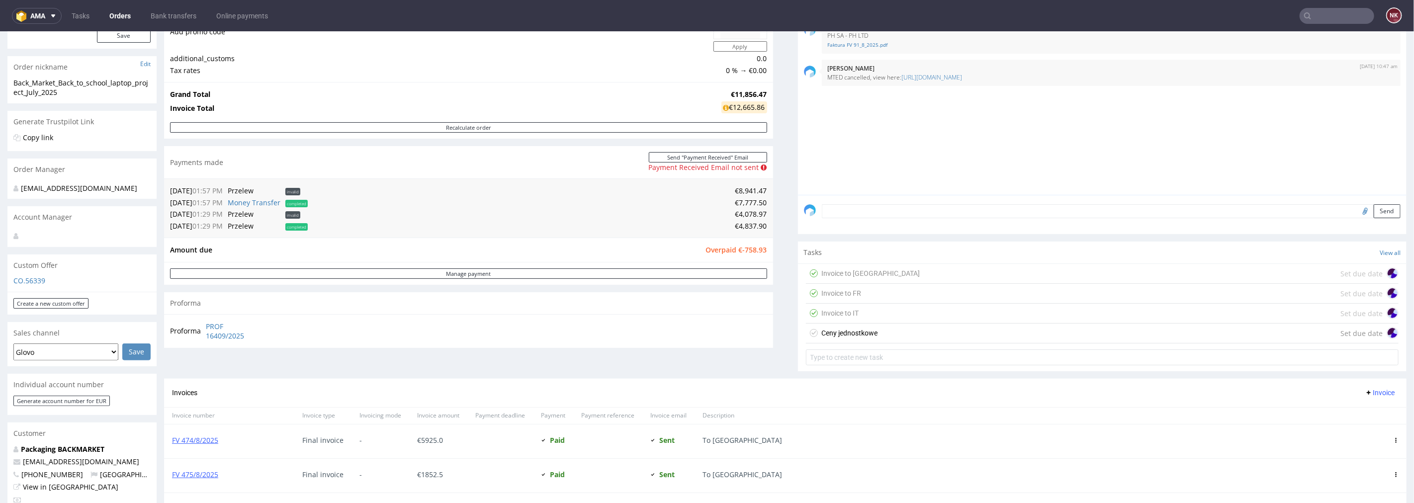
scroll to position [110, 0]
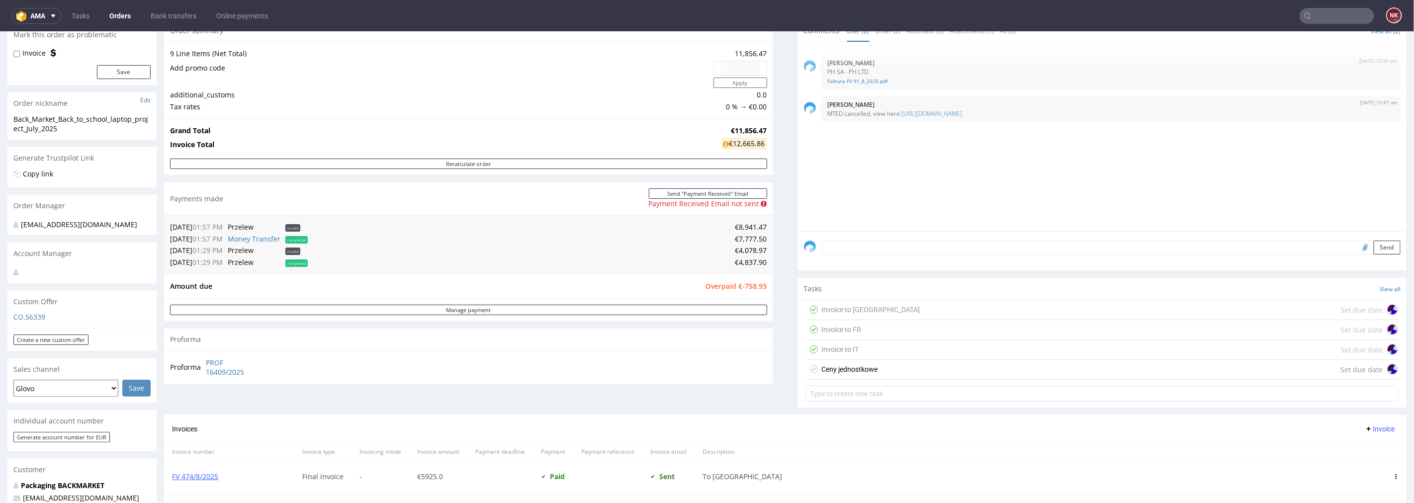
click at [854, 254] on textarea at bounding box center [1111, 247] width 579 height 14
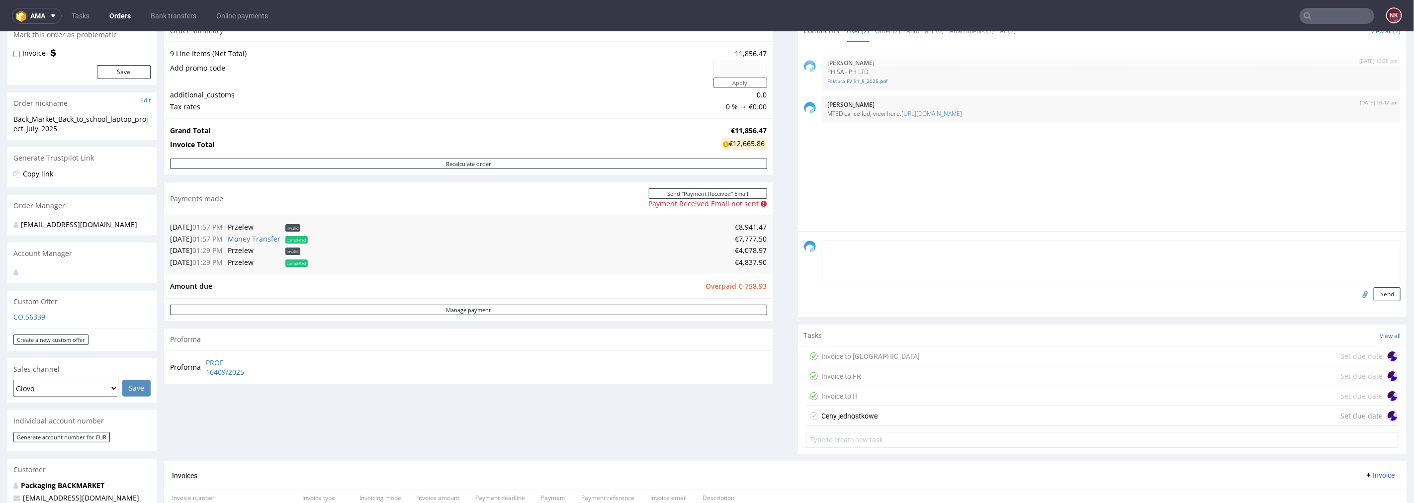
scroll to position [0, 0]
paste textarea "FV 2/08/2025/[GEOGRAPHIC_DATA]"
type textarea "FV 2/08/2025/GB paid - [DATE]"
click at [1357, 291] on input "file" at bounding box center [1364, 293] width 14 height 13
type input "C:\fakepath\R097263273_Revolut.pdf"
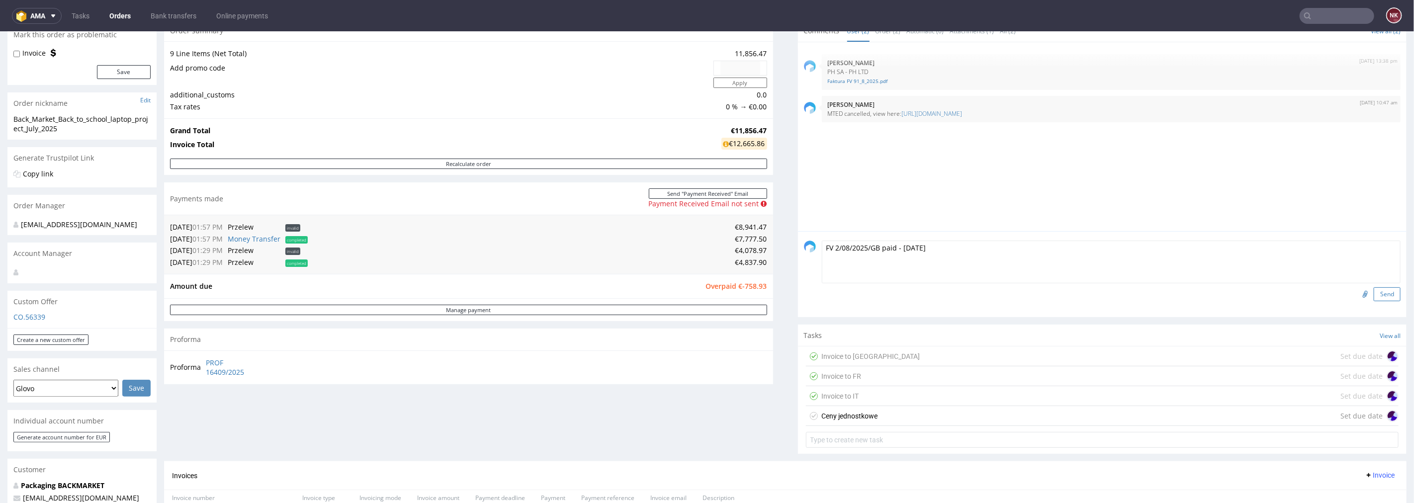
click at [1375, 290] on button "Send" at bounding box center [1387, 294] width 27 height 14
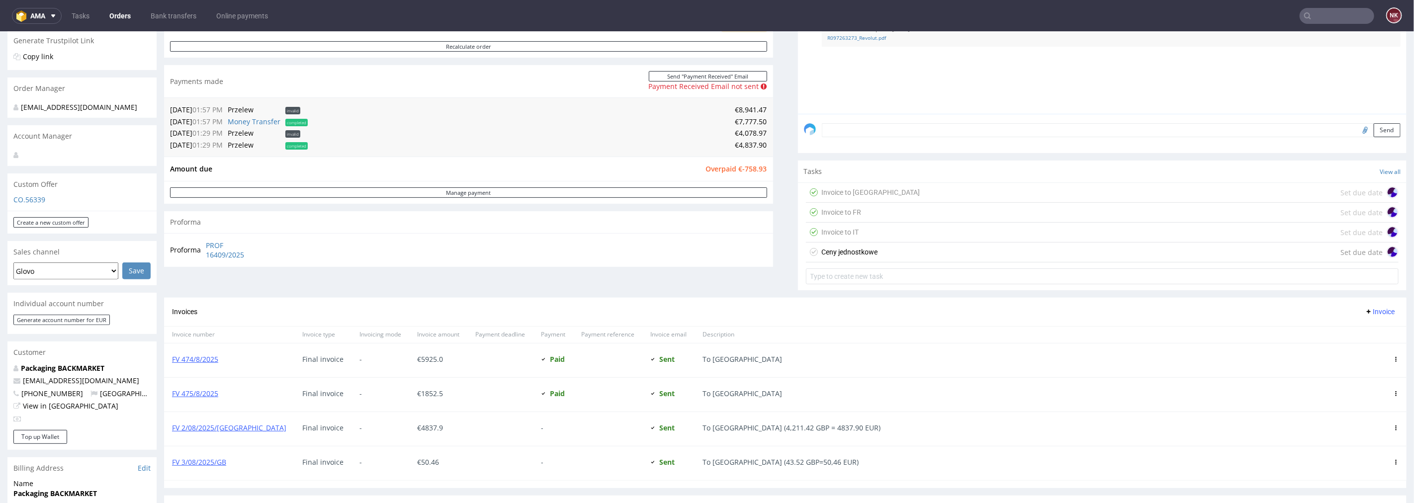
scroll to position [276, 0]
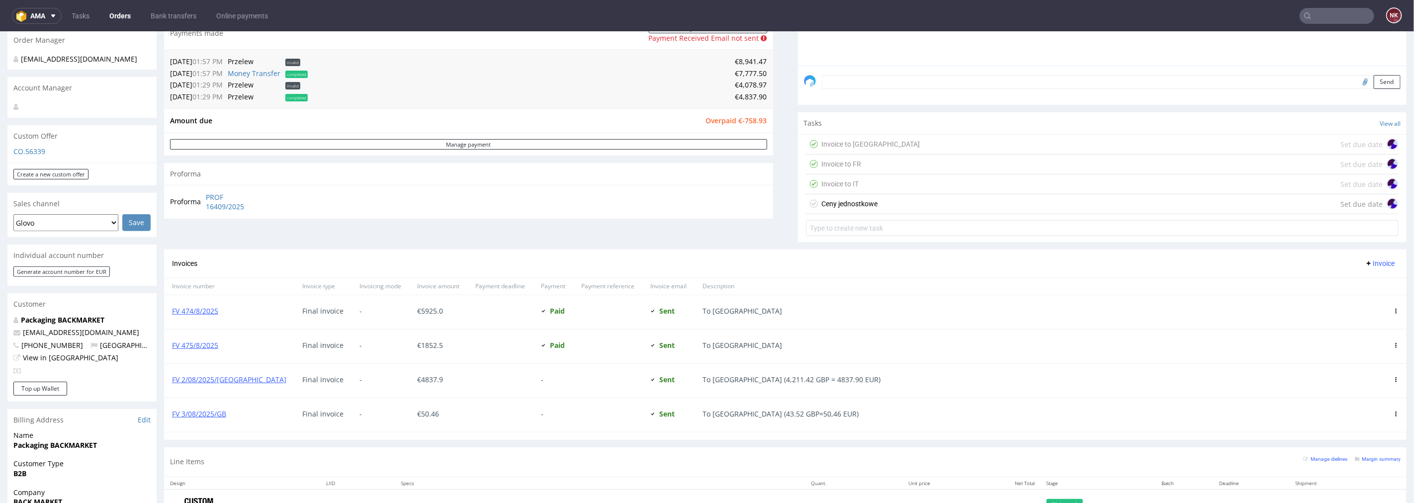
click at [1396, 377] on use at bounding box center [1396, 379] width 1 height 5
click at [1345, 434] on span "Mark as paid" at bounding box center [1356, 433] width 60 height 10
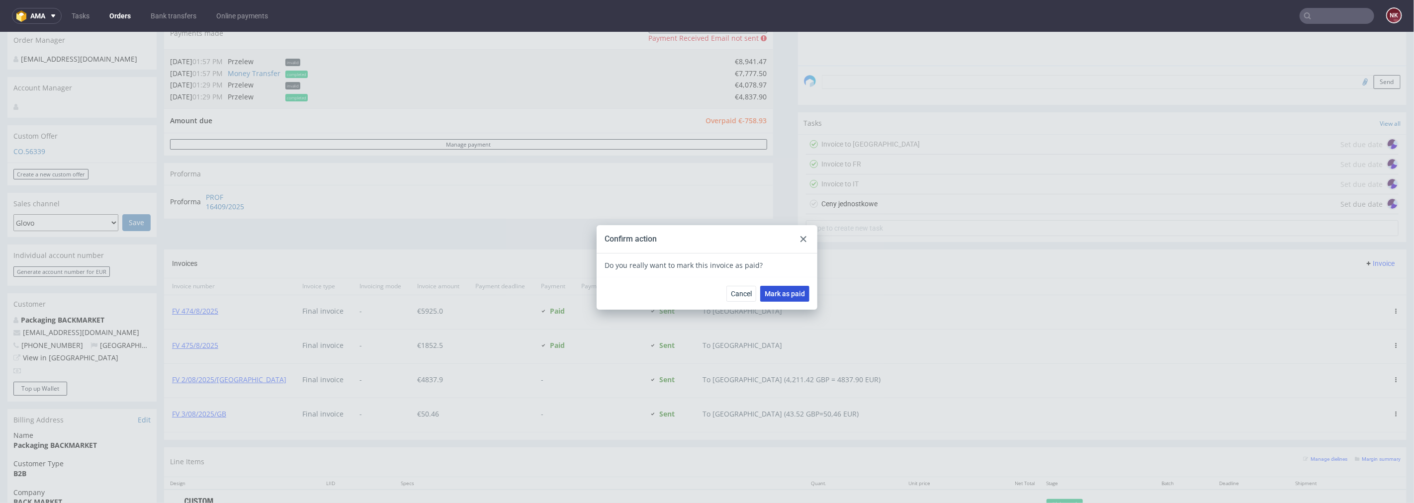
click at [774, 292] on span "Mark as paid" at bounding box center [785, 293] width 40 height 7
click at [801, 234] on div at bounding box center [804, 239] width 12 height 12
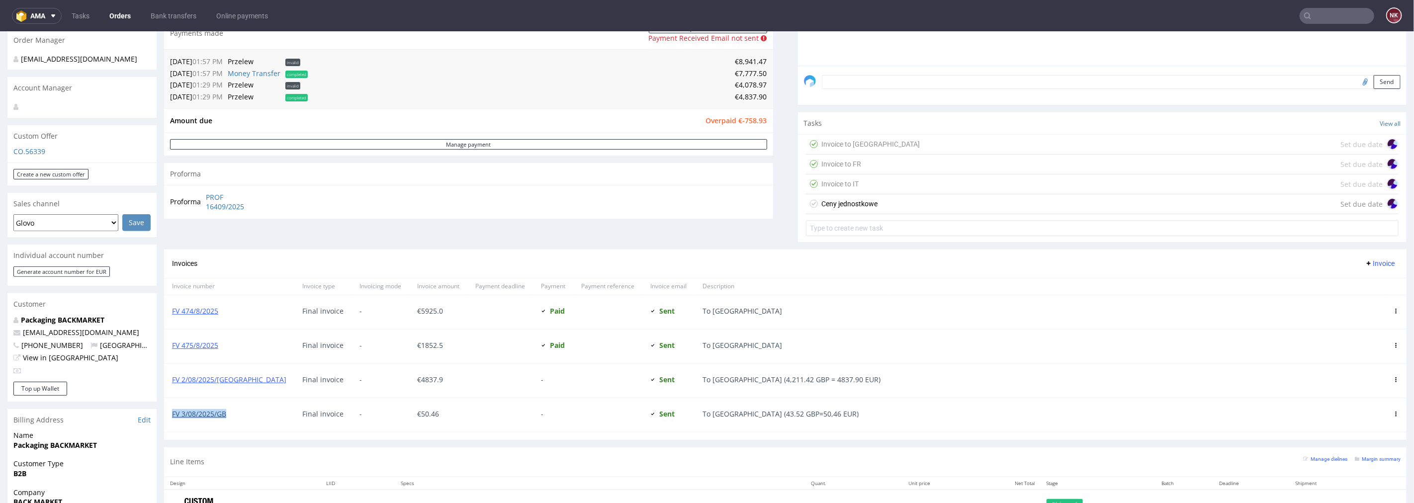
drag, startPoint x: 230, startPoint y: 413, endPoint x: 172, endPoint y: 415, distance: 58.2
click at [172, 415] on div "FV 3/08/2025/GB" at bounding box center [229, 415] width 130 height 34
copy link "FV 3/08/2025/GB"
click at [1394, 411] on icon at bounding box center [1396, 413] width 5 height 5
click at [1338, 466] on span "Mark as paid" at bounding box center [1356, 467] width 60 height 10
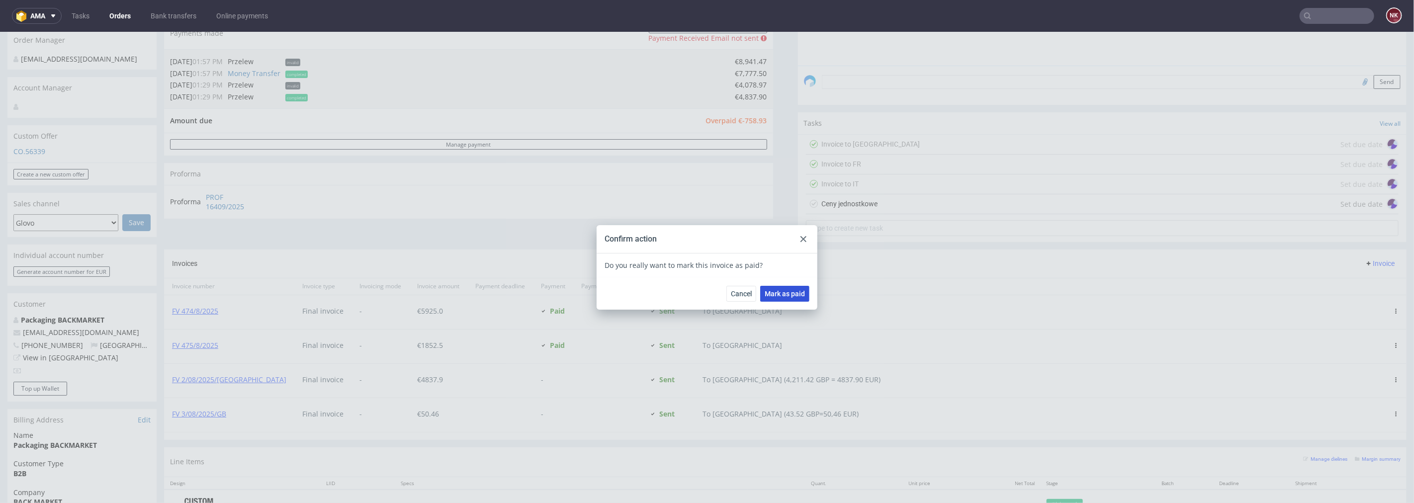
click at [784, 291] on span "Mark as paid" at bounding box center [785, 293] width 40 height 7
click at [798, 235] on div at bounding box center [804, 239] width 12 height 12
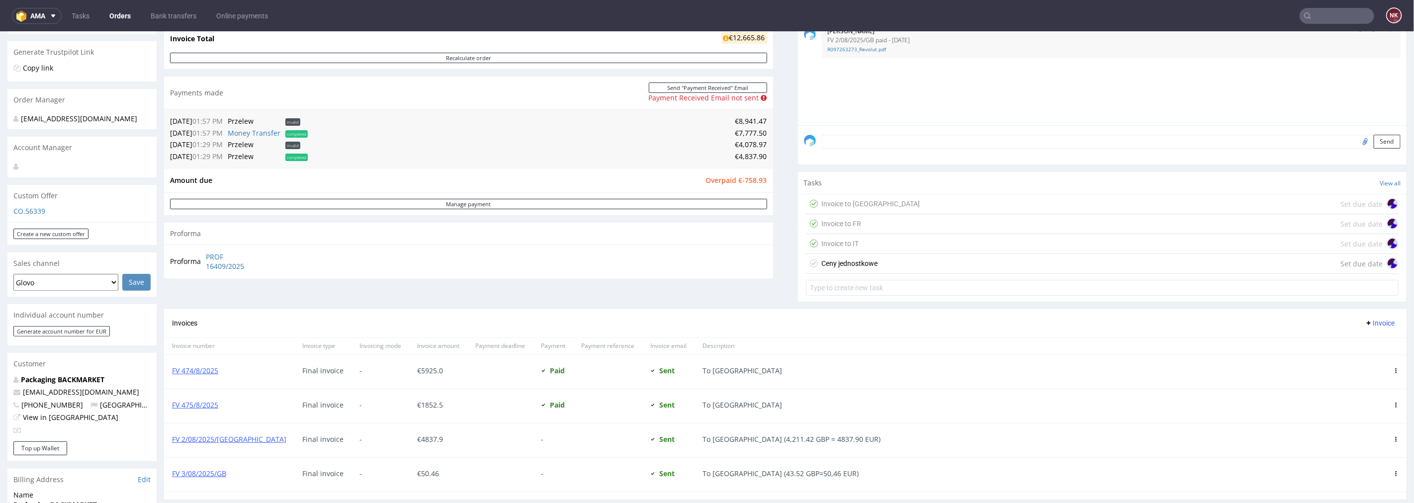
scroll to position [55, 0]
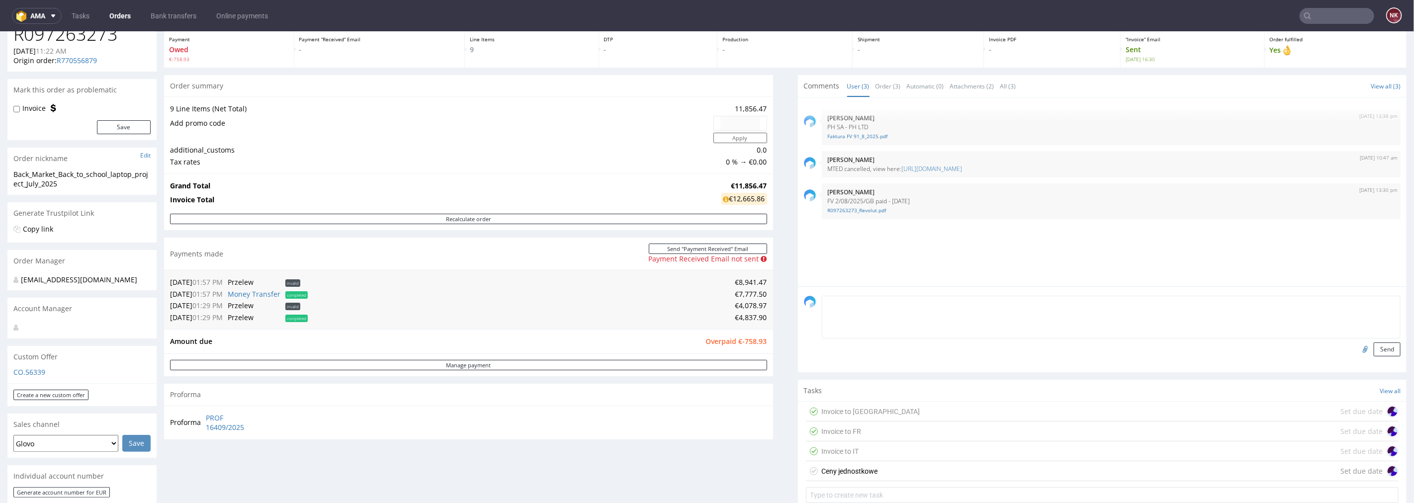
click at [857, 306] on textarea at bounding box center [1111, 316] width 579 height 43
paste textarea "FV 3/08/2025/GB"
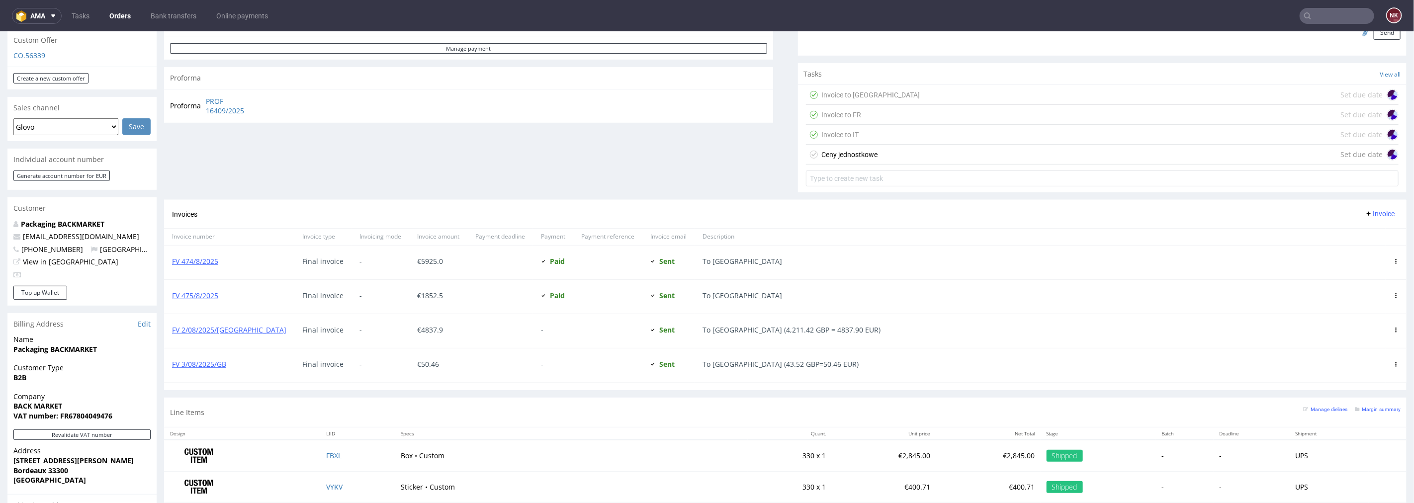
scroll to position [552, 0]
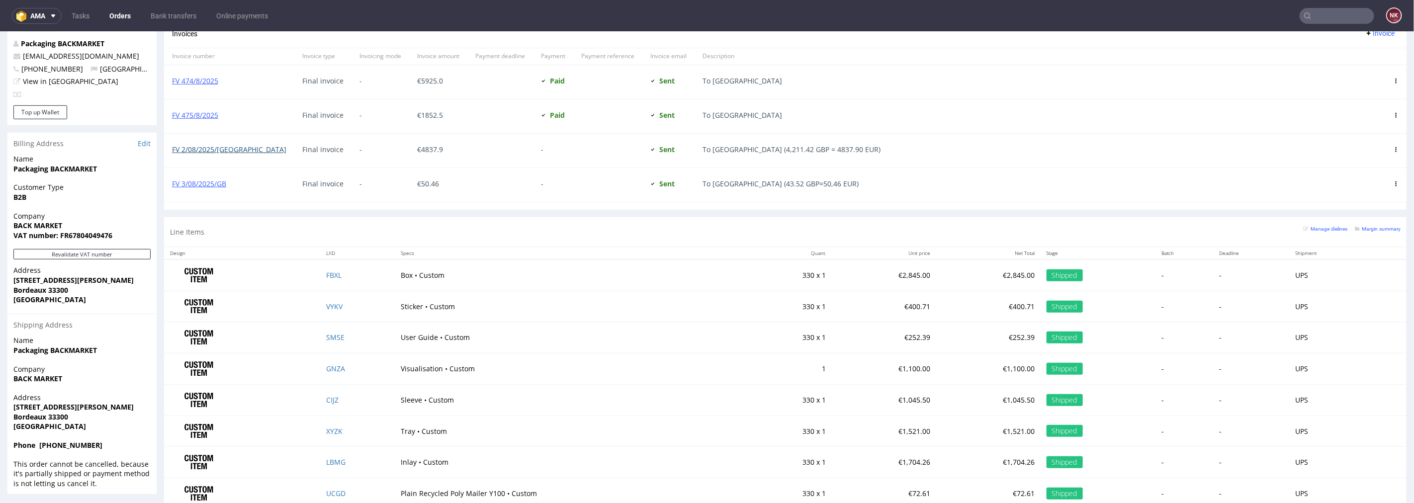
type textarea "FV 3/08/2025/GB paid - [DATE]"
click at [216, 145] on link "FV 2/08/2025/[GEOGRAPHIC_DATA]" at bounding box center [229, 148] width 114 height 9
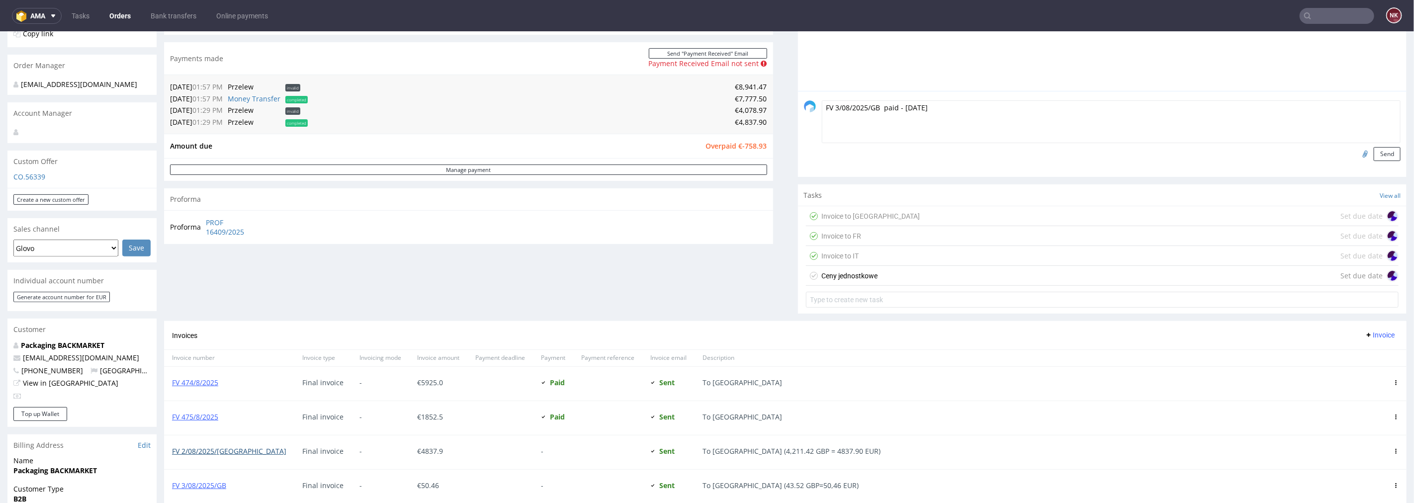
scroll to position [110, 0]
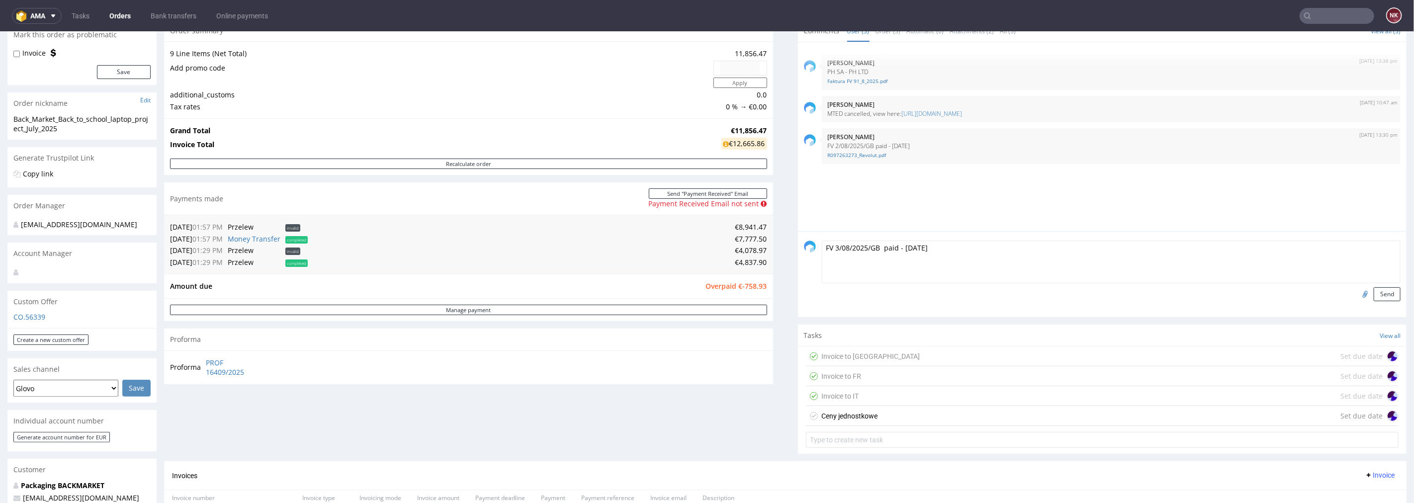
drag, startPoint x: 961, startPoint y: 249, endPoint x: 798, endPoint y: 250, distance: 162.6
click at [804, 250] on div "FV 3/08/2025/GB paid - [DATE] Send" at bounding box center [1102, 270] width 597 height 61
click at [995, 252] on textarea "FV 3/08/2025/GB paid - [DATE]" at bounding box center [1111, 261] width 579 height 43
click at [1381, 295] on button "Send" at bounding box center [1387, 294] width 27 height 14
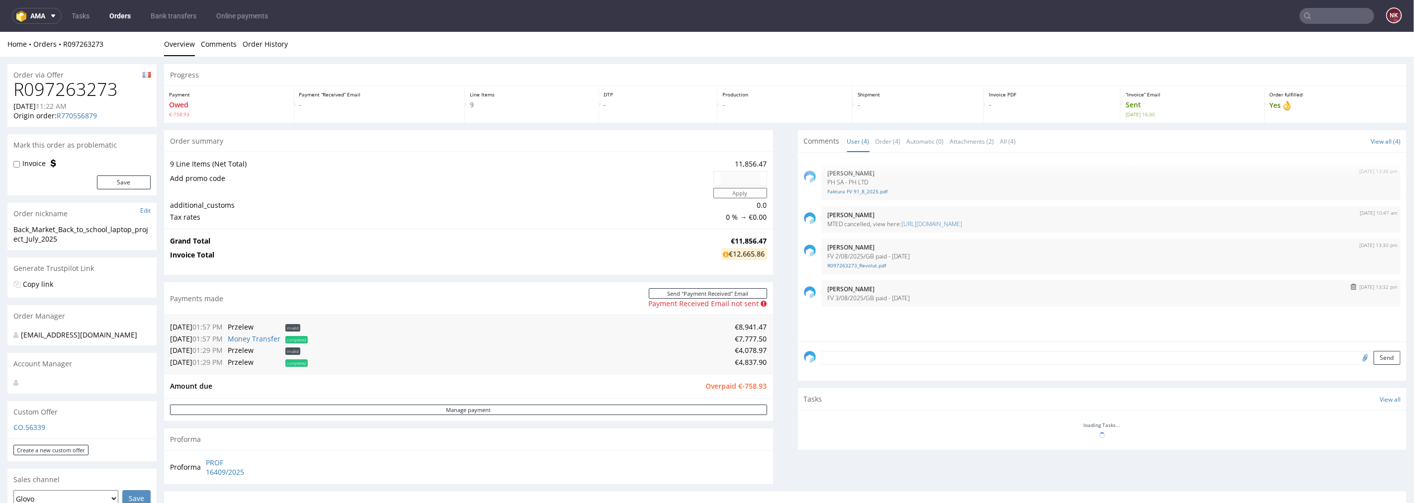
scroll to position [0, 0]
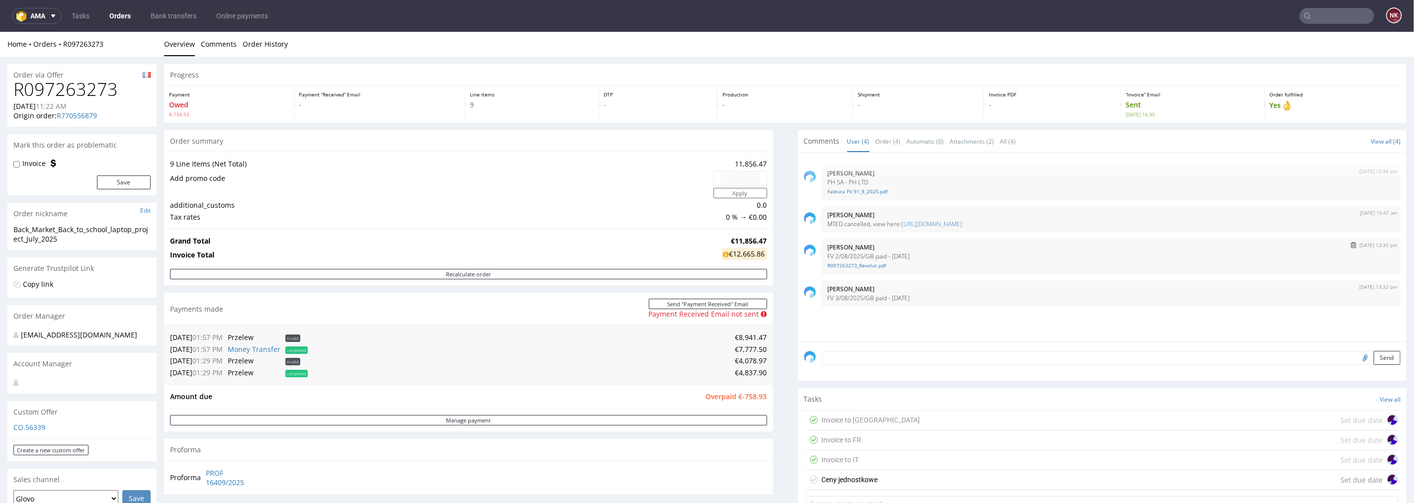
drag, startPoint x: 869, startPoint y: 255, endPoint x: 820, endPoint y: 255, distance: 48.2
click at [828, 255] on p "FV 2/08/2025/GB paid - [DATE]" at bounding box center [1111, 255] width 567 height 7
copy p "FV 2/08/2025/GB paid - [DATE]"
click at [1348, 287] on button "submit" at bounding box center [1353, 286] width 11 height 7
click at [1351, 244] on img "submit" at bounding box center [1353, 245] width 5 height 6
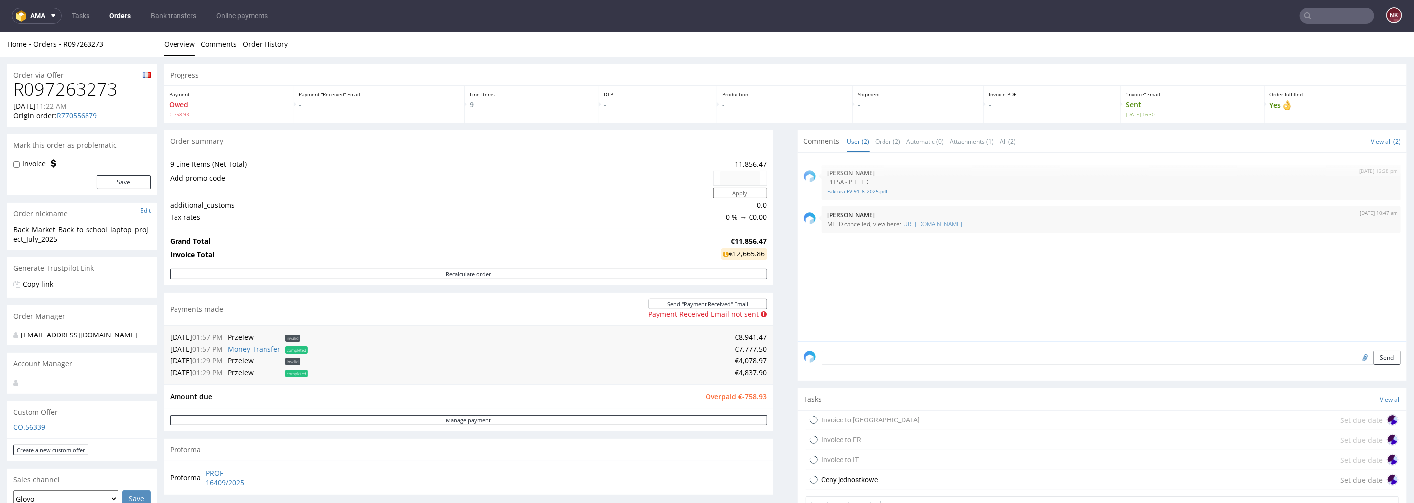
click at [846, 356] on textarea at bounding box center [1111, 358] width 579 height 14
paste textarea "FV 2/08/2025/GB paid - [DATE]"
click at [903, 355] on textarea "FV 2/08/2025/GB paid - [DATE]" at bounding box center [1111, 372] width 579 height 43
type textarea "FV 2/08/2025/GB paid - [DATE]"
click at [1089, 371] on textarea "FV 2/08/2025/GB paid - [DATE]" at bounding box center [1111, 372] width 579 height 43
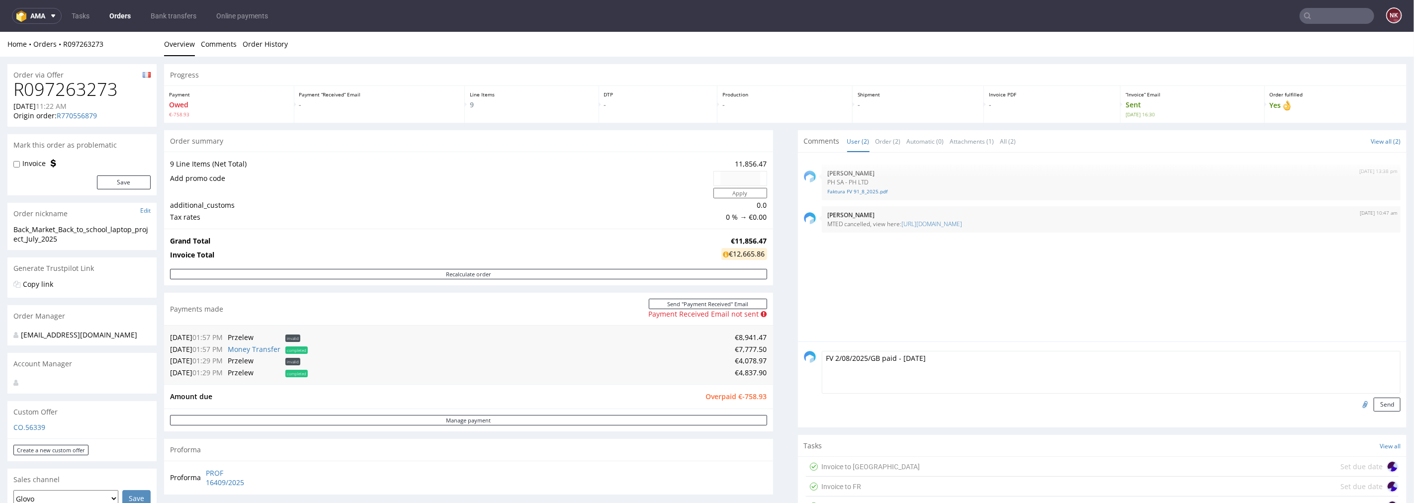
click at [1357, 404] on input "file" at bounding box center [1364, 403] width 14 height 13
type input "C:\fakepath\R097263273_Revolut.pdf"
click at [1381, 402] on button "Send" at bounding box center [1387, 404] width 27 height 14
click at [85, 90] on h1 "R097263273" at bounding box center [81, 89] width 137 height 20
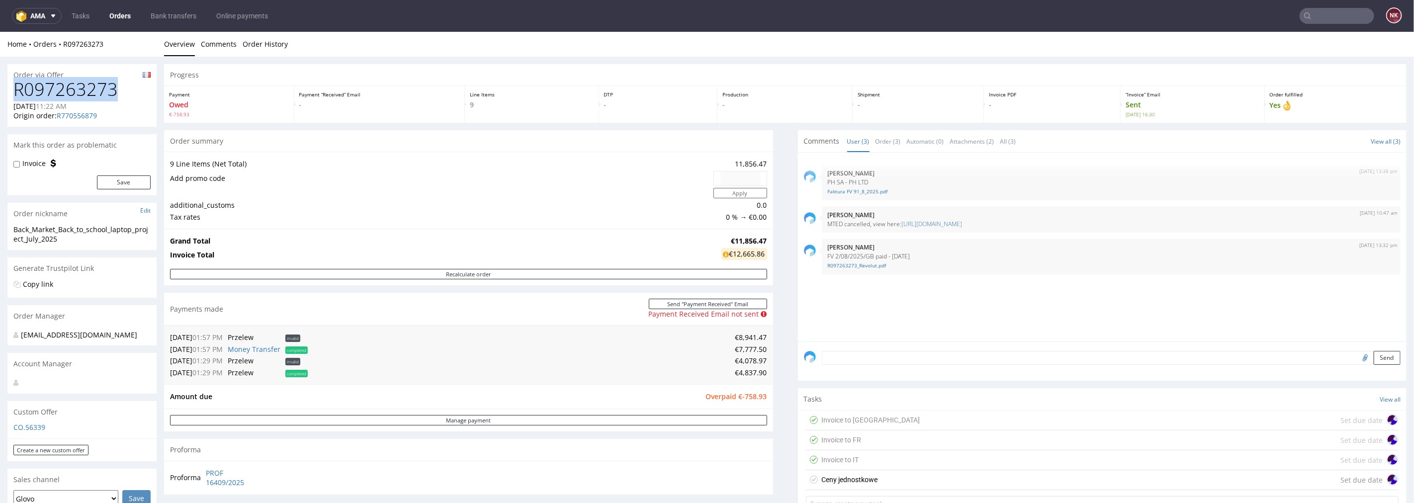
click at [85, 90] on h1 "R097263273" at bounding box center [81, 89] width 137 height 20
click at [55, 91] on h1 "R097263273" at bounding box center [81, 89] width 137 height 20
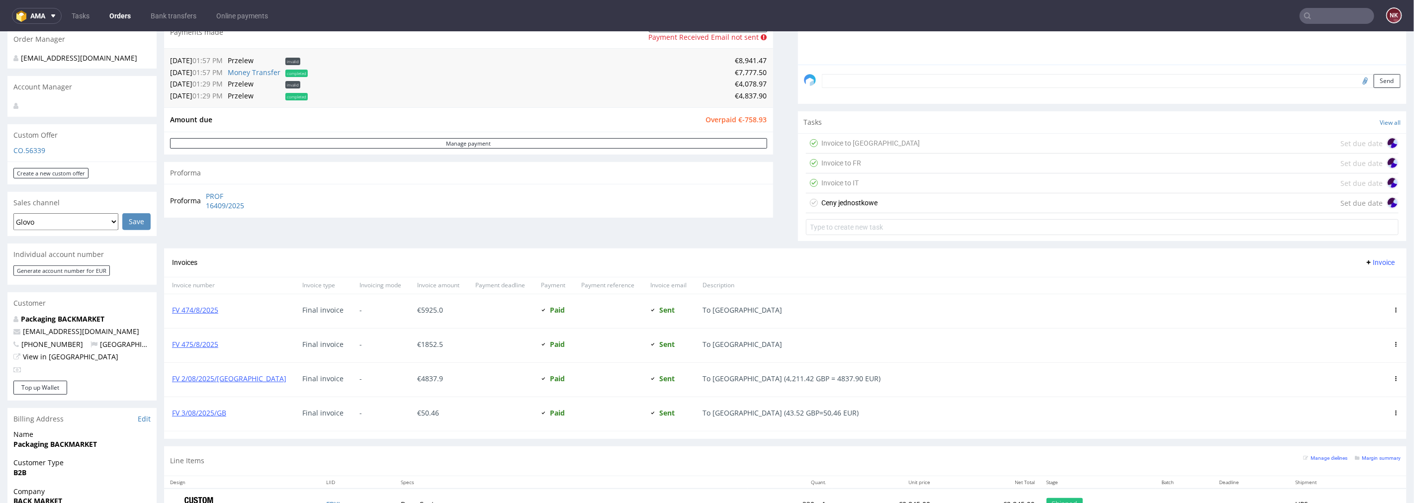
scroll to position [331, 0]
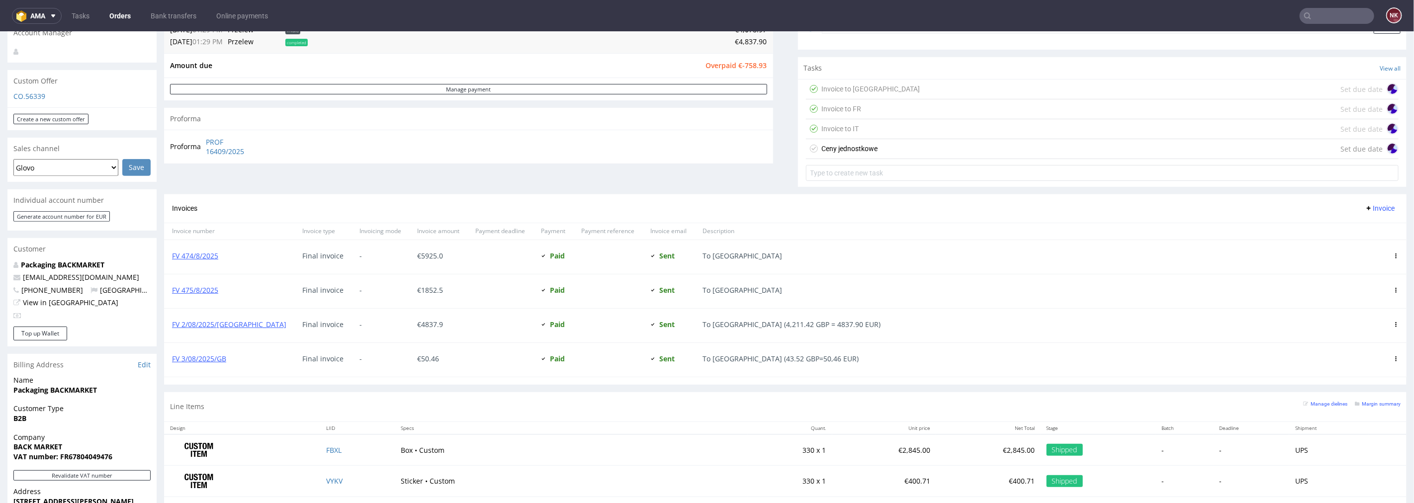
click at [417, 361] on span "€ 50.46" at bounding box center [428, 358] width 22 height 9
copy span "50.46"
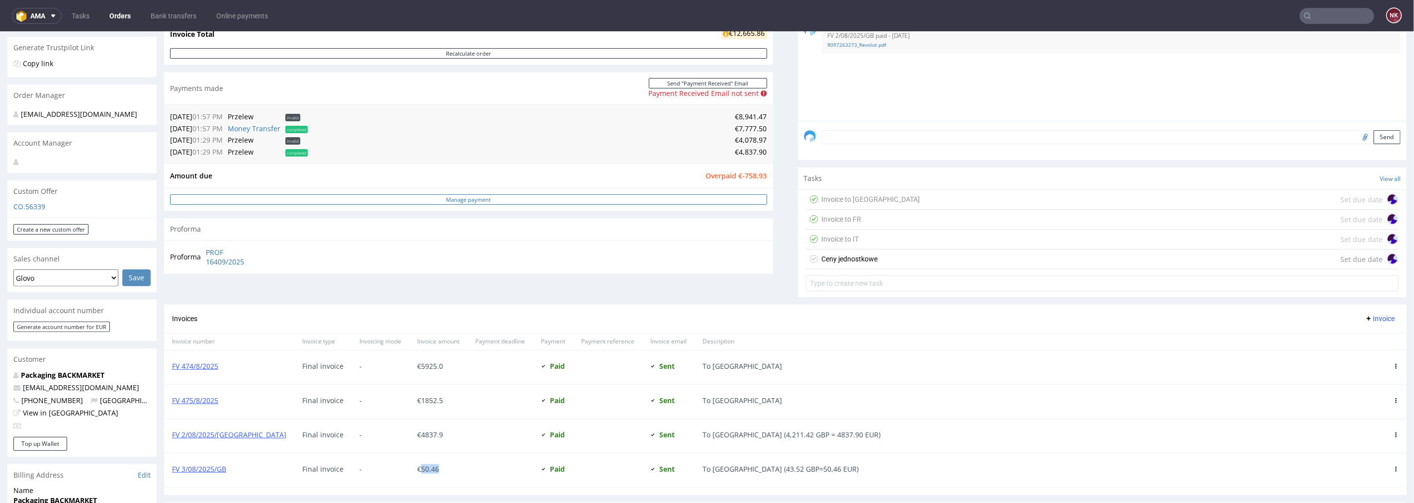
drag, startPoint x: 549, startPoint y: 201, endPoint x: 615, endPoint y: 200, distance: 65.1
click at [549, 201] on link "Manage payment" at bounding box center [468, 199] width 597 height 10
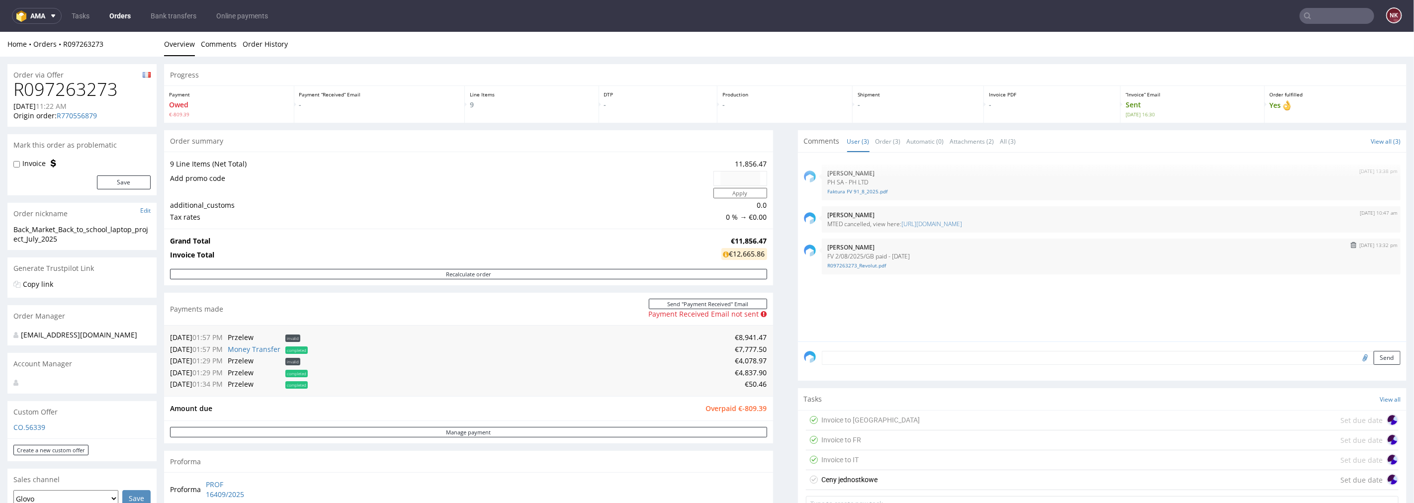
drag, startPoint x: 921, startPoint y: 255, endPoint x: 816, endPoint y: 255, distance: 104.4
click at [822, 255] on div "[DATE] 13:32 pm [PERSON_NAME] FV 2/08/2025/GB paid - [DATE] R097263273_Revolut.…" at bounding box center [1111, 256] width 579 height 36
copy p "FV 2/08/2025/GB paid - [DATE]"
click at [832, 353] on textarea at bounding box center [1111, 358] width 579 height 14
paste textarea "FV 2/08/2025/GB paid - 18/10/2025"
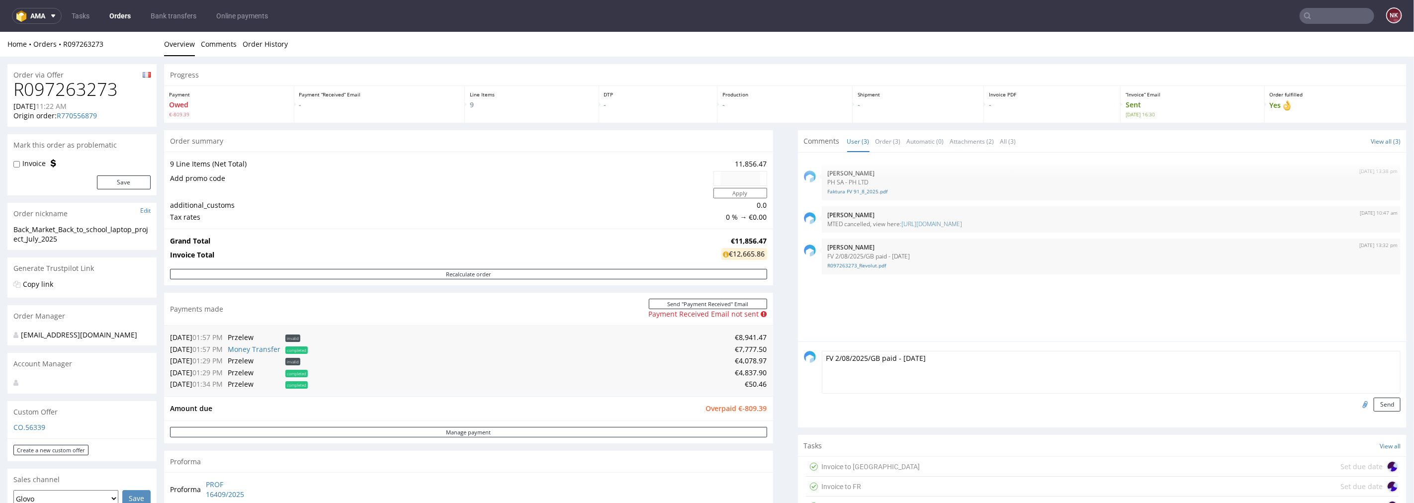
click at [830, 358] on textarea "FV 2/08/2025/GB paid - 18/10/2025" at bounding box center [1111, 372] width 579 height 43
click at [902, 360] on textarea "FV 3/08/2025/GB paid - 18/10/2025" at bounding box center [1111, 372] width 579 height 43
type textarea "FV 3/08/2025/GB paid - 02/10/2025"
click at [1357, 404] on input "file" at bounding box center [1364, 403] width 14 height 13
type input "C:\fakepath\R097263273, R770540670 - Revolut.pdf"
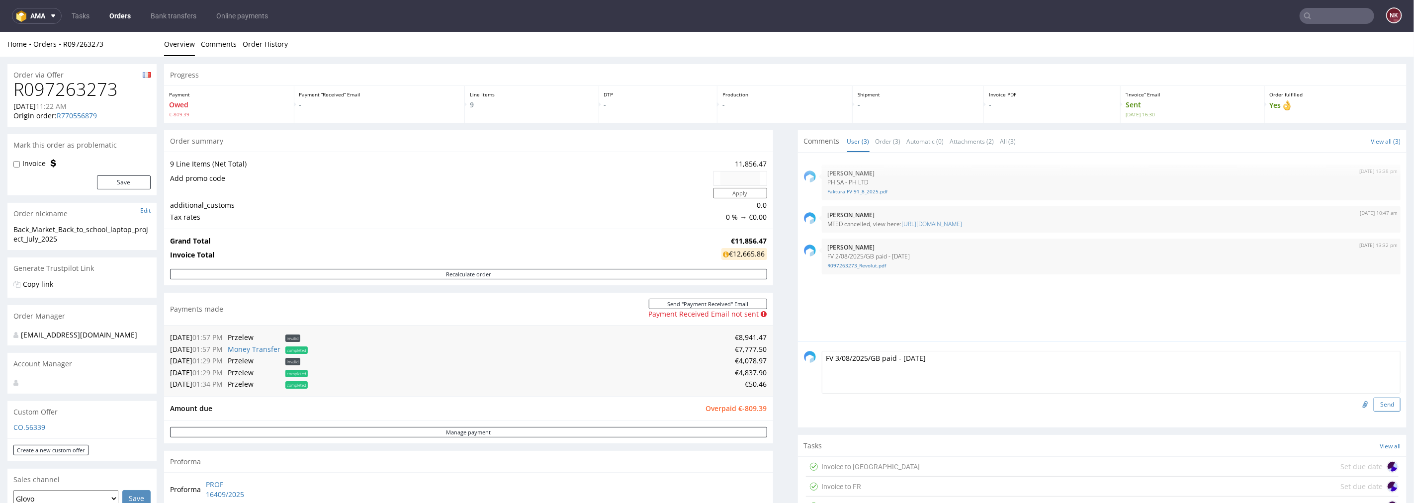
click at [1374, 407] on button "Send" at bounding box center [1387, 404] width 27 height 14
drag, startPoint x: 915, startPoint y: 252, endPoint x: 820, endPoint y: 254, distance: 94.5
click at [828, 254] on p "FV 2/08/2025/GB paid - 18/10/2025" at bounding box center [1111, 255] width 567 height 7
click at [959, 252] on p "FV 2/08/2025/GB paid - 18/10/2025" at bounding box center [1111, 255] width 567 height 7
drag, startPoint x: 928, startPoint y: 255, endPoint x: 816, endPoint y: 259, distance: 112.4
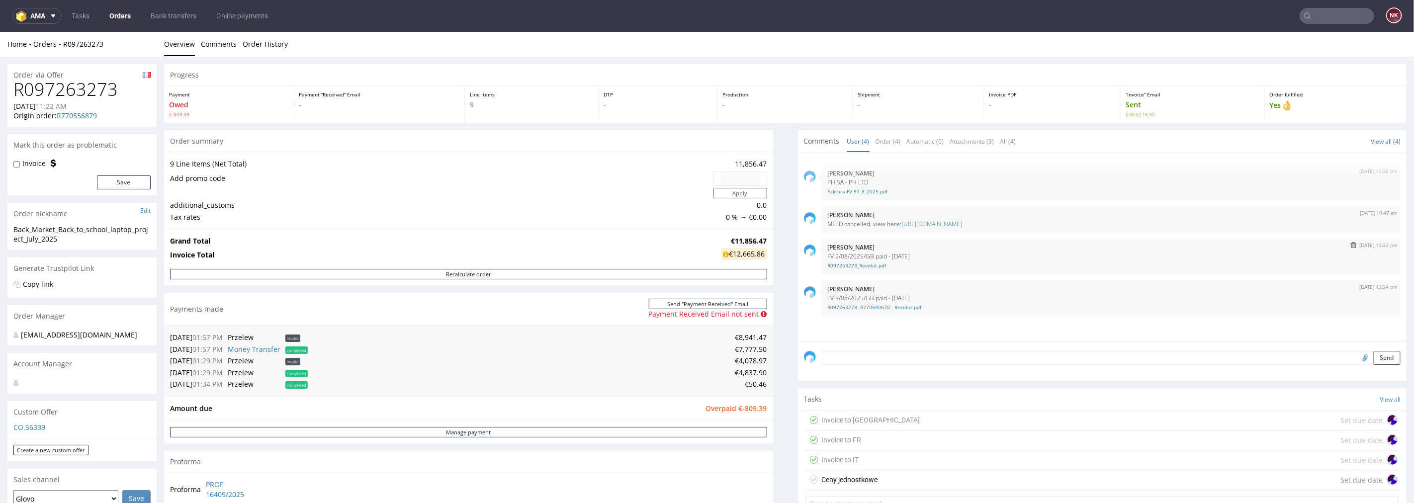
click at [822, 259] on div "8th Oct 25 | 13:32 pm Natalia Kaczorowska FV 2/08/2025/GB paid - 18/10/2025 R09…" at bounding box center [1111, 256] width 579 height 36
copy p "FV 2/08/2025/GB paid - 18/10/2025"
click at [1351, 244] on img "submit" at bounding box center [1353, 245] width 5 height 6
click at [863, 355] on textarea at bounding box center [1111, 358] width 579 height 14
paste textarea "FV 2/08/2025/GB paid - 18/10/2025"
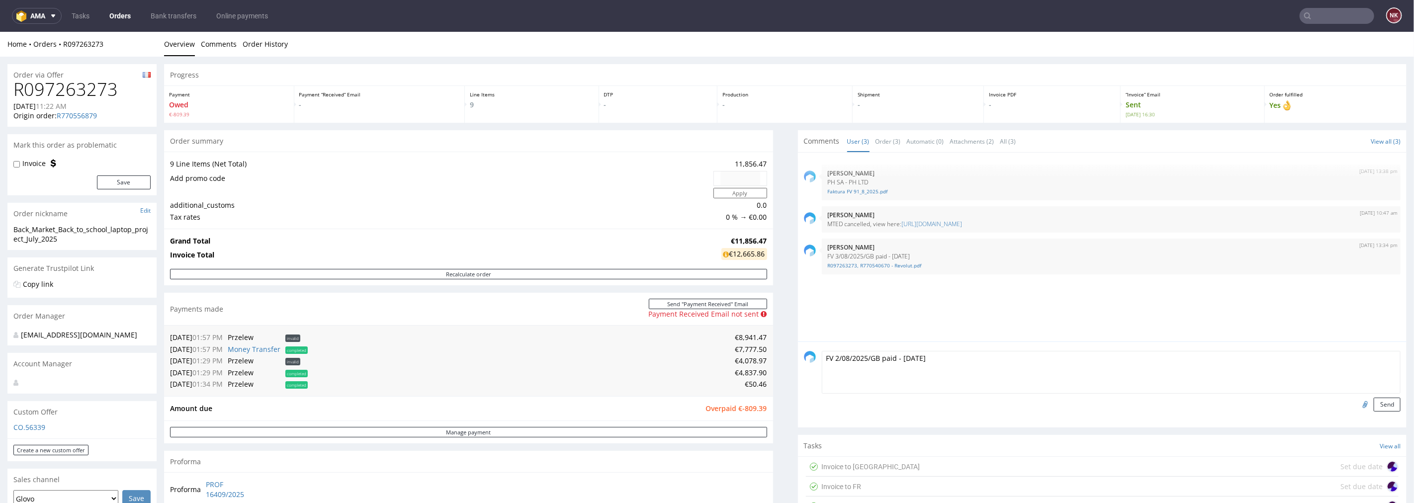
click at [915, 355] on textarea "FV 2/08/2025/GB paid - 18/10/2025" at bounding box center [1111, 372] width 579 height 43
type textarea "FV 2/08/2025/GB paid - 18/09/2025"
click at [1357, 403] on input "file" at bounding box center [1364, 403] width 14 height 13
type input "C:\fakepath\R097263273_Revolut.pdf"
click at [1374, 408] on button "Send" at bounding box center [1387, 404] width 27 height 14
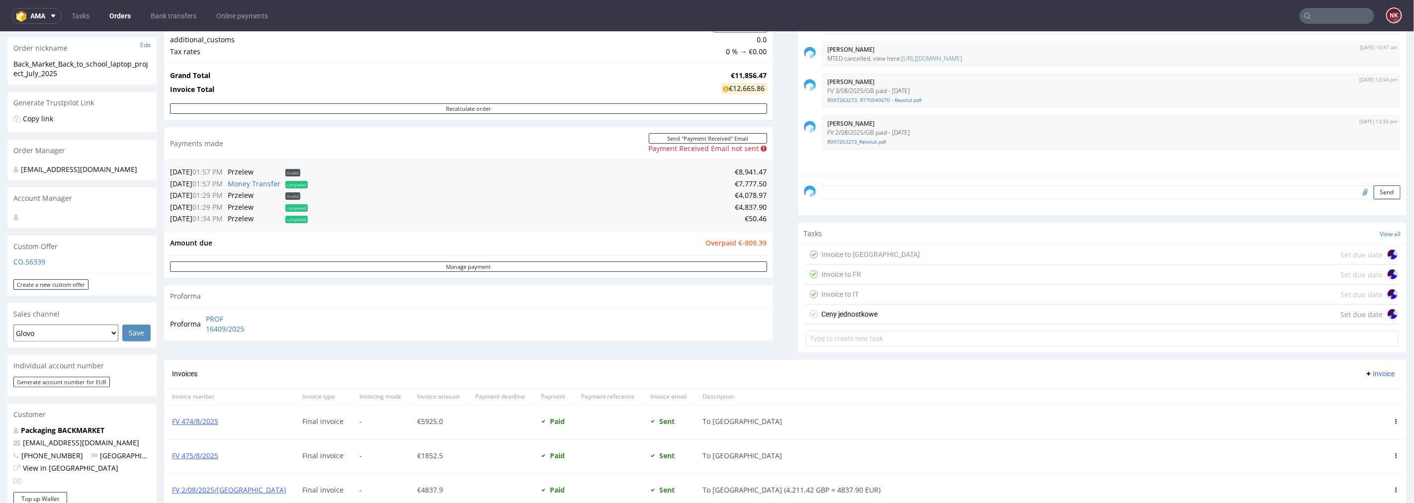
scroll to position [331, 0]
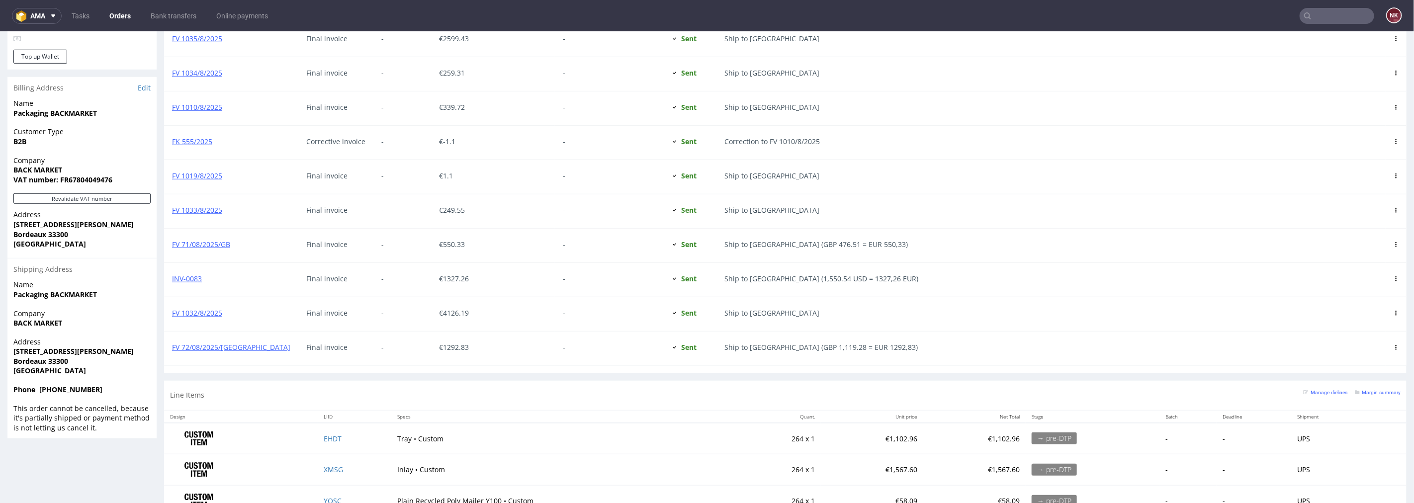
scroll to position [608, 0]
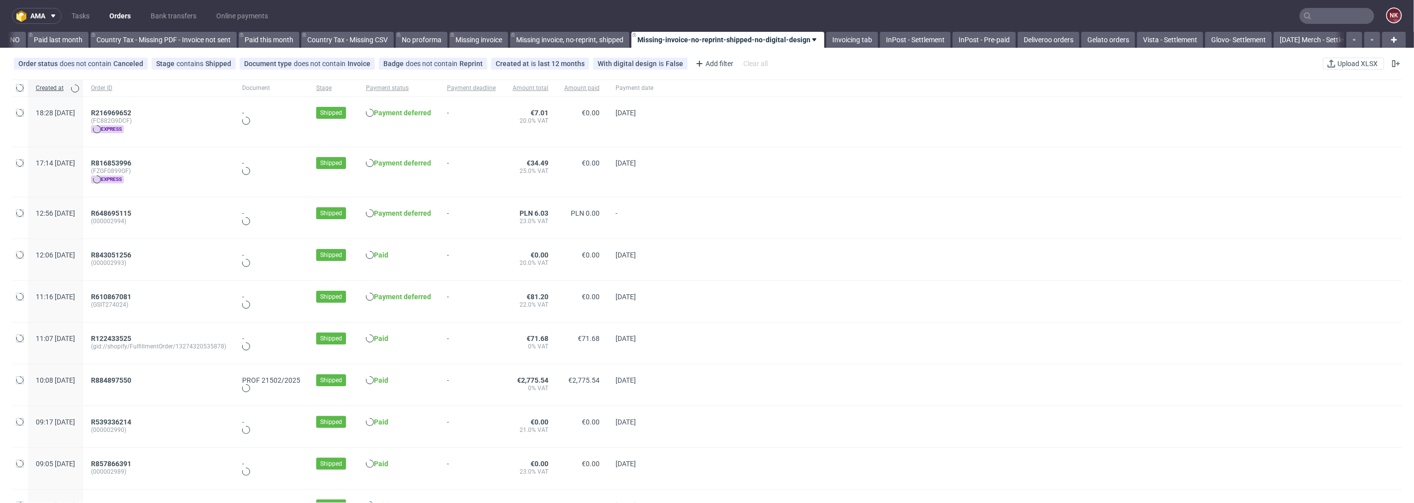
scroll to position [0, 1125]
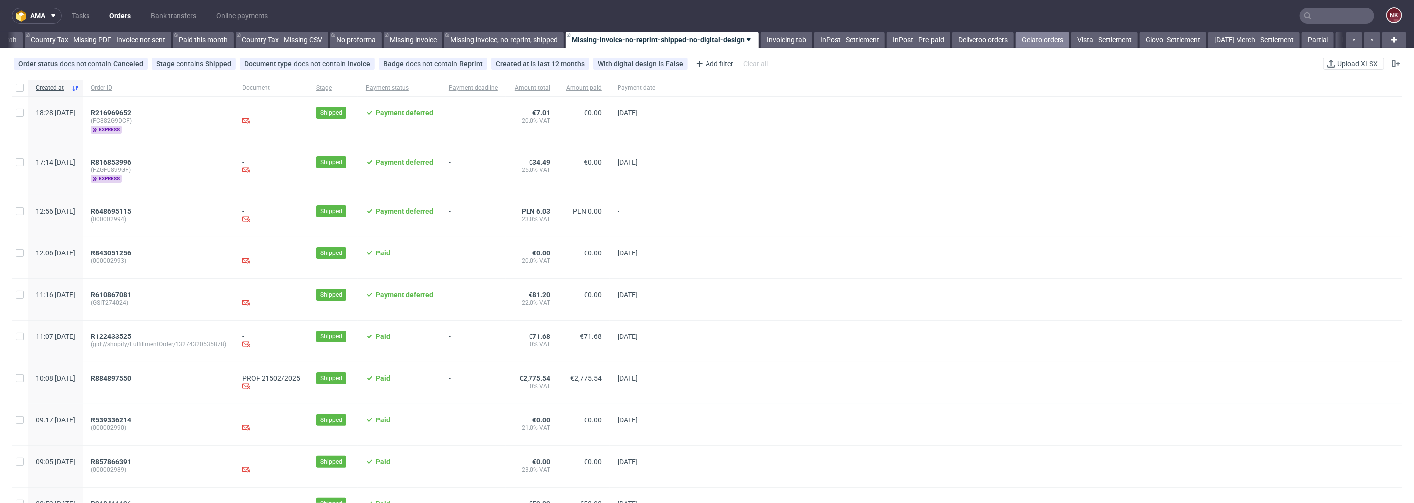
click at [1037, 45] on link "Gelato orders" at bounding box center [1043, 40] width 54 height 16
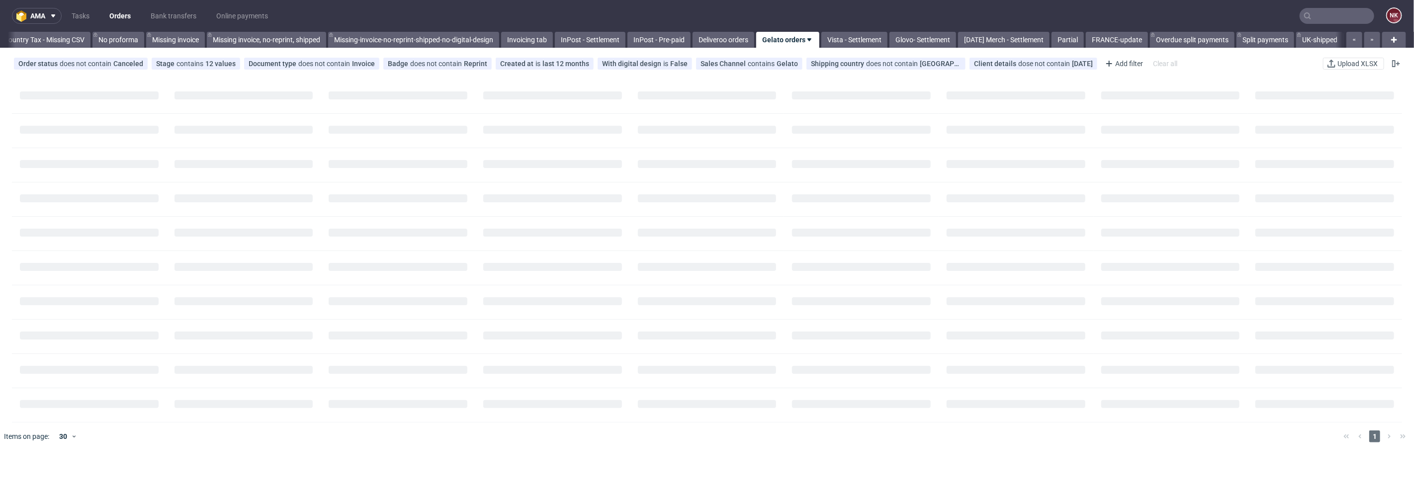
scroll to position [0, 1388]
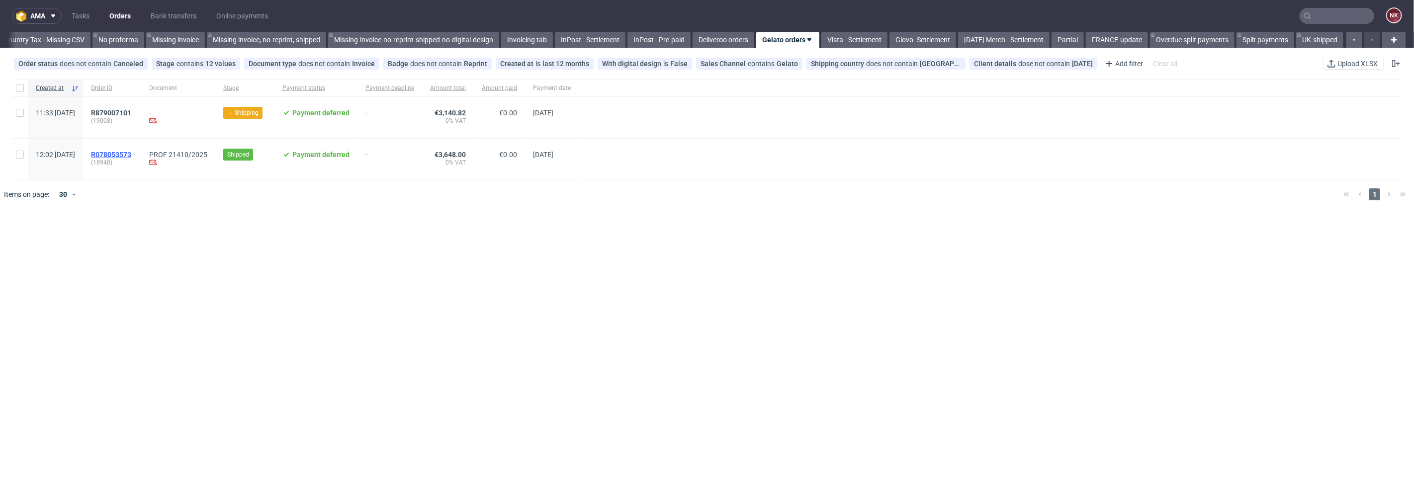
click at [131, 156] on span "R078053573" at bounding box center [111, 155] width 40 height 8
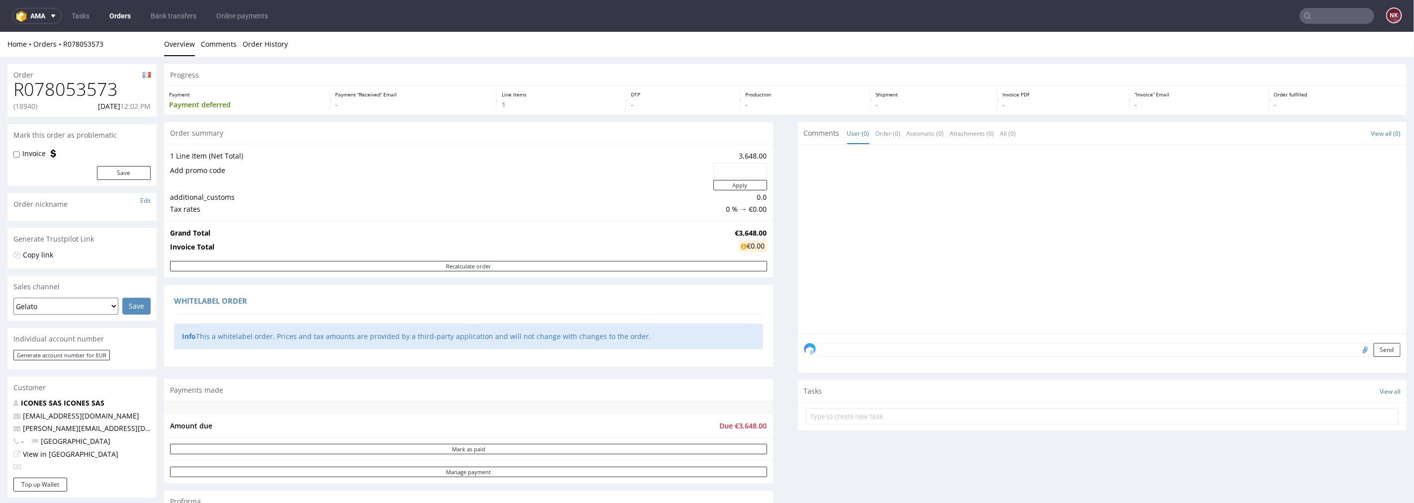
click at [94, 88] on h1 "R078053573" at bounding box center [81, 89] width 137 height 20
copy h1 "R078053573"
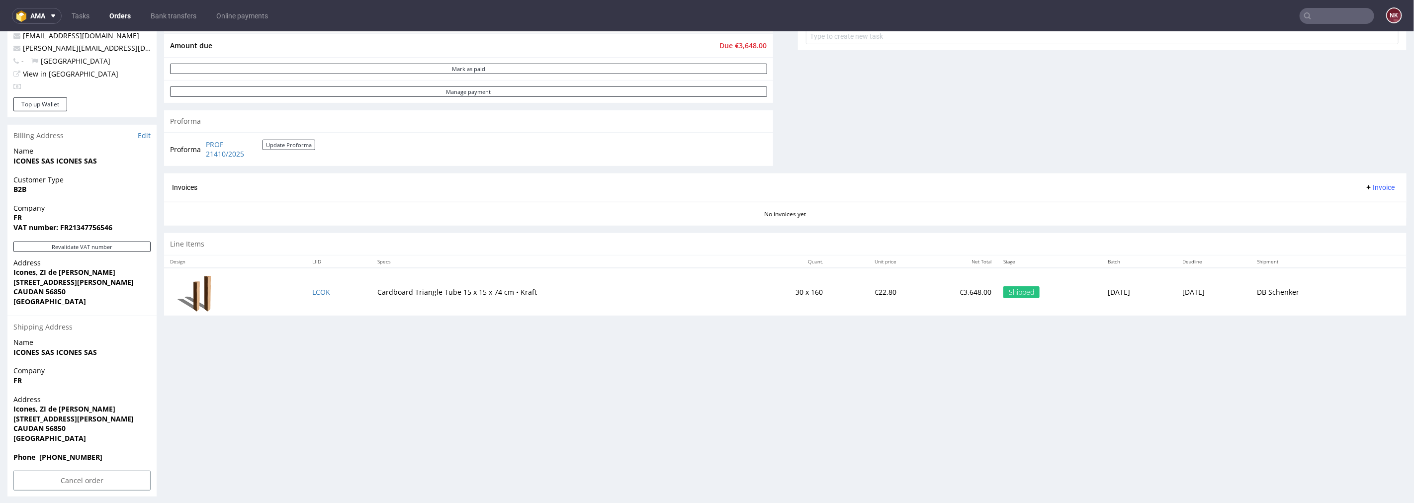
scroll to position [386, 0]
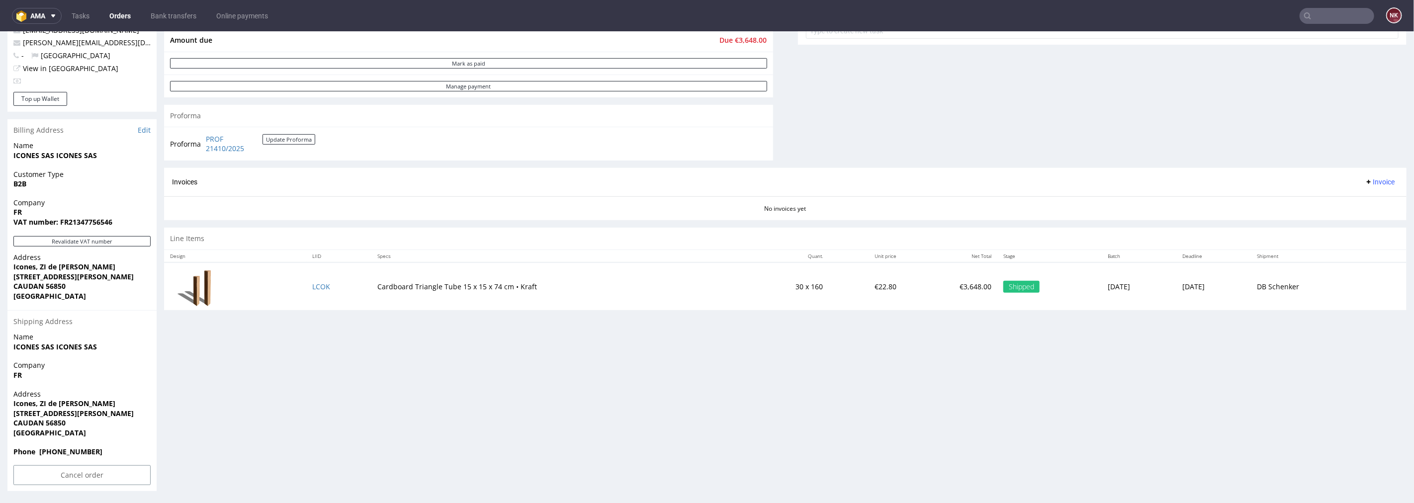
click at [494, 427] on div "Progress Payment Payment deferred Payment “Received” Email - Line Items 1 DTP -…" at bounding box center [785, 84] width 1243 height 813
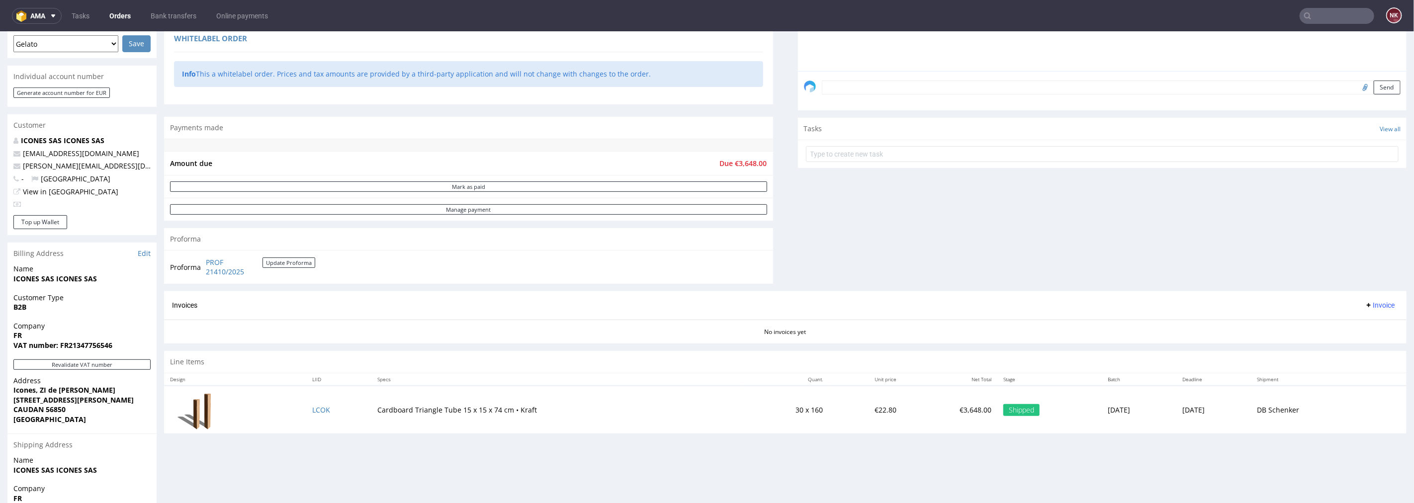
scroll to position [110, 0]
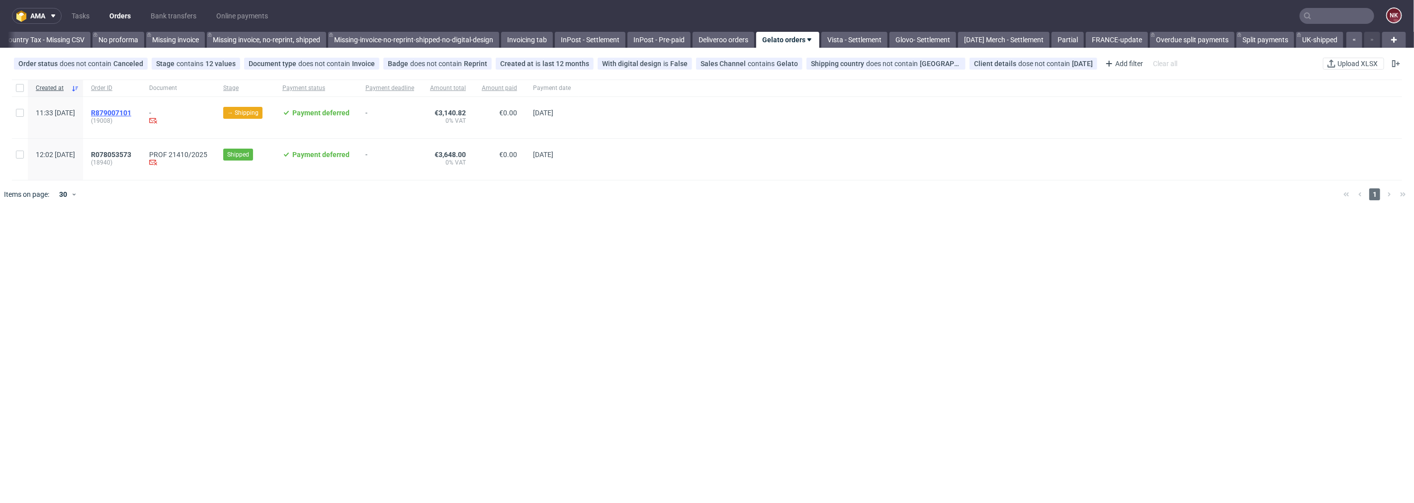
scroll to position [0, 1388]
click at [131, 115] on span "R879007101" at bounding box center [111, 113] width 40 height 8
click at [131, 153] on span "R078053573" at bounding box center [111, 155] width 40 height 8
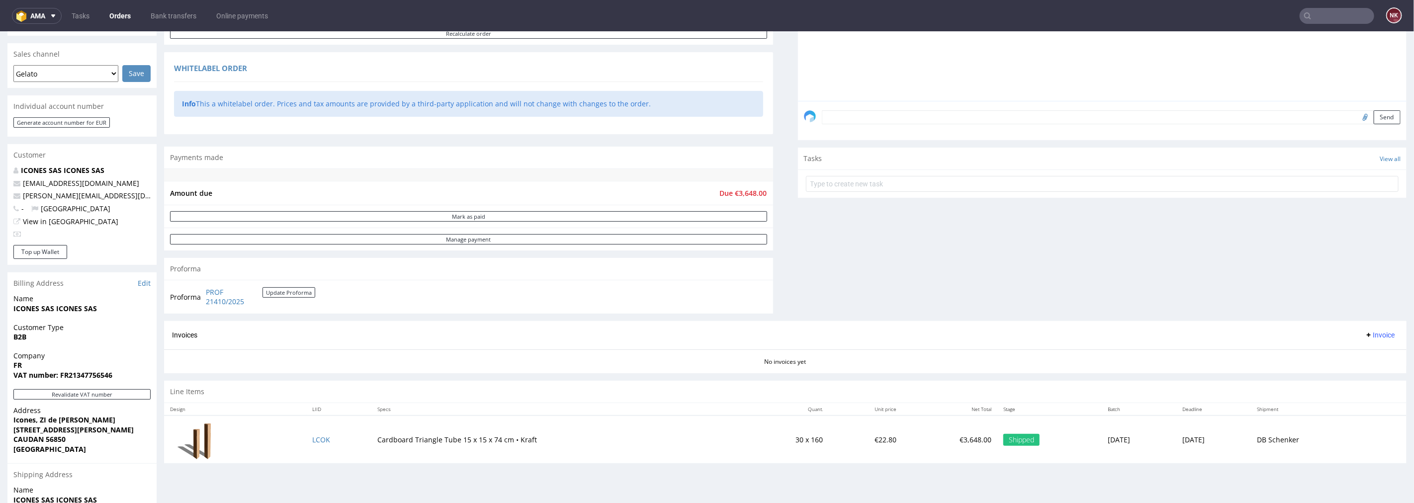
scroll to position [276, 0]
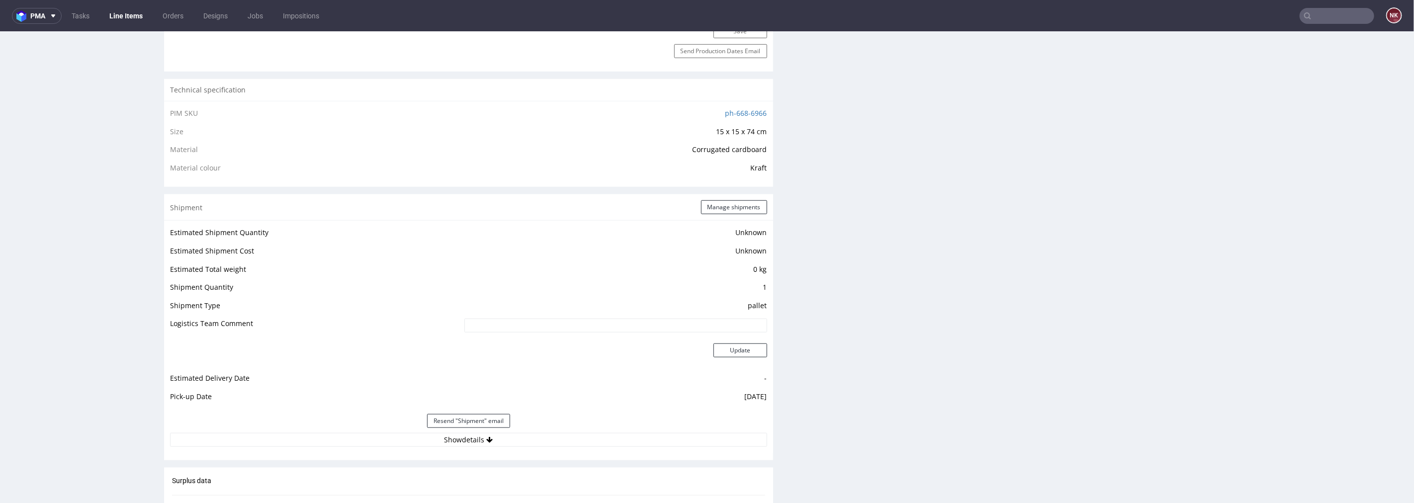
scroll to position [773, 0]
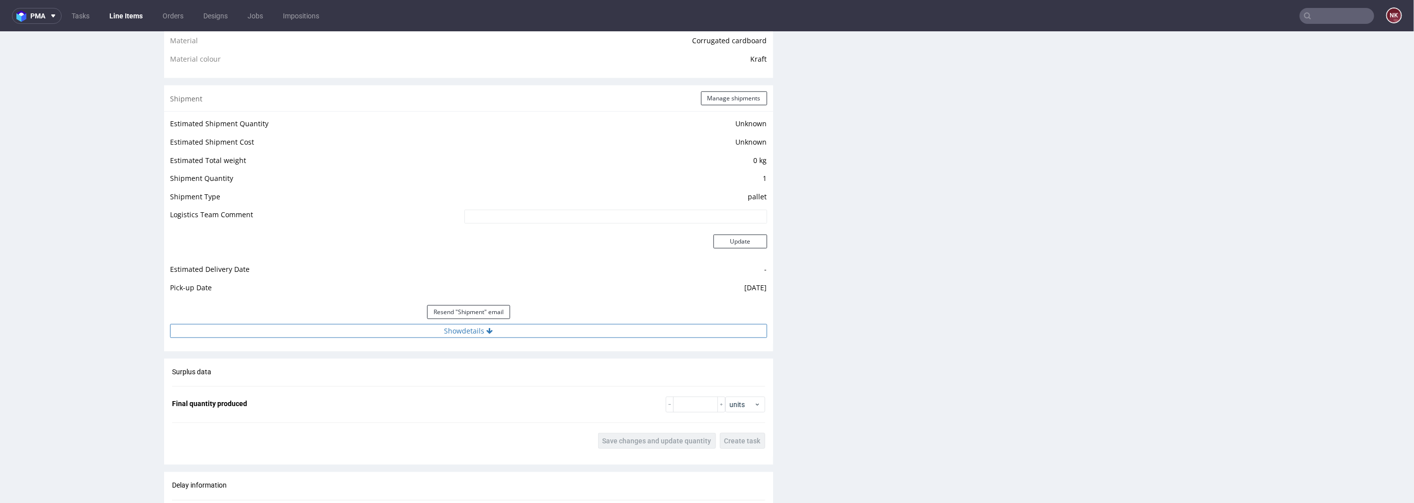
click at [469, 329] on button "Show details" at bounding box center [468, 331] width 597 height 14
